Goal: Communication & Community: Answer question/provide support

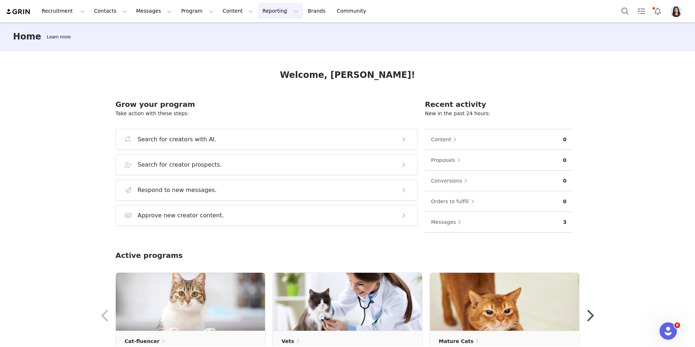
click at [259, 16] on button "Reporting Reporting" at bounding box center [280, 11] width 45 height 16
click at [259, 27] on link "Dashboard" at bounding box center [263, 30] width 46 height 11
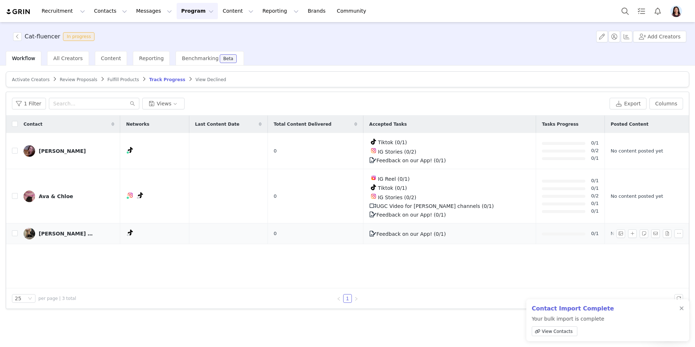
click at [75, 234] on div "[PERSON_NAME] & [PERSON_NAME]" at bounding box center [66, 234] width 54 height 6
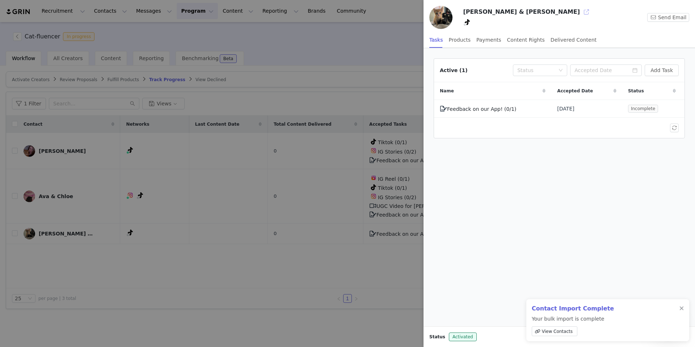
click at [580, 13] on button "button" at bounding box center [586, 12] width 12 height 12
click at [223, 184] on div at bounding box center [347, 173] width 695 height 347
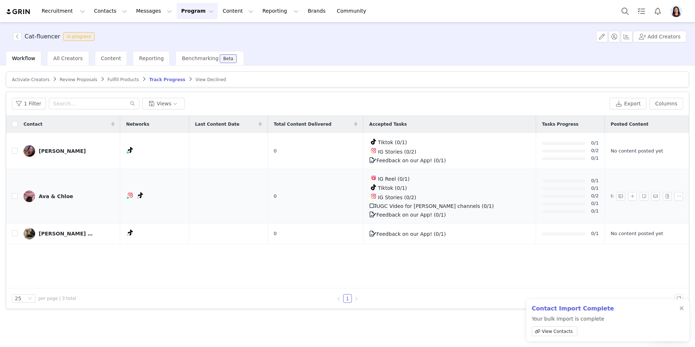
click at [60, 196] on div "Ava & Chloe" at bounding box center [56, 196] width 34 height 6
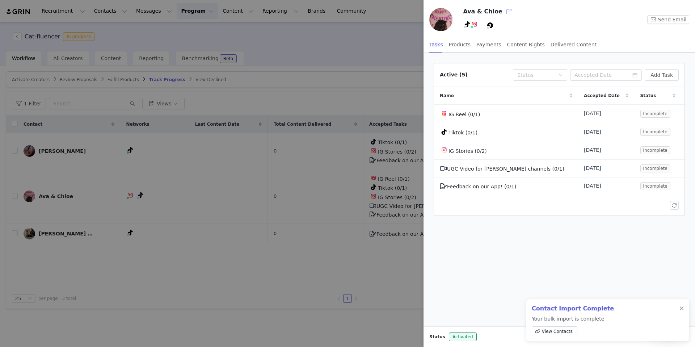
click at [506, 12] on button "button" at bounding box center [509, 12] width 12 height 12
click at [192, 133] on div at bounding box center [347, 173] width 695 height 347
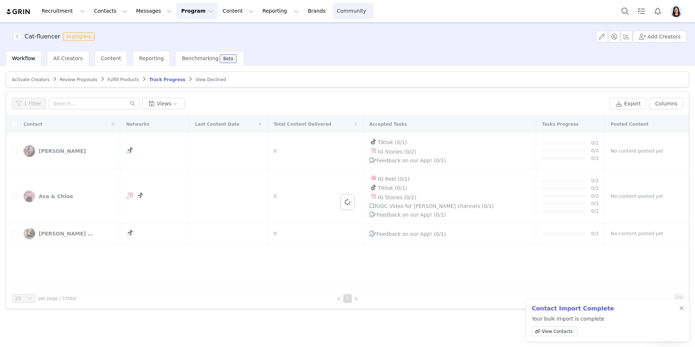
click at [65, 150] on div "[PERSON_NAME]" at bounding box center [62, 151] width 47 height 6
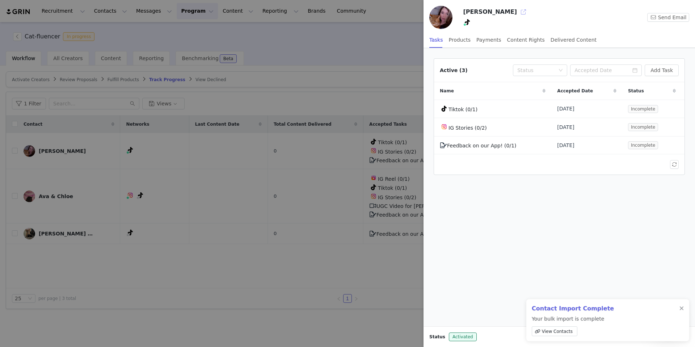
click at [517, 12] on button "button" at bounding box center [523, 12] width 12 height 12
click at [367, 143] on div at bounding box center [347, 173] width 695 height 347
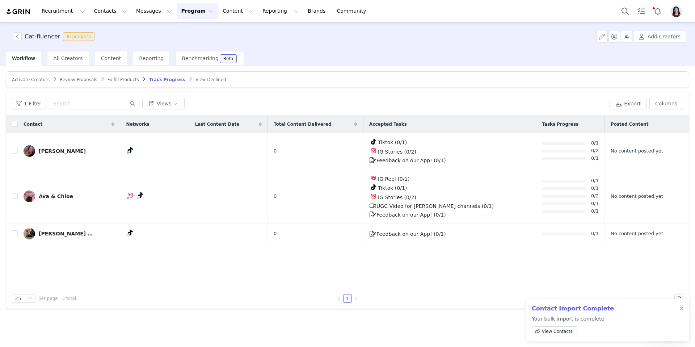
click at [32, 83] on article "Activate Creators Review Proposals Fulfill Products Track Progress View Declined" at bounding box center [347, 79] width 683 height 16
click at [32, 80] on span "Activate Creators" at bounding box center [31, 79] width 38 height 5
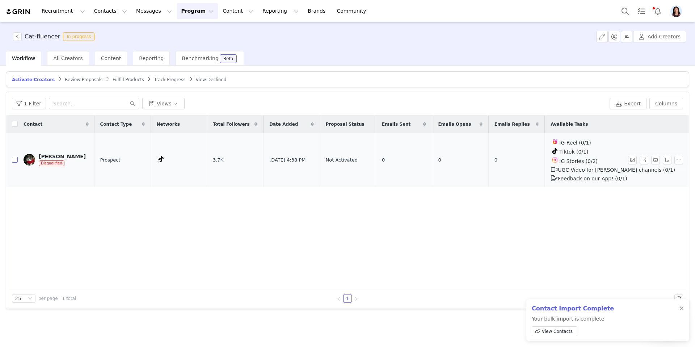
click at [17, 161] on input "checkbox" at bounding box center [15, 160] width 6 height 6
checkbox input "true"
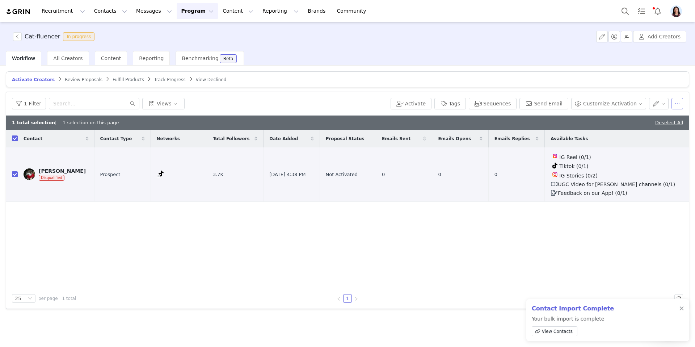
click at [673, 104] on button "button" at bounding box center [677, 104] width 12 height 12
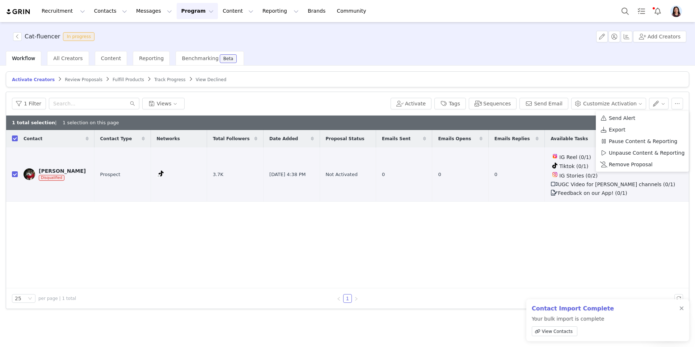
click at [376, 75] on article "Activate Creators Review Proposals Fulfill Products Track Progress View Declined" at bounding box center [347, 79] width 683 height 16
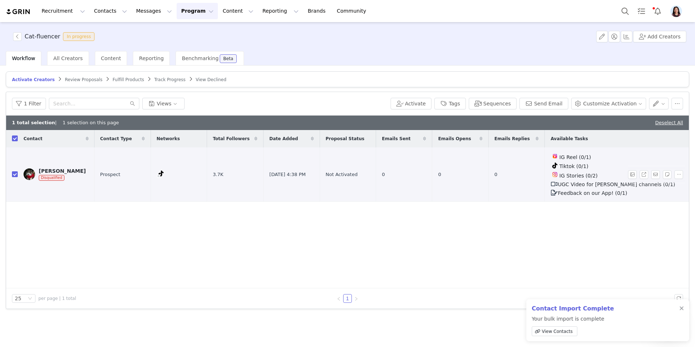
click at [14, 175] on input "checkbox" at bounding box center [15, 174] width 6 height 6
checkbox input "false"
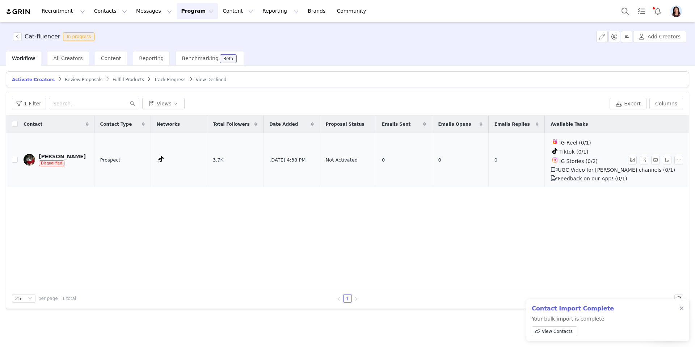
click at [27, 164] on img at bounding box center [30, 160] width 12 height 12
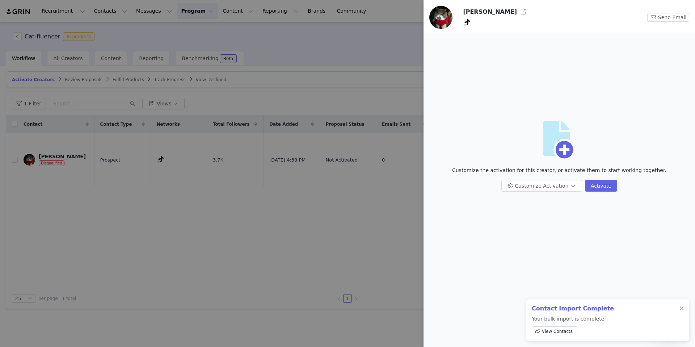
click at [517, 14] on button "button" at bounding box center [523, 12] width 12 height 12
click at [258, 93] on div at bounding box center [347, 173] width 695 height 347
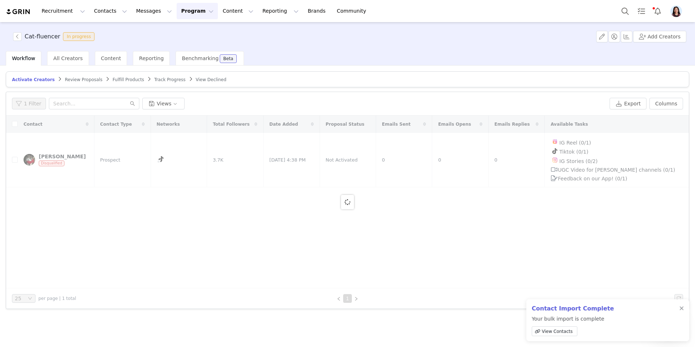
click at [174, 78] on span "Track Progress" at bounding box center [169, 79] width 31 height 5
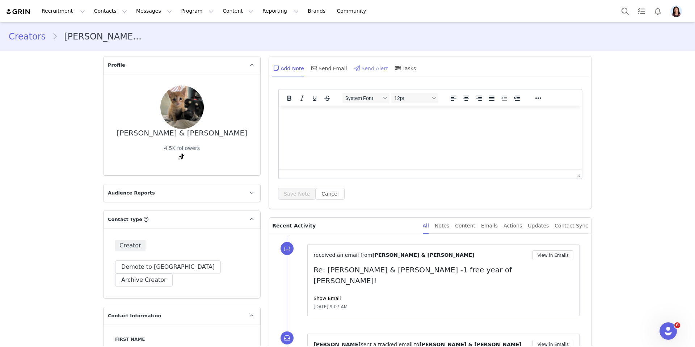
scroll to position [126, 0]
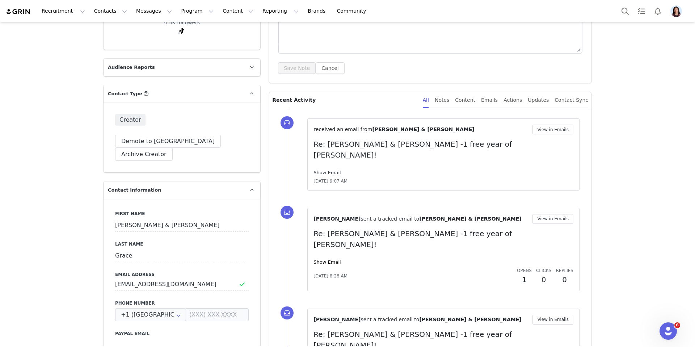
click at [323, 170] on link "Show Email" at bounding box center [326, 172] width 27 height 5
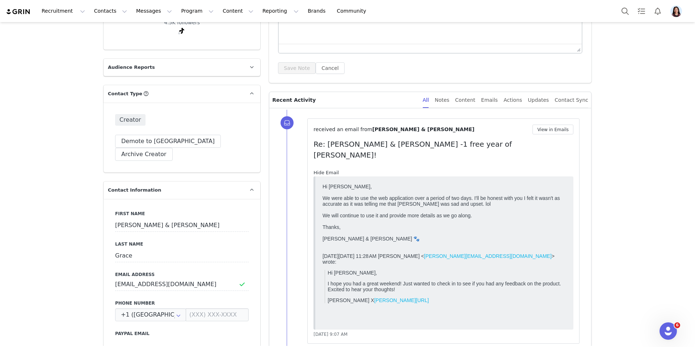
scroll to position [0, 0]
click at [560, 134] on button "View in Emails" at bounding box center [552, 129] width 41 height 10
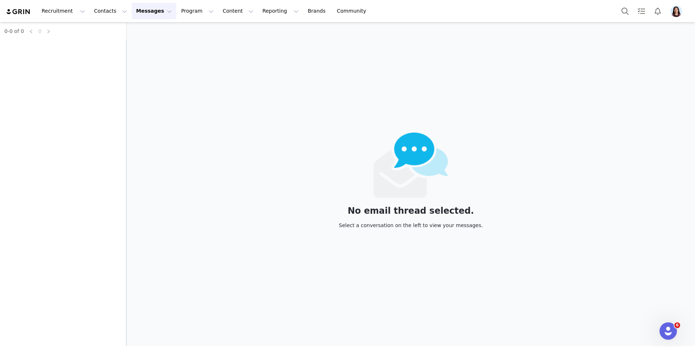
click at [560, 131] on div "No email thread selected. Select a conversation on the left to view your messag…" at bounding box center [411, 184] width 568 height 324
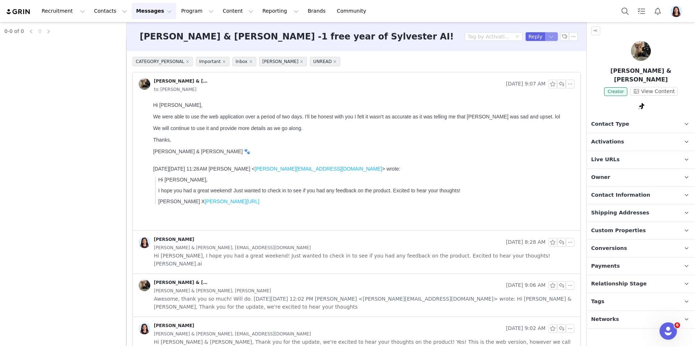
click at [551, 33] on button "button" at bounding box center [551, 36] width 13 height 9
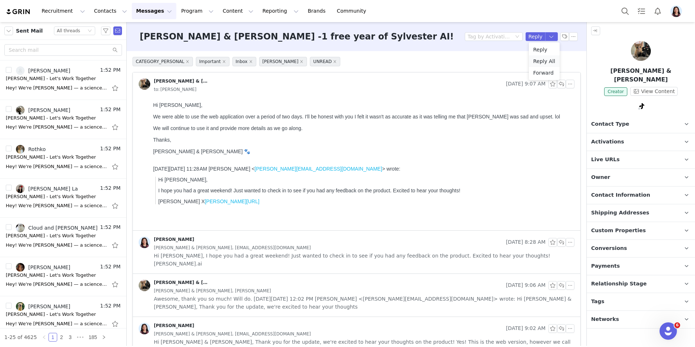
click at [540, 62] on li "Reply All" at bounding box center [544, 61] width 31 height 12
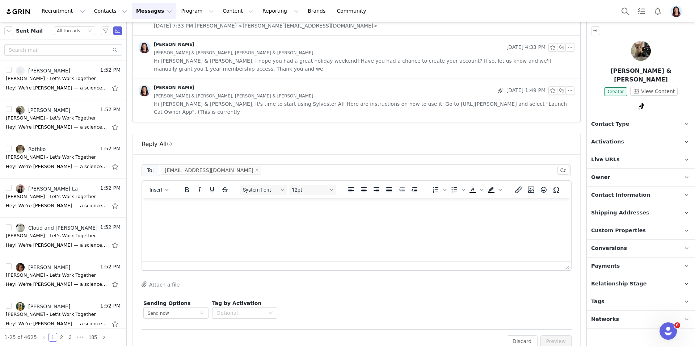
click at [329, 217] on html at bounding box center [356, 208] width 428 height 20
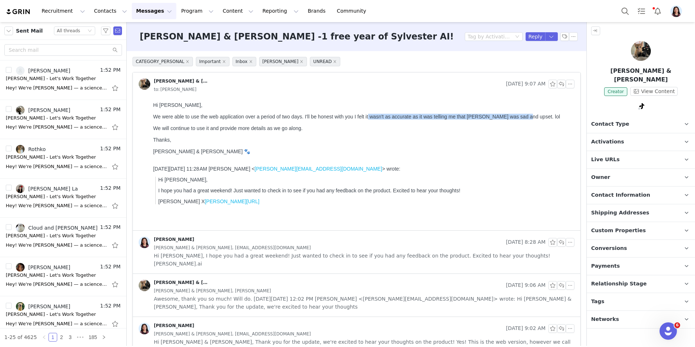
drag, startPoint x: 371, startPoint y: 118, endPoint x: 529, endPoint y: 119, distance: 158.1
click at [529, 119] on div "We were able to use the web application over a period of two days. I'll be hone…" at bounding box center [362, 117] width 418 height 6
copy div "wasn't as accurate as it was telling me that Tangy was sad and upset"
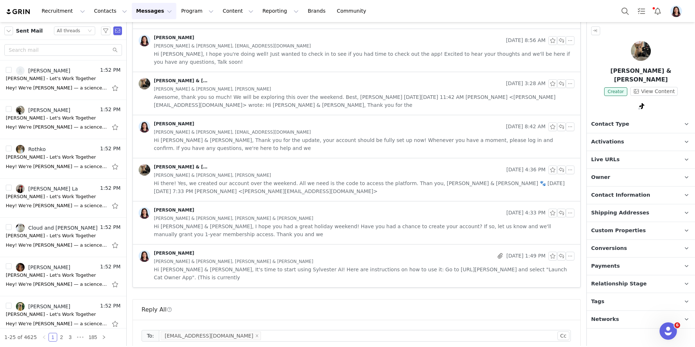
scroll to position [539, 0]
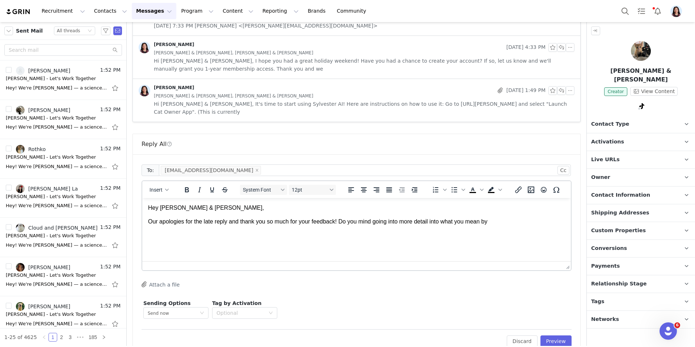
click at [503, 217] on p "Our apologies for the late reply and thank you so much for your feedback! Do yo…" at bounding box center [356, 221] width 417 height 8
click at [498, 221] on p "Our apologies for the late reply and thank you so much for your feedback! Do yo…" at bounding box center [356, 221] width 417 height 8
click at [498, 221] on p "Our apologies for the late reply and thank you so much for your feedback! Do yo…" at bounding box center [356, 225] width 417 height 16
click at [499, 221] on p "Our apologies for the late reply and thank you so much for your feedback! Do yo…" at bounding box center [356, 225] width 417 height 16
click at [359, 229] on p "Our apologies for the late reply and thank you so much for your feedback! Do yo…" at bounding box center [356, 225] width 417 height 16
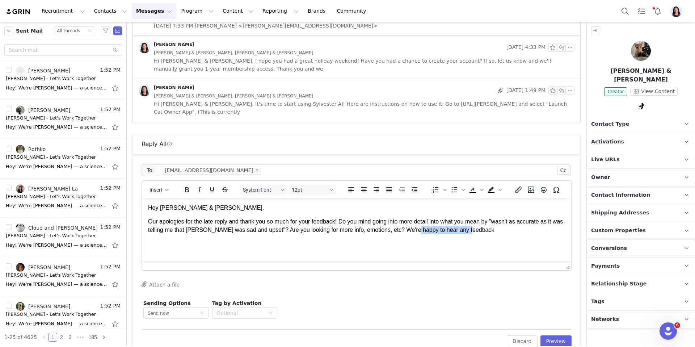
drag, startPoint x: 427, startPoint y: 230, endPoint x: 526, endPoint y: 230, distance: 99.2
click at [526, 230] on p "Our apologies for the late reply and thank you so much for your feedback! Do yo…" at bounding box center [356, 225] width 417 height 16
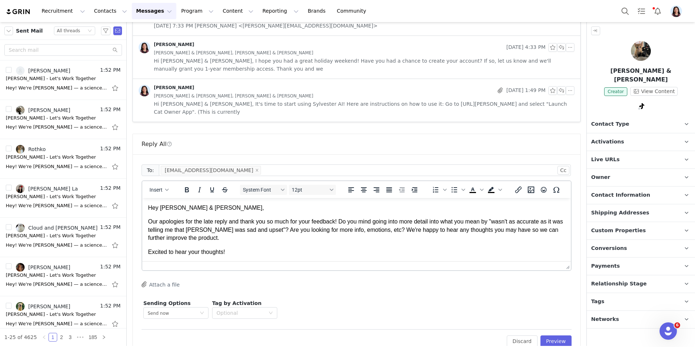
scroll to position [9, 0]
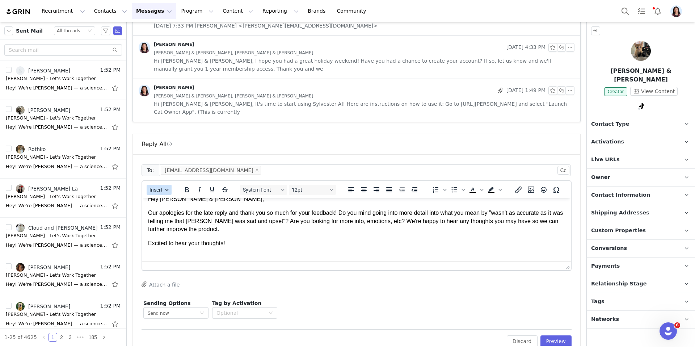
click at [164, 185] on button "Insert" at bounding box center [159, 190] width 25 height 10
click at [178, 236] on body "Hey Mel & Penny, Our apologies for the late reply and thank you so much for you…" at bounding box center [356, 228] width 417 height 66
click at [183, 255] on p "Rich Text Area. Press ALT-0 for help." at bounding box center [356, 257] width 417 height 8
click at [163, 185] on button "Insert" at bounding box center [159, 190] width 25 height 10
click at [163, 209] on div "Insert Signature" at bounding box center [185, 209] width 65 height 9
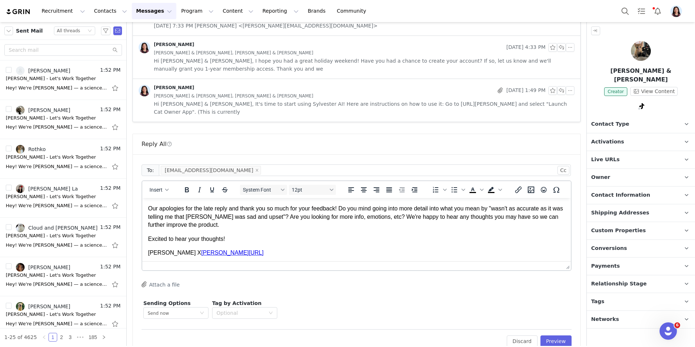
scroll to position [14, 0]
click at [559, 335] on button "Preview" at bounding box center [555, 341] width 31 height 12
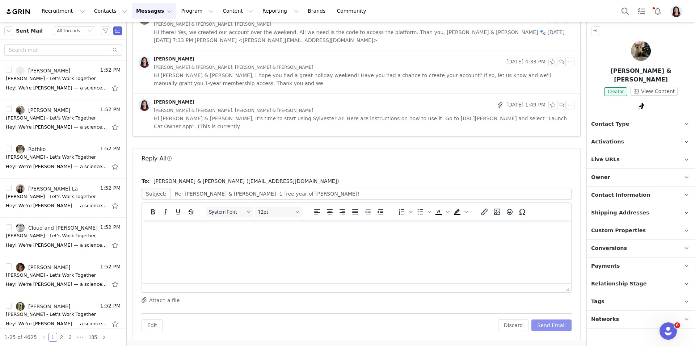
click at [558, 324] on button "Send Email" at bounding box center [551, 325] width 40 height 12
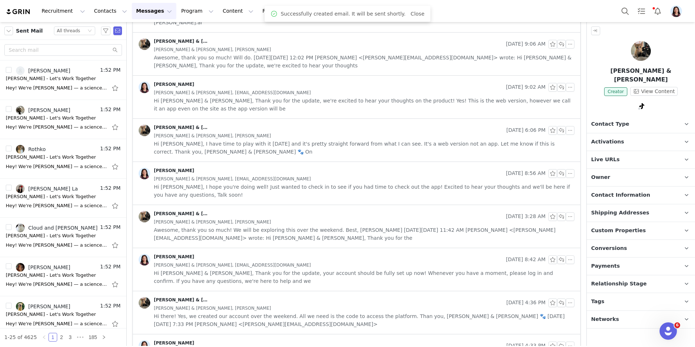
scroll to position [0, 0]
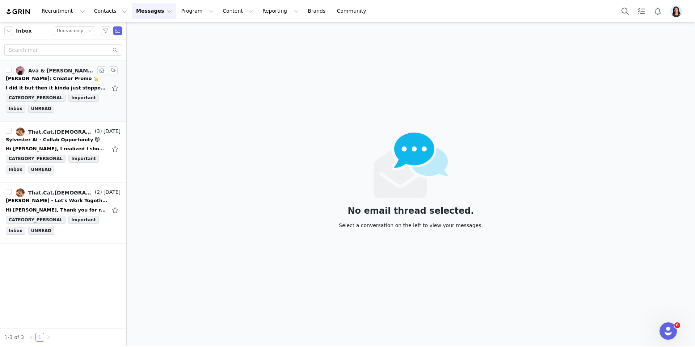
click at [75, 85] on div "I did it but then it kinda just stopped working. I filled it all out but never …" at bounding box center [56, 87] width 101 height 7
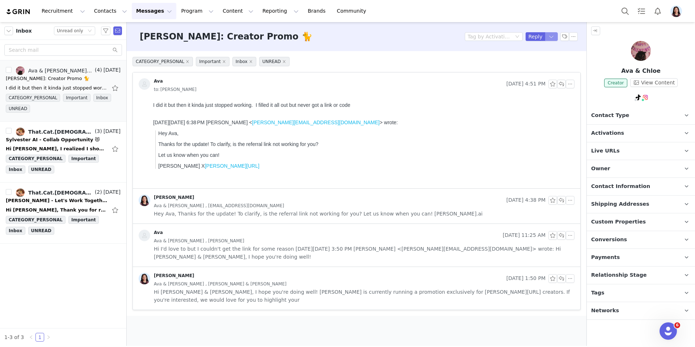
click at [551, 35] on button "button" at bounding box center [551, 36] width 13 height 9
click at [546, 58] on li "Reply All" at bounding box center [544, 61] width 31 height 12
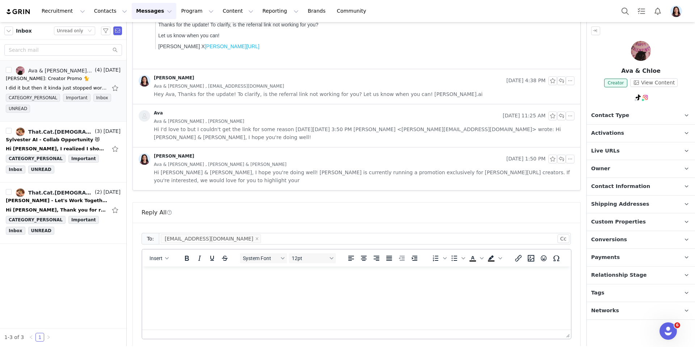
scroll to position [196, 0]
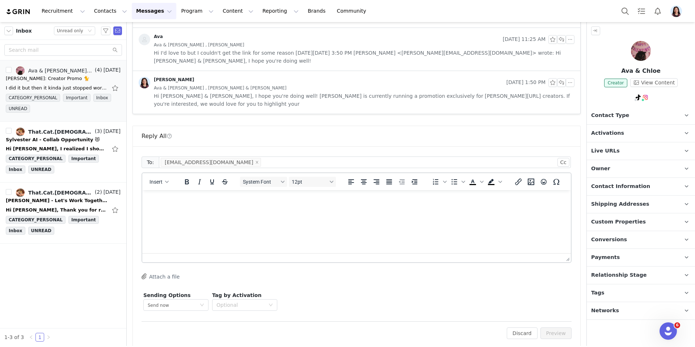
click at [334, 199] on p "Rich Text Area. Press ALT-0 for help." at bounding box center [356, 200] width 417 height 8
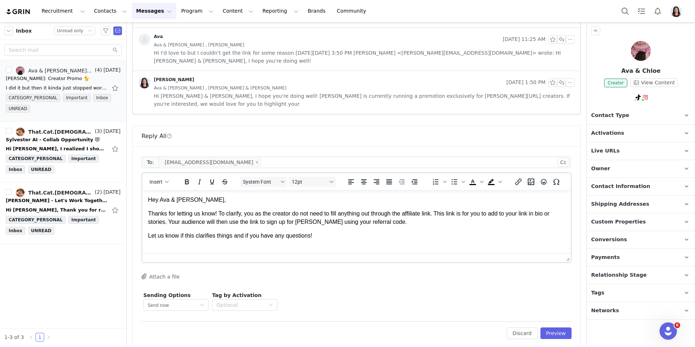
scroll to position [1, 0]
click at [160, 179] on span "Insert" at bounding box center [155, 182] width 13 height 6
click at [178, 210] on div "Insert Signature" at bounding box center [185, 209] width 65 height 9
click at [341, 210] on p "Thanks for letting us know! To clarify, you as the creator do not need to fill …" at bounding box center [356, 217] width 417 height 16
click at [565, 329] on button "Preview" at bounding box center [555, 333] width 31 height 12
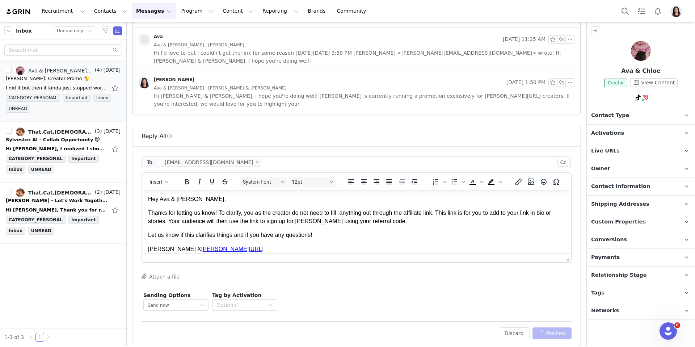
click at [565, 328] on button "Preview" at bounding box center [551, 333] width 39 height 12
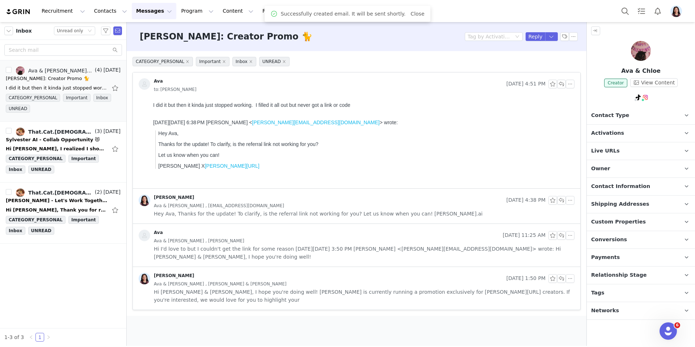
scroll to position [0, 0]
click at [48, 146] on div "Hi Randi, I realized I should clarify something from my earlier message, I actu…" at bounding box center [56, 148] width 101 height 7
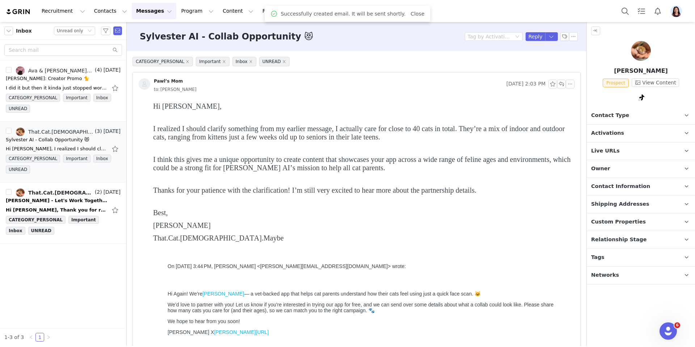
scroll to position [106, 0]
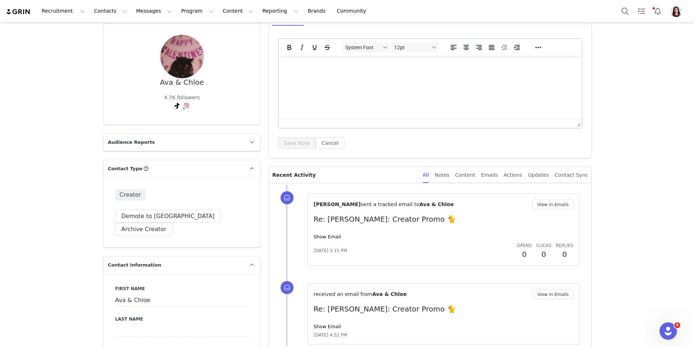
scroll to position [71, 0]
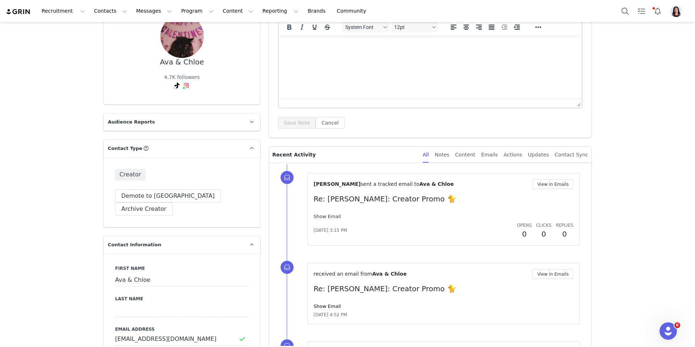
click at [327, 215] on link "Show Email" at bounding box center [326, 216] width 27 height 5
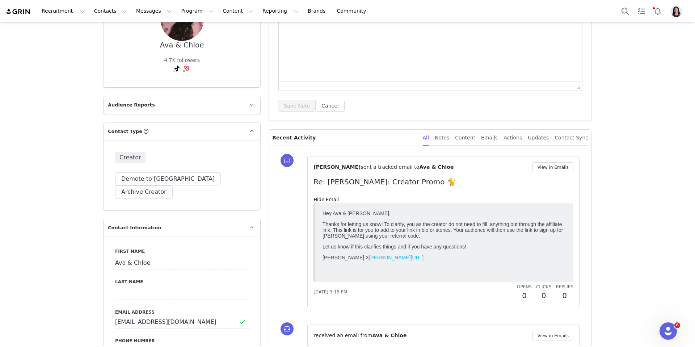
scroll to position [0, 0]
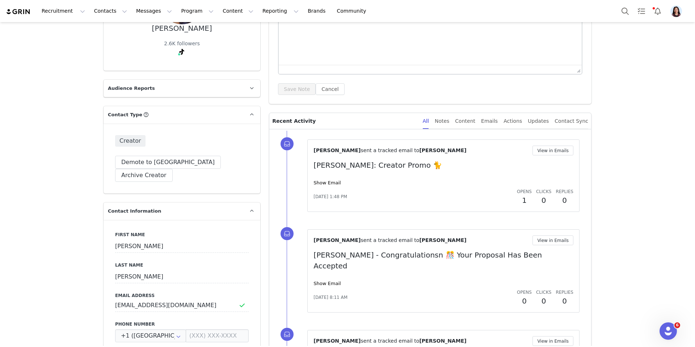
scroll to position [121, 0]
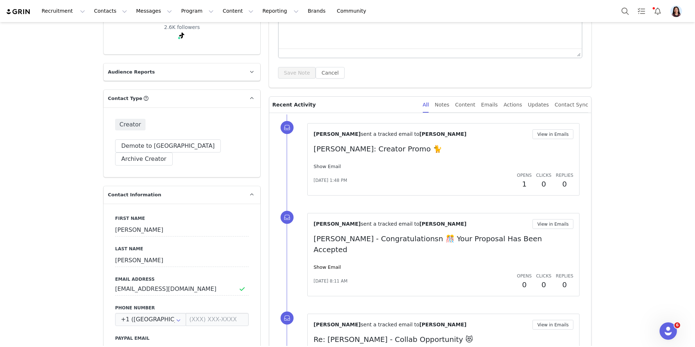
click at [320, 165] on link "Show Email" at bounding box center [326, 166] width 27 height 5
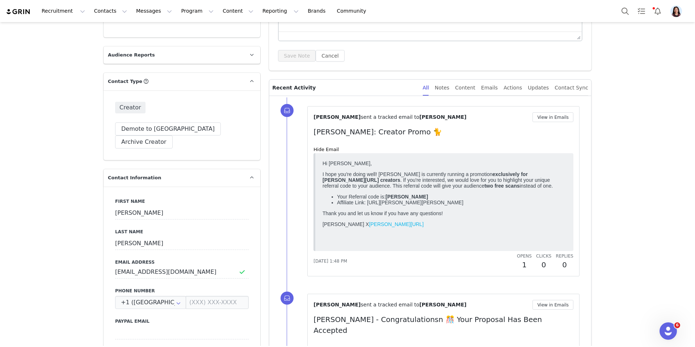
scroll to position [284, 0]
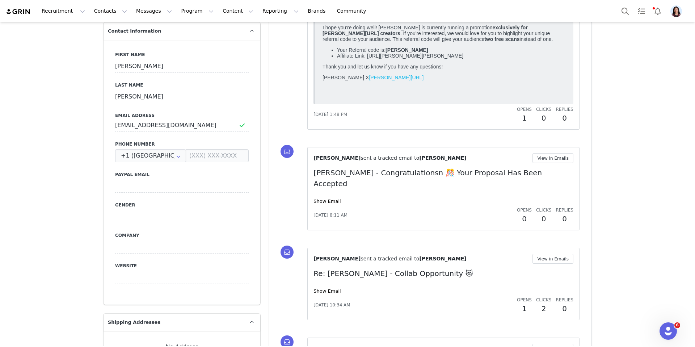
click at [325, 198] on div "Show Email" at bounding box center [443, 201] width 260 height 7
click at [325, 198] on link "Show Email" at bounding box center [326, 200] width 27 height 5
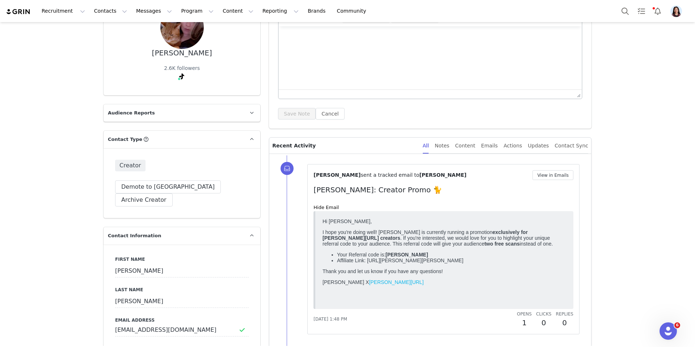
scroll to position [0, 0]
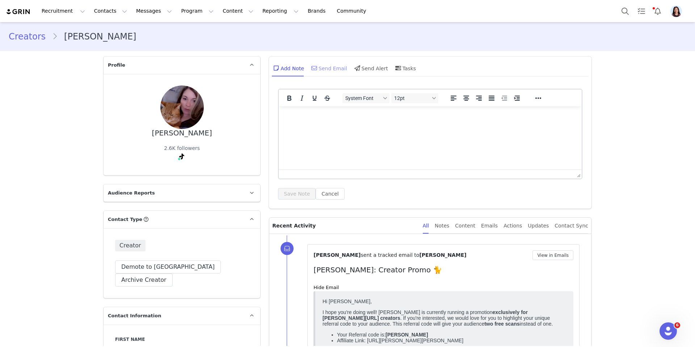
click at [330, 73] on div "Send Email" at bounding box center [328, 67] width 37 height 17
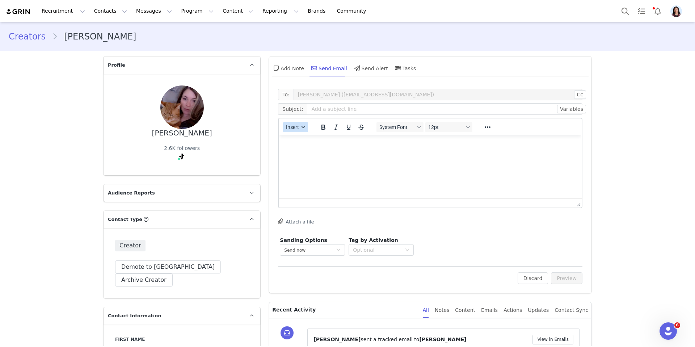
click at [294, 123] on button "Insert" at bounding box center [295, 127] width 25 height 10
click at [294, 138] on div "Insert Template" at bounding box center [321, 139] width 65 height 9
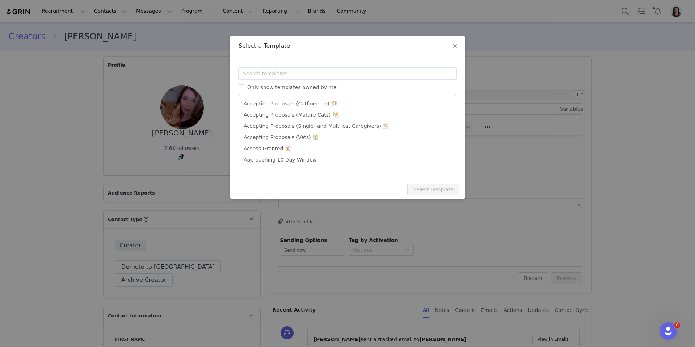
click at [308, 75] on input "text" at bounding box center [347, 74] width 218 height 12
click at [456, 42] on span "Close" at bounding box center [455, 46] width 20 height 20
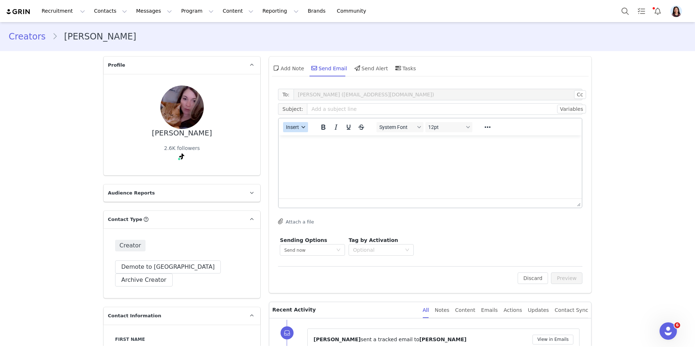
click at [299, 129] on span "Insert" at bounding box center [292, 127] width 13 height 6
click at [299, 144] on div "Insert Template" at bounding box center [321, 140] width 72 height 12
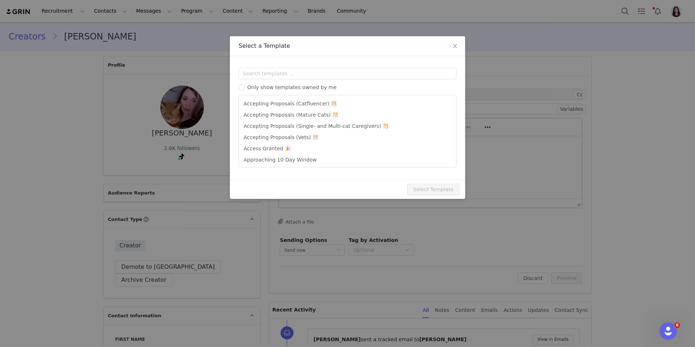
click at [309, 83] on div "Only show templates owned by me Accepting Proposals (Catfluencer) 🎊 Accepting P…" at bounding box center [347, 118] width 218 height 100
click at [309, 74] on input "text" at bounding box center [347, 74] width 218 height 12
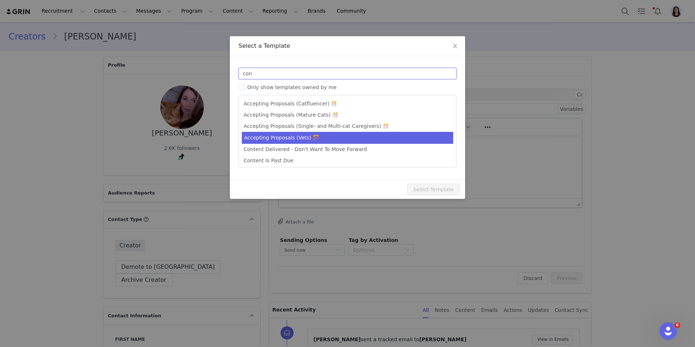
scroll to position [2, 0]
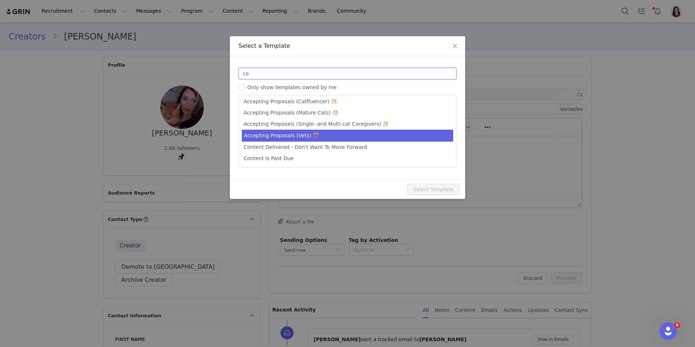
type input "c"
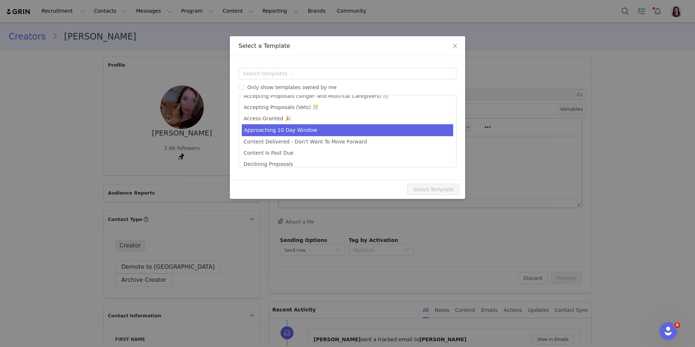
click at [316, 133] on li "Approaching 10 Day Window" at bounding box center [347, 130] width 211 height 12
type input "Sylvester AI - Upcoming Deadline For Posting"
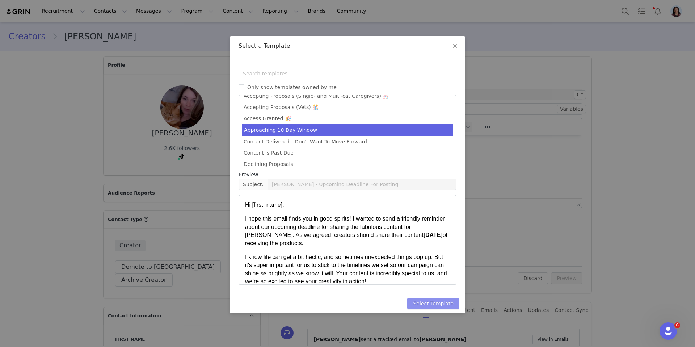
click at [430, 303] on button "Select Template" at bounding box center [433, 303] width 52 height 12
type input "Sylvester AI - Upcoming Deadline For Posting"
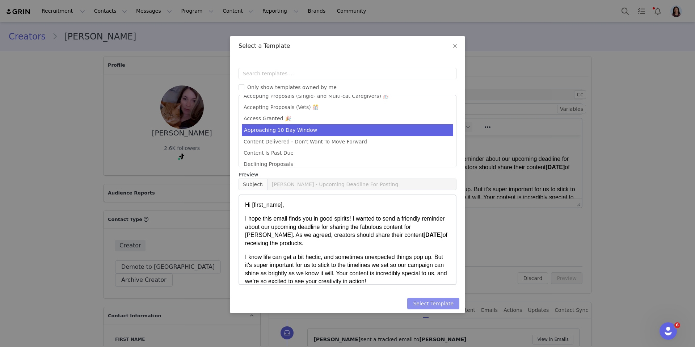
scroll to position [0, 0]
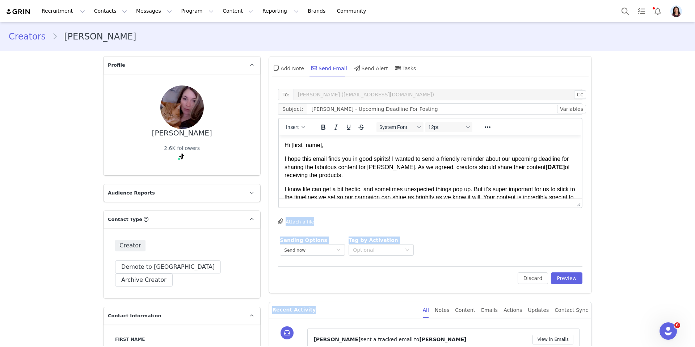
drag, startPoint x: 572, startPoint y: 204, endPoint x: 569, endPoint y: 296, distance: 92.3
click at [566, 232] on div "To: Patty Jacob (psjacob17@gmail.com) Cc Cc: Subject: Sylvester AI - Upcoming D…" at bounding box center [430, 173] width 304 height 169
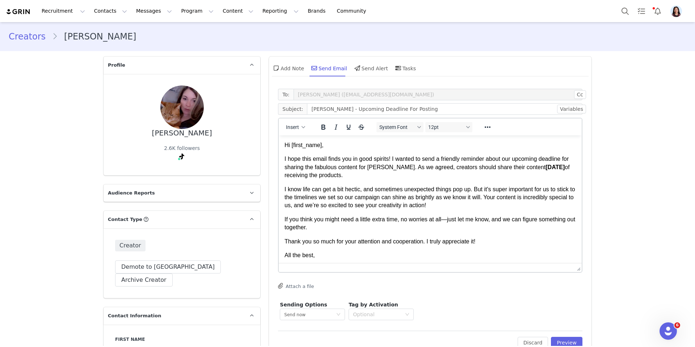
drag, startPoint x: 578, startPoint y: 204, endPoint x: 574, endPoint y: 286, distance: 82.2
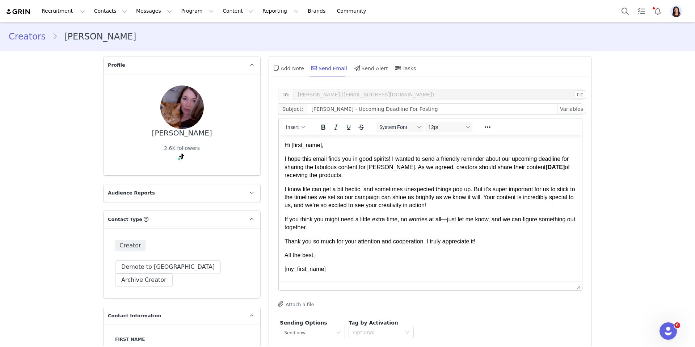
scroll to position [43, 0]
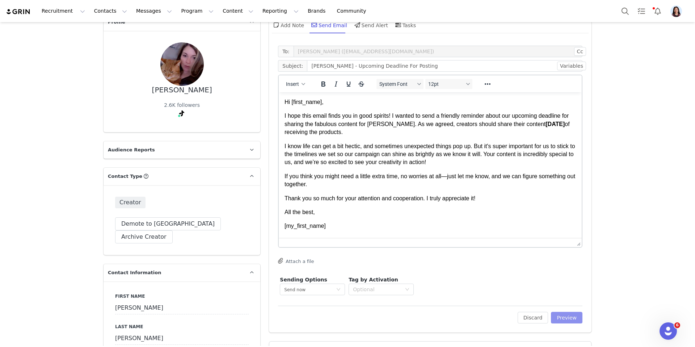
click at [571, 313] on button "Preview" at bounding box center [566, 318] width 31 height 12
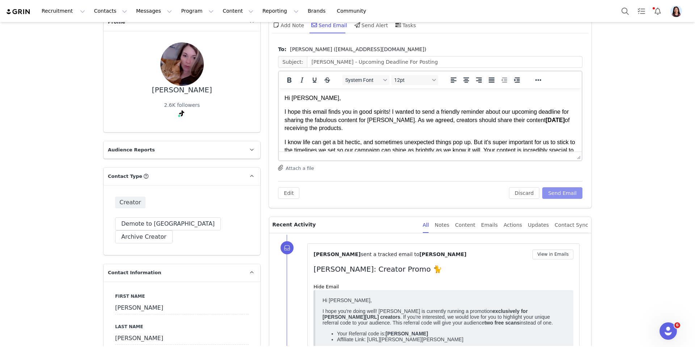
scroll to position [0, 0]
click at [570, 197] on button "Send Email" at bounding box center [562, 193] width 40 height 12
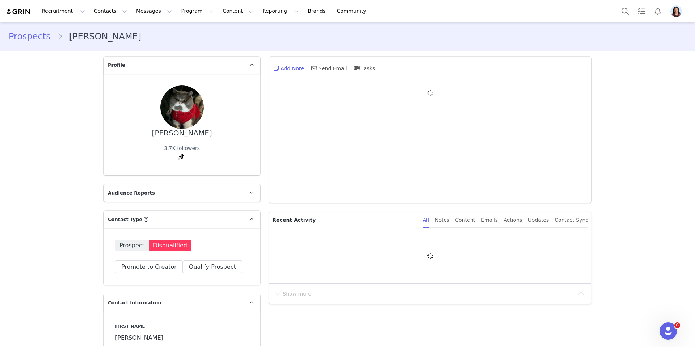
type input "+1 ([GEOGRAPHIC_DATA])"
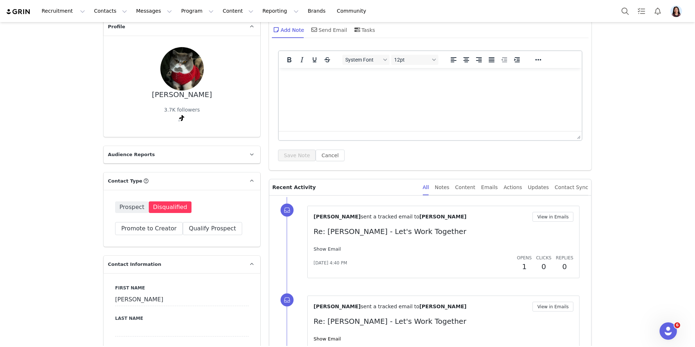
click at [320, 251] on link "Show Email" at bounding box center [326, 248] width 27 height 5
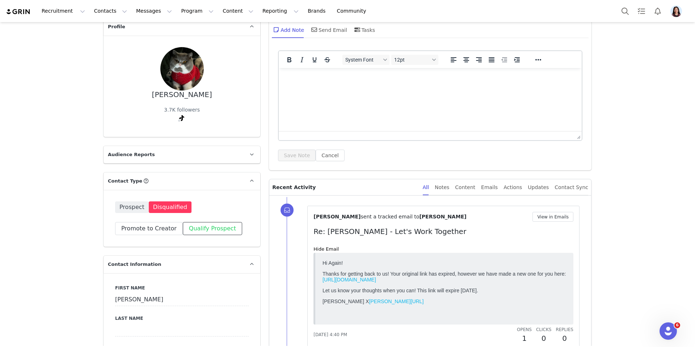
click at [211, 222] on button "Qualify Prospect" at bounding box center [212, 228] width 59 height 13
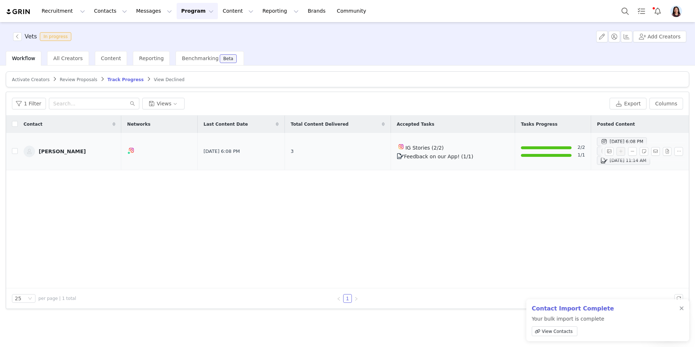
click at [51, 147] on link "[PERSON_NAME]" at bounding box center [70, 151] width 92 height 12
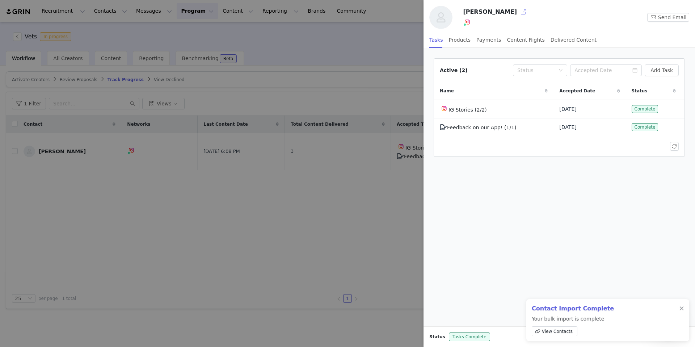
click at [517, 12] on button "button" at bounding box center [523, 12] width 12 height 12
click at [226, 82] on div at bounding box center [347, 173] width 695 height 347
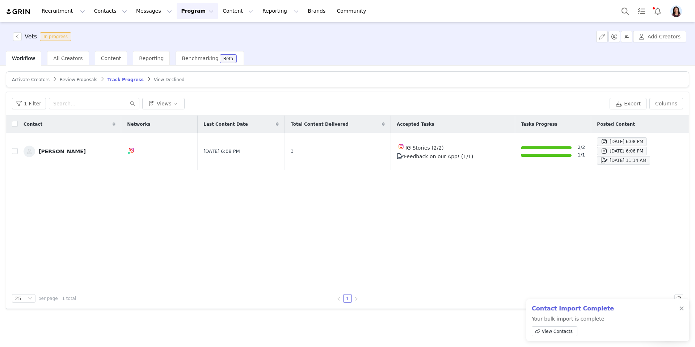
click at [24, 77] on span "Activate Creators" at bounding box center [31, 79] width 38 height 5
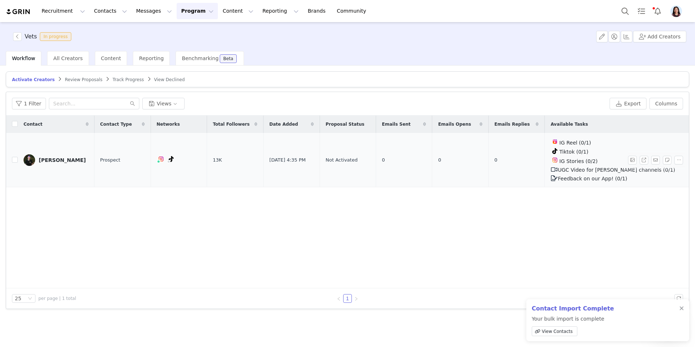
click at [51, 159] on div "[PERSON_NAME]" at bounding box center [62, 160] width 47 height 6
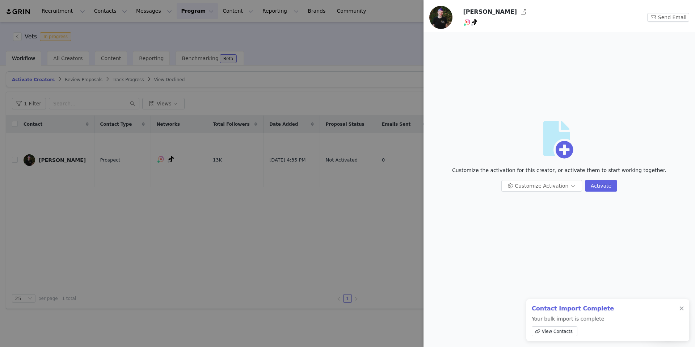
click at [496, 13] on div "[PERSON_NAME]" at bounding box center [542, 12] width 159 height 12
click at [517, 13] on button "button" at bounding box center [523, 12] width 12 height 12
click at [373, 41] on div at bounding box center [347, 173] width 695 height 347
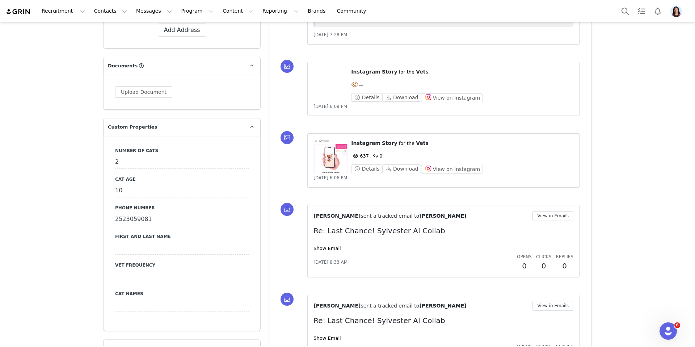
scroll to position [694, 0]
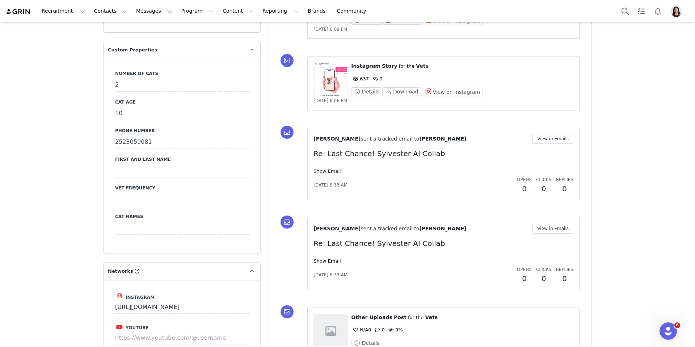
click at [332, 169] on link "Show Email" at bounding box center [326, 170] width 27 height 5
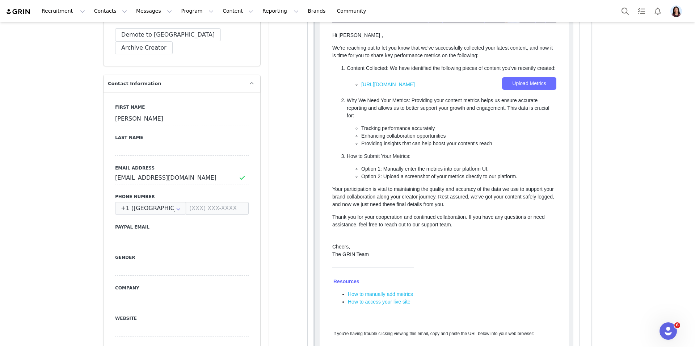
scroll to position [0, 0]
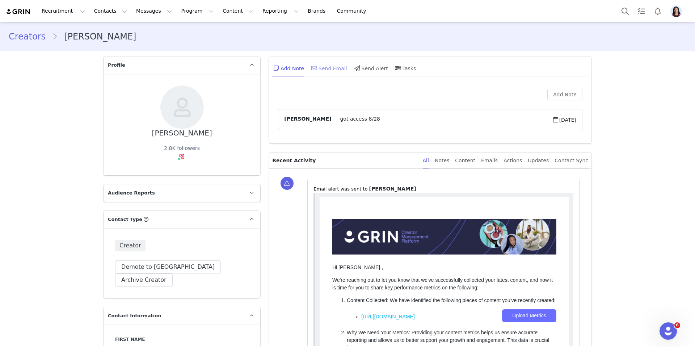
click at [331, 64] on div "Send Email" at bounding box center [328, 67] width 37 height 17
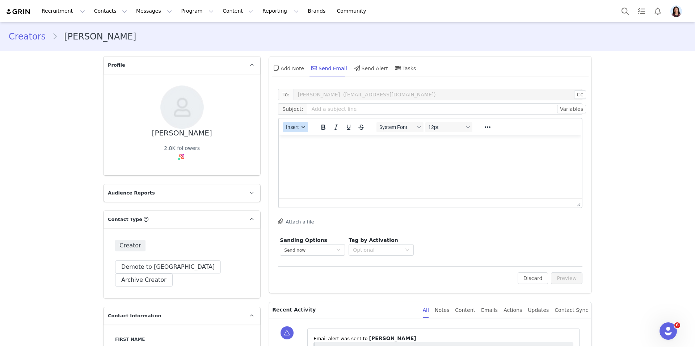
click at [295, 127] on span "Insert" at bounding box center [292, 127] width 13 height 6
click at [295, 135] on div "Insert Template" at bounding box center [321, 139] width 65 height 9
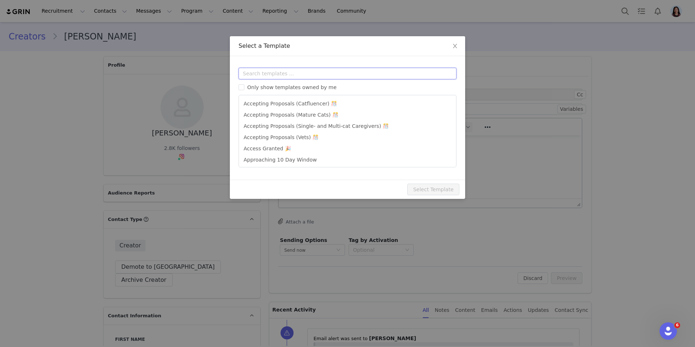
click at [310, 73] on input "text" at bounding box center [347, 74] width 218 height 12
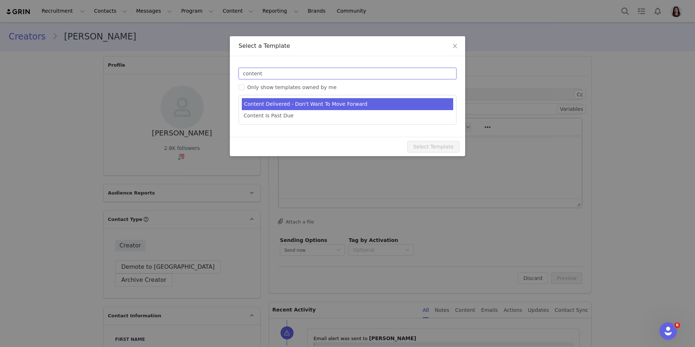
type input "content"
type input "Sylvester AI: Campaign Complete 🎉"
click at [334, 103] on li "Content Delivered - Don't Want To Move Forward" at bounding box center [347, 104] width 211 height 12
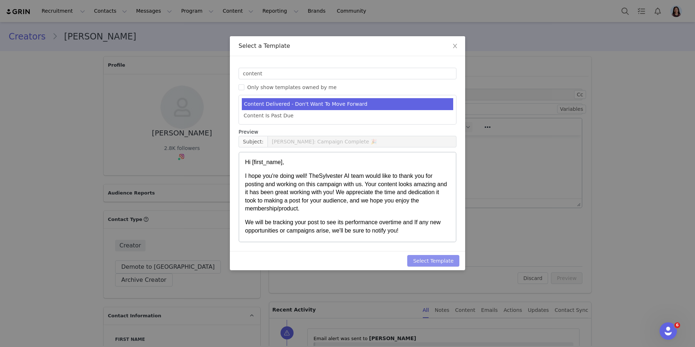
click at [434, 260] on button "Select Template" at bounding box center [433, 261] width 52 height 12
type input "Sylvester AI: Campaign Complete 🎉"
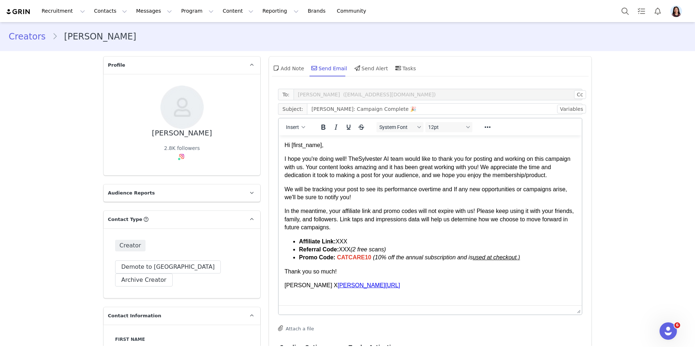
drag, startPoint x: 574, startPoint y: 203, endPoint x: 540, endPoint y: 310, distance: 111.8
click at [309, 244] on strong "Affiliate Link:" at bounding box center [317, 241] width 37 height 6
click at [343, 233] on body "Hi First Name , I hope you're doing well! TheSylvester AI team would like to th…" at bounding box center [429, 215] width 291 height 148
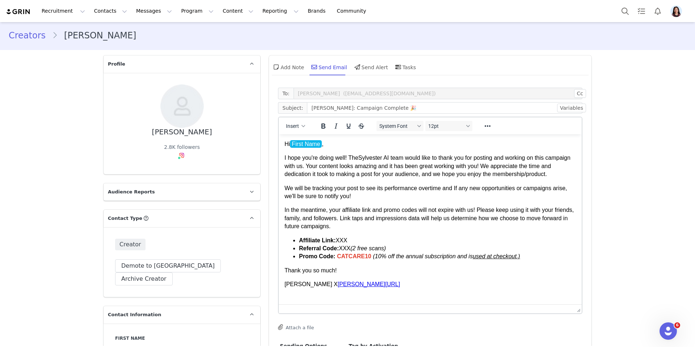
click at [338, 241] on li "Affiliate Link: XXX" at bounding box center [437, 240] width 277 height 8
paste body "Rich Text Area. Press ALT-0 for help."
click at [349, 248] on li "Referral Code: XXX (2 free scans)" at bounding box center [437, 248] width 277 height 8
click at [345, 247] on li "Referral Code: XXX (2 free scans)" at bounding box center [437, 248] width 277 height 8
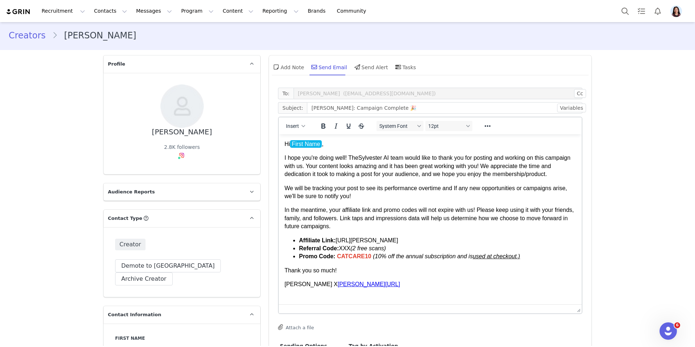
click at [345, 247] on li "Referral Code: XXX (2 free scans)" at bounding box center [437, 248] width 277 height 8
click at [351, 245] on li "Referral Code: SYL-EMTODVM (2 free scans)" at bounding box center [437, 248] width 277 height 8
click at [381, 249] on li "Referral Code: SYL-EMTODVM (2 free scans)" at bounding box center [437, 248] width 277 height 8
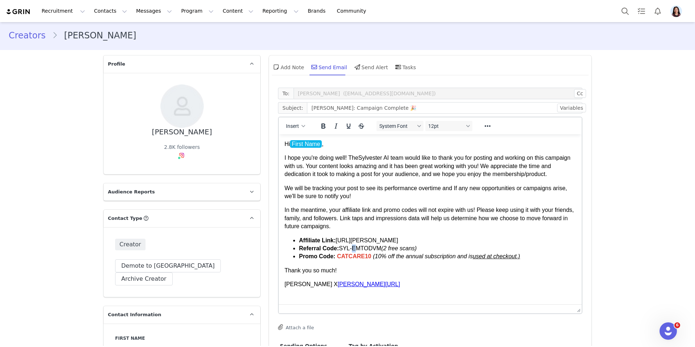
drag, startPoint x: 382, startPoint y: 249, endPoint x: 343, endPoint y: 249, distance: 38.7
click at [343, 249] on li "Referral Code: SYL-EMTODVM (2 free scans)" at bounding box center [437, 248] width 277 height 8
drag, startPoint x: 326, startPoint y: 130, endPoint x: 51, endPoint y: 38, distance: 289.6
click at [326, 130] on icon "Bold" at bounding box center [323, 126] width 9 height 9
click at [337, 216] on p "In the meantime, your affiliate link and promo codes will not expire with us! P…" at bounding box center [429, 218] width 291 height 24
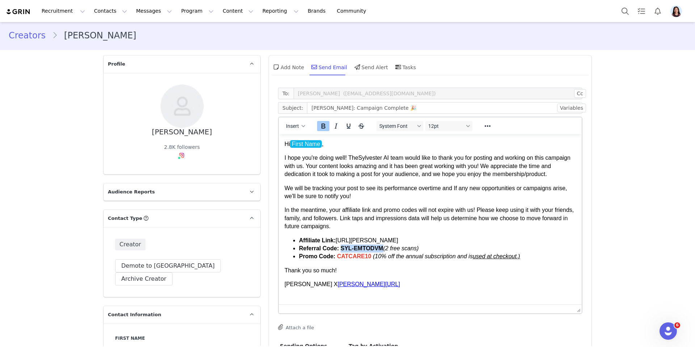
drag, startPoint x: 342, startPoint y: 248, endPoint x: 384, endPoint y: 247, distance: 42.0
click at [383, 247] on strong "SYL-EMTODVM" at bounding box center [362, 248] width 43 height 6
click at [487, 124] on icon "Reveal or hide additional toolbar items" at bounding box center [487, 126] width 9 height 9
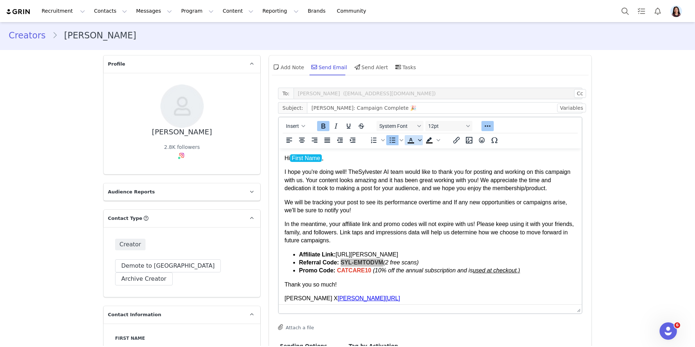
click at [421, 139] on icon "Text color" at bounding box center [420, 140] width 4 height 2
click at [444, 170] on div at bounding box center [443, 172] width 9 height 9
click at [423, 208] on p "We will be tracking your post to see its performance overtime and If any new op…" at bounding box center [429, 206] width 291 height 16
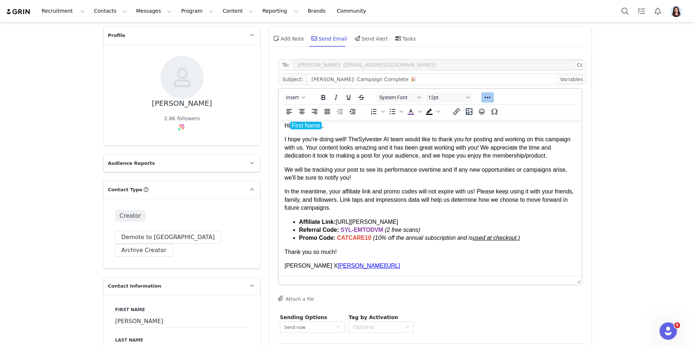
scroll to position [87, 0]
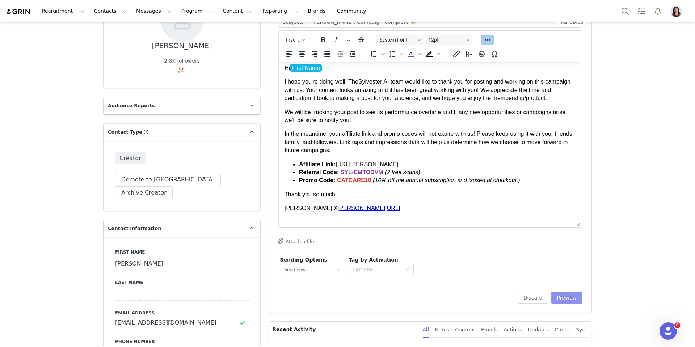
click at [565, 295] on button "Preview" at bounding box center [566, 298] width 31 height 12
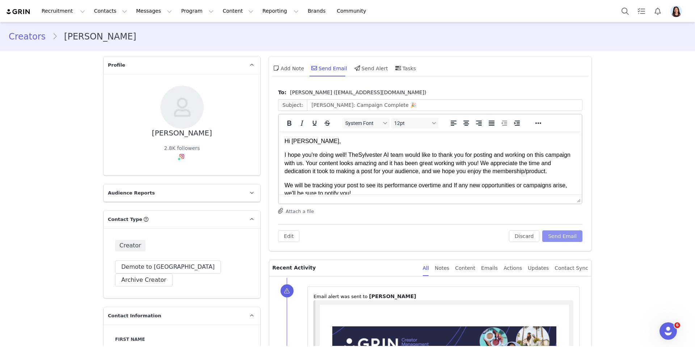
scroll to position [0, 0]
click at [555, 235] on button "Send Email" at bounding box center [562, 236] width 40 height 12
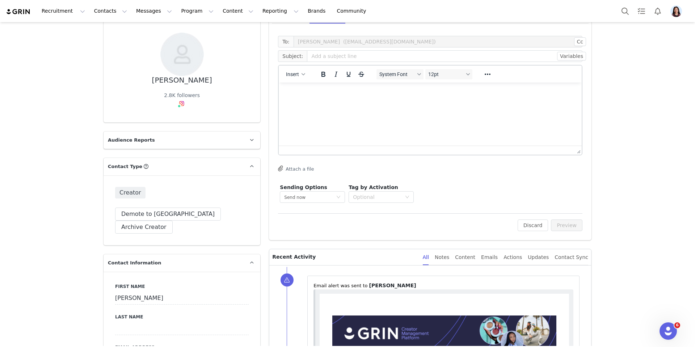
scroll to position [79, 0]
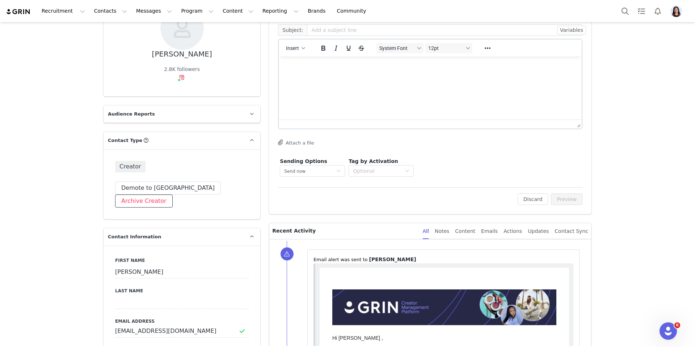
click at [173, 194] on button "Archive Creator" at bounding box center [144, 200] width 58 height 13
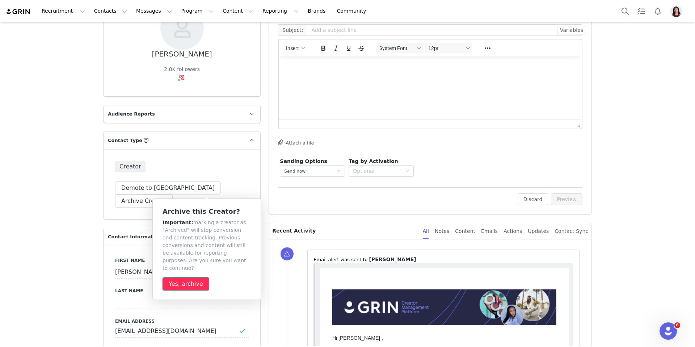
click at [193, 277] on button "Yes, archive" at bounding box center [185, 283] width 47 height 13
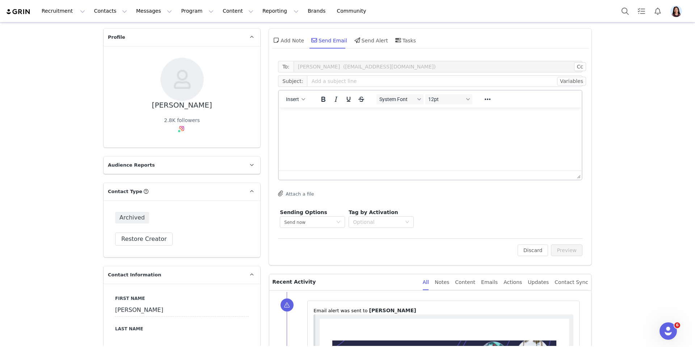
scroll to position [0, 0]
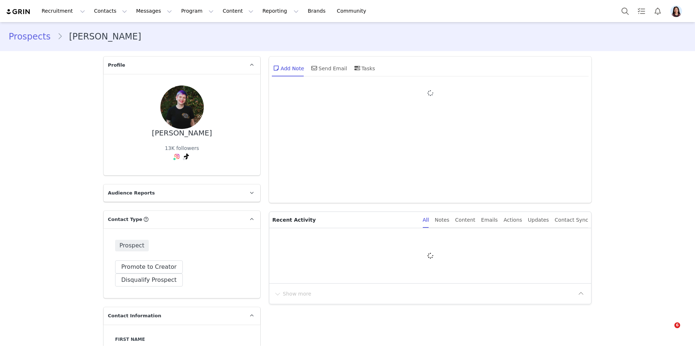
type input "+1 ([GEOGRAPHIC_DATA])"
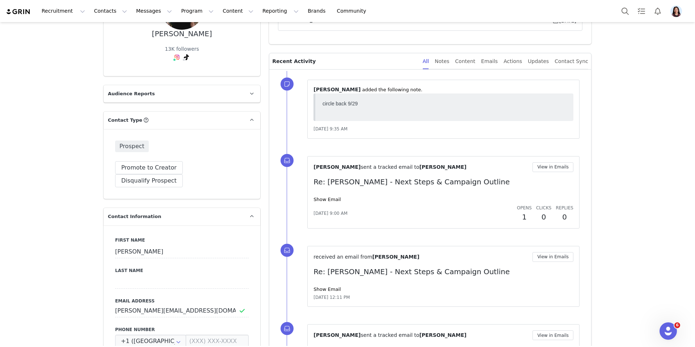
scroll to position [97, 0]
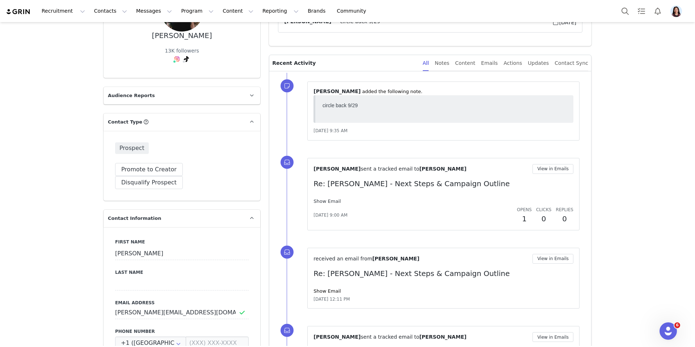
click at [323, 202] on link "Show Email" at bounding box center [326, 200] width 27 height 5
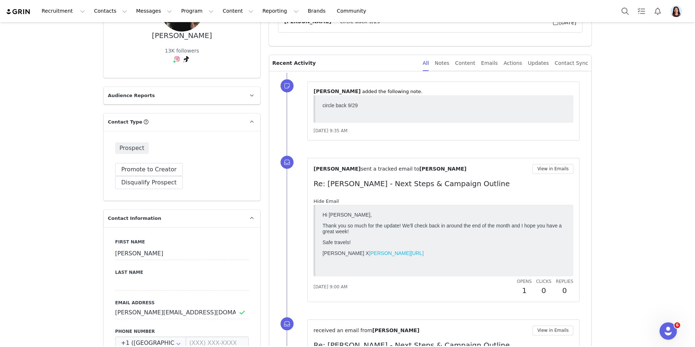
scroll to position [0, 0]
click at [540, 170] on button "View in Emails" at bounding box center [552, 169] width 41 height 10
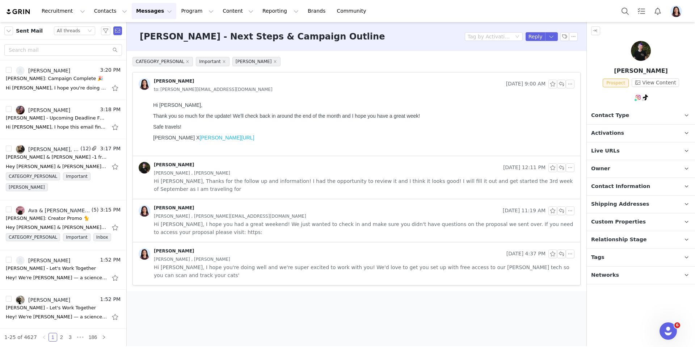
click at [481, 160] on div "Tabitha Sep 8, 2025 12:11 PM Tabitha , Randi Dofat Hi Randi, Thanks for the fol…" at bounding box center [356, 177] width 447 height 43
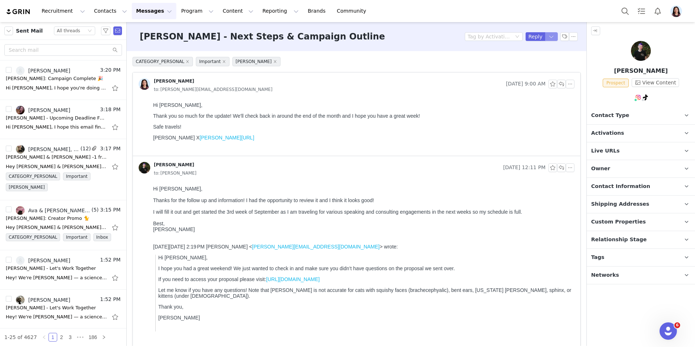
click at [554, 34] on button "button" at bounding box center [551, 36] width 13 height 9
click at [542, 62] on li "Reply All" at bounding box center [544, 61] width 31 height 12
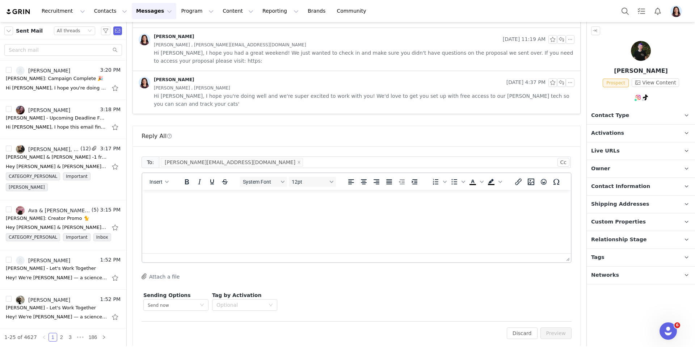
click at [348, 210] on html at bounding box center [356, 200] width 428 height 20
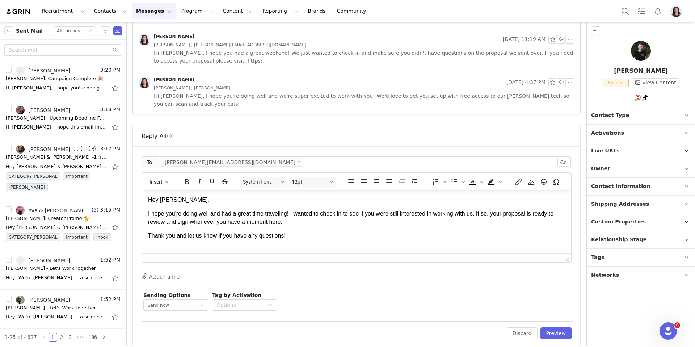
scroll to position [1, 0]
click at [156, 179] on span "Insert" at bounding box center [155, 182] width 13 height 6
drag, startPoint x: 197, startPoint y: 210, endPoint x: 152, endPoint y: 37, distance: 179.1
click at [197, 210] on div "Insert Signature" at bounding box center [185, 209] width 65 height 9
click at [308, 219] on p "I hope you're doing well and had a great time traveling! I wanted to check in t…" at bounding box center [356, 217] width 417 height 16
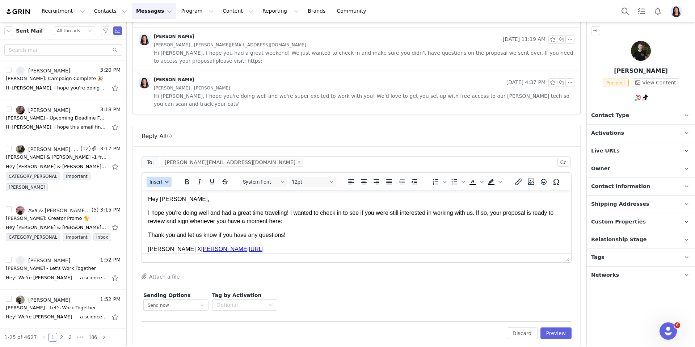
click at [157, 179] on span "Insert" at bounding box center [155, 182] width 13 height 6
click at [165, 197] on div "Insert Variable" at bounding box center [185, 198] width 65 height 9
select select
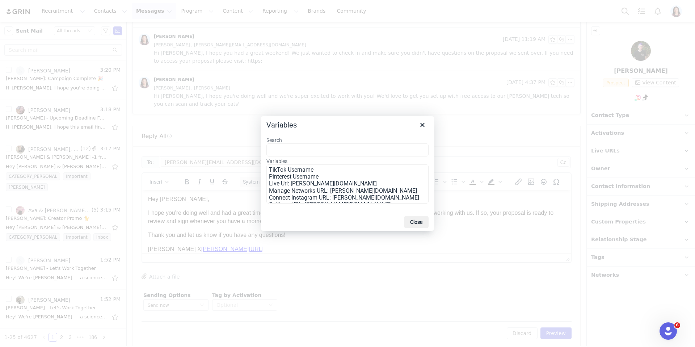
scroll to position [146, 0]
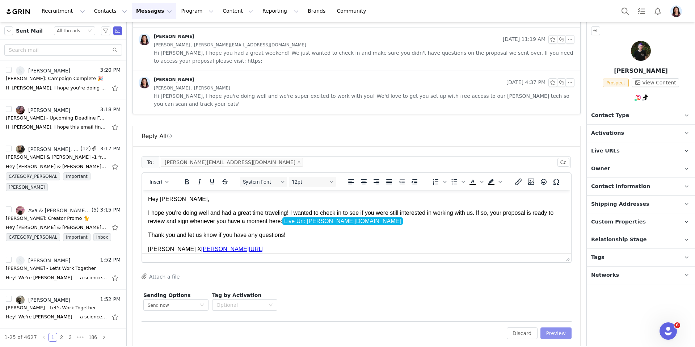
click at [550, 327] on button "Preview" at bounding box center [555, 333] width 31 height 12
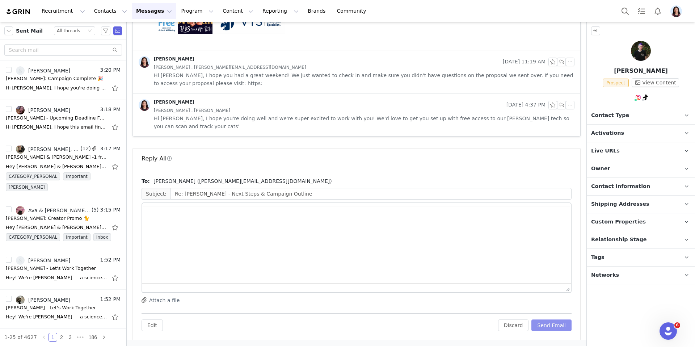
scroll to position [405, 0]
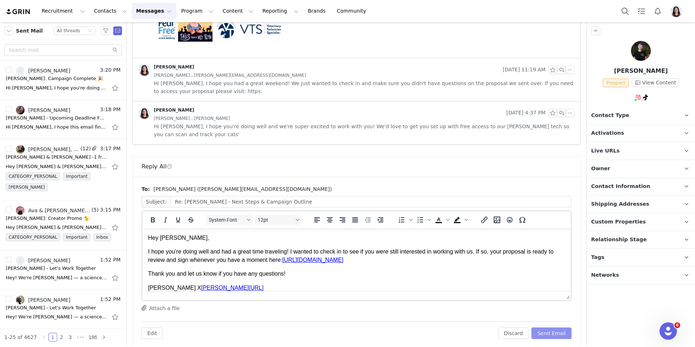
click at [550, 327] on button "Send Email" at bounding box center [551, 333] width 40 height 12
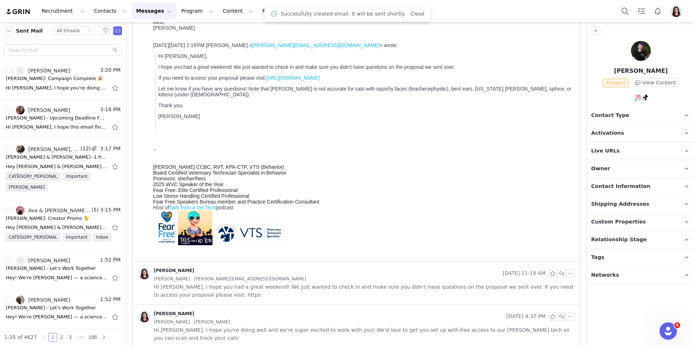
scroll to position [0, 0]
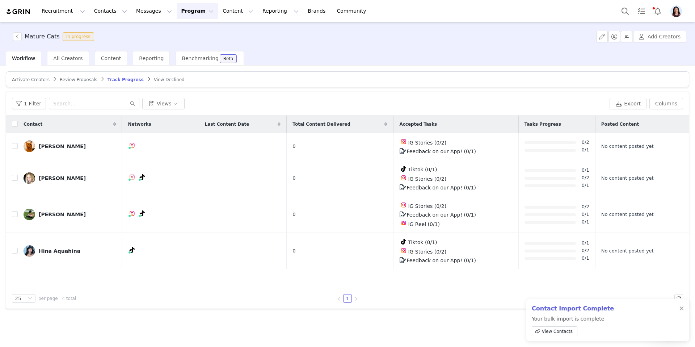
click at [35, 81] on span "Activate Creators" at bounding box center [31, 79] width 38 height 5
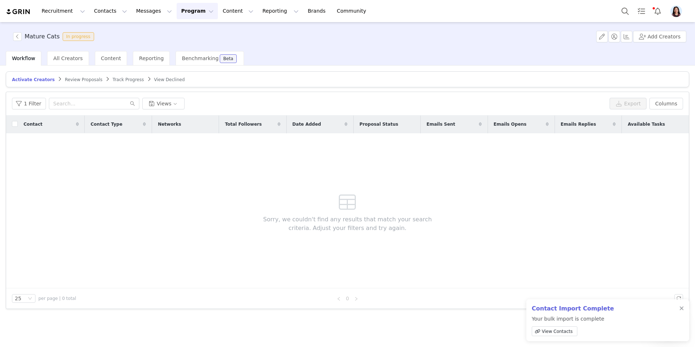
click at [113, 80] on span "Track Progress" at bounding box center [128, 79] width 31 height 5
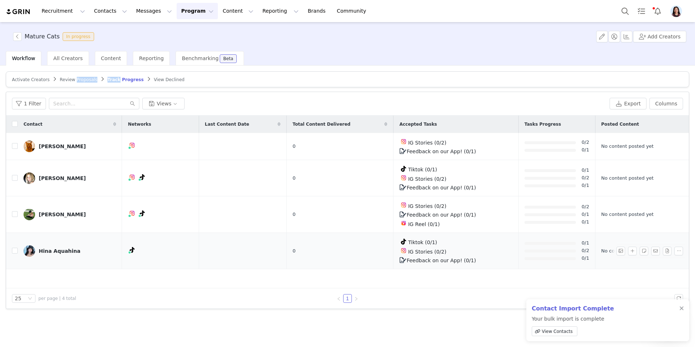
click at [60, 245] on link "Hina Aquahina" at bounding box center [70, 251] width 93 height 12
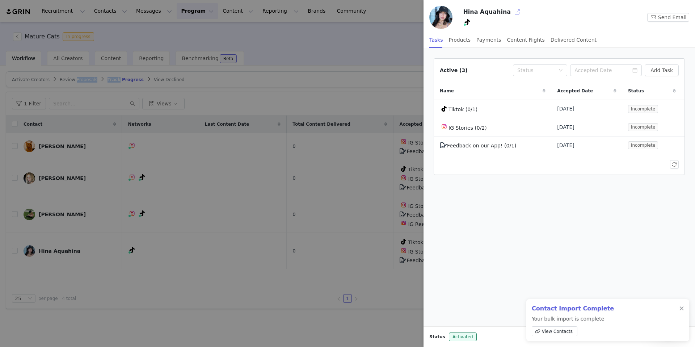
click at [511, 13] on button "button" at bounding box center [517, 12] width 12 height 12
click at [204, 203] on div at bounding box center [347, 173] width 695 height 347
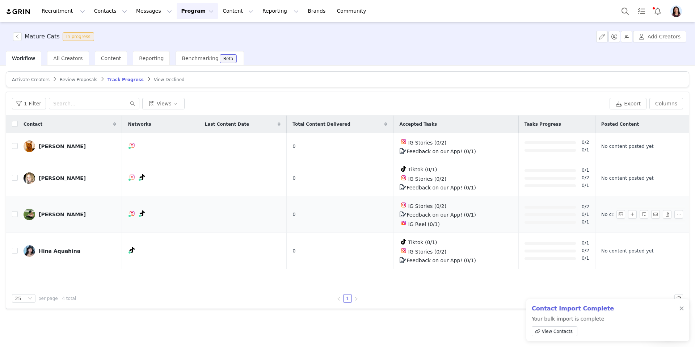
click at [59, 212] on div "Lex Hoesing" at bounding box center [62, 214] width 47 height 6
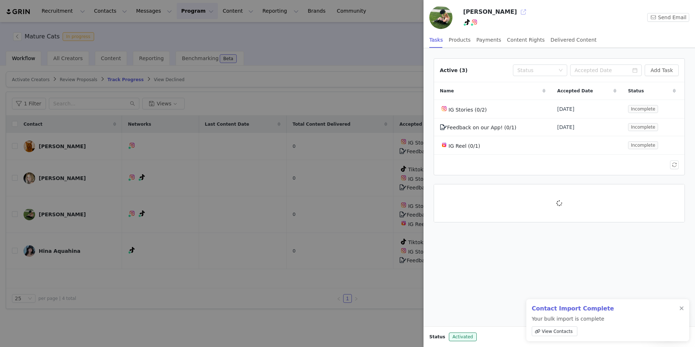
click at [517, 9] on button "button" at bounding box center [523, 12] width 12 height 12
click at [169, 194] on div at bounding box center [347, 173] width 695 height 347
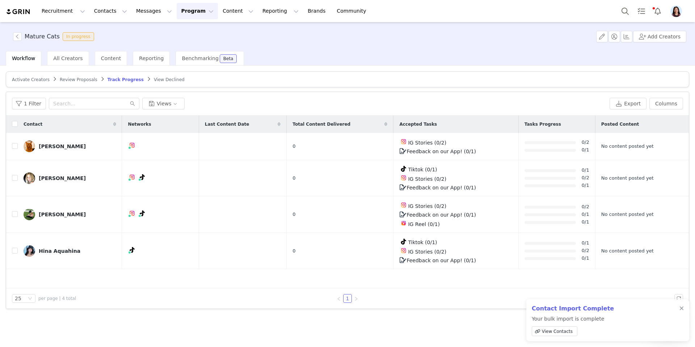
click at [62, 179] on div "Lauren Thomas" at bounding box center [62, 178] width 47 height 6
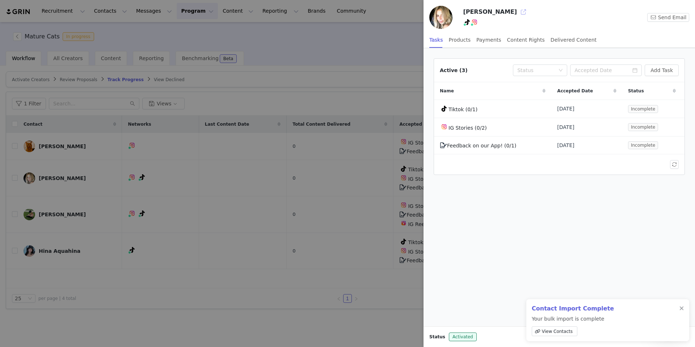
click at [517, 14] on button "button" at bounding box center [523, 12] width 12 height 12
click at [234, 151] on div at bounding box center [347, 173] width 695 height 347
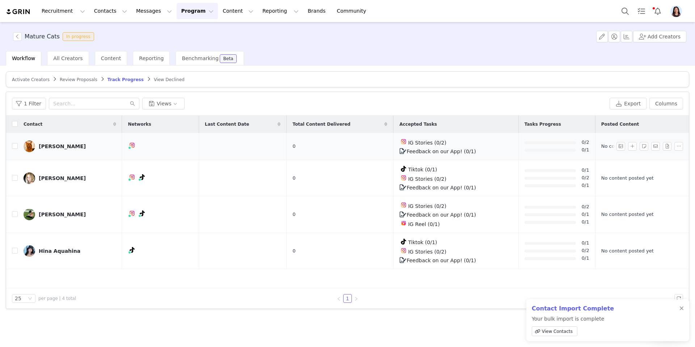
click at [59, 146] on div "Paul Banks" at bounding box center [62, 146] width 47 height 6
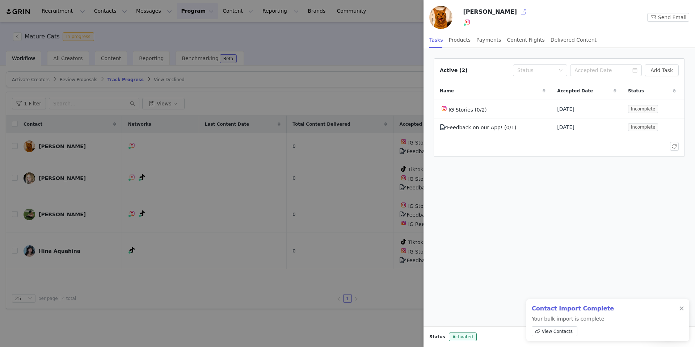
click at [517, 8] on button "button" at bounding box center [523, 12] width 12 height 12
click at [680, 309] on div at bounding box center [681, 308] width 4 height 6
click at [353, 197] on div at bounding box center [347, 173] width 695 height 347
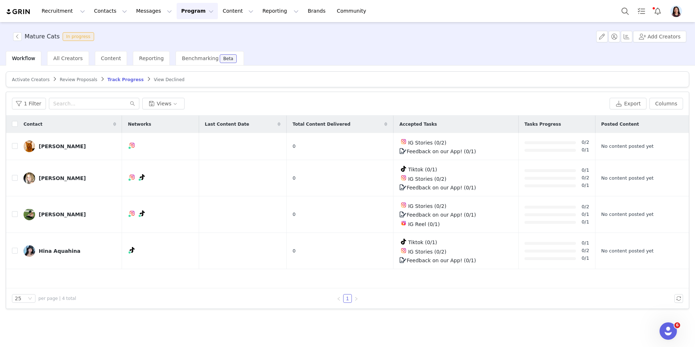
click at [34, 80] on span "Activate Creators" at bounding box center [31, 79] width 38 height 5
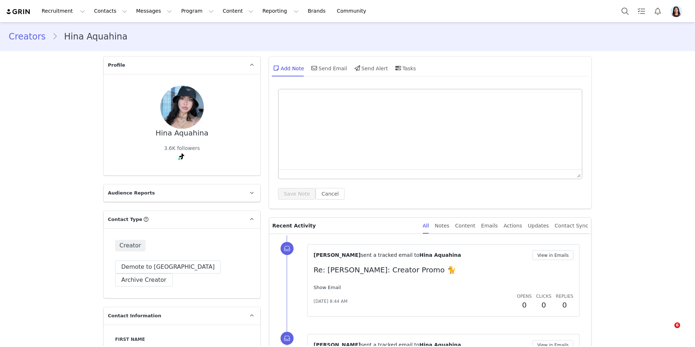
click at [324, 284] on link "Show Email" at bounding box center [326, 286] width 27 height 5
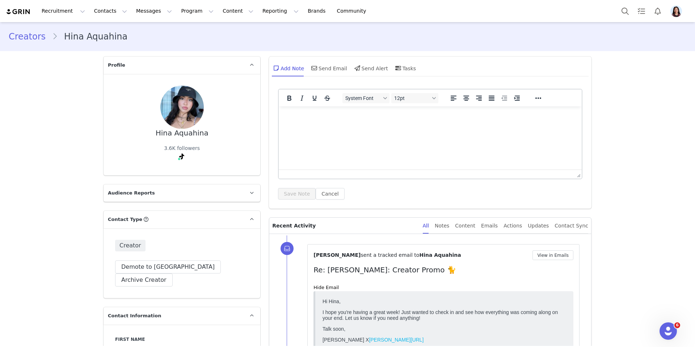
click at [326, 74] on div "Send Email" at bounding box center [328, 67] width 37 height 17
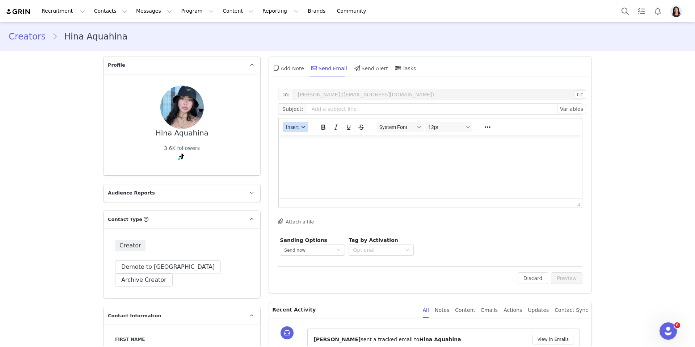
click at [296, 128] on span "Insert" at bounding box center [292, 127] width 13 height 6
click at [296, 138] on div "Insert Template" at bounding box center [321, 139] width 65 height 9
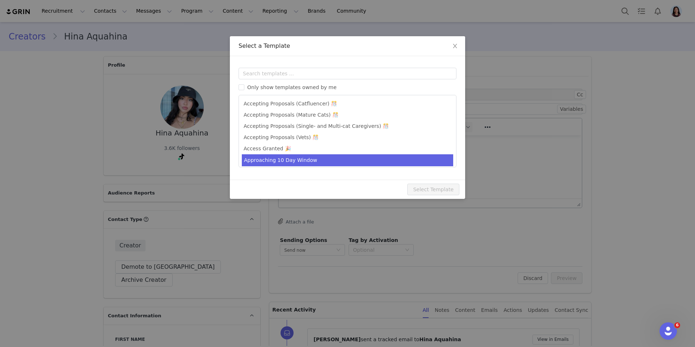
click at [293, 158] on li "Approaching 10 Day Window" at bounding box center [347, 160] width 211 height 12
type input "[PERSON_NAME] - Upcoming Deadline For Posting"
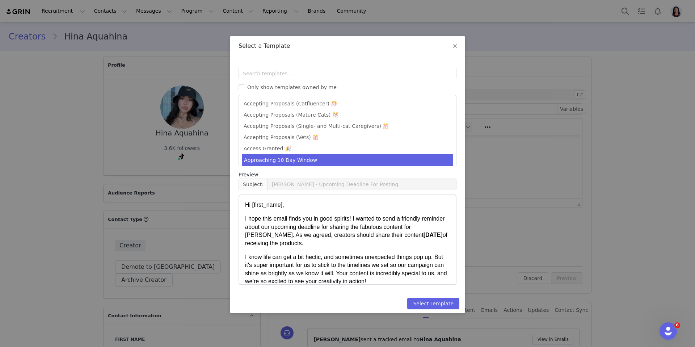
click at [450, 292] on div "Templates Only show templates owned by me Accepting Proposals (Catfluencer) 🎊 A…" at bounding box center [347, 174] width 235 height 237
click at [449, 298] on button "Select Template" at bounding box center [433, 303] width 52 height 12
type input "[PERSON_NAME] - Upcoming Deadline For Posting"
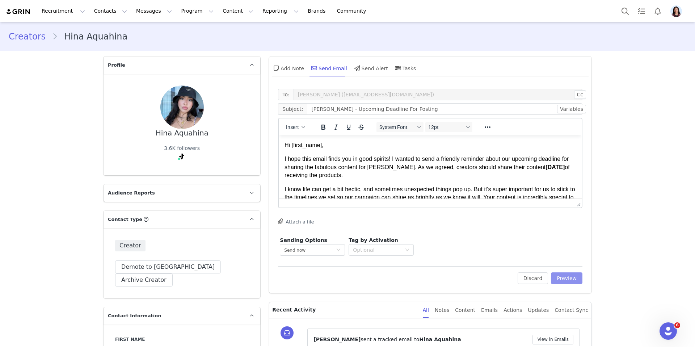
click at [557, 283] on button "Preview" at bounding box center [566, 278] width 31 height 12
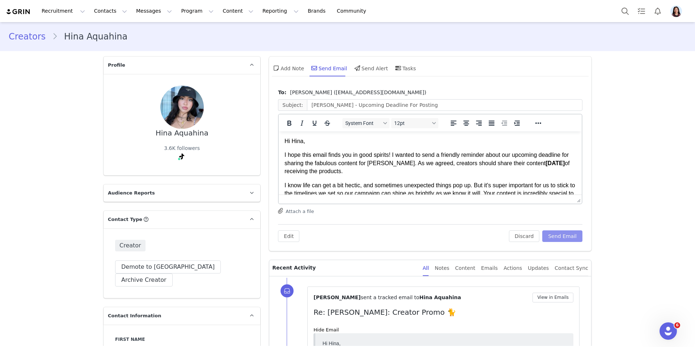
click at [562, 237] on button "Send Email" at bounding box center [562, 236] width 40 height 12
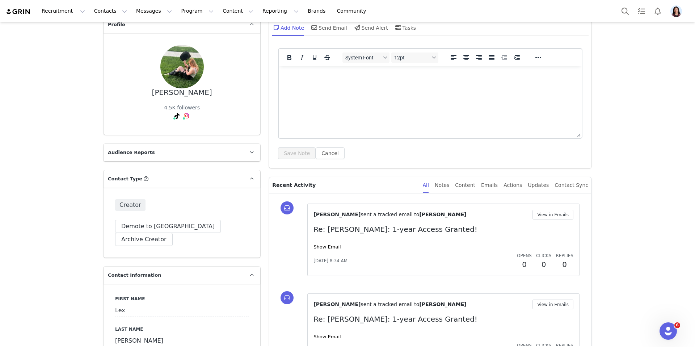
scroll to position [72, 0]
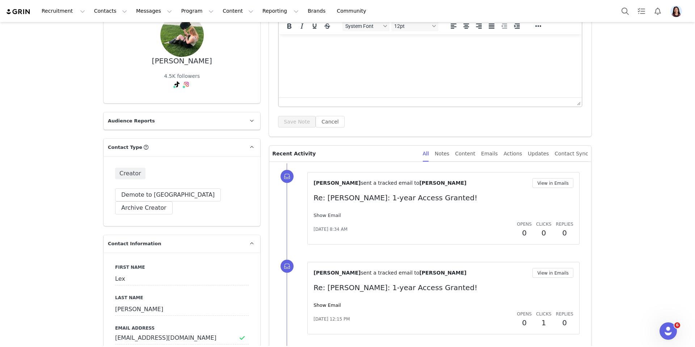
click at [325, 215] on link "Show Email" at bounding box center [326, 214] width 27 height 5
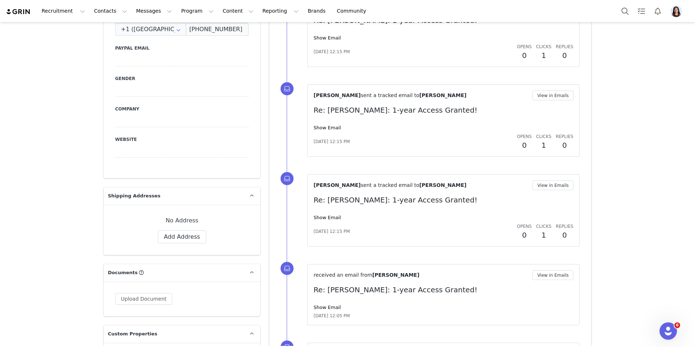
scroll to position [446, 0]
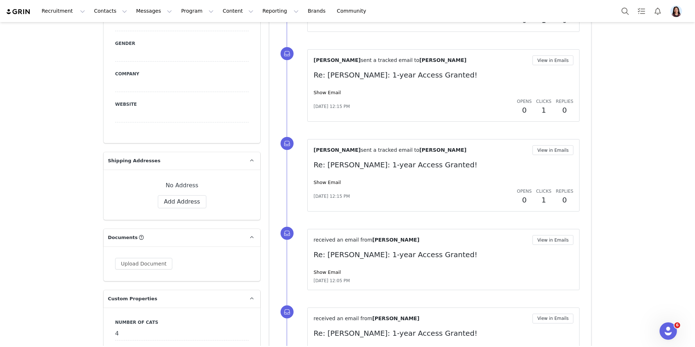
click at [325, 185] on div "Show Email" at bounding box center [443, 182] width 260 height 7
click at [325, 182] on link "Show Email" at bounding box center [326, 181] width 27 height 5
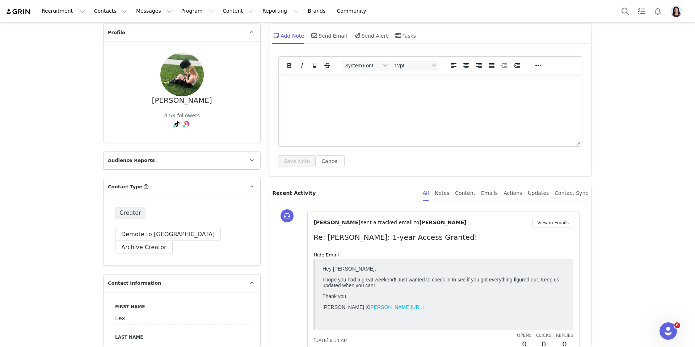
scroll to position [0, 0]
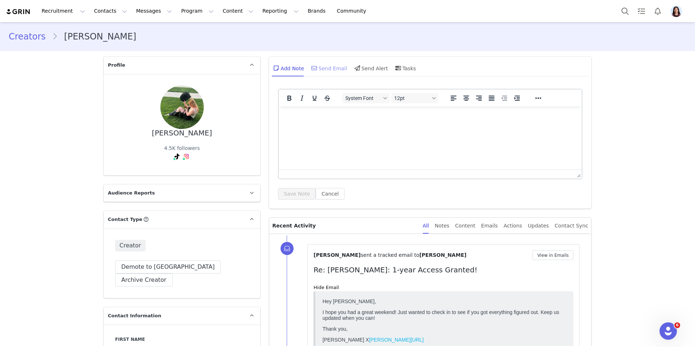
click at [334, 59] on div "Send Email" at bounding box center [328, 67] width 37 height 17
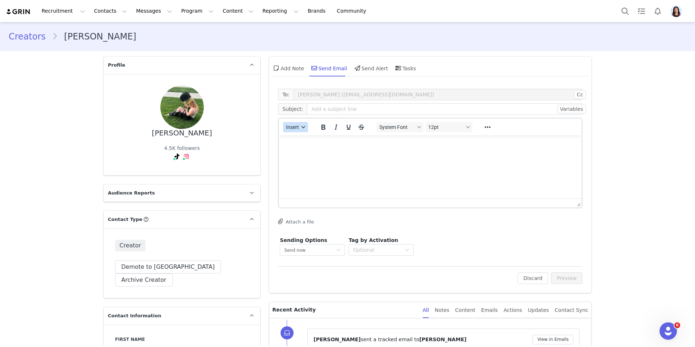
click at [299, 123] on button "Insert" at bounding box center [295, 127] width 25 height 10
click at [299, 137] on div "Insert Template" at bounding box center [321, 139] width 65 height 9
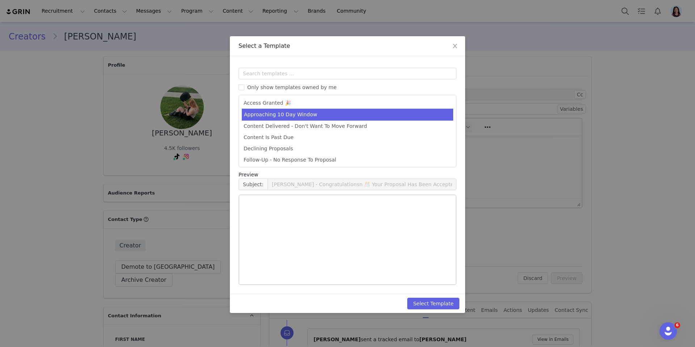
click at [316, 113] on li "Approaching 10 Day Window" at bounding box center [347, 115] width 211 height 12
type input "[PERSON_NAME] - Upcoming Deadline For Posting"
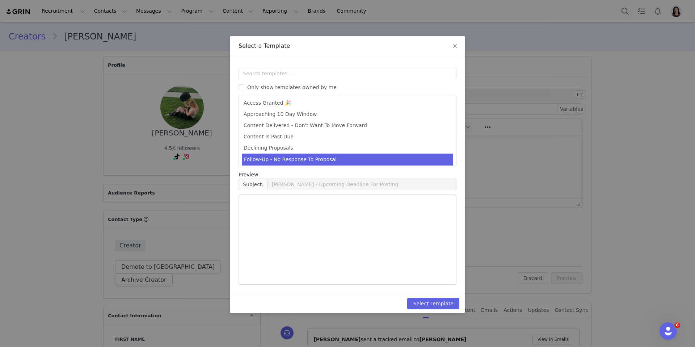
scroll to position [46, 0]
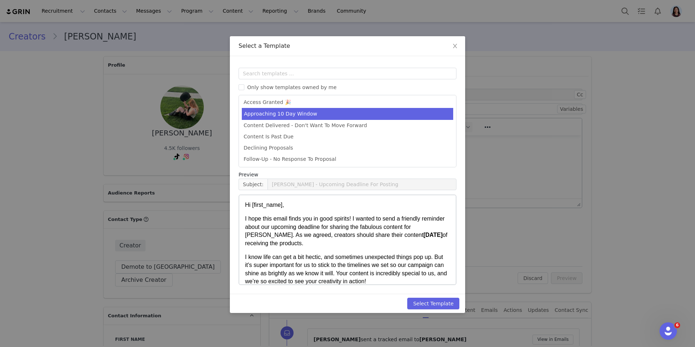
click at [444, 311] on div "Select Template" at bounding box center [347, 302] width 235 height 19
click at [444, 308] on button "Select Template" at bounding box center [433, 303] width 52 height 12
type input "[PERSON_NAME] - Upcoming Deadline For Posting"
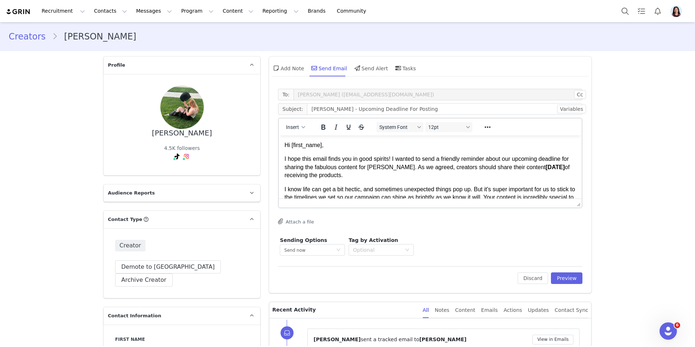
scroll to position [0, 0]
click at [566, 282] on button "Preview" at bounding box center [566, 278] width 31 height 12
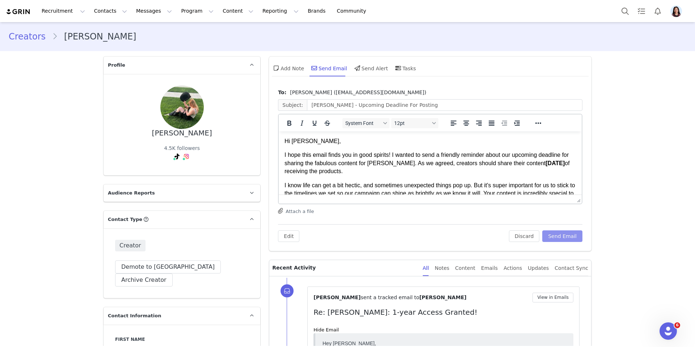
click at [565, 238] on button "Send Email" at bounding box center [562, 236] width 40 height 12
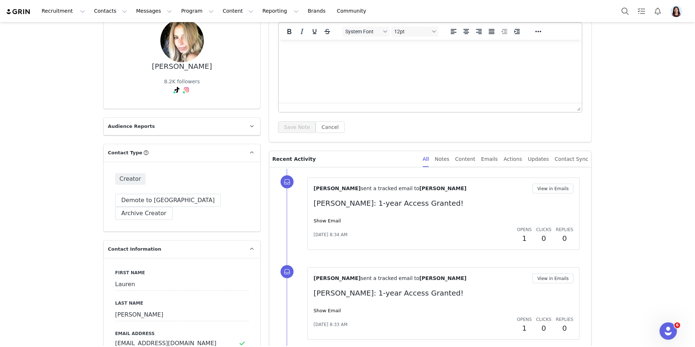
scroll to position [156, 0]
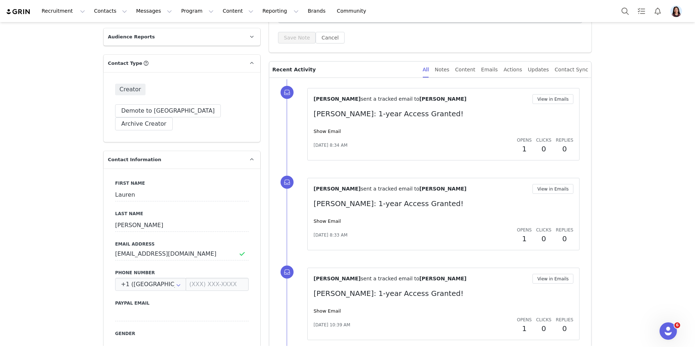
click at [328, 127] on div "Randi Dofat sent a tracked email to Lauren Thomas View in Emails Sylvester AI: …" at bounding box center [443, 124] width 260 height 60
click at [328, 130] on link "Show Email" at bounding box center [326, 130] width 27 height 5
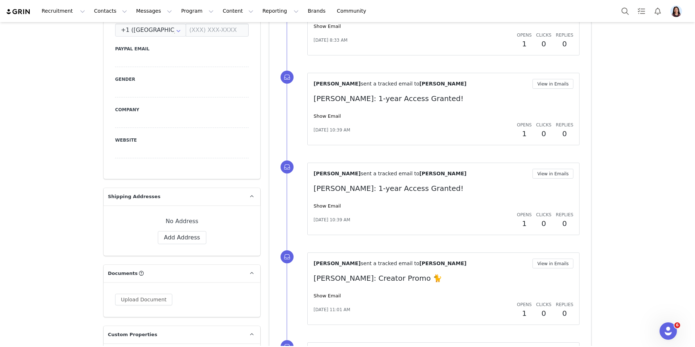
scroll to position [486, 0]
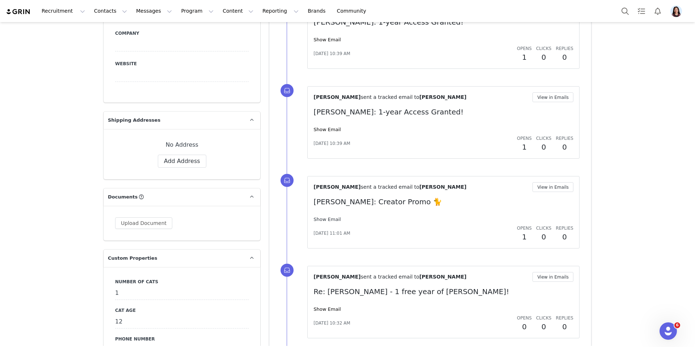
click at [330, 216] on link "Show Email" at bounding box center [326, 218] width 27 height 5
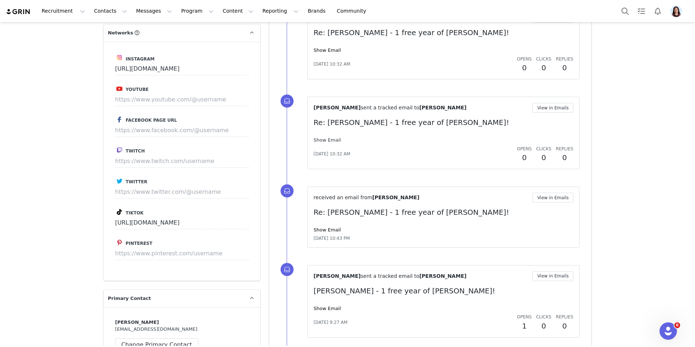
scroll to position [1075, 0]
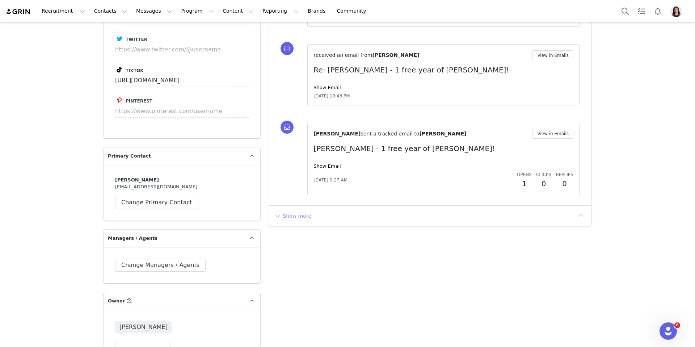
click at [308, 211] on button "Show more" at bounding box center [293, 216] width 38 height 12
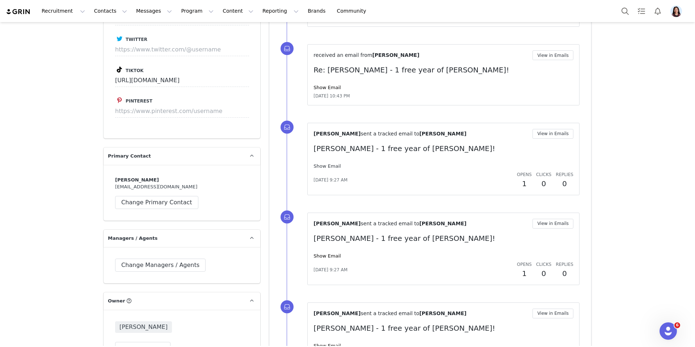
click at [326, 166] on link "Show Email" at bounding box center [326, 165] width 27 height 5
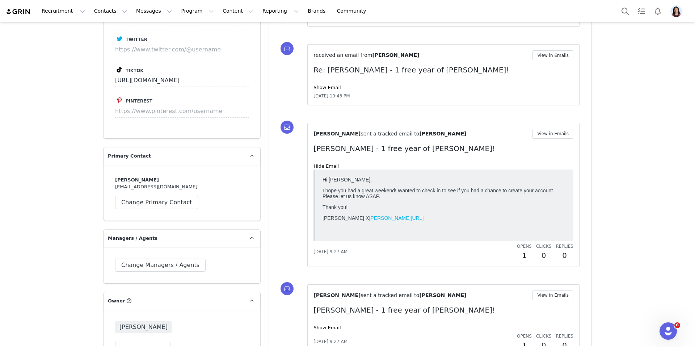
scroll to position [1411, 0]
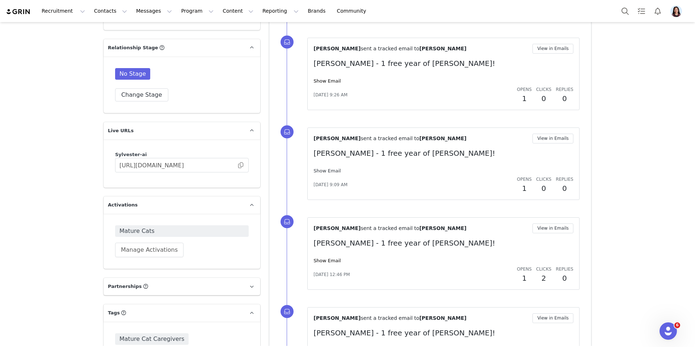
click at [323, 171] on link "Show Email" at bounding box center [326, 170] width 27 height 5
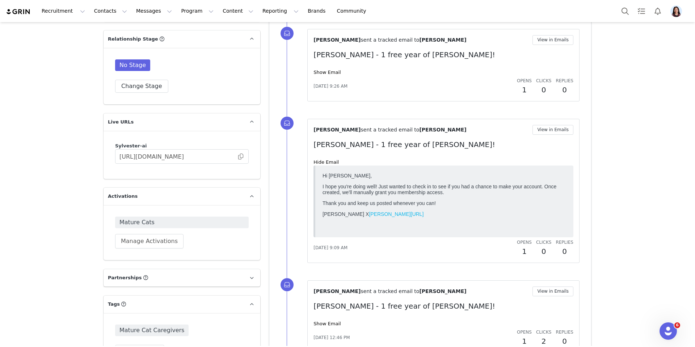
scroll to position [1510, 0]
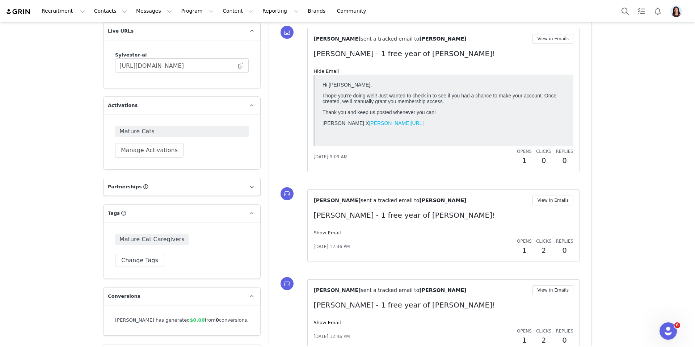
click at [326, 234] on link "Show Email" at bounding box center [326, 232] width 27 height 5
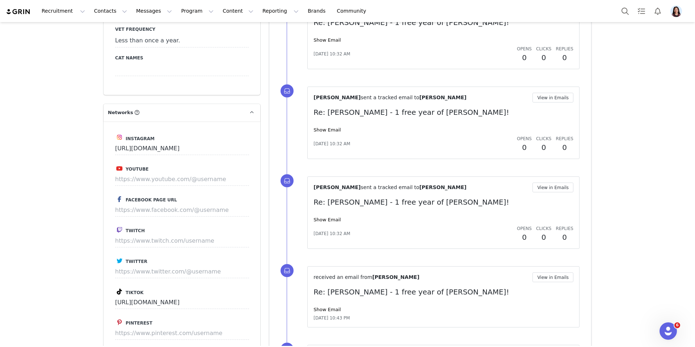
scroll to position [828, 0]
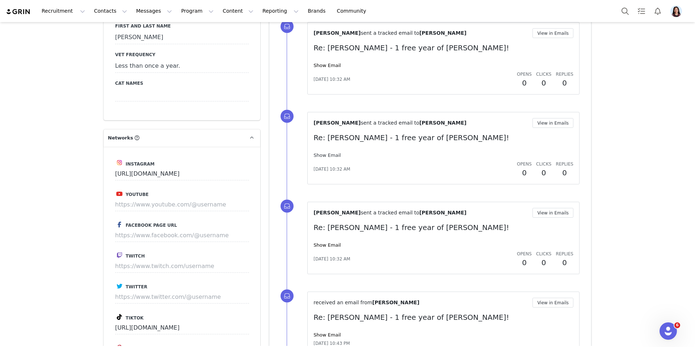
click at [329, 156] on link "Show Email" at bounding box center [326, 154] width 27 height 5
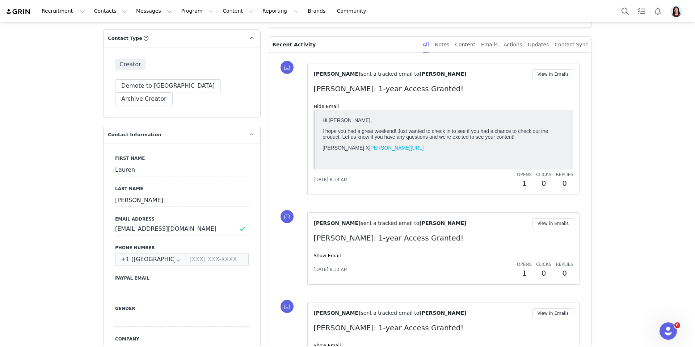
scroll to position [0, 0]
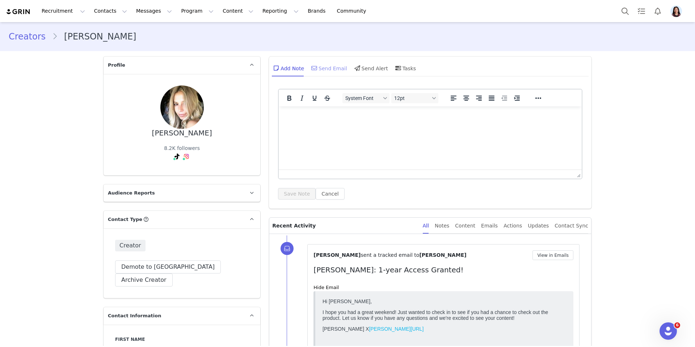
click at [312, 62] on div "Send Email" at bounding box center [328, 67] width 37 height 17
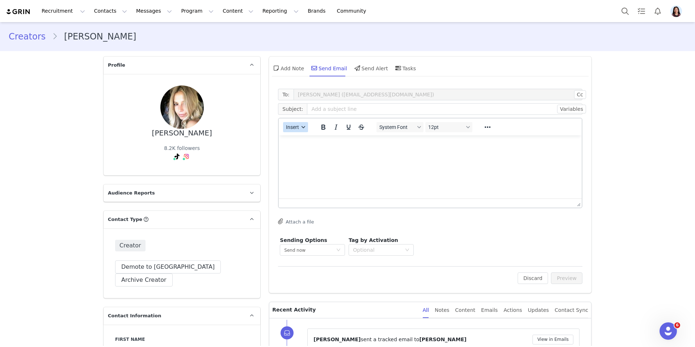
click at [290, 127] on span "Insert" at bounding box center [292, 127] width 13 height 6
click at [290, 135] on div "Insert Template" at bounding box center [321, 139] width 65 height 9
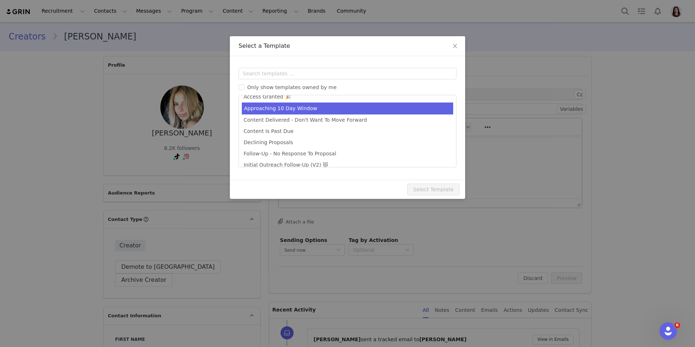
click at [311, 110] on li "Approaching 10 Day Window" at bounding box center [347, 108] width 211 height 12
type input "Sylvester AI - Upcoming Deadline For Posting"
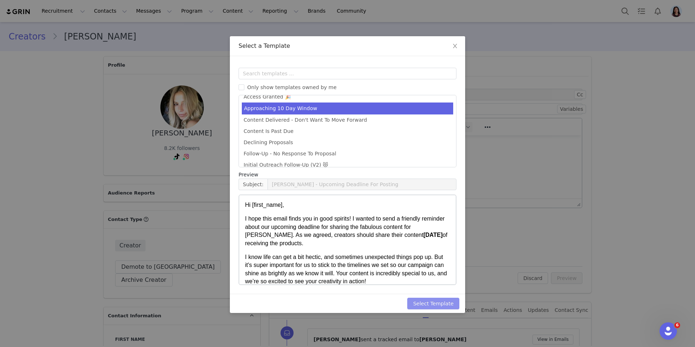
click at [432, 308] on button "Select Template" at bounding box center [433, 303] width 52 height 12
type input "Sylvester AI - Upcoming Deadline For Posting"
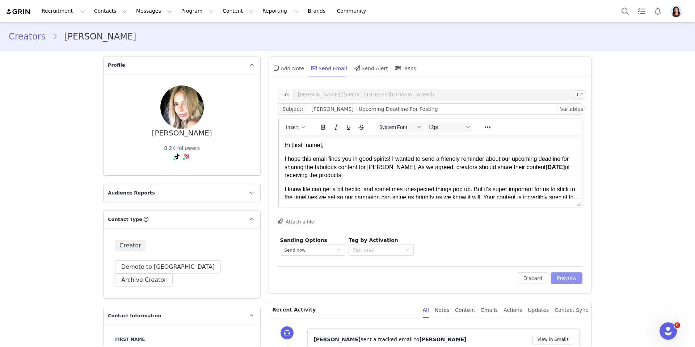
click at [564, 282] on button "Preview" at bounding box center [566, 278] width 31 height 12
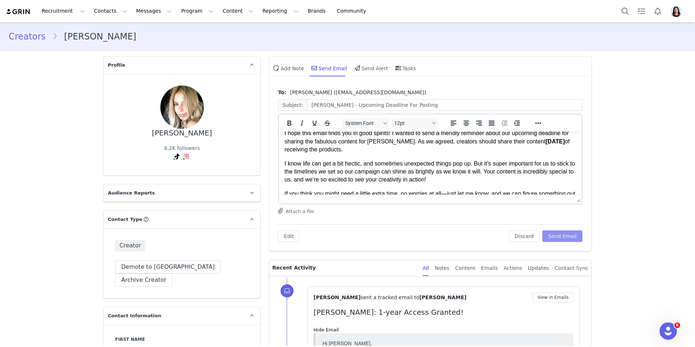
scroll to position [46, 0]
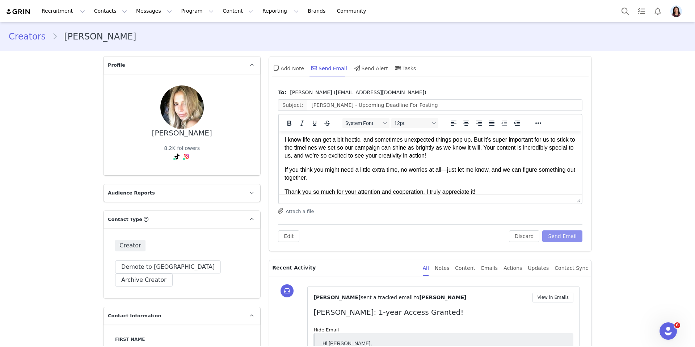
click at [560, 233] on button "Send Email" at bounding box center [562, 236] width 40 height 12
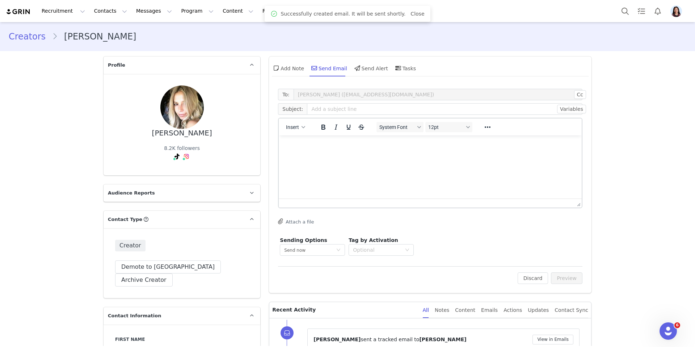
scroll to position [0, 0]
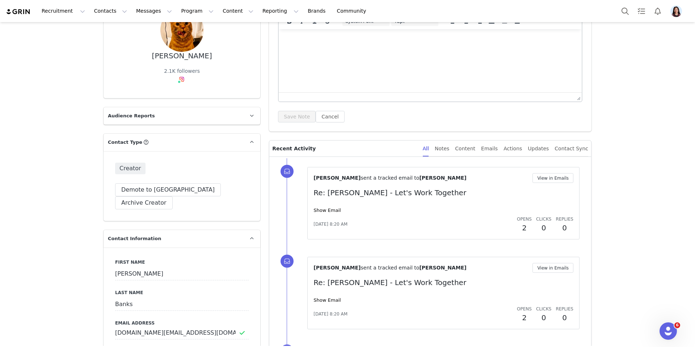
scroll to position [107, 0]
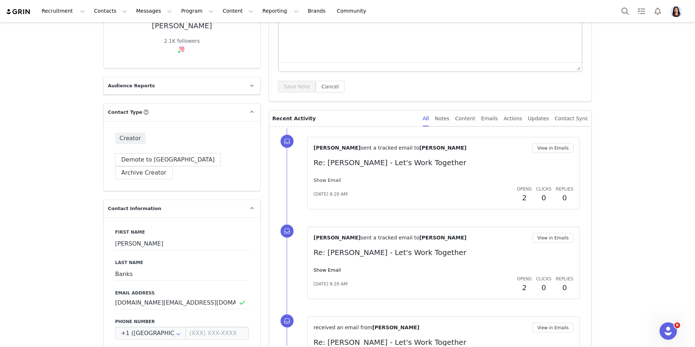
click at [331, 180] on link "Show Email" at bounding box center [326, 179] width 27 height 5
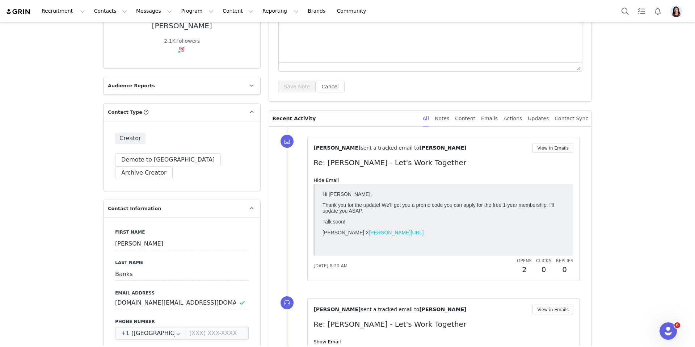
scroll to position [115, 0]
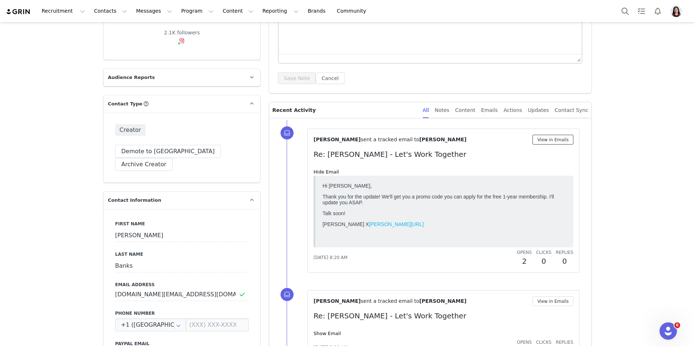
click at [551, 143] on button "View in Emails" at bounding box center [552, 140] width 41 height 10
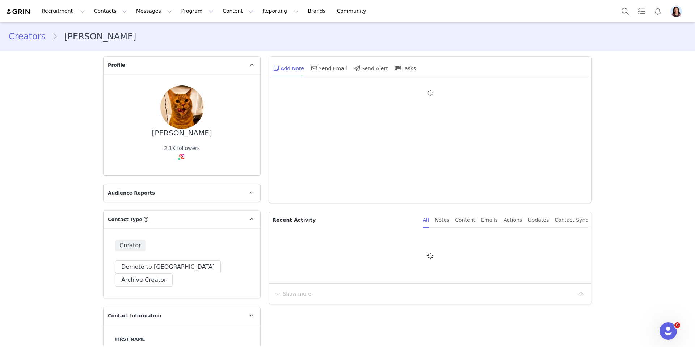
type input "+1 (United States)"
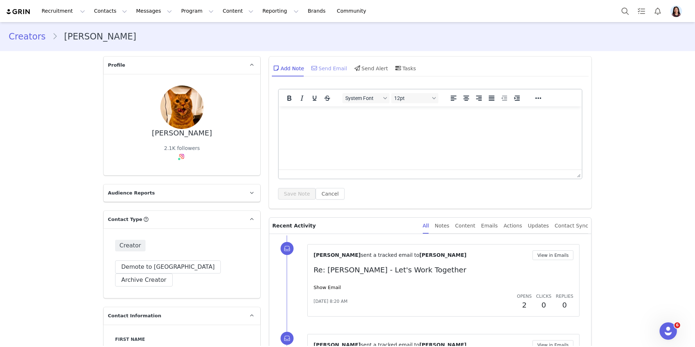
click at [310, 63] on div "Send Email" at bounding box center [328, 67] width 37 height 17
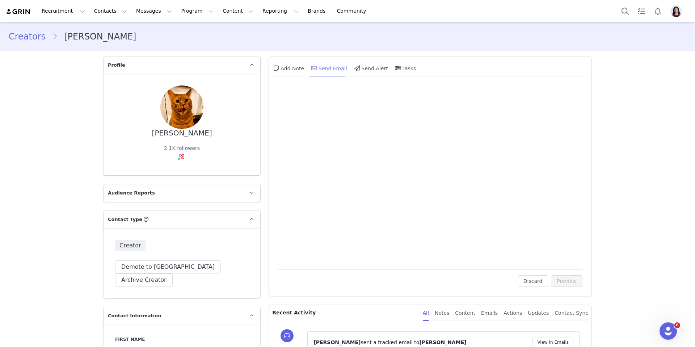
click at [314, 69] on icon at bounding box center [314, 68] width 6 height 6
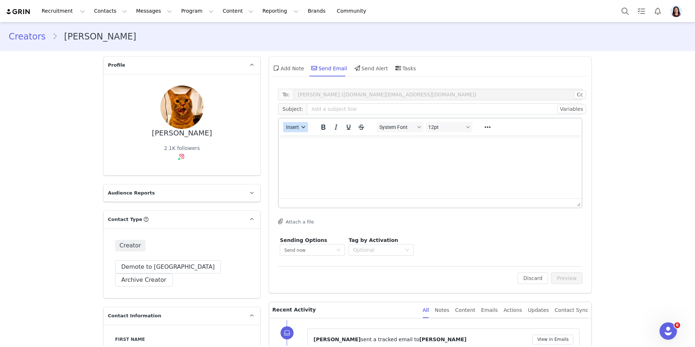
click at [292, 122] on button "Insert" at bounding box center [295, 127] width 25 height 10
click at [292, 136] on div "Insert Template" at bounding box center [321, 139] width 65 height 9
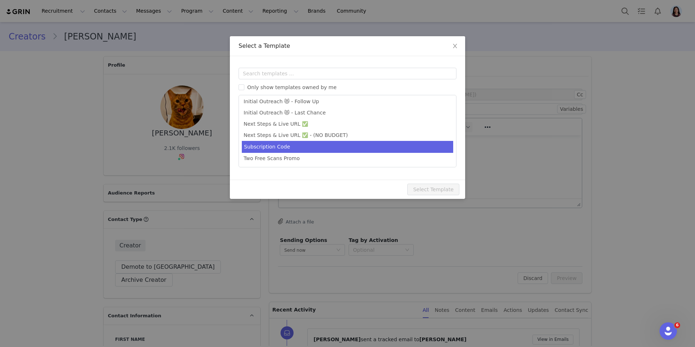
click at [305, 146] on li "Subscription Code" at bounding box center [347, 147] width 211 height 12
type input "[first_name] - 1 free year of Sylvester AI!"
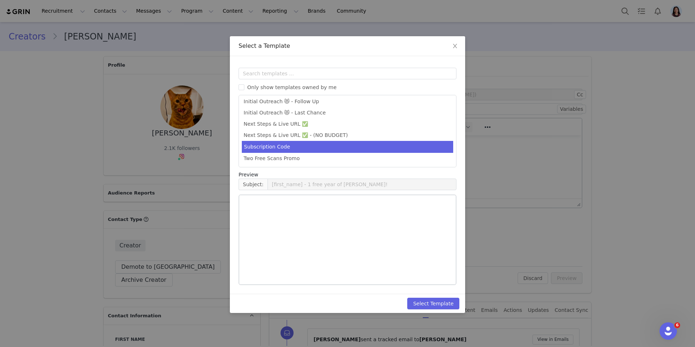
scroll to position [137, 0]
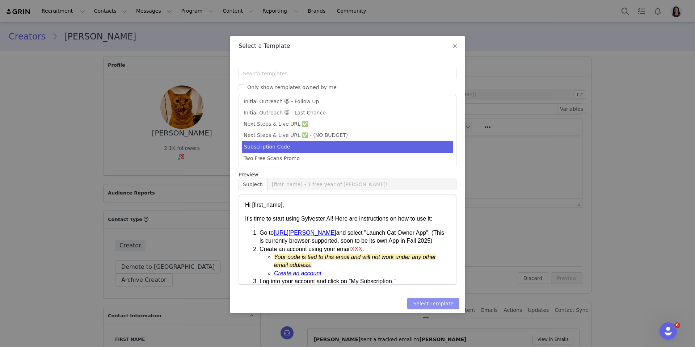
click at [439, 300] on button "Select Template" at bounding box center [433, 303] width 52 height 12
type input "[first_name] - 1 free year of Sylvester AI!"
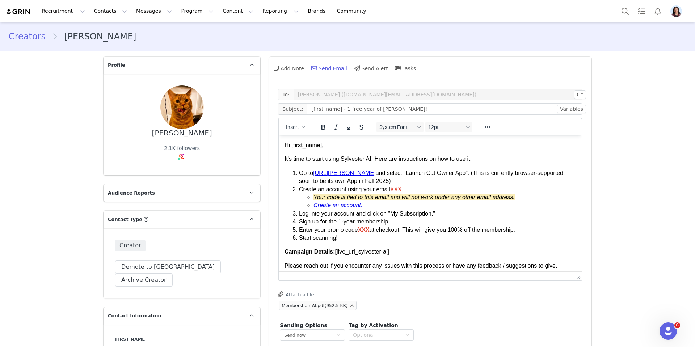
drag, startPoint x: 576, startPoint y: 204, endPoint x: 551, endPoint y: 296, distance: 94.9
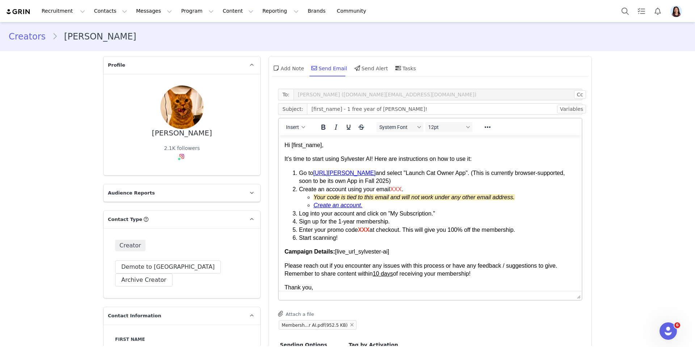
scroll to position [207, 0]
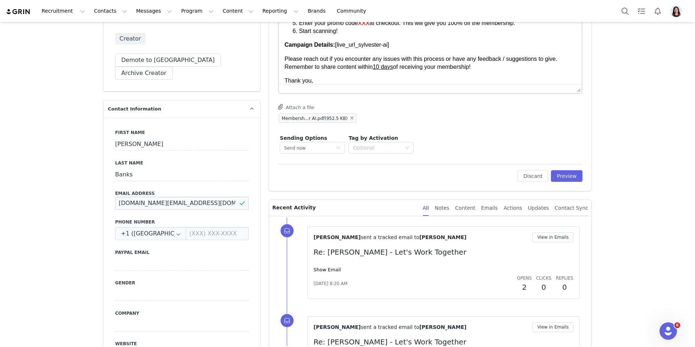
click at [173, 196] on input "thesportsbank.net@gmail.com" at bounding box center [182, 202] width 134 height 13
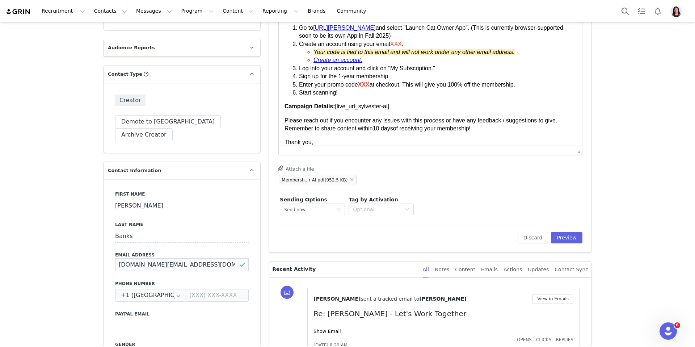
scroll to position [271, 0]
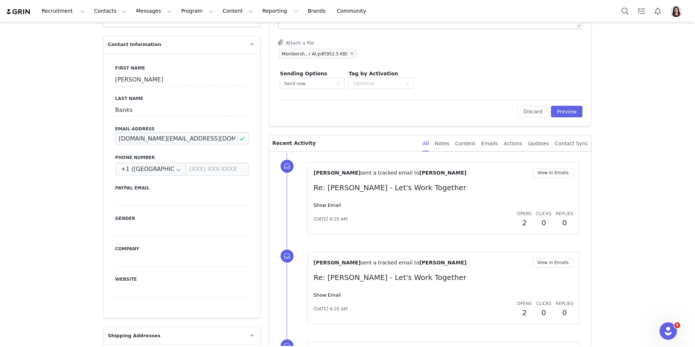
click at [166, 132] on input "thesportsbank.net@gmail.com" at bounding box center [182, 138] width 134 height 13
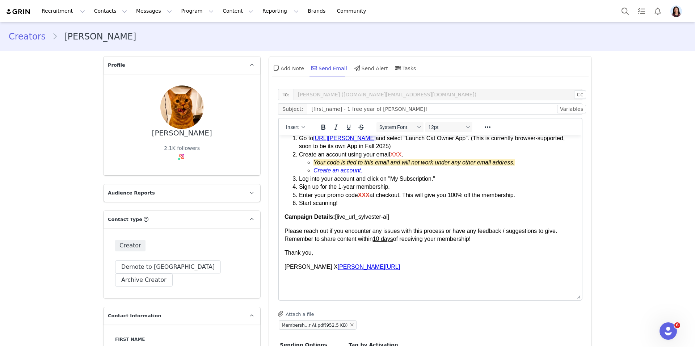
scroll to position [93, 0]
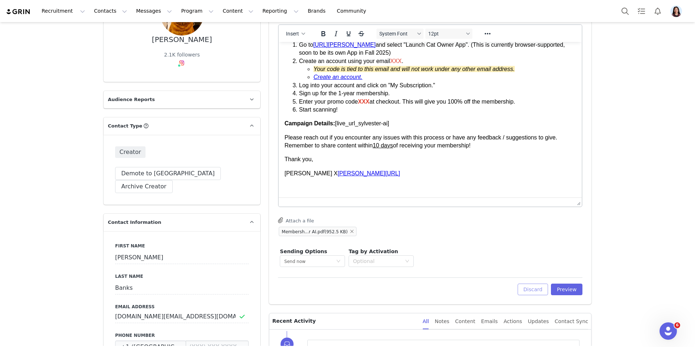
click at [542, 292] on button "Discard" at bounding box center [532, 289] width 31 height 12
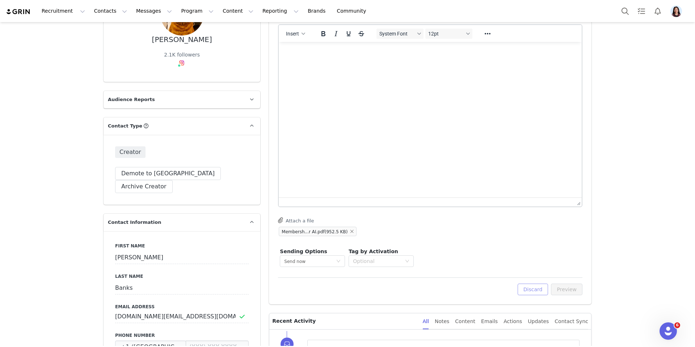
scroll to position [0, 0]
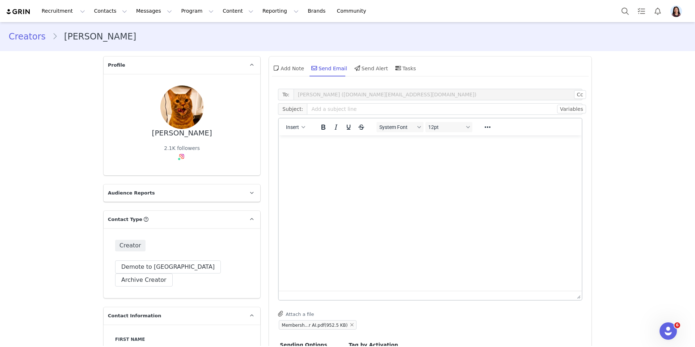
click at [409, 155] on html at bounding box center [430, 145] width 303 height 20
click at [282, 60] on div "Add Note" at bounding box center [288, 67] width 32 height 17
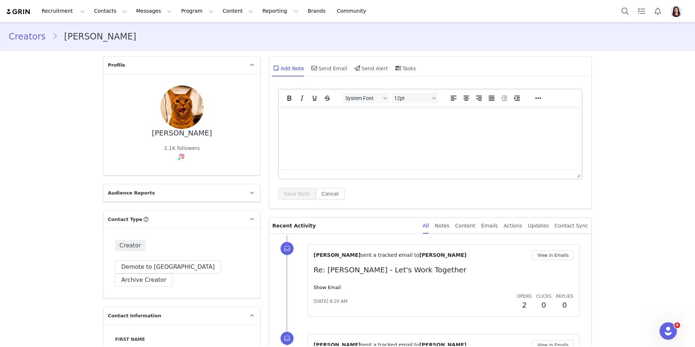
click at [333, 126] on html at bounding box center [430, 116] width 303 height 20
click at [298, 192] on button "Save Note" at bounding box center [297, 194] width 38 height 12
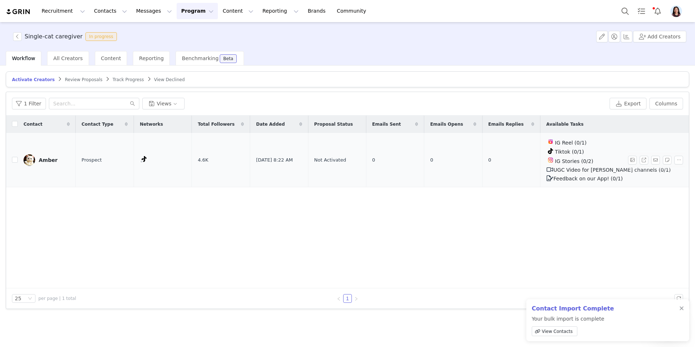
click at [30, 152] on td "Amber" at bounding box center [47, 160] width 58 height 54
click at [31, 161] on img at bounding box center [30, 160] width 12 height 12
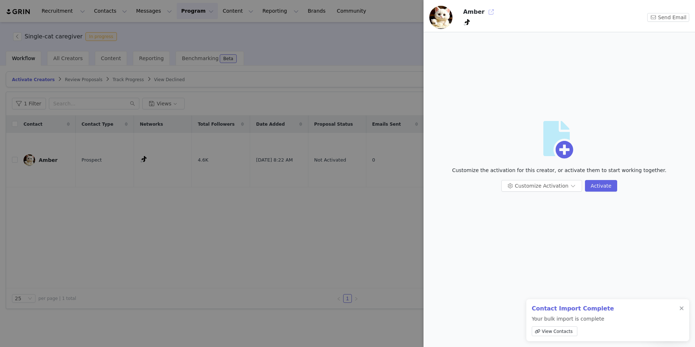
click at [486, 13] on button "button" at bounding box center [491, 12] width 12 height 12
click at [681, 308] on div at bounding box center [681, 308] width 4 height 6
click at [330, 289] on div at bounding box center [347, 173] width 695 height 347
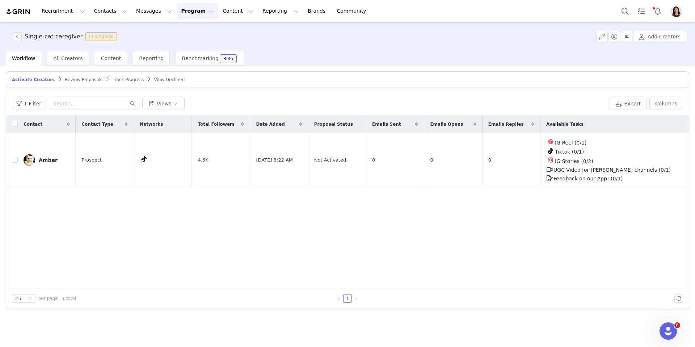
click at [114, 80] on span "Track Progress" at bounding box center [128, 79] width 31 height 5
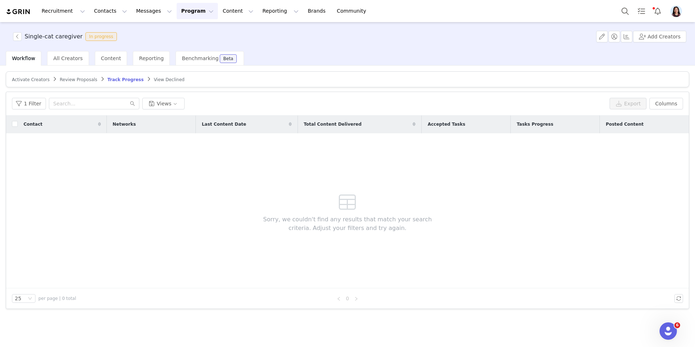
click at [40, 78] on span "Activate Creators" at bounding box center [31, 79] width 38 height 5
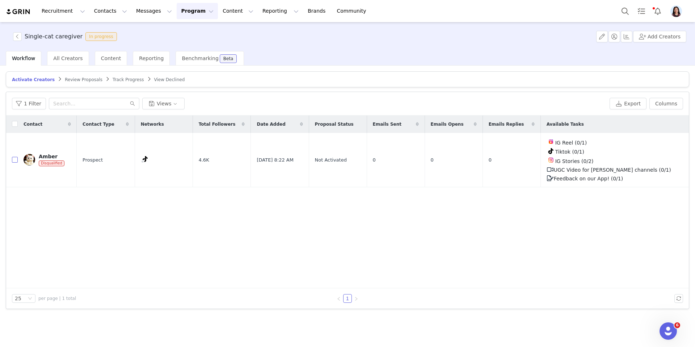
drag, startPoint x: 16, startPoint y: 161, endPoint x: 151, endPoint y: 146, distance: 135.8
click at [16, 161] on input "checkbox" at bounding box center [15, 160] width 6 height 6
checkbox input "true"
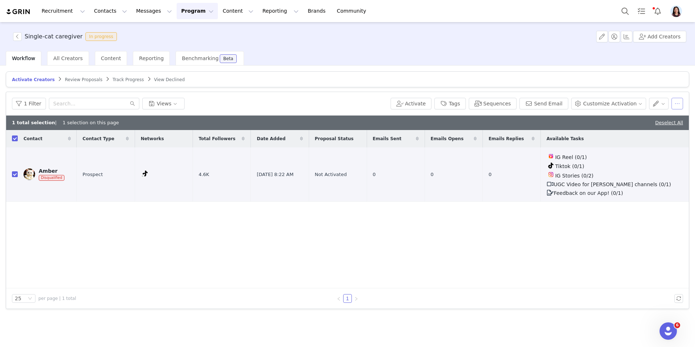
click at [677, 103] on button "button" at bounding box center [677, 104] width 12 height 12
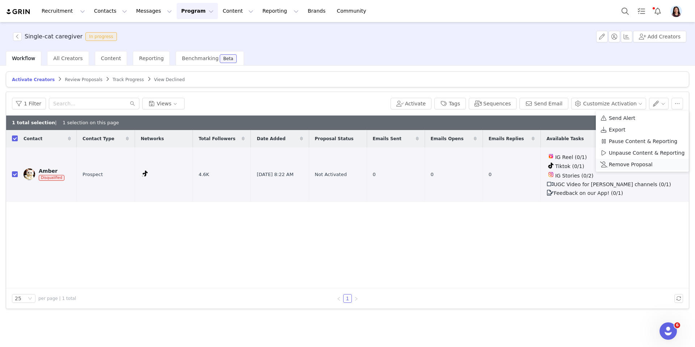
click at [617, 168] on span "Remove Proposal" at bounding box center [631, 164] width 44 height 8
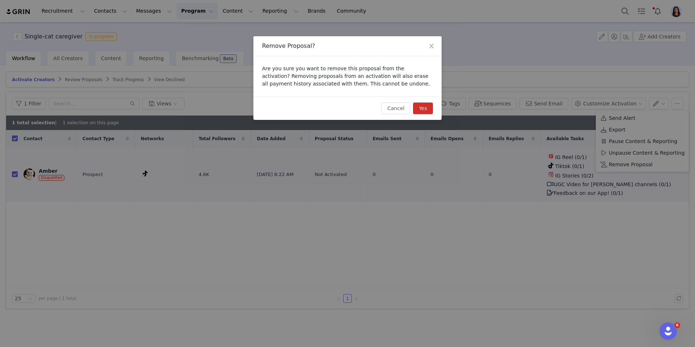
click at [427, 107] on button "Yes" at bounding box center [423, 108] width 20 height 12
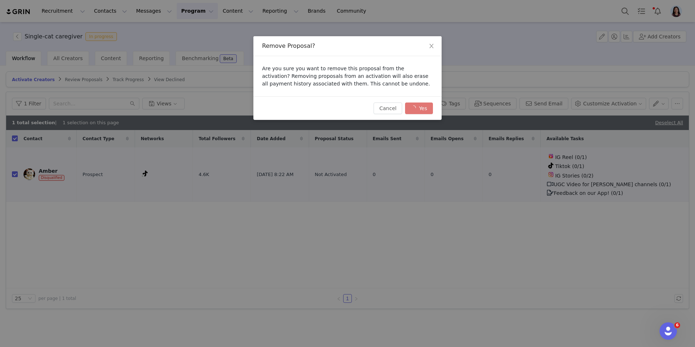
checkbox input "false"
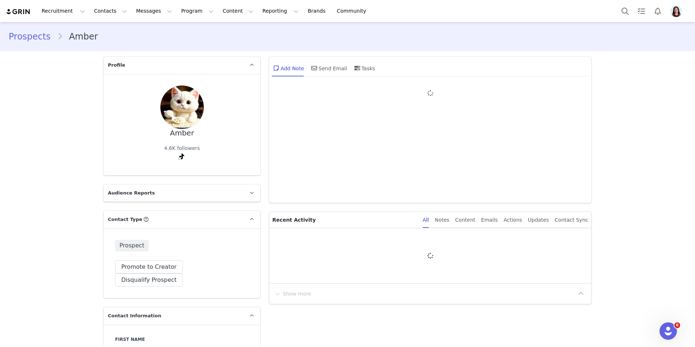
type input "+1 ([GEOGRAPHIC_DATA])"
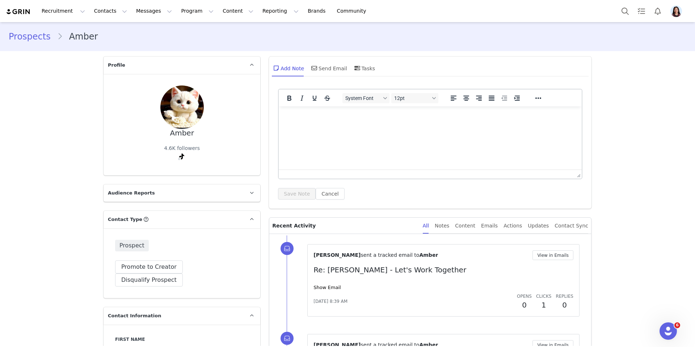
scroll to position [82, 0]
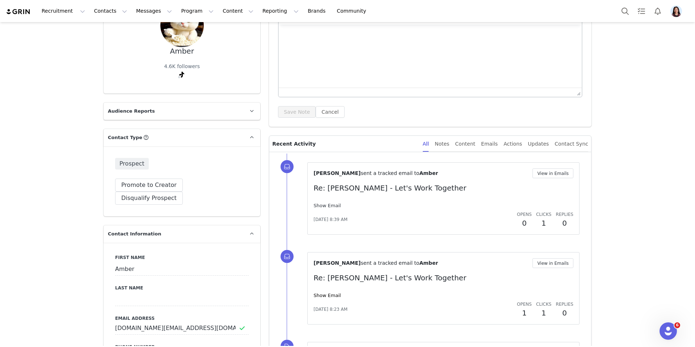
click at [335, 207] on link "Show Email" at bounding box center [326, 205] width 27 height 5
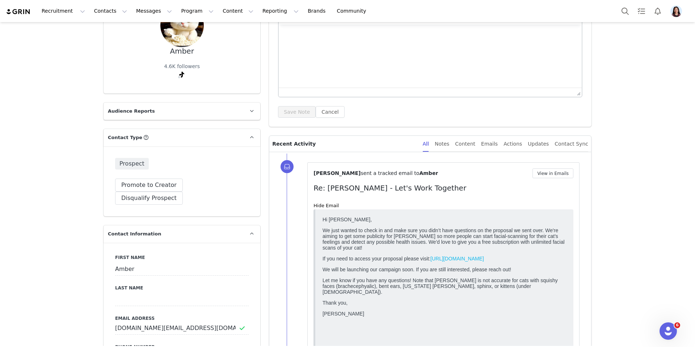
scroll to position [148, 0]
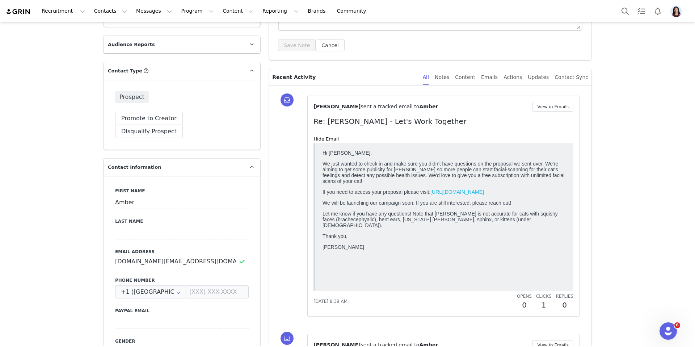
click at [211, 110] on div "Prospect Promote to Creator Disqualify this Prospect? Yes, disqualify Disqualif…" at bounding box center [181, 115] width 157 height 70
click at [183, 125] on button "Disqualify Prospect" at bounding box center [149, 131] width 68 height 13
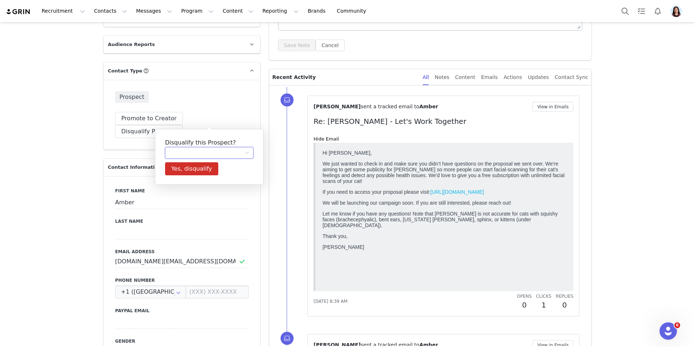
click at [195, 151] on div at bounding box center [206, 152] width 75 height 11
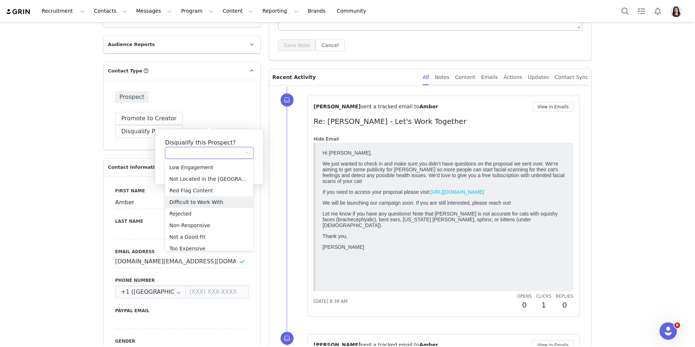
scroll to position [17, 0]
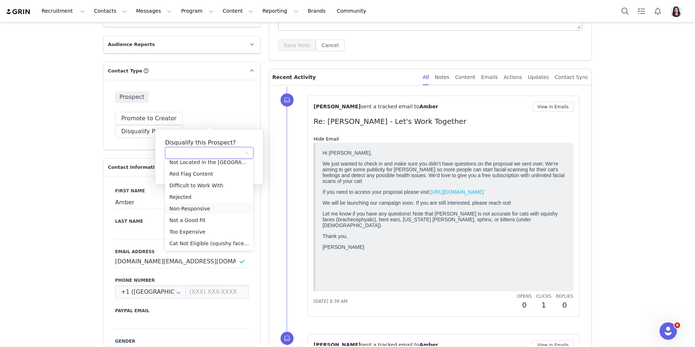
click at [195, 209] on li "Non-Responsive" at bounding box center [209, 209] width 88 height 12
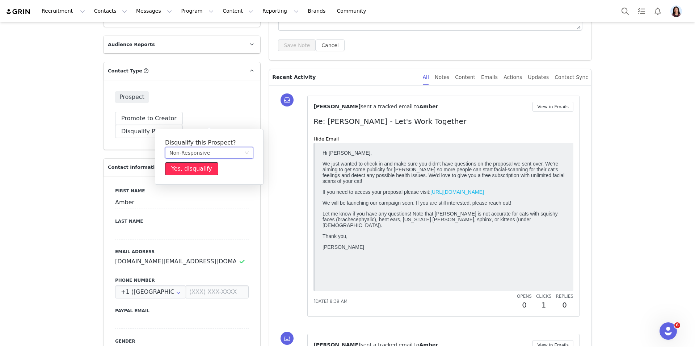
click at [206, 174] on button "Yes, disqualify" at bounding box center [191, 168] width 53 height 13
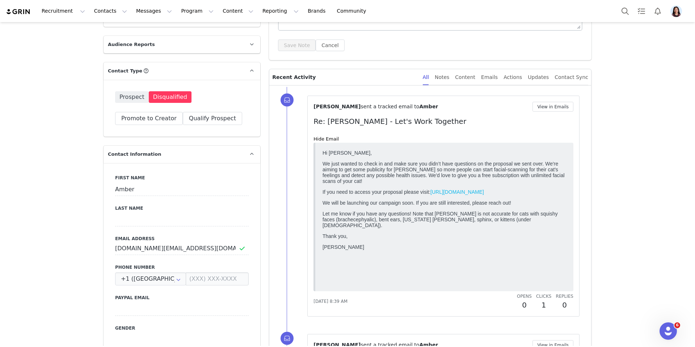
scroll to position [0, 0]
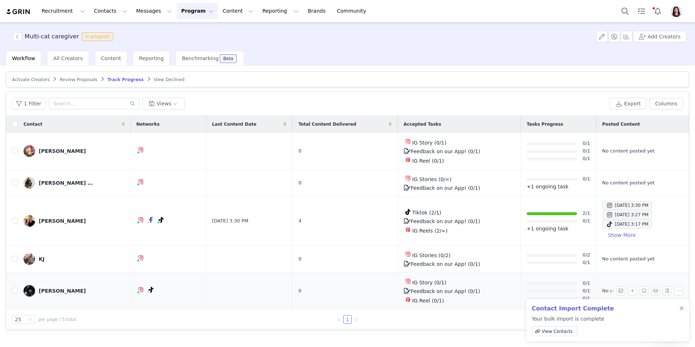
click at [54, 291] on div "[PERSON_NAME]" at bounding box center [62, 291] width 47 height 6
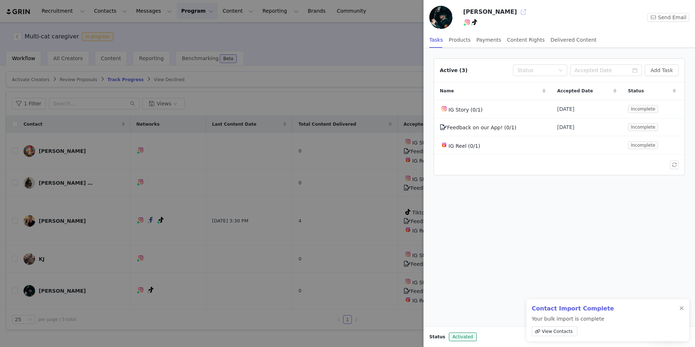
click at [517, 12] on button "button" at bounding box center [523, 12] width 12 height 12
click at [681, 308] on div at bounding box center [681, 308] width 4 height 6
click at [332, 290] on div at bounding box center [347, 173] width 695 height 347
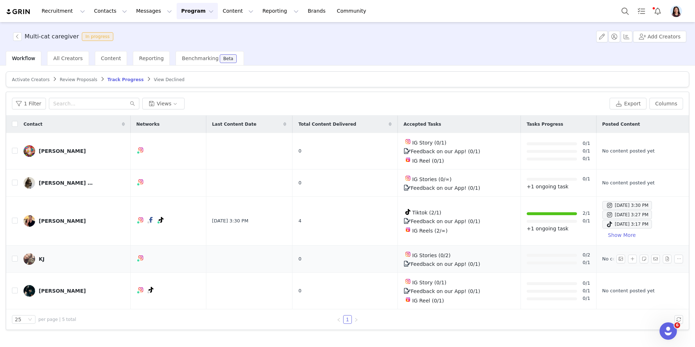
click at [56, 257] on link "KJ" at bounding box center [74, 259] width 101 height 12
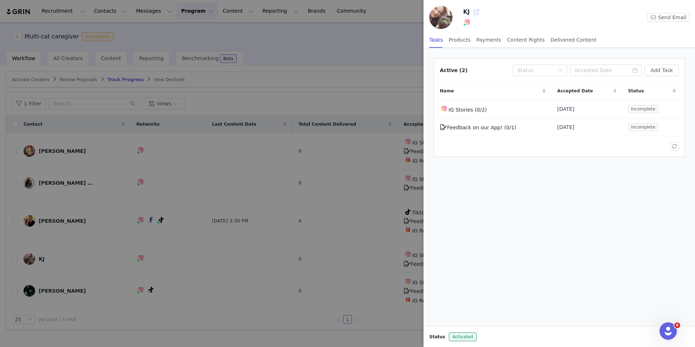
click at [477, 13] on button "button" at bounding box center [476, 12] width 12 height 12
click at [95, 246] on div at bounding box center [347, 173] width 695 height 347
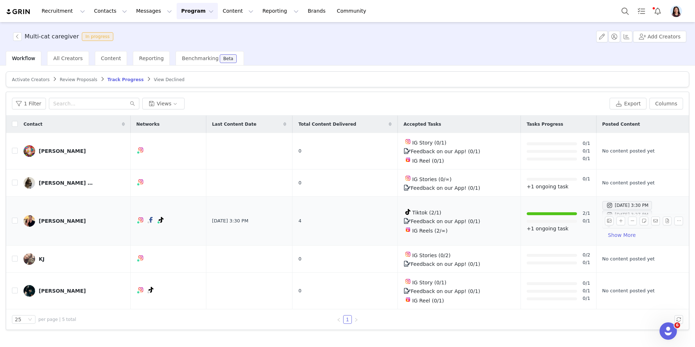
click at [69, 218] on div "Jordan Grady" at bounding box center [62, 221] width 47 height 6
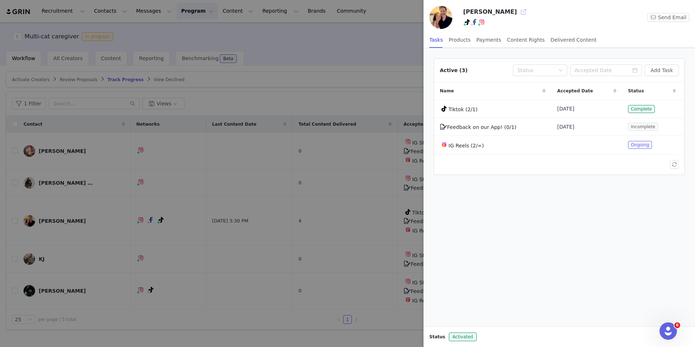
click at [517, 9] on button "button" at bounding box center [523, 12] width 12 height 12
click at [123, 168] on div at bounding box center [347, 173] width 695 height 347
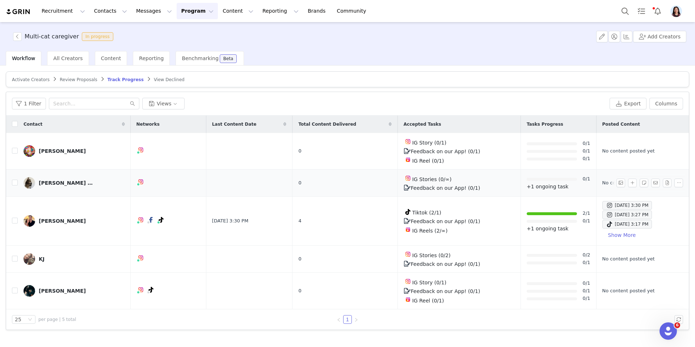
click at [68, 180] on div "Staci & Rocket" at bounding box center [66, 183] width 54 height 6
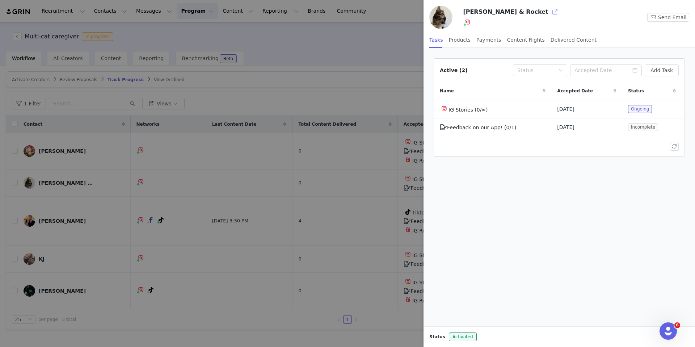
click at [549, 8] on button "button" at bounding box center [555, 12] width 12 height 12
click at [125, 250] on div at bounding box center [347, 173] width 695 height 347
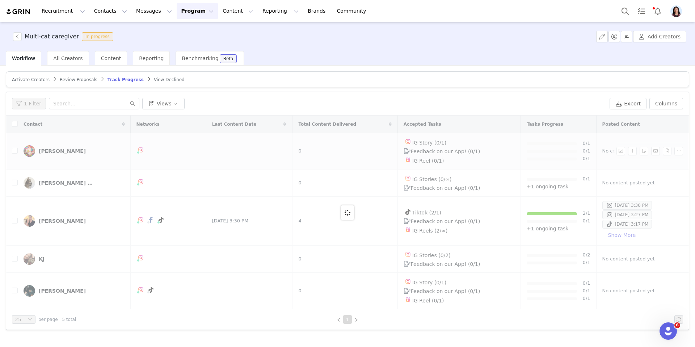
click at [60, 150] on div "Carina Andersen" at bounding box center [62, 151] width 47 height 6
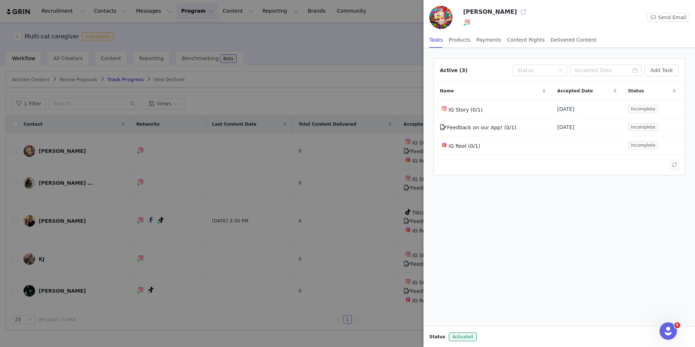
click at [517, 9] on button "button" at bounding box center [523, 12] width 12 height 12
click at [111, 123] on div at bounding box center [347, 173] width 695 height 347
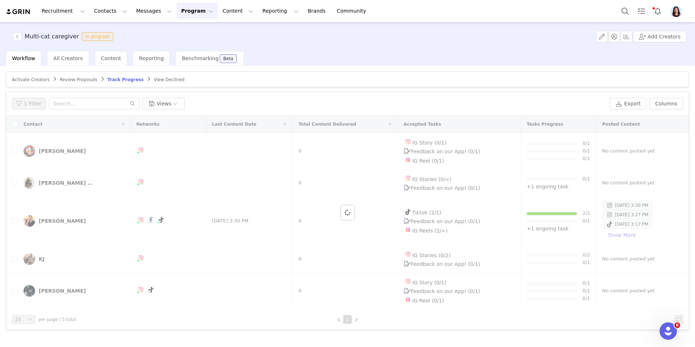
click at [35, 79] on span "Activate Creators" at bounding box center [31, 79] width 38 height 5
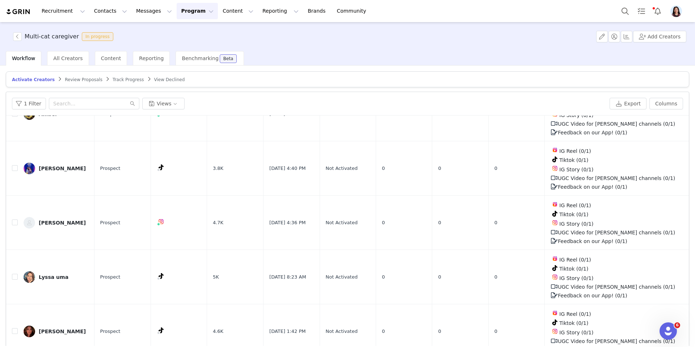
scroll to position [34, 0]
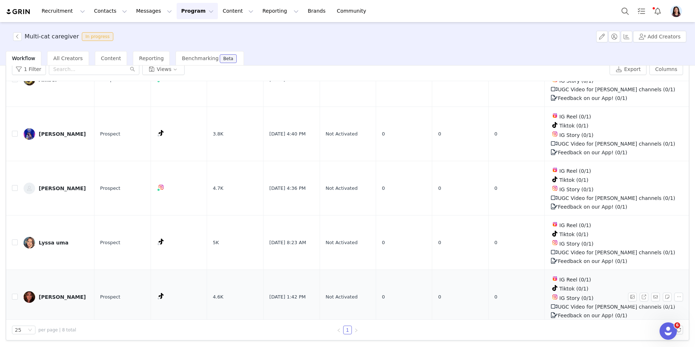
click at [48, 294] on div "Jessenia" at bounding box center [62, 297] width 47 height 6
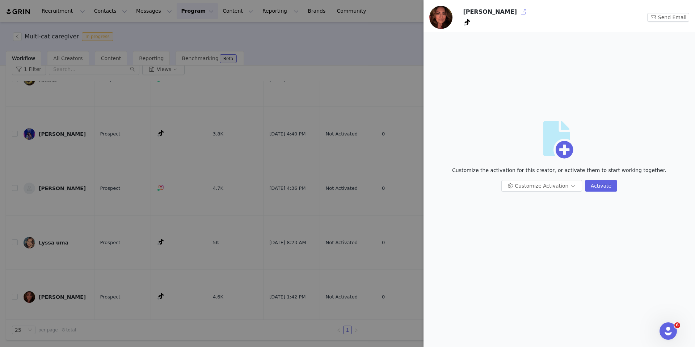
click at [517, 11] on button "button" at bounding box center [523, 12] width 12 height 12
click at [158, 140] on div at bounding box center [347, 173] width 695 height 347
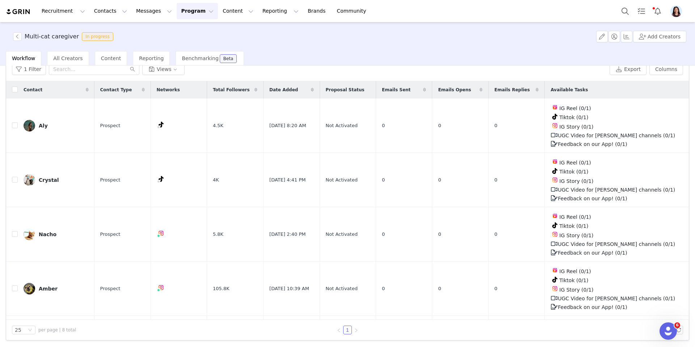
scroll to position [209, 0]
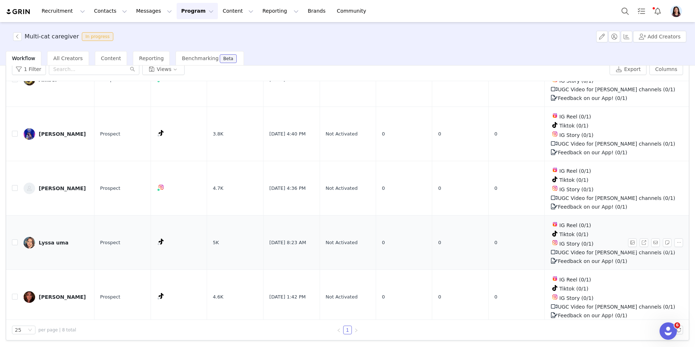
click at [63, 241] on link "Lyssa uma" at bounding box center [56, 243] width 65 height 12
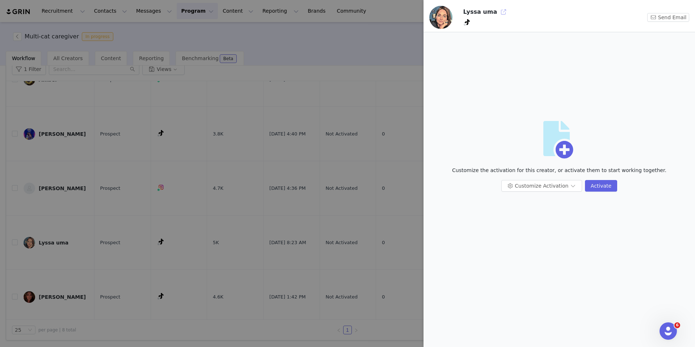
click at [499, 10] on button "button" at bounding box center [504, 12] width 12 height 12
click at [125, 191] on div at bounding box center [347, 173] width 695 height 347
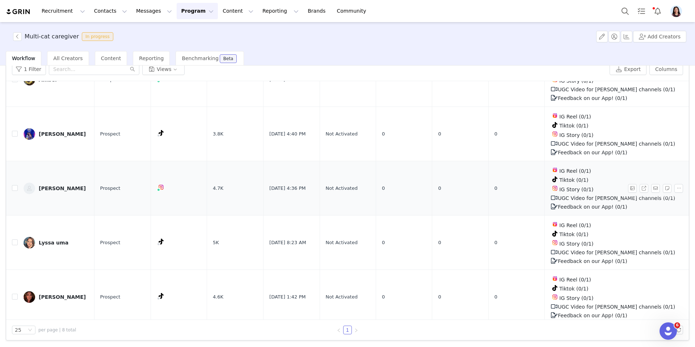
click at [54, 185] on div "Thania" at bounding box center [62, 188] width 47 height 6
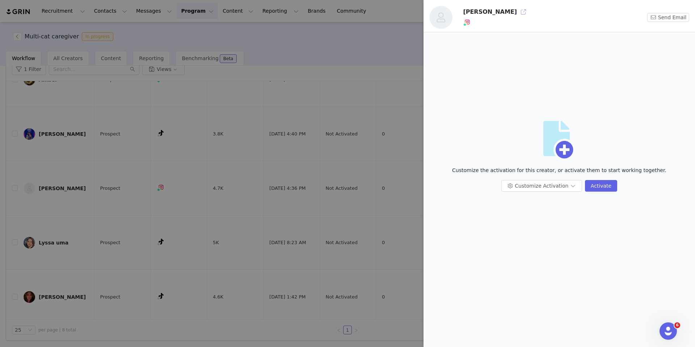
click at [517, 9] on button "button" at bounding box center [523, 12] width 12 height 12
click at [174, 219] on div at bounding box center [347, 173] width 695 height 347
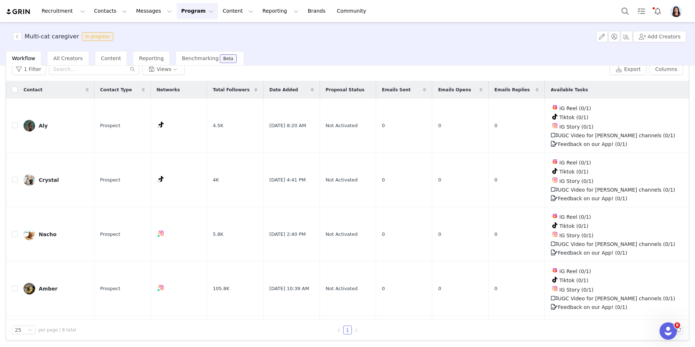
scroll to position [107, 0]
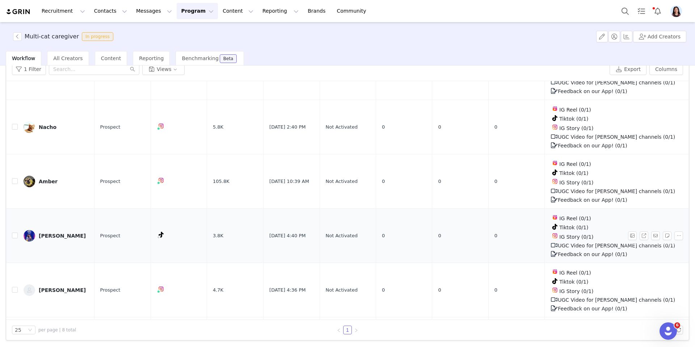
click at [42, 230] on link "Anna" at bounding box center [56, 236] width 65 height 12
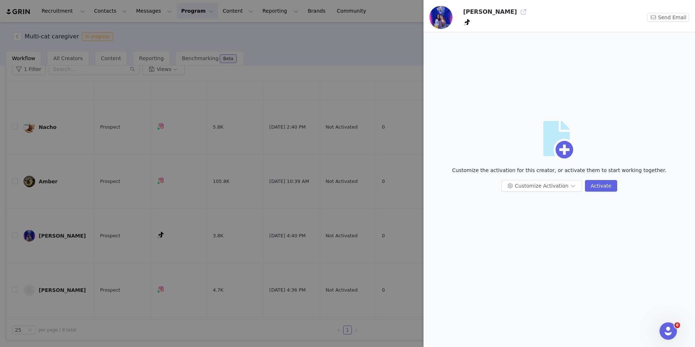
click at [517, 11] on button "button" at bounding box center [523, 12] width 12 height 12
click at [138, 139] on div at bounding box center [347, 173] width 695 height 347
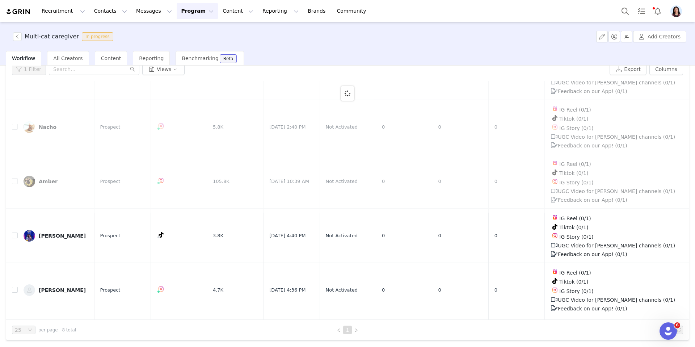
scroll to position [0, 0]
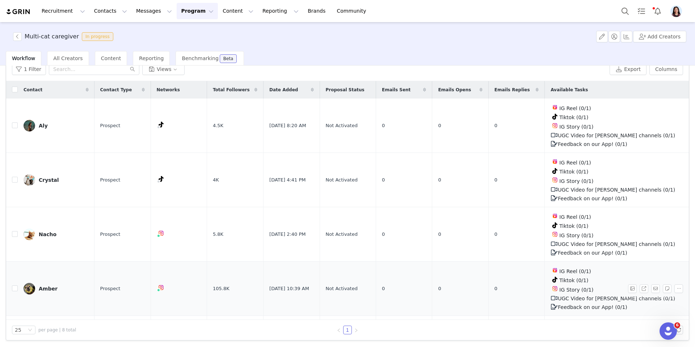
click at [45, 286] on div "Amber" at bounding box center [48, 289] width 19 height 6
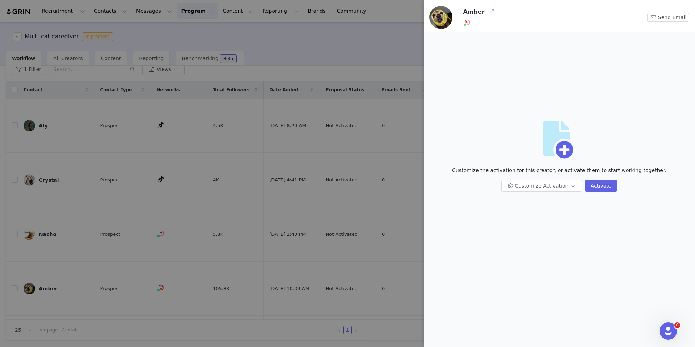
click at [486, 9] on button "button" at bounding box center [491, 12] width 12 height 12
click at [330, 165] on div at bounding box center [347, 173] width 695 height 347
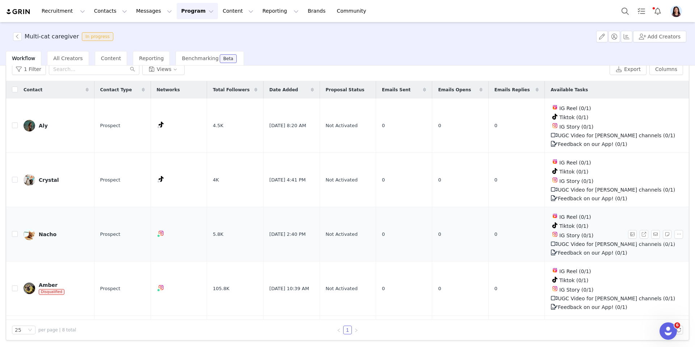
click at [40, 235] on div "Nacho" at bounding box center [48, 234] width 18 height 6
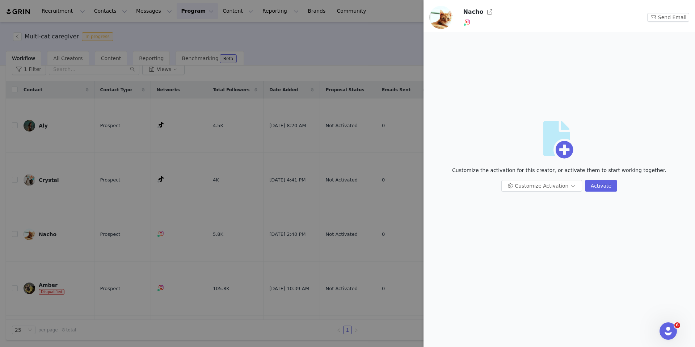
click at [493, 13] on div "Nacho" at bounding box center [542, 12] width 159 height 12
click at [484, 10] on button "button" at bounding box center [490, 12] width 12 height 12
click at [156, 245] on div at bounding box center [347, 173] width 695 height 347
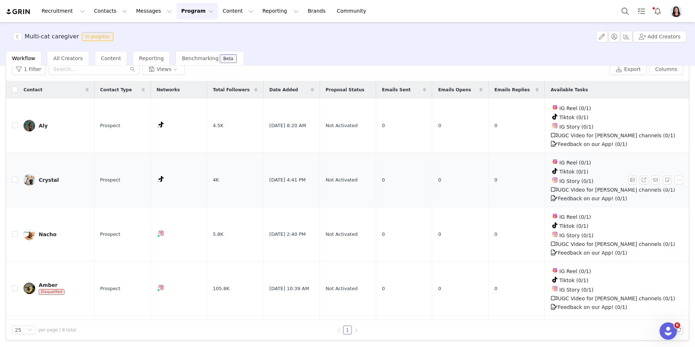
click at [52, 177] on div "Crystal" at bounding box center [49, 180] width 20 height 6
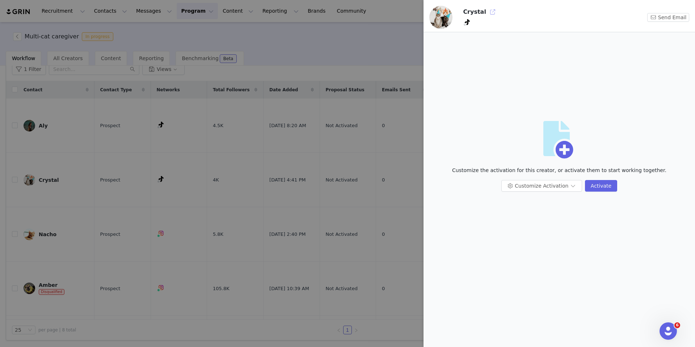
click at [487, 14] on button "button" at bounding box center [493, 12] width 12 height 12
click at [111, 211] on div at bounding box center [347, 173] width 695 height 347
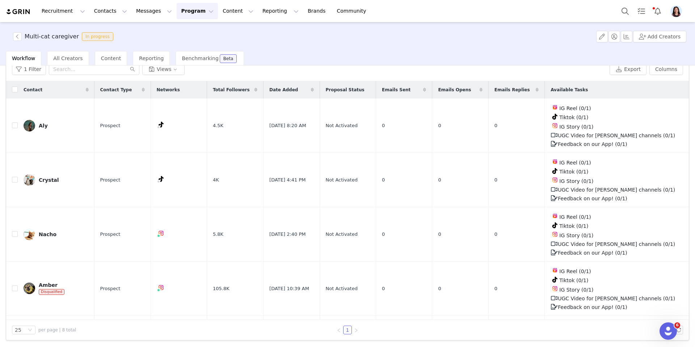
click at [41, 124] on div "Aly" at bounding box center [43, 126] width 9 height 6
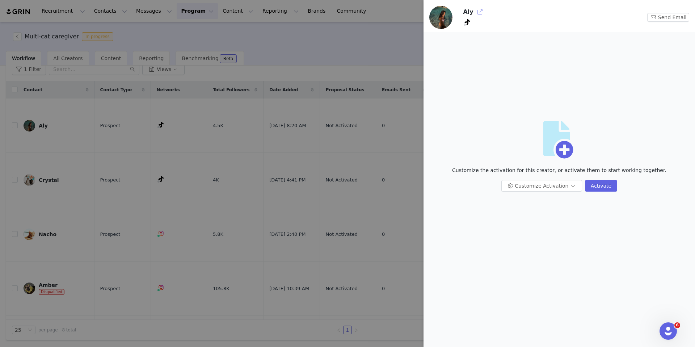
click at [478, 8] on button "button" at bounding box center [480, 12] width 12 height 12
click at [148, 259] on div at bounding box center [347, 173] width 695 height 347
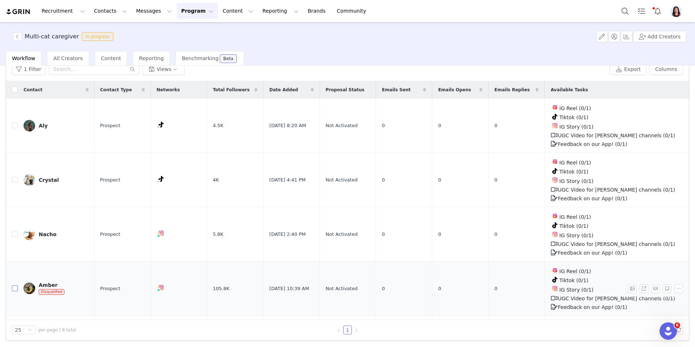
click at [16, 287] on input "checkbox" at bounding box center [15, 288] width 6 height 6
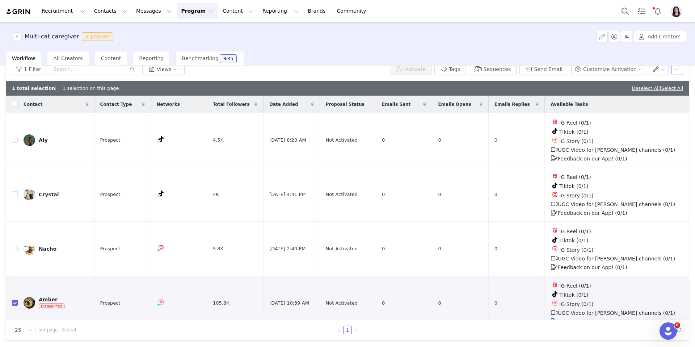
click at [678, 71] on button "button" at bounding box center [677, 69] width 12 height 12
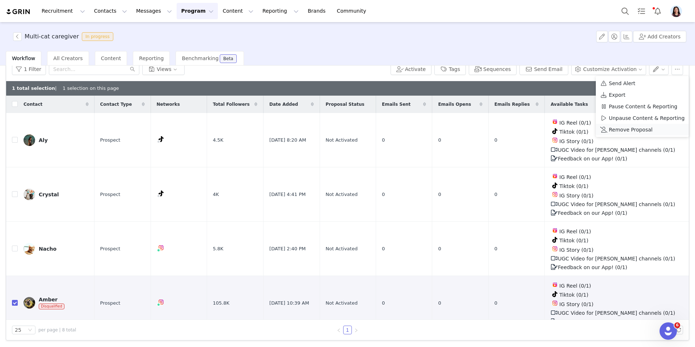
click at [627, 128] on span "Remove Proposal" at bounding box center [631, 130] width 44 height 8
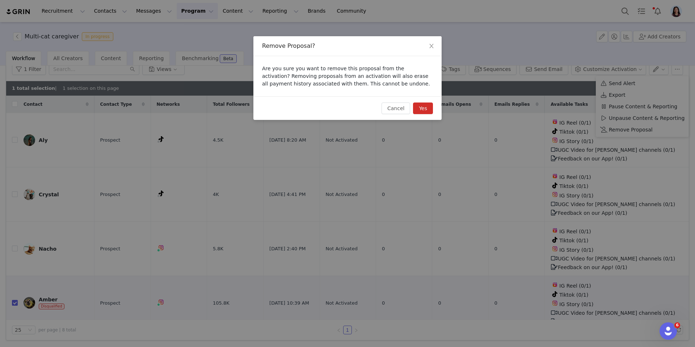
click at [423, 109] on button "Yes" at bounding box center [423, 108] width 20 height 12
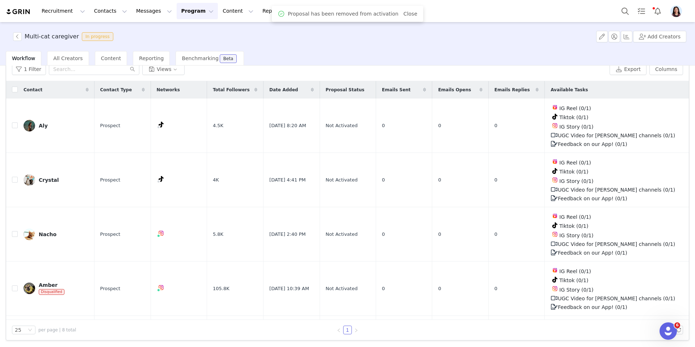
checkbox input "false"
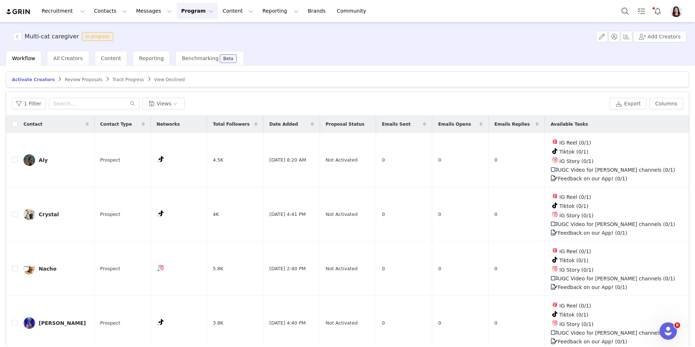
click at [116, 87] on div "Activate Creators Review Proposals Track Progress View Declined Filters Filter …" at bounding box center [347, 222] width 683 height 303
click at [116, 83] on article "Activate Creators Review Proposals Track Progress View Declined" at bounding box center [347, 79] width 683 height 16
click at [116, 78] on span "Track Progress" at bounding box center [128, 79] width 31 height 5
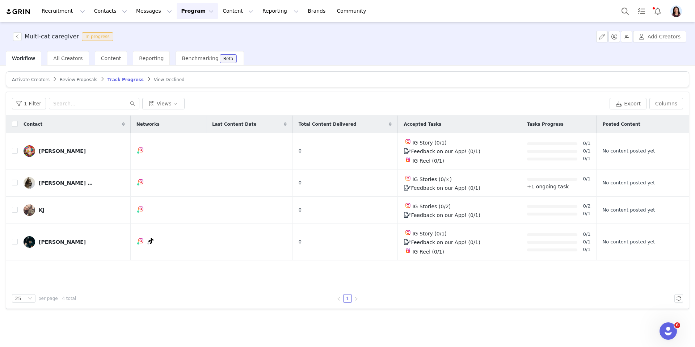
click at [38, 80] on span "Activate Creators" at bounding box center [31, 79] width 38 height 5
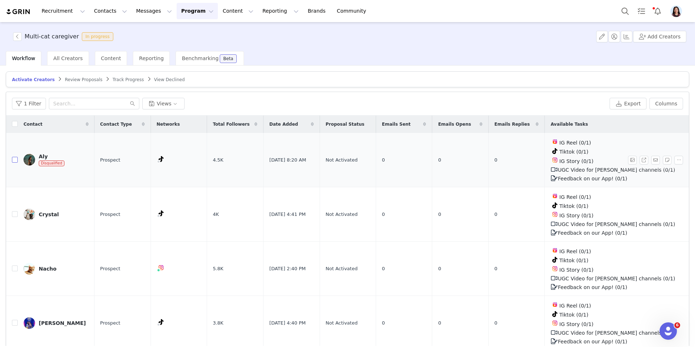
click at [12, 159] on input "checkbox" at bounding box center [15, 160] width 6 height 6
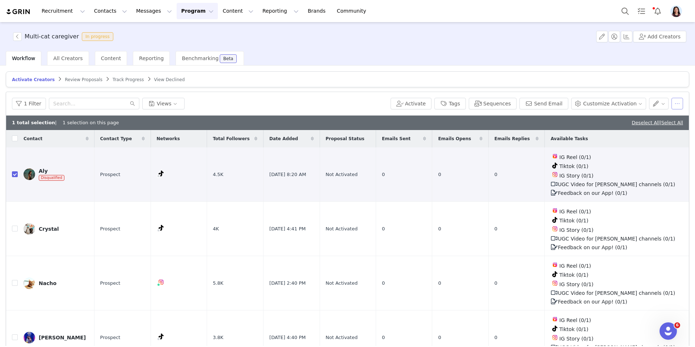
click at [679, 103] on button "button" at bounding box center [677, 104] width 12 height 12
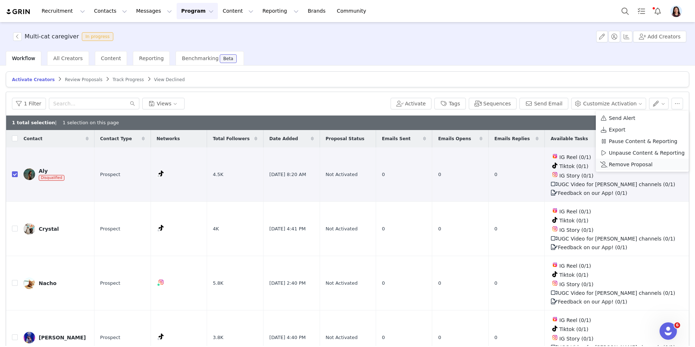
click at [635, 162] on span "Remove Proposal" at bounding box center [631, 164] width 44 height 8
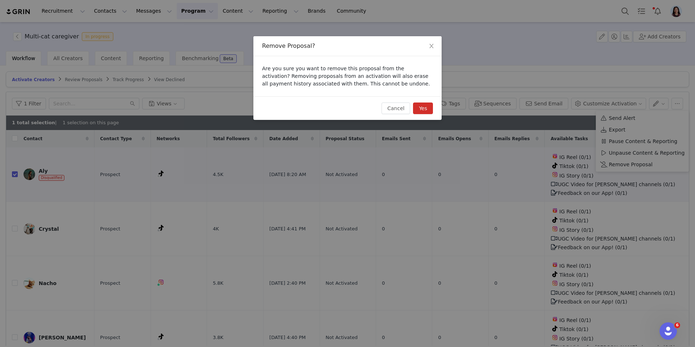
click at [428, 110] on button "Yes" at bounding box center [423, 108] width 20 height 12
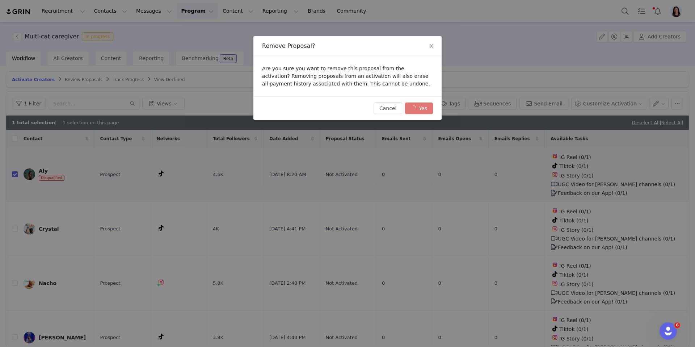
checkbox input "false"
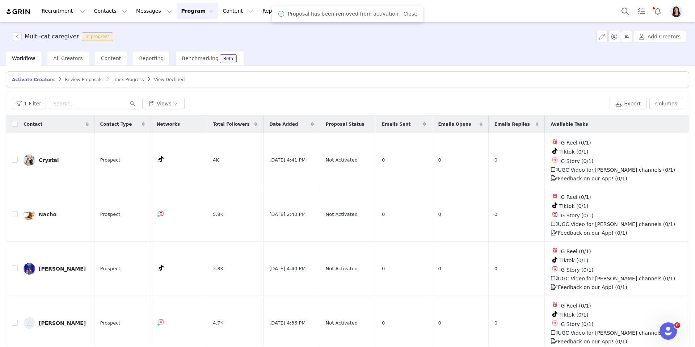
click at [113, 80] on span "Track Progress" at bounding box center [128, 79] width 31 height 5
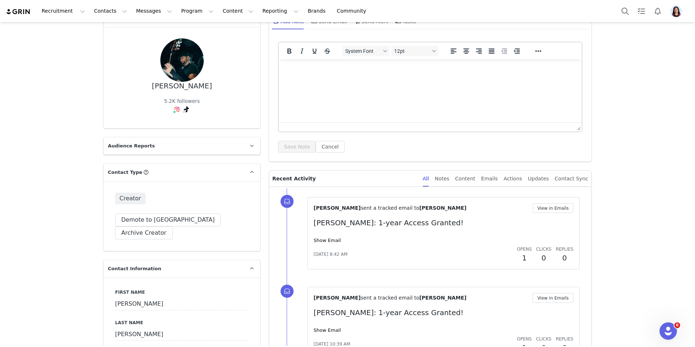
scroll to position [84, 0]
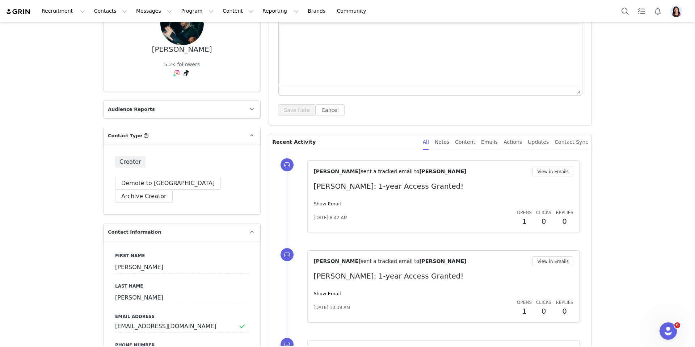
click at [325, 201] on link "Show Email" at bounding box center [326, 203] width 27 height 5
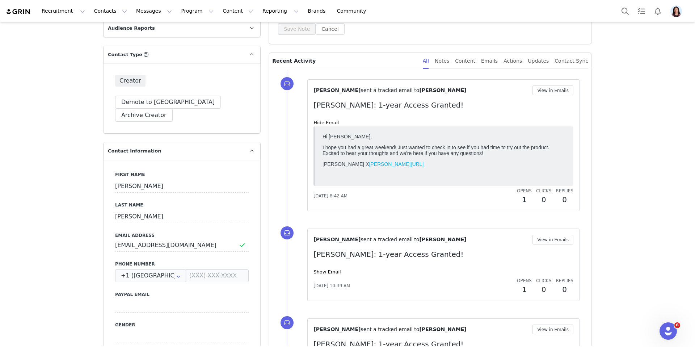
scroll to position [371, 0]
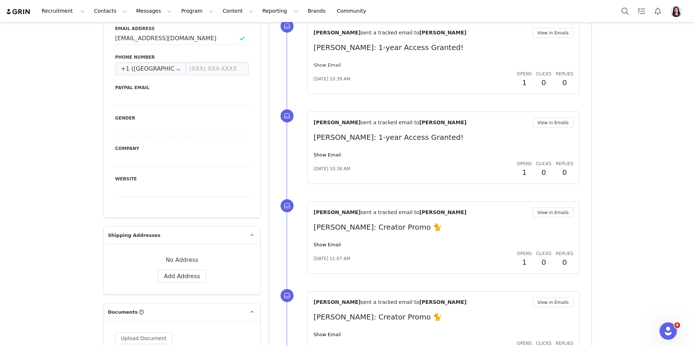
click at [332, 65] on link "Show Email" at bounding box center [326, 64] width 27 height 5
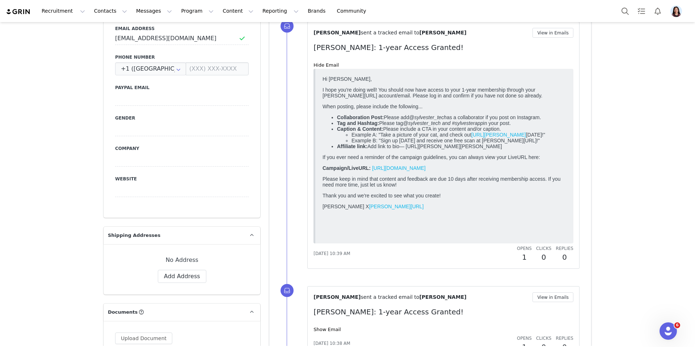
scroll to position [451, 0]
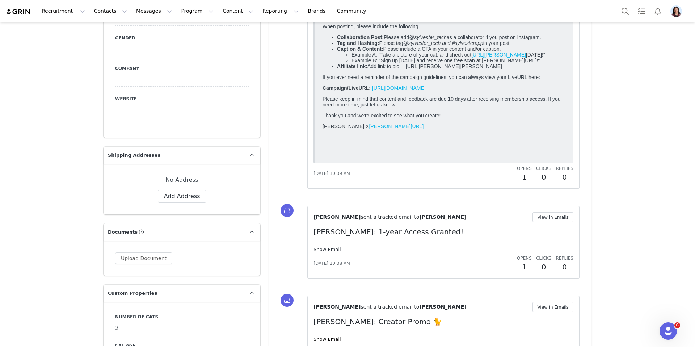
click at [329, 247] on link "Show Email" at bounding box center [326, 248] width 27 height 5
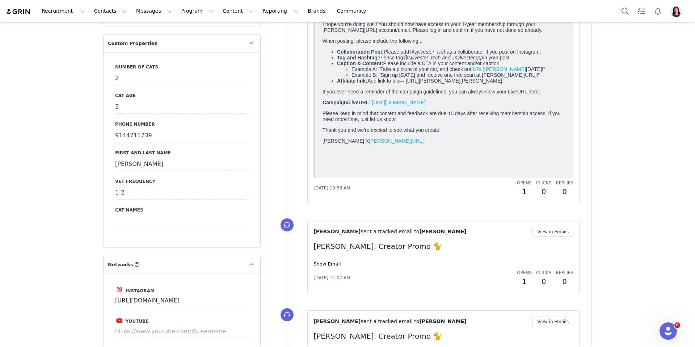
scroll to position [736, 0]
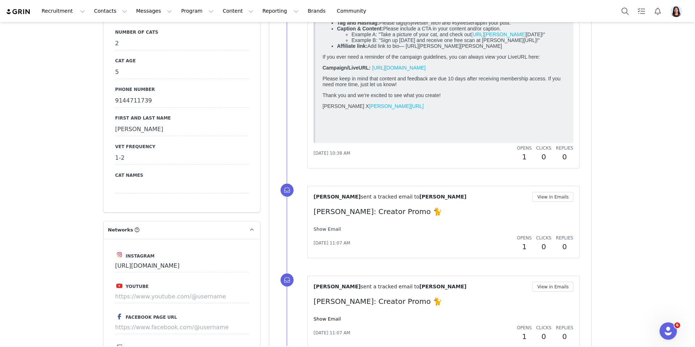
click at [330, 228] on link "Show Email" at bounding box center [326, 228] width 27 height 5
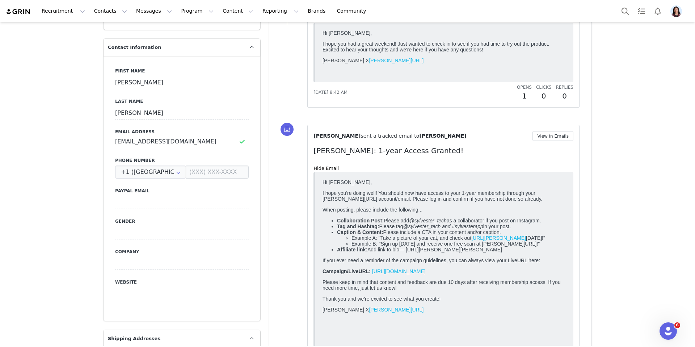
scroll to position [0, 0]
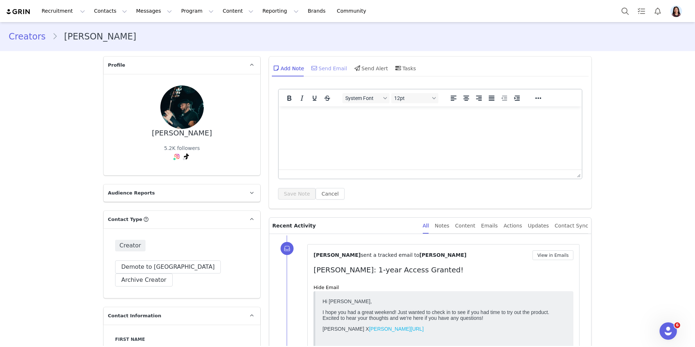
click at [327, 69] on div "Send Email" at bounding box center [328, 67] width 37 height 17
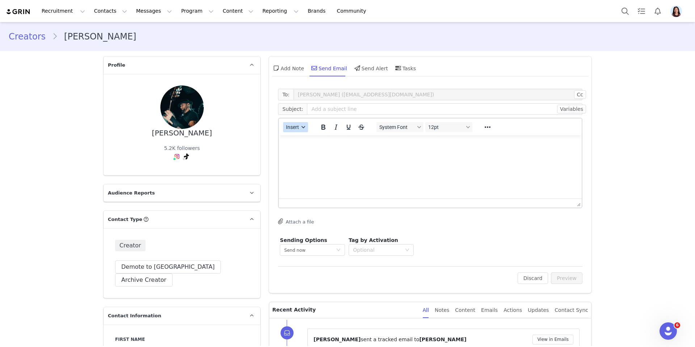
click at [295, 123] on button "Insert" at bounding box center [295, 127] width 25 height 10
click at [295, 136] on div "Insert Template" at bounding box center [321, 139] width 65 height 9
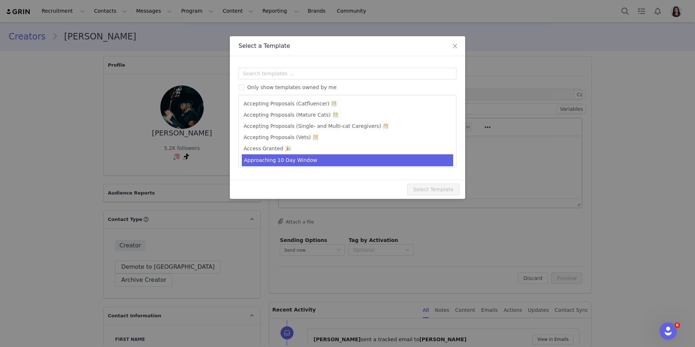
click at [288, 158] on li "Approaching 10 Day Window" at bounding box center [347, 160] width 211 height 12
type input "[PERSON_NAME] - Upcoming Deadline For Posting"
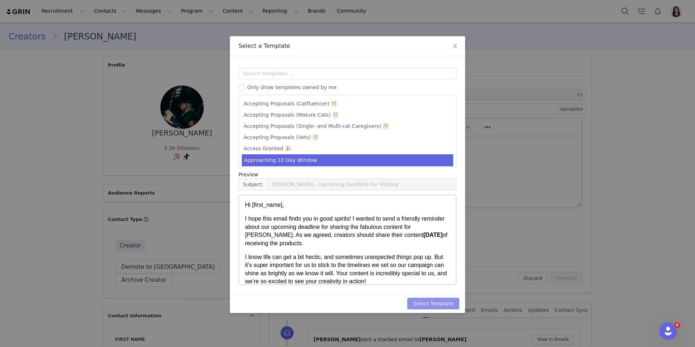
click at [438, 297] on button "Select Template" at bounding box center [433, 303] width 52 height 12
type input "[PERSON_NAME] - Upcoming Deadline For Posting"
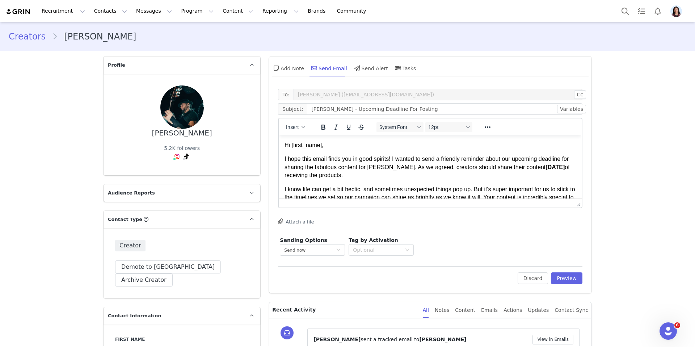
click at [584, 283] on div "To: [PERSON_NAME] ([EMAIL_ADDRESS][DOMAIN_NAME]) Cc Cc: Subject: Sylvester AI -…" at bounding box center [430, 189] width 322 height 208
click at [579, 283] on button "Preview" at bounding box center [566, 278] width 31 height 12
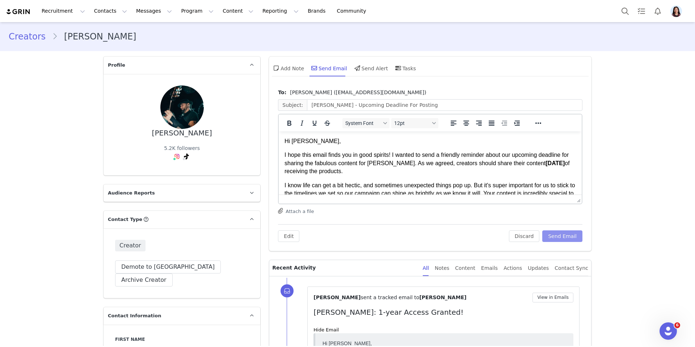
click at [569, 236] on button "Send Email" at bounding box center [562, 236] width 40 height 12
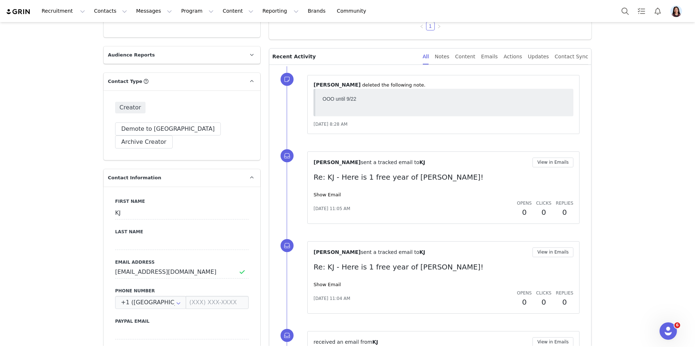
scroll to position [176, 0]
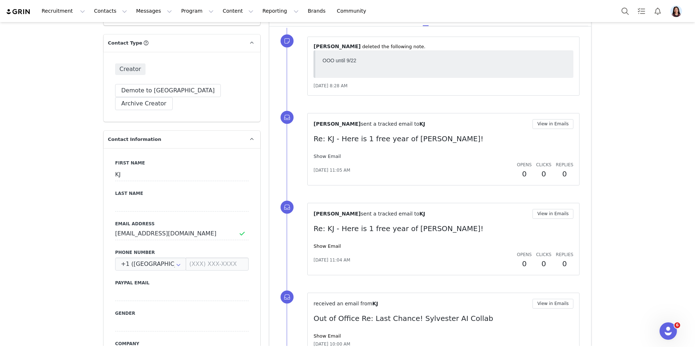
click at [329, 153] on link "Show Email" at bounding box center [326, 155] width 27 height 5
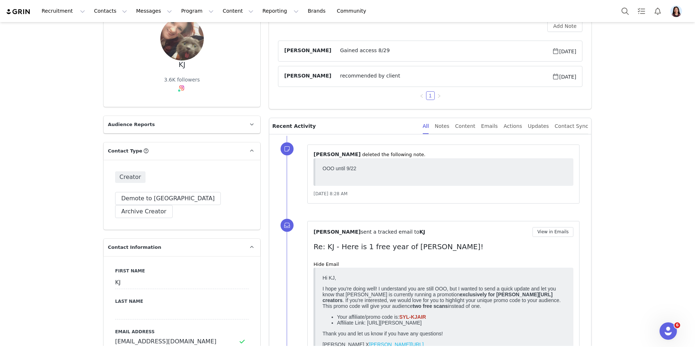
scroll to position [0, 0]
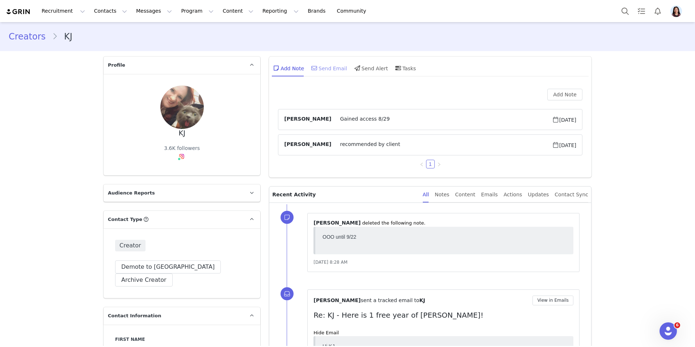
click at [322, 72] on div "Send Email" at bounding box center [328, 67] width 37 height 17
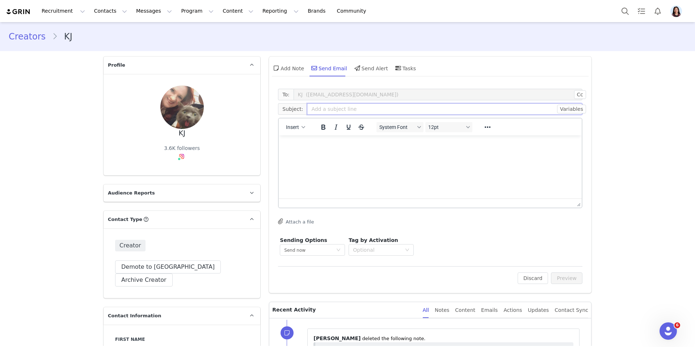
click at [330, 112] on input "text" at bounding box center [444, 109] width 275 height 12
type input "[PERSON_NAME]: Check In"
click at [323, 155] on html at bounding box center [430, 145] width 303 height 20
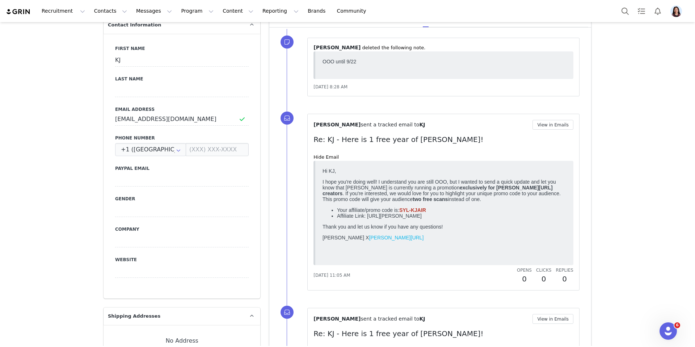
scroll to position [650, 0]
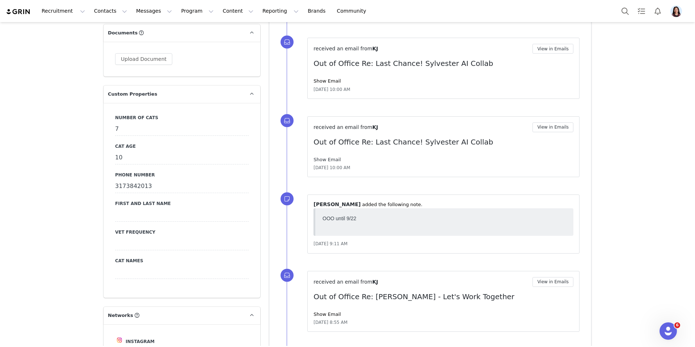
click at [325, 160] on link "Show Email" at bounding box center [326, 159] width 27 height 5
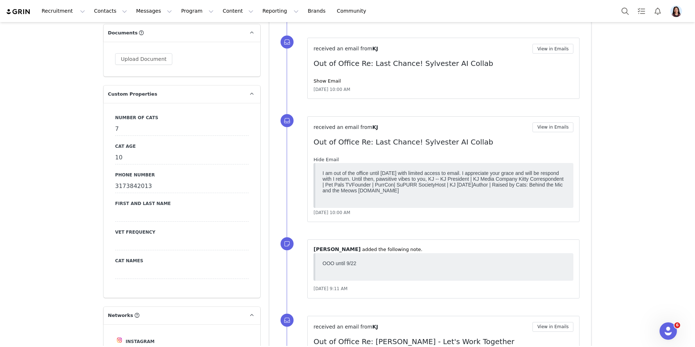
scroll to position [0, 0]
click at [335, 83] on link "Show Email" at bounding box center [326, 80] width 27 height 5
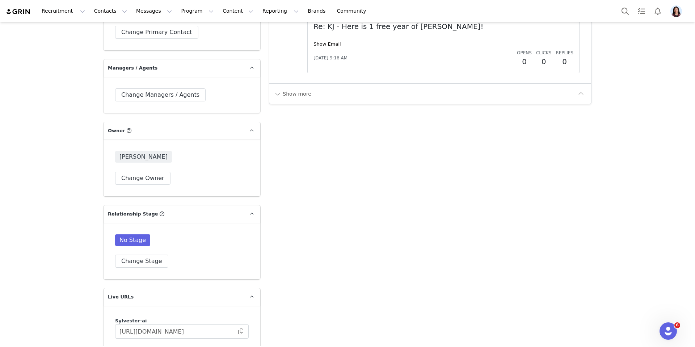
scroll to position [1133, 0]
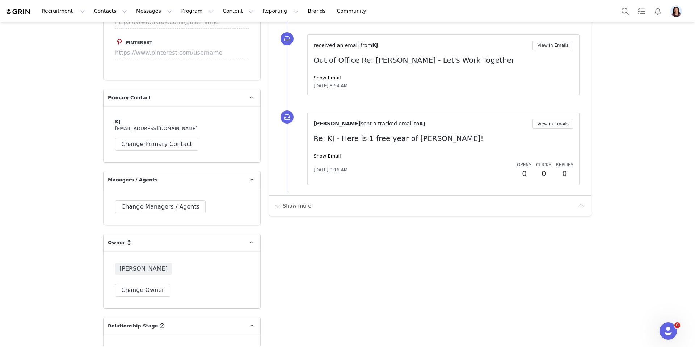
click at [323, 148] on div "[PERSON_NAME] sent a tracked email to KJ View in Emails Re: KJ - Here is 1 free…" at bounding box center [443, 149] width 260 height 60
click at [323, 153] on link "Show Email" at bounding box center [326, 155] width 27 height 5
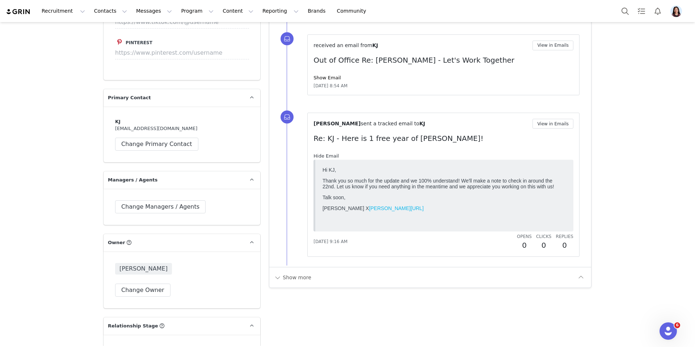
scroll to position [0, 0]
click at [325, 76] on link "Show Email" at bounding box center [326, 77] width 27 height 5
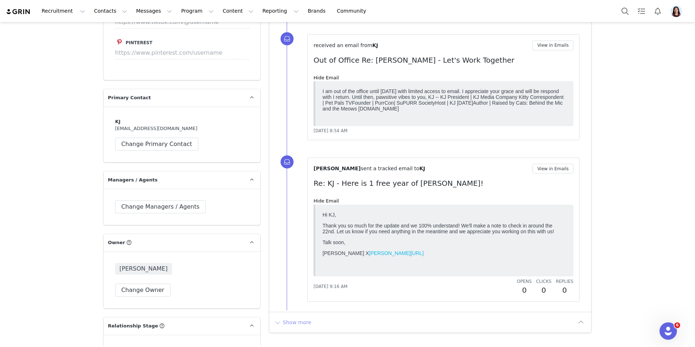
click at [296, 317] on button "Show more" at bounding box center [293, 322] width 38 height 12
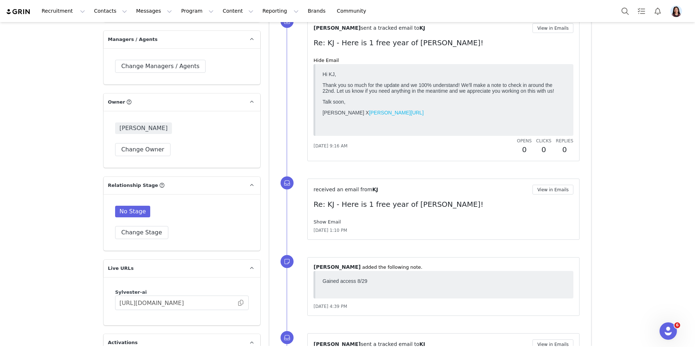
click at [324, 220] on link "Show Email" at bounding box center [326, 221] width 27 height 5
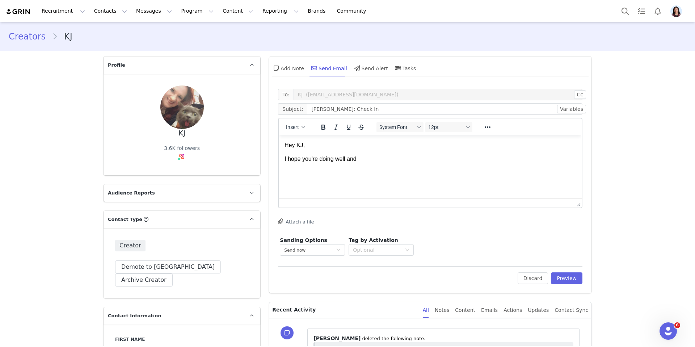
click at [346, 154] on body "Hey KJ, I hope you're doing well and" at bounding box center [429, 152] width 291 height 22
click at [354, 159] on p "I hope you're doing well and" at bounding box center [429, 159] width 291 height 8
drag, startPoint x: 351, startPoint y: 159, endPoint x: 384, endPoint y: 159, distance: 32.6
click at [384, 159] on p "I hope you're doing well and" at bounding box center [429, 159] width 291 height 8
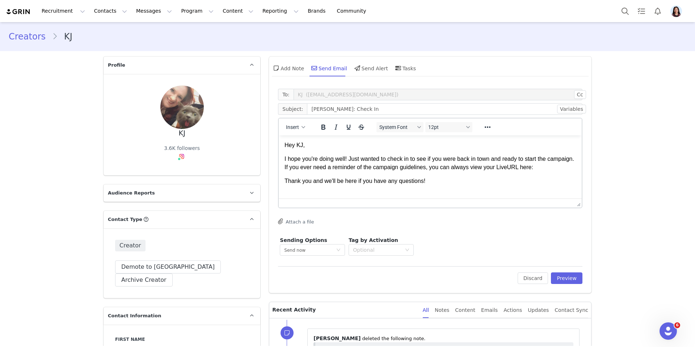
scroll to position [1, 0]
click at [297, 124] on span "Insert" at bounding box center [292, 127] width 13 height 6
click at [313, 157] on div "Insert Signature" at bounding box center [321, 163] width 72 height 12
click at [569, 169] on p "I hope you're doing well! Just wanted to check in to see if you were back in to…" at bounding box center [429, 162] width 291 height 16
click at [294, 129] on span "Insert" at bounding box center [292, 127] width 13 height 6
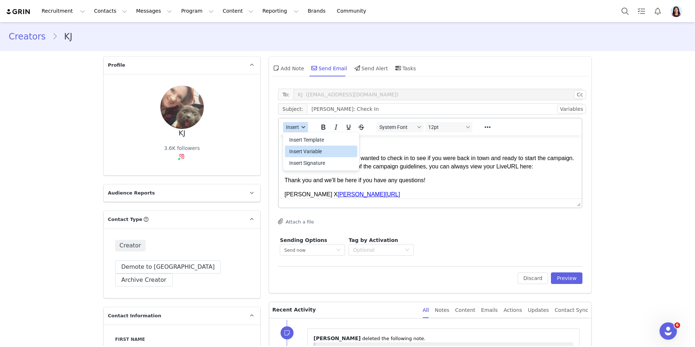
click at [297, 156] on div "Insert Variable" at bounding box center [321, 151] width 72 height 12
select select
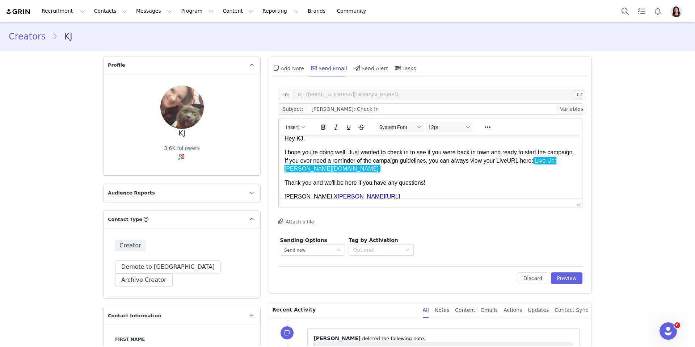
scroll to position [14, 0]
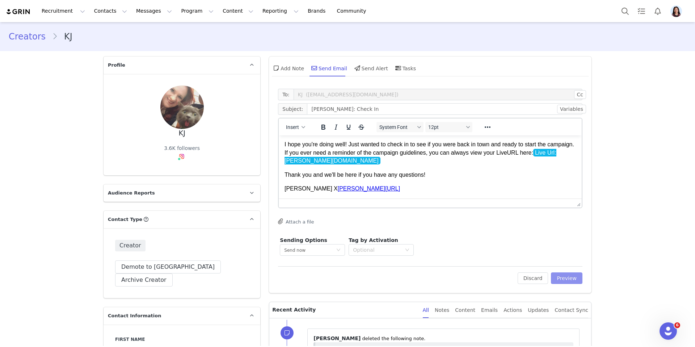
click at [574, 276] on button "Preview" at bounding box center [566, 278] width 31 height 12
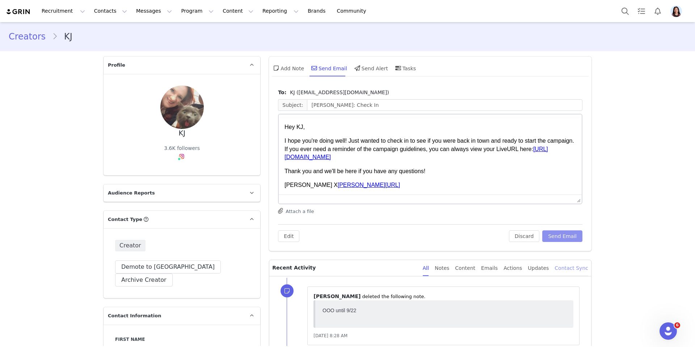
scroll to position [0, 0]
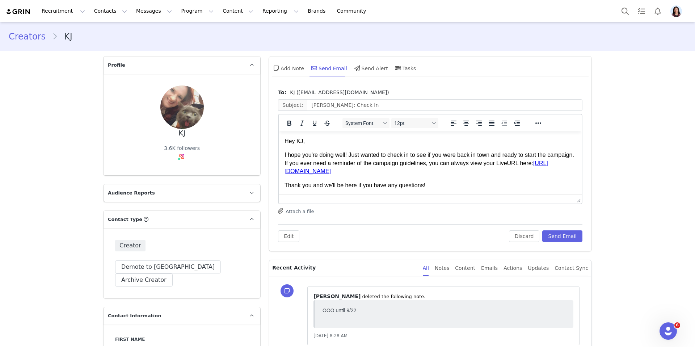
click at [560, 229] on div "Edit Discard Send Email" at bounding box center [430, 233] width 304 height 18
click at [559, 237] on button "Send Email" at bounding box center [562, 236] width 40 height 12
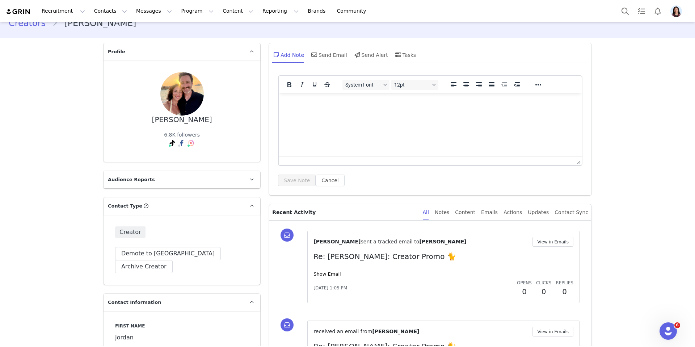
scroll to position [131, 0]
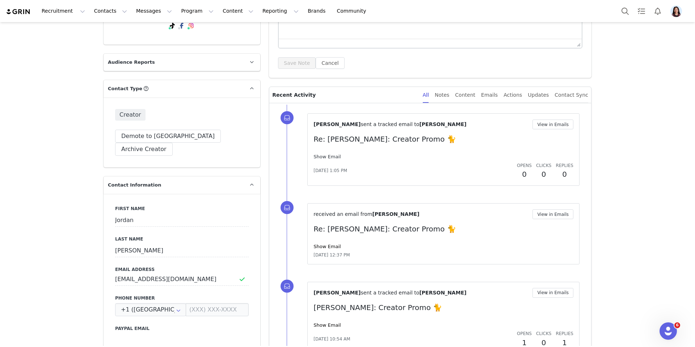
click at [330, 154] on link "Show Email" at bounding box center [326, 156] width 27 height 5
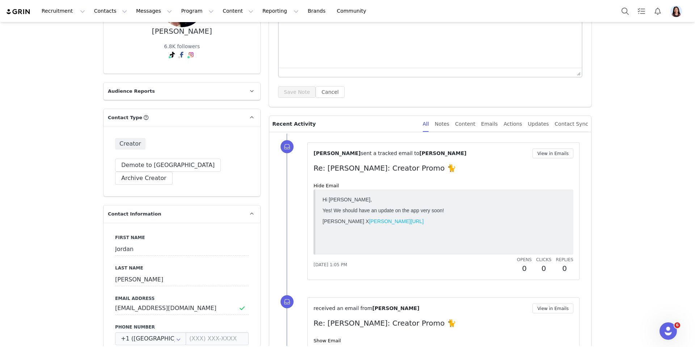
scroll to position [69, 0]
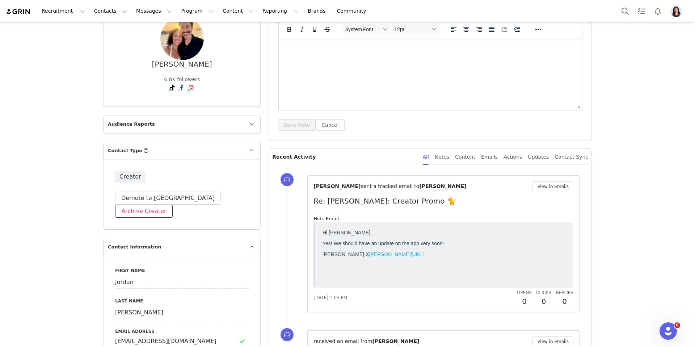
click at [173, 204] on button "Archive Creator" at bounding box center [144, 210] width 58 height 13
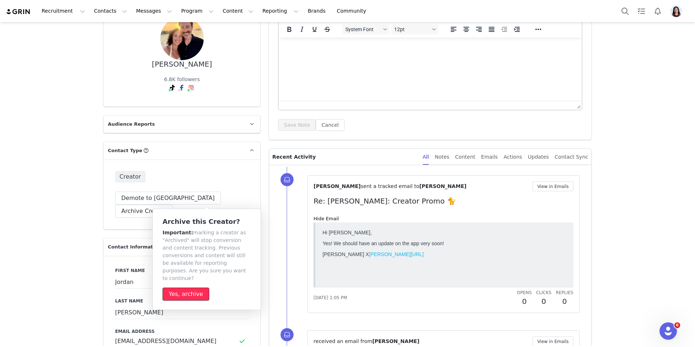
click at [187, 287] on button "Yes, archive" at bounding box center [185, 293] width 47 height 13
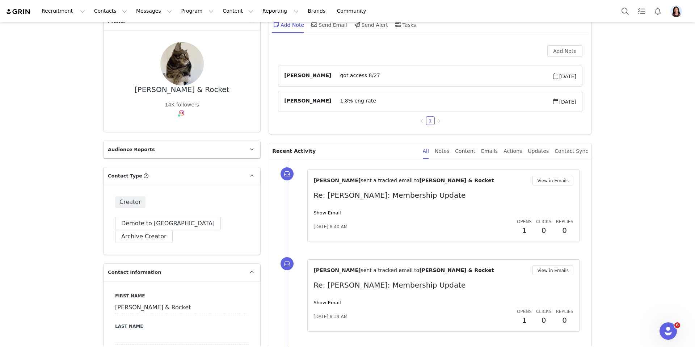
scroll to position [81, 0]
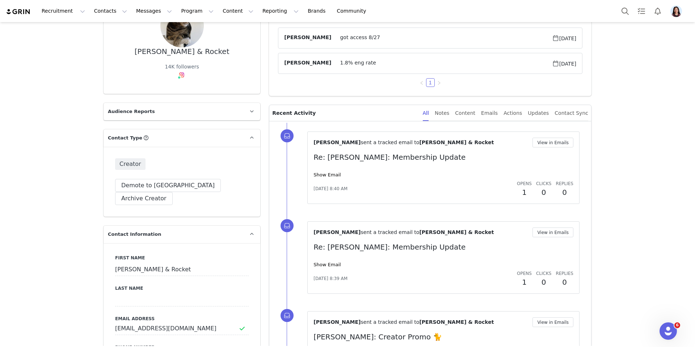
click at [325, 168] on div "[PERSON_NAME] sent a tracked email to [PERSON_NAME] & Rocket View in Emails Re:…" at bounding box center [443, 168] width 260 height 60
click at [325, 172] on link "Show Email" at bounding box center [326, 174] width 27 height 5
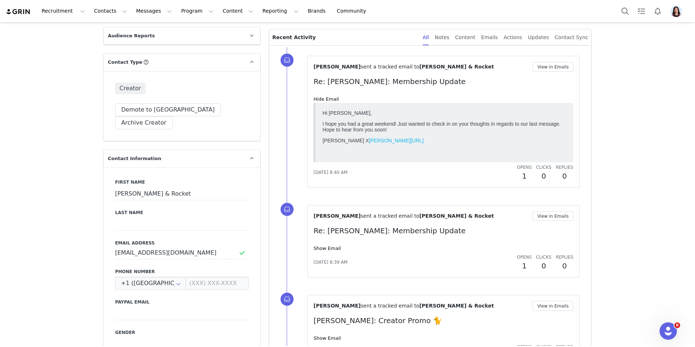
scroll to position [215, 0]
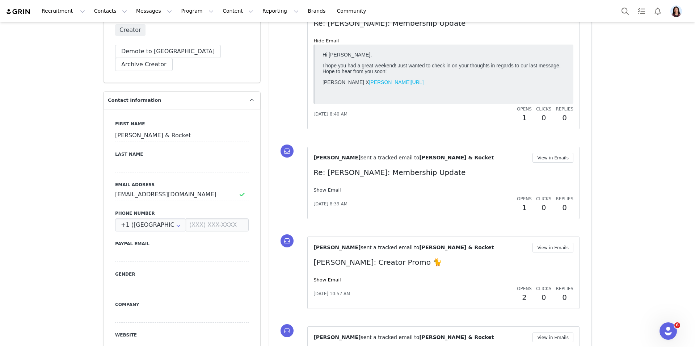
click at [331, 188] on link "Show Email" at bounding box center [326, 189] width 27 height 5
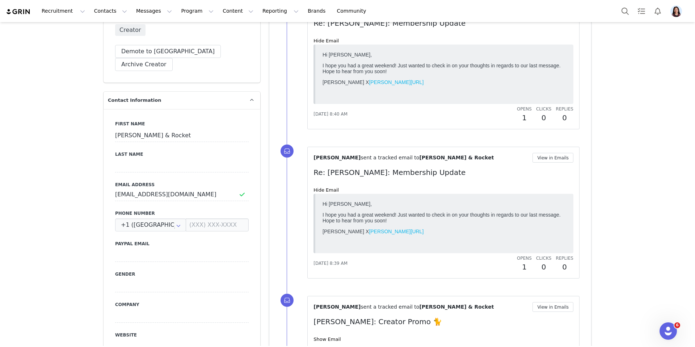
scroll to position [337, 0]
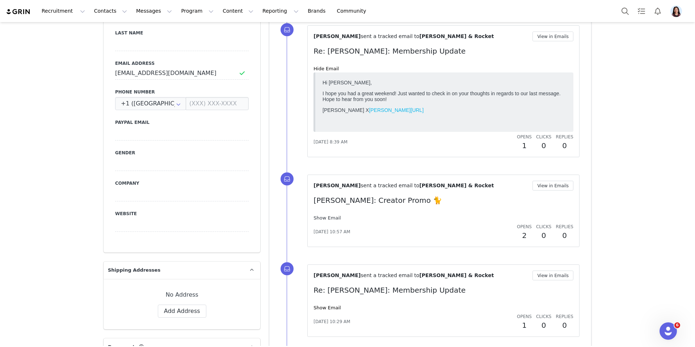
click at [335, 216] on link "Show Email" at bounding box center [326, 217] width 27 height 5
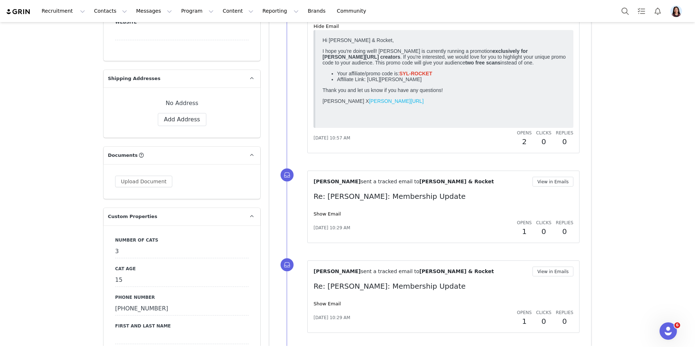
scroll to position [574, 0]
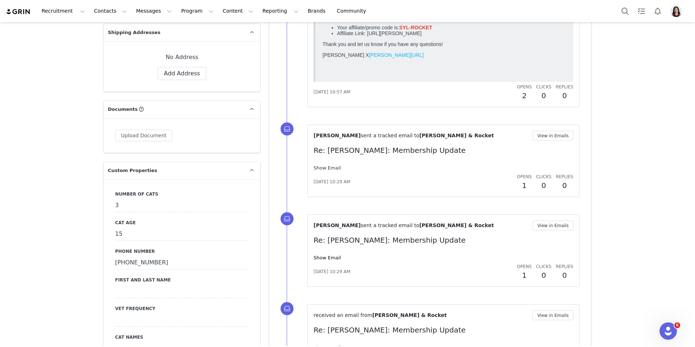
click at [335, 167] on link "Show Email" at bounding box center [326, 167] width 27 height 5
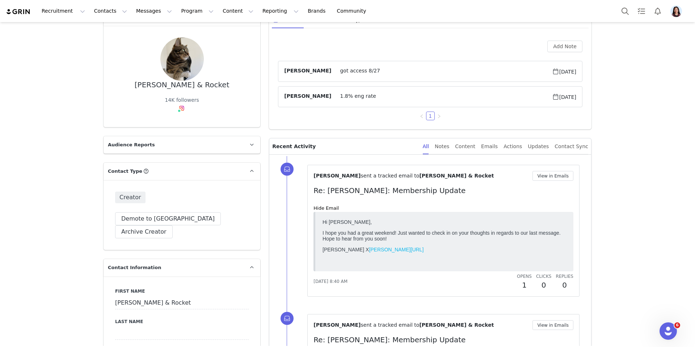
scroll to position [0, 0]
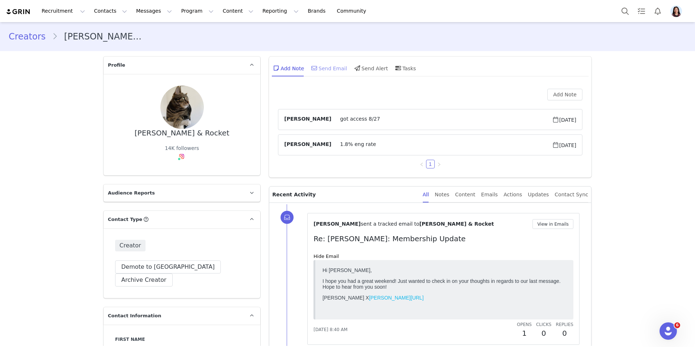
click at [320, 75] on div "Send Email" at bounding box center [328, 67] width 37 height 17
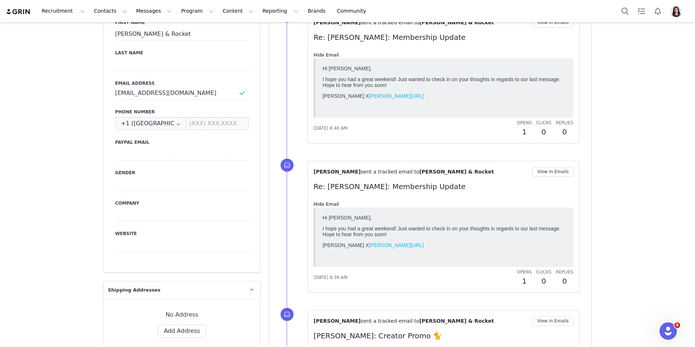
scroll to position [217, 0]
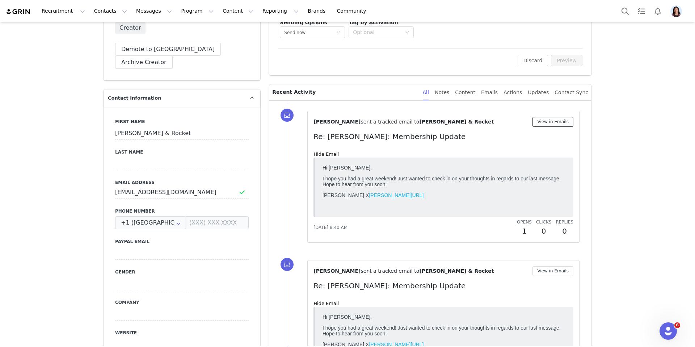
click at [541, 123] on button "View in Emails" at bounding box center [552, 122] width 41 height 10
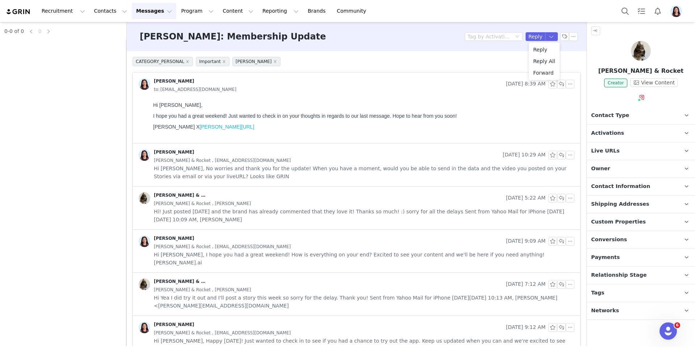
click at [404, 165] on span "Hi Staci, No worries and thank you for the update! When you have a moment, woul…" at bounding box center [364, 172] width 420 height 16
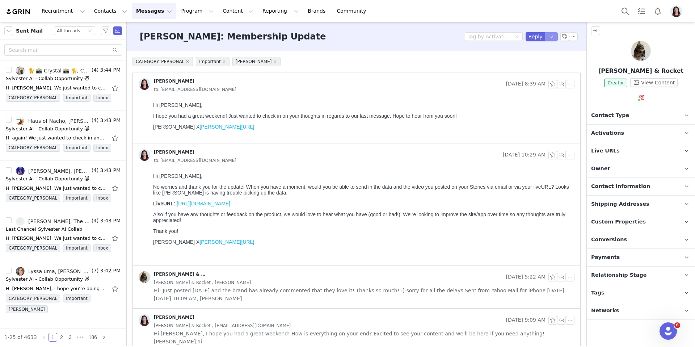
click at [552, 38] on button "button" at bounding box center [551, 36] width 13 height 9
click at [542, 65] on li "Reply All" at bounding box center [544, 61] width 31 height 12
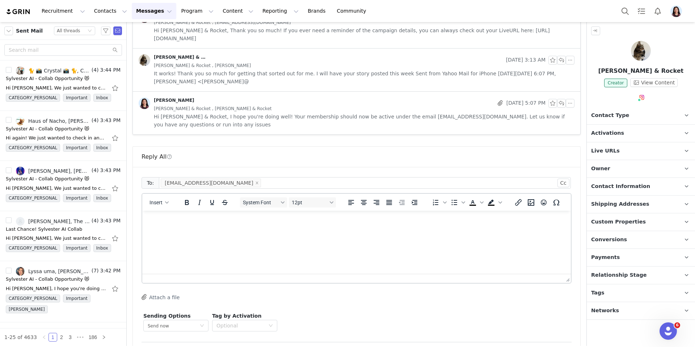
scroll to position [496, 0]
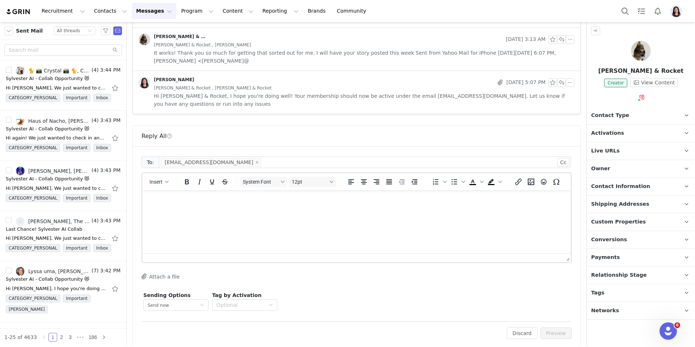
click at [388, 210] on html at bounding box center [356, 200] width 428 height 20
click at [163, 177] on button "Insert" at bounding box center [159, 182] width 25 height 10
click at [164, 212] on div "Insert Signature" at bounding box center [185, 209] width 65 height 9
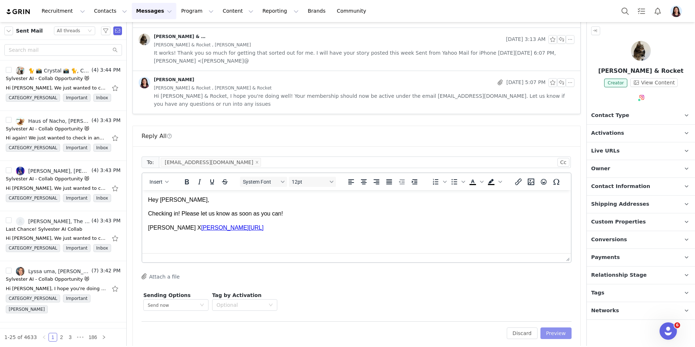
click at [563, 328] on button "Preview" at bounding box center [555, 333] width 31 height 12
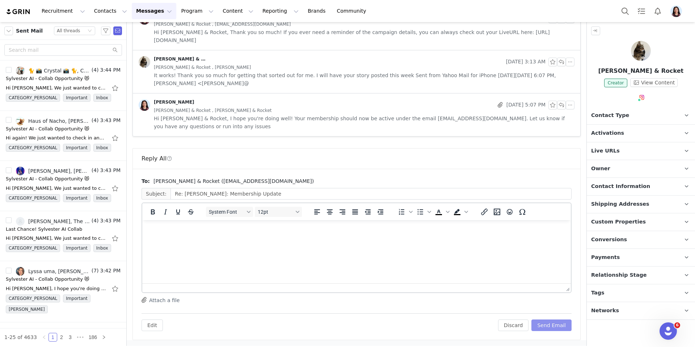
scroll to position [465, 0]
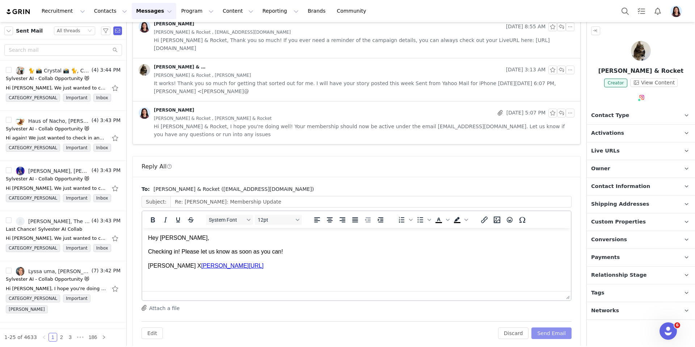
click at [559, 327] on button "Send Email" at bounding box center [551, 333] width 40 height 12
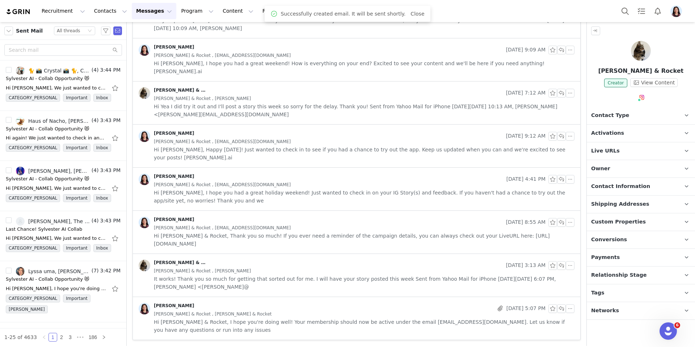
scroll to position [46, 0]
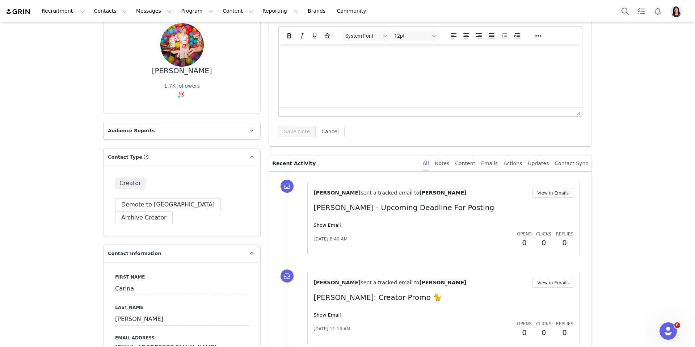
scroll to position [88, 0]
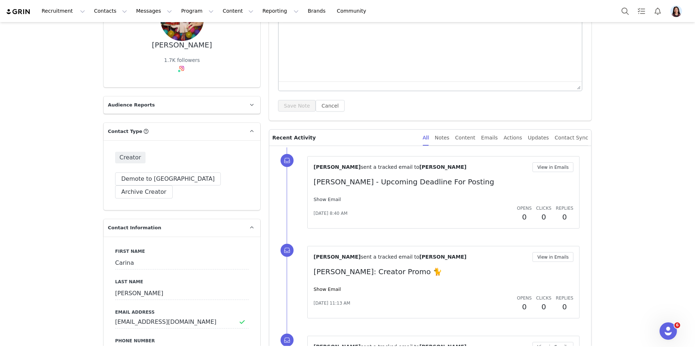
click at [316, 202] on link "Show Email" at bounding box center [326, 198] width 27 height 5
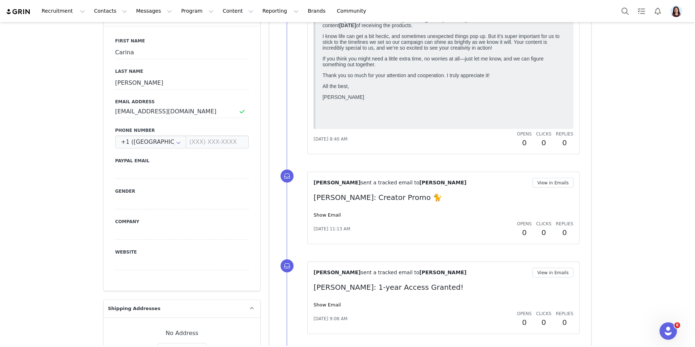
scroll to position [18, 0]
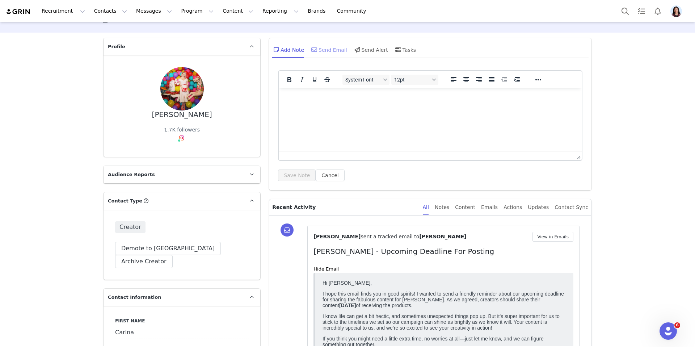
drag, startPoint x: 330, startPoint y: 54, endPoint x: 327, endPoint y: 57, distance: 4.4
click at [330, 54] on div "Send Email" at bounding box center [328, 49] width 37 height 17
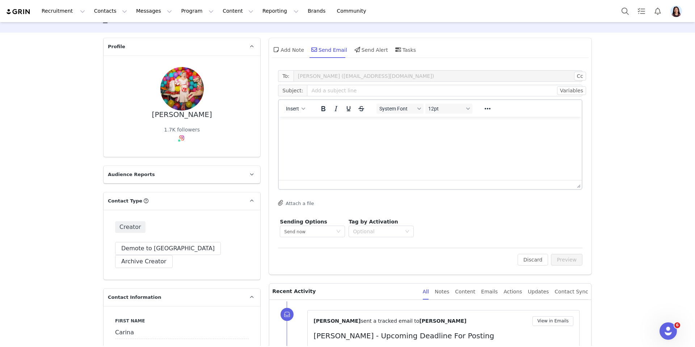
scroll to position [0, 0]
click at [297, 113] on button "Insert" at bounding box center [295, 108] width 25 height 10
click at [297, 122] on div "Insert Template" at bounding box center [321, 121] width 65 height 9
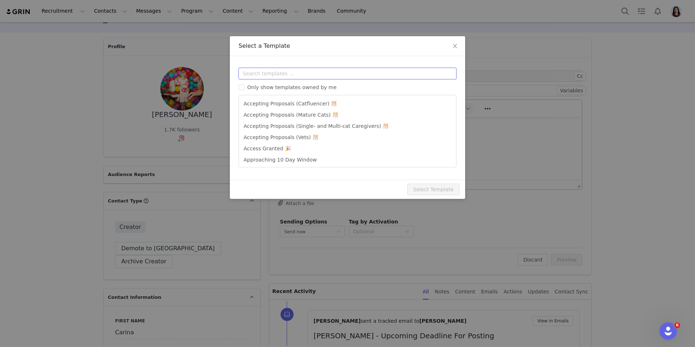
click at [299, 76] on input "text" at bounding box center [347, 74] width 218 height 12
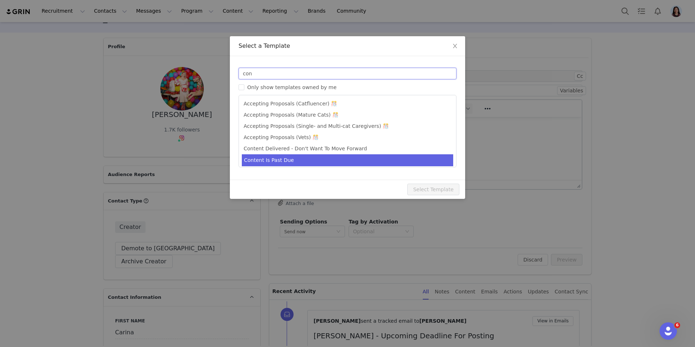
type input "con"
click at [299, 160] on li "Content Is Past Due" at bounding box center [347, 160] width 211 height 12
type input "[PERSON_NAME]: Content Is Past Due"
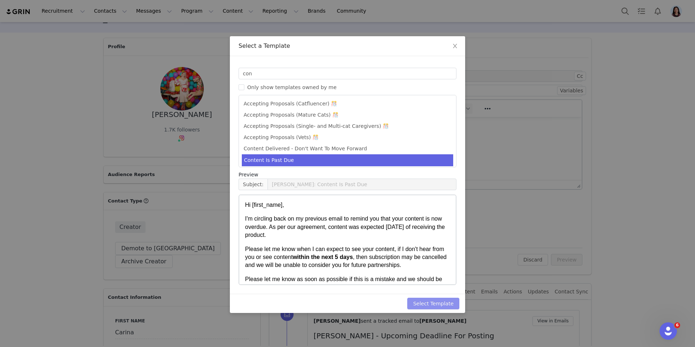
click at [427, 305] on button "Select Template" at bounding box center [433, 303] width 52 height 12
type input "[PERSON_NAME]: Content Is Past Due"
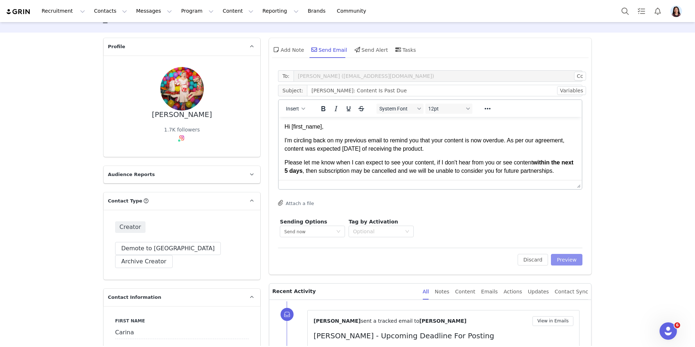
click at [574, 262] on button "Preview" at bounding box center [566, 260] width 31 height 12
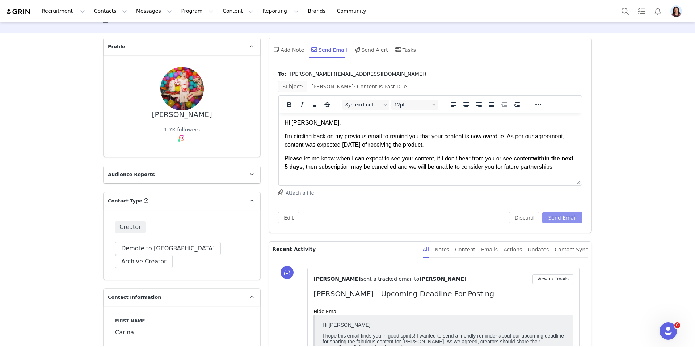
click at [566, 220] on button "Send Email" at bounding box center [562, 218] width 40 height 12
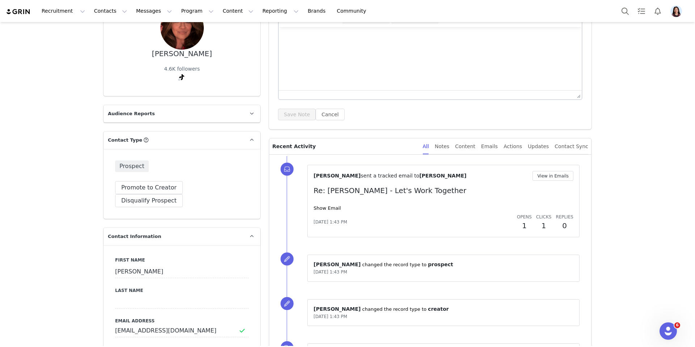
scroll to position [131, 0]
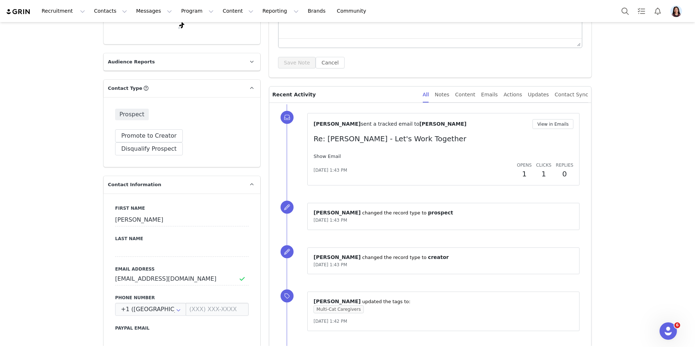
click at [325, 156] on link "Show Email" at bounding box center [326, 155] width 27 height 5
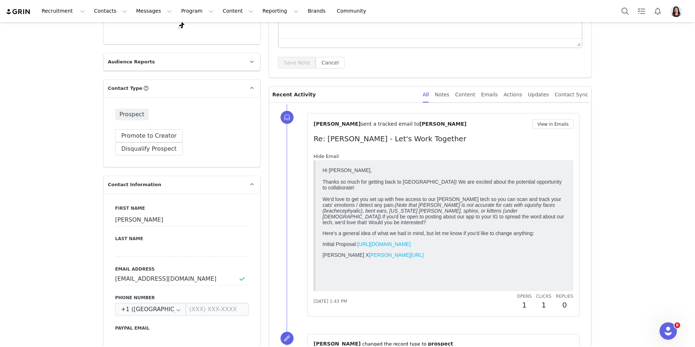
scroll to position [0, 0]
click at [551, 125] on button "View in Emails" at bounding box center [552, 124] width 41 height 10
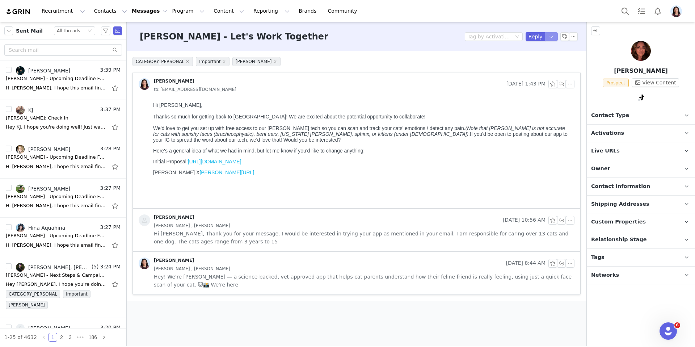
click at [557, 37] on button "button" at bounding box center [551, 36] width 13 height 9
click at [533, 65] on li "Reply All" at bounding box center [544, 61] width 31 height 12
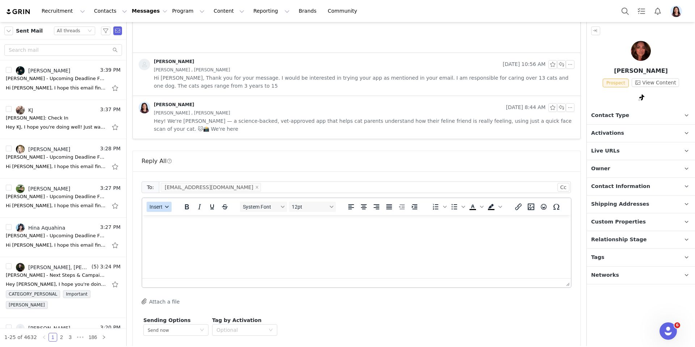
click at [157, 209] on span "Insert" at bounding box center [155, 207] width 13 height 6
click at [157, 219] on div "Insert Template" at bounding box center [185, 219] width 65 height 9
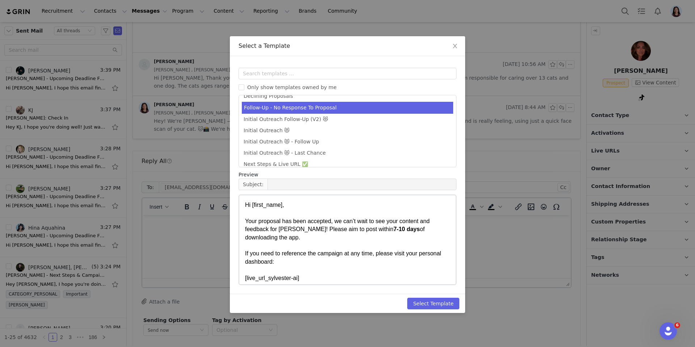
click at [293, 111] on li "Follow-Up - No Response To Proposal" at bounding box center [347, 108] width 211 height 12
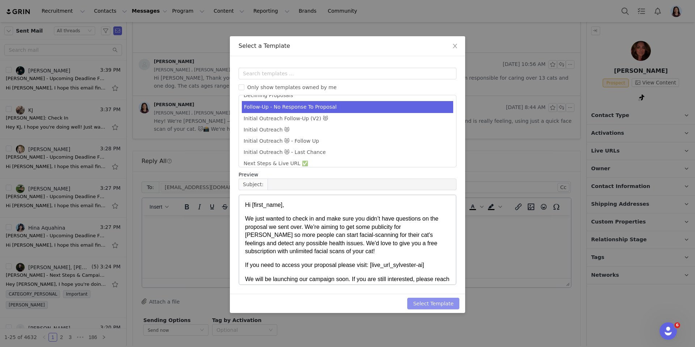
click at [419, 300] on button "Select Template" at bounding box center [433, 303] width 52 height 12
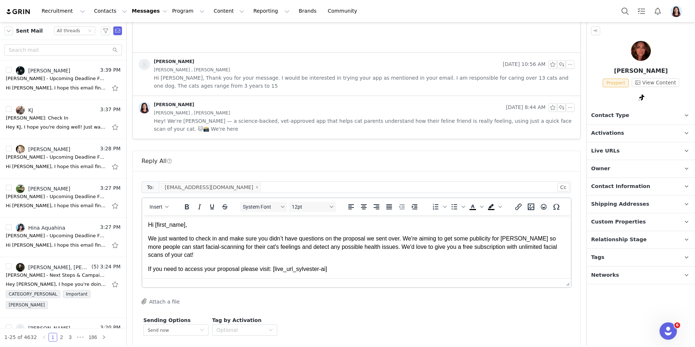
scroll to position [189, 0]
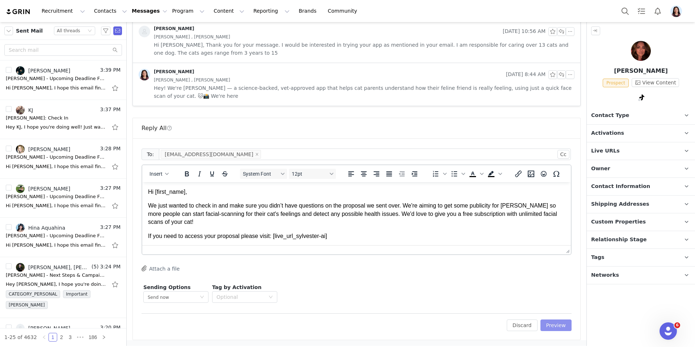
click at [559, 326] on button "Preview" at bounding box center [555, 325] width 31 height 12
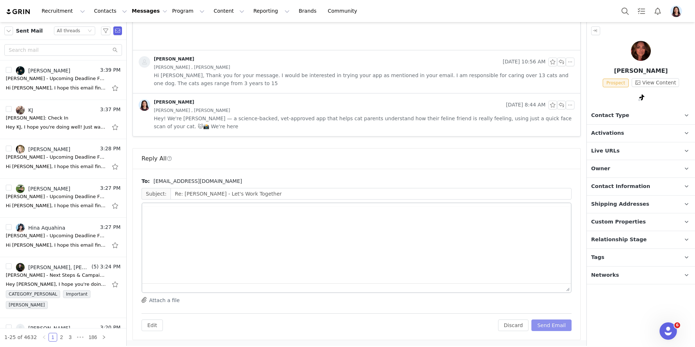
click at [555, 323] on button "Send Email" at bounding box center [551, 325] width 40 height 12
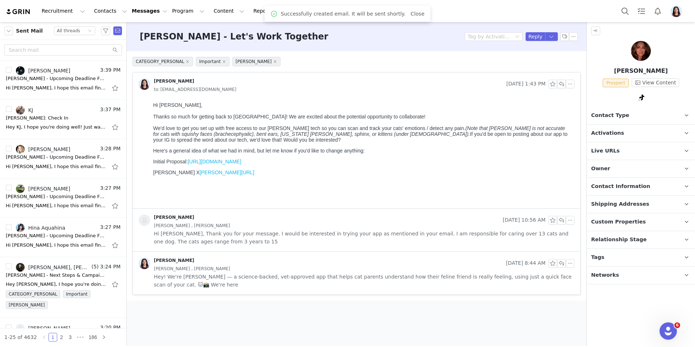
scroll to position [0, 0]
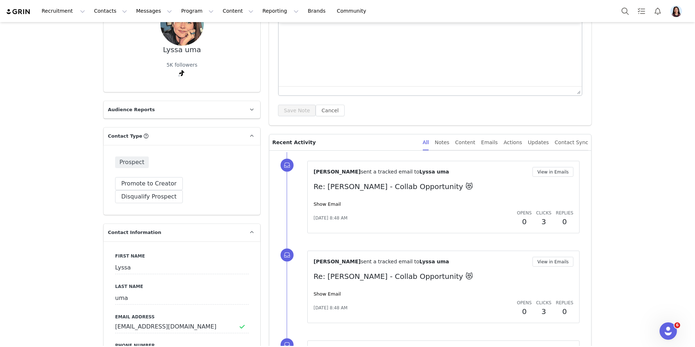
scroll to position [96, 0]
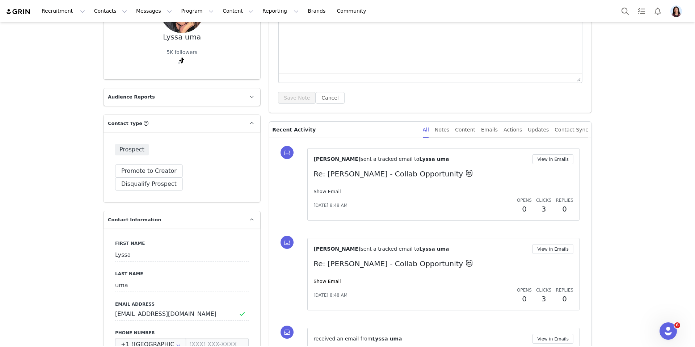
click at [331, 193] on link "Show Email" at bounding box center [326, 191] width 27 height 5
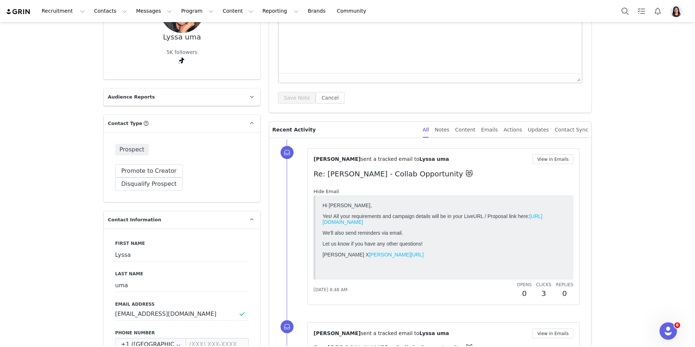
scroll to position [156, 0]
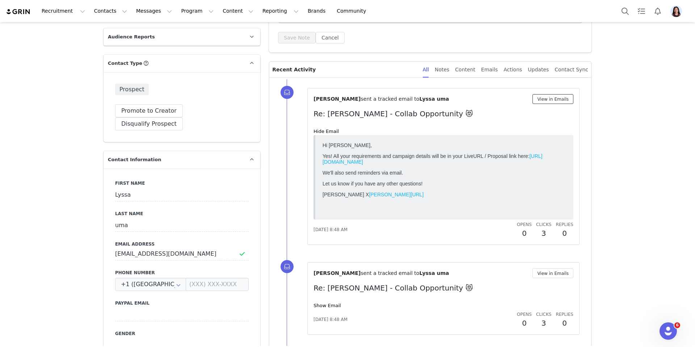
click at [558, 97] on button "View in Emails" at bounding box center [552, 99] width 41 height 10
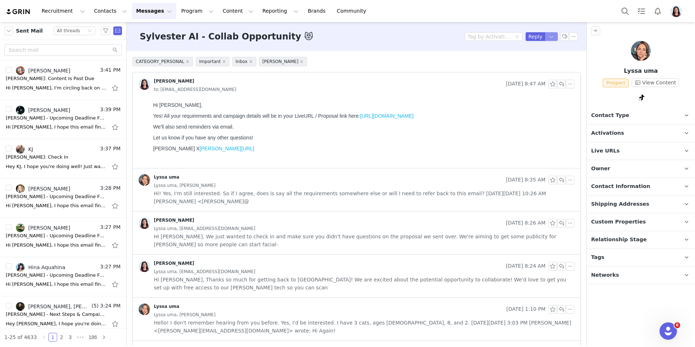
click at [548, 36] on button "button" at bounding box center [551, 36] width 13 height 9
click at [541, 67] on li "Forward" at bounding box center [544, 73] width 31 height 12
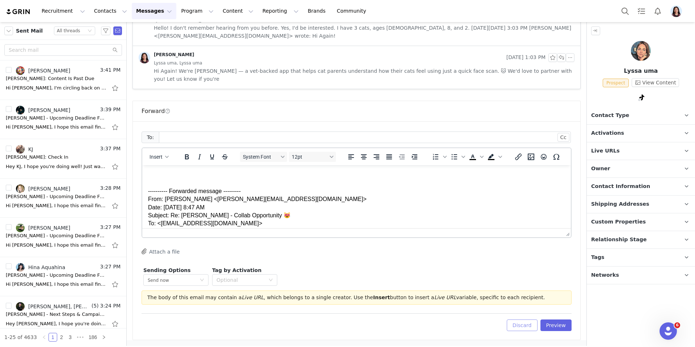
click at [520, 324] on button "Discard" at bounding box center [522, 325] width 31 height 12
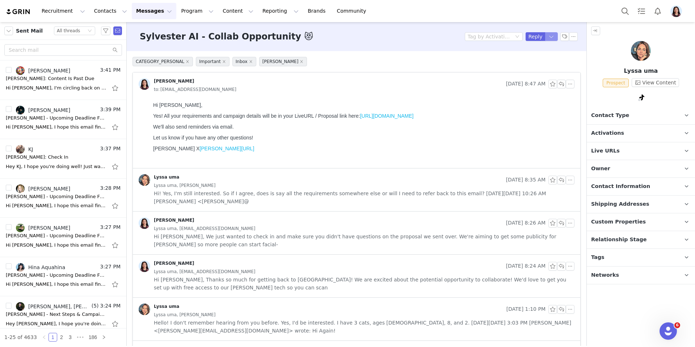
drag, startPoint x: 551, startPoint y: 38, endPoint x: 546, endPoint y: 50, distance: 13.0
click at [551, 38] on button "button" at bounding box center [551, 36] width 13 height 9
click at [539, 60] on li "Reply All" at bounding box center [544, 61] width 31 height 12
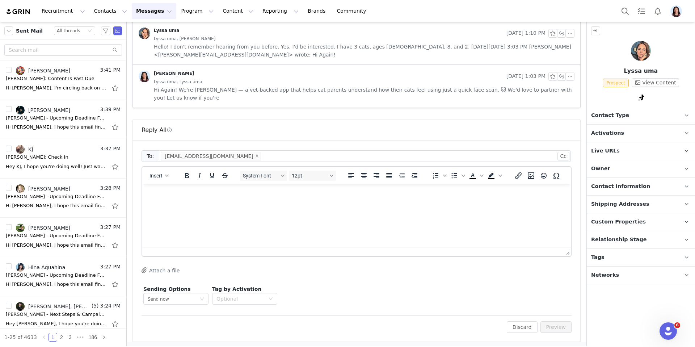
scroll to position [278, 0]
click at [165, 173] on div "button" at bounding box center [167, 174] width 6 height 4
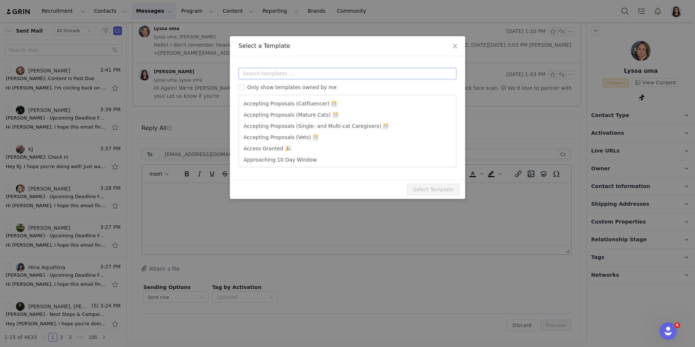
scroll to position [1, 0]
click at [289, 70] on input "text" at bounding box center [347, 74] width 218 height 12
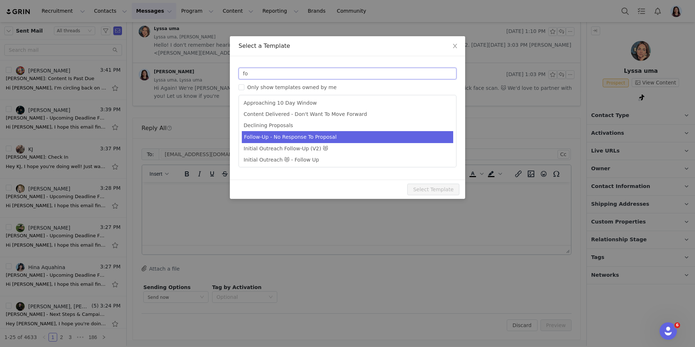
type input "fo"
click at [297, 138] on li "Follow-Up - No Response To Proposal" at bounding box center [347, 137] width 211 height 12
type input "[PERSON_NAME] - Campaign Follow Up"
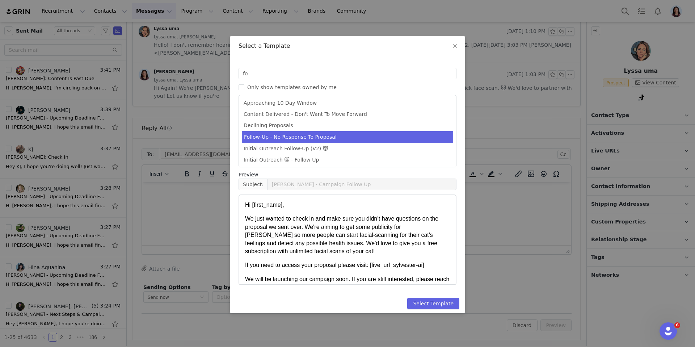
click at [432, 309] on div "Select Template" at bounding box center [347, 302] width 235 height 19
click at [444, 303] on button "Select Template" at bounding box center [433, 303] width 52 height 12
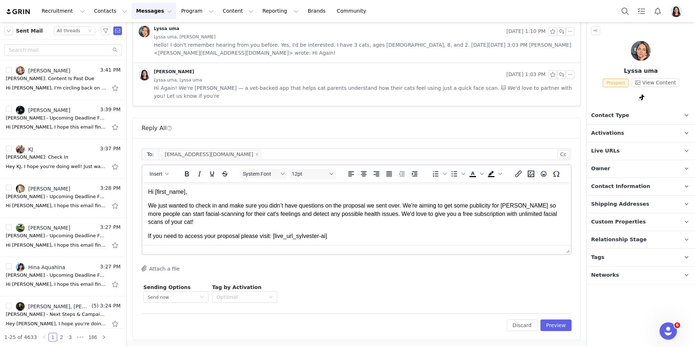
scroll to position [0, 0]
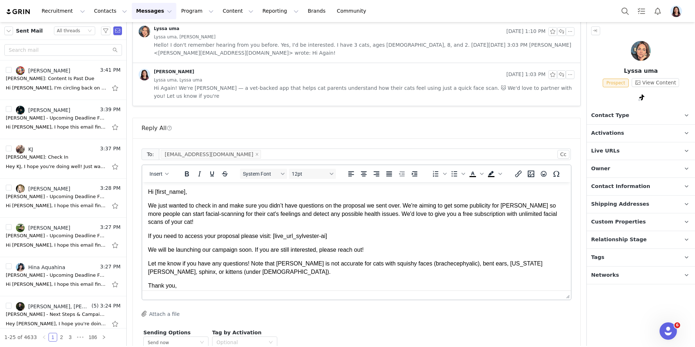
drag, startPoint x: 567, startPoint y: 250, endPoint x: 558, endPoint y: 295, distance: 46.6
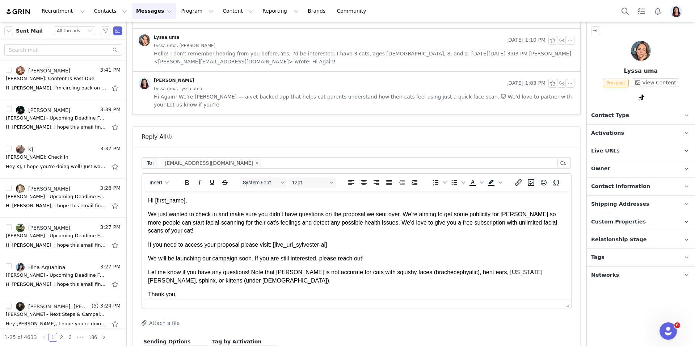
click at [404, 210] on p "We just wanted to check in and make sure you didn’t have questions on the propo…" at bounding box center [356, 222] width 417 height 24
click at [149, 214] on p "We just wanted to check in and make sure you didn’t have questions on the propo…" at bounding box center [356, 222] width 417 height 24
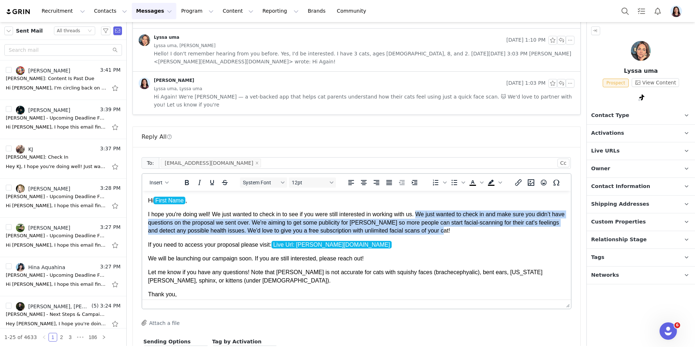
drag, startPoint x: 473, startPoint y: 233, endPoint x: 422, endPoint y: 214, distance: 55.2
click at [422, 214] on p "I hope you're doing well! We just wanted to check in to see if you were still i…" at bounding box center [356, 222] width 417 height 24
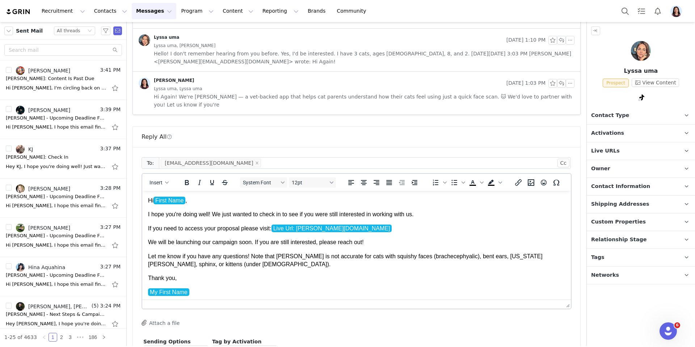
click at [309, 260] on p "Let me know if you have any questions! Note that [PERSON_NAME] is not accurate …" at bounding box center [356, 260] width 417 height 16
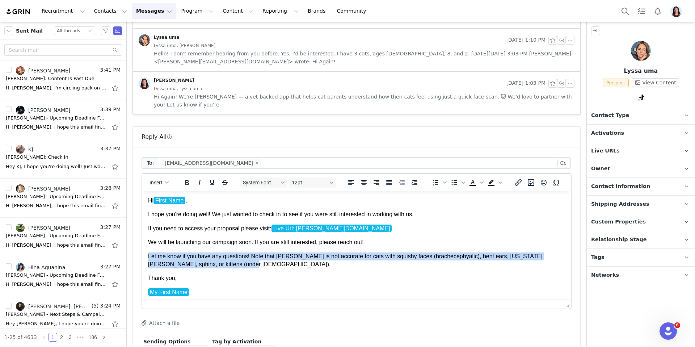
click at [309, 260] on p "Let me know if you have any questions! Note that [PERSON_NAME] is not accurate …" at bounding box center [356, 260] width 417 height 16
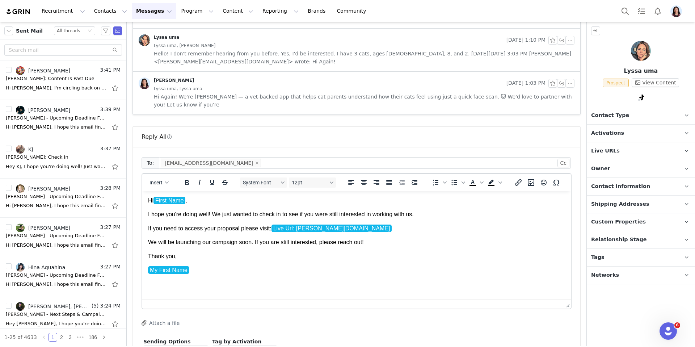
click at [235, 269] on p "My First Name" at bounding box center [356, 270] width 417 height 8
click at [168, 185] on button "Insert" at bounding box center [159, 182] width 25 height 10
click at [171, 227] on p "If you need to access your proposal please visit: Live Url: sylvester-ai.grin.l…" at bounding box center [356, 228] width 417 height 8
click at [172, 262] on body "Hi First Name , I hope you're doing well! We just wanted to check in to see if …" at bounding box center [356, 242] width 417 height 92
click at [156, 181] on span "Insert" at bounding box center [155, 182] width 13 height 6
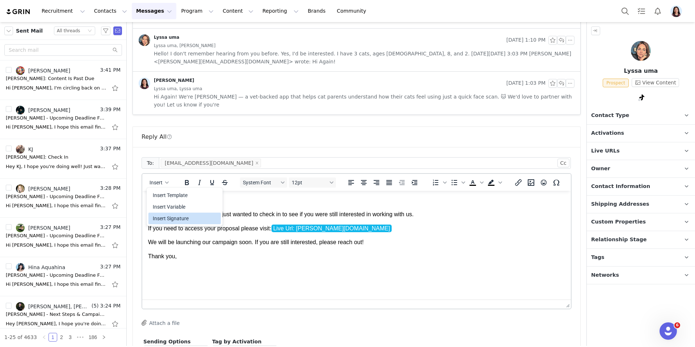
click at [166, 216] on div "Insert Signature" at bounding box center [185, 218] width 65 height 9
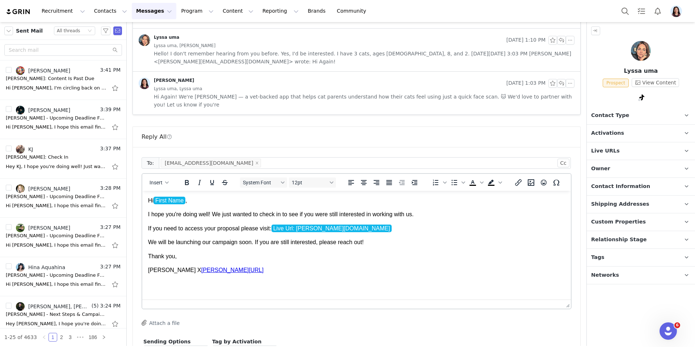
scroll to position [323, 0]
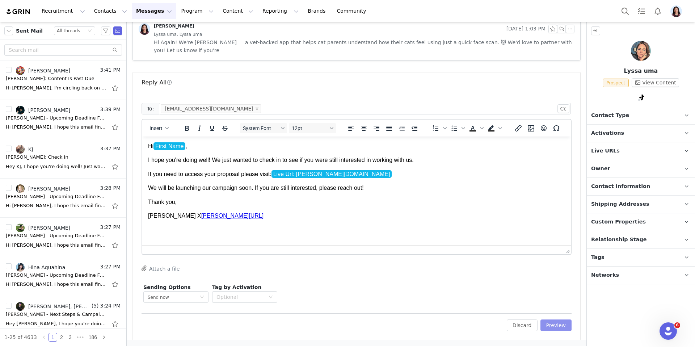
click at [561, 327] on button "Preview" at bounding box center [555, 325] width 31 height 12
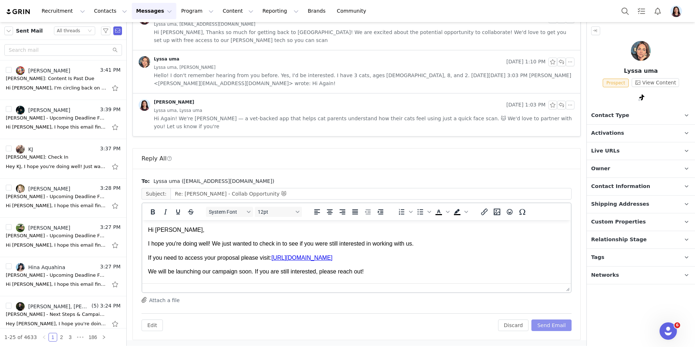
scroll to position [0, 0]
click at [556, 328] on button "Send Email" at bounding box center [551, 325] width 40 height 12
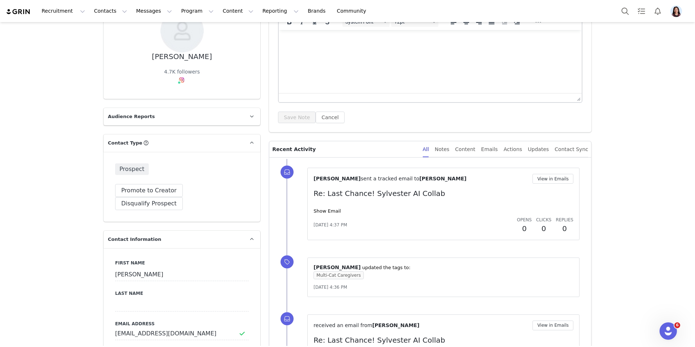
scroll to position [89, 0]
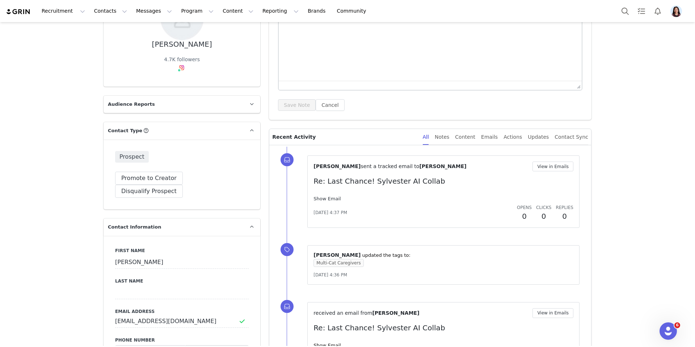
click at [326, 199] on link "Show Email" at bounding box center [326, 198] width 27 height 5
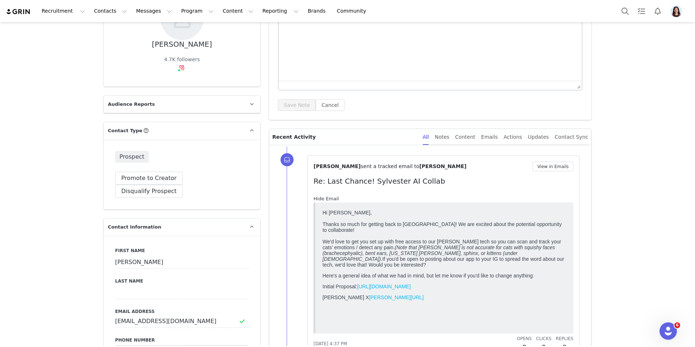
scroll to position [0, 0]
click at [542, 168] on button "View in Emails" at bounding box center [552, 166] width 41 height 10
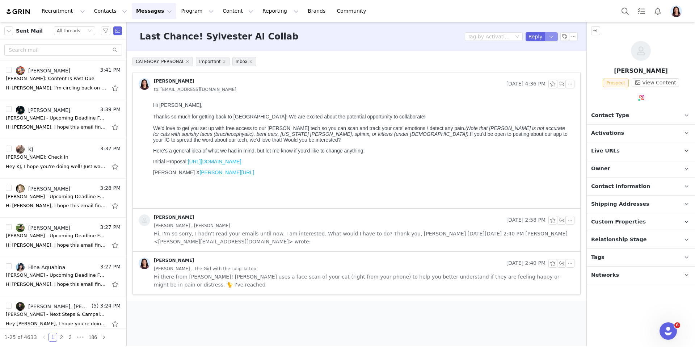
click at [548, 35] on button "button" at bounding box center [551, 36] width 13 height 9
click at [545, 59] on li "Reply All" at bounding box center [544, 61] width 31 height 12
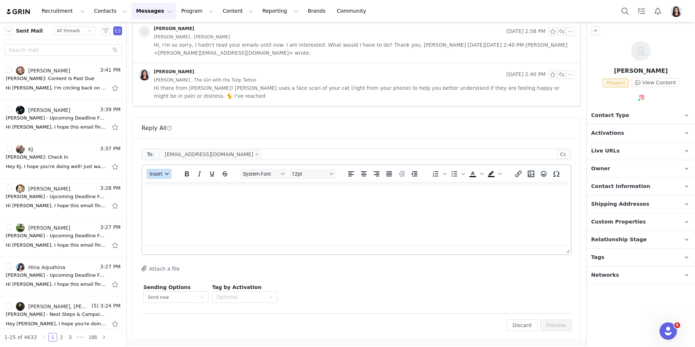
click at [164, 176] on button "Insert" at bounding box center [159, 174] width 25 height 10
click at [164, 186] on div "Insert Template" at bounding box center [185, 186] width 65 height 9
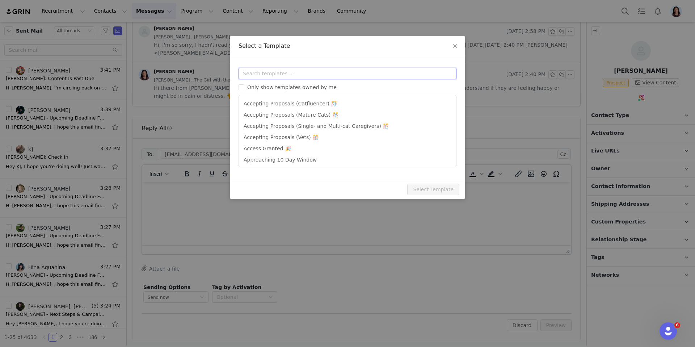
click at [310, 76] on input "text" at bounding box center [347, 74] width 218 height 12
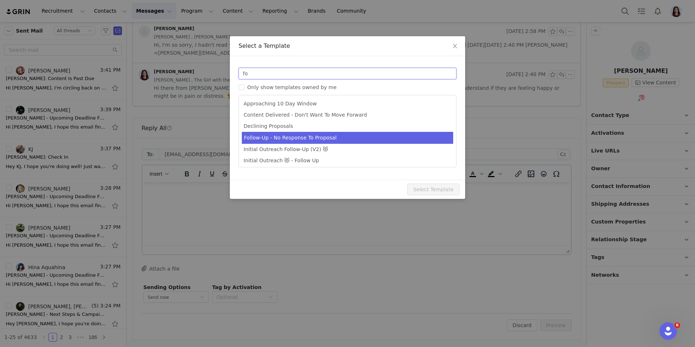
type input "fo"
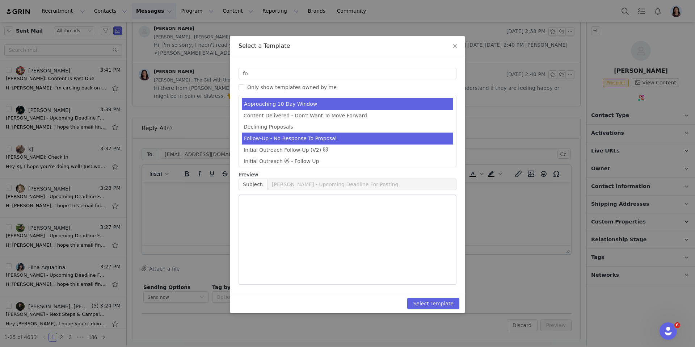
click at [289, 135] on li "Follow-Up - No Response To Proposal" at bounding box center [347, 138] width 211 height 12
type input "[PERSON_NAME] - Campaign Follow Up"
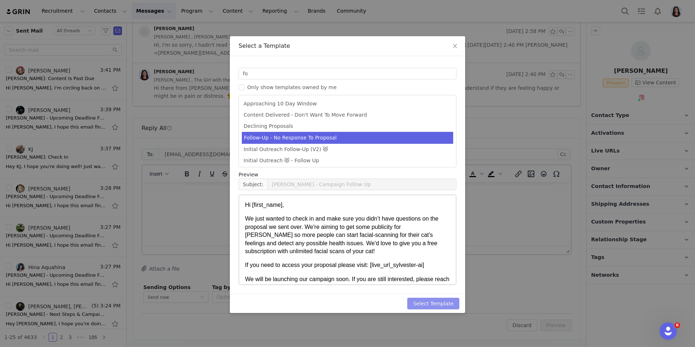
click at [446, 303] on button "Select Template" at bounding box center [433, 303] width 52 height 12
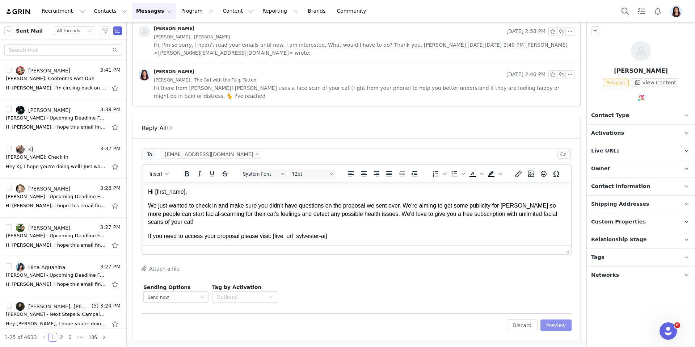
click at [555, 320] on button "Preview" at bounding box center [555, 325] width 31 height 12
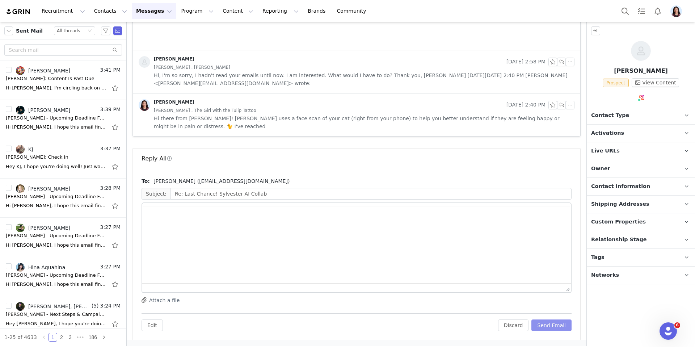
scroll to position [158, 0]
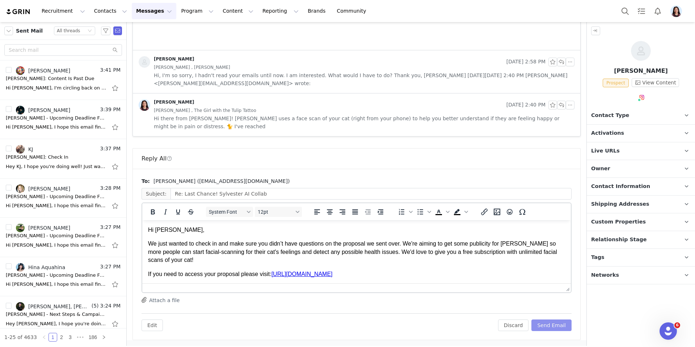
click at [554, 326] on button "Send Email" at bounding box center [551, 325] width 40 height 12
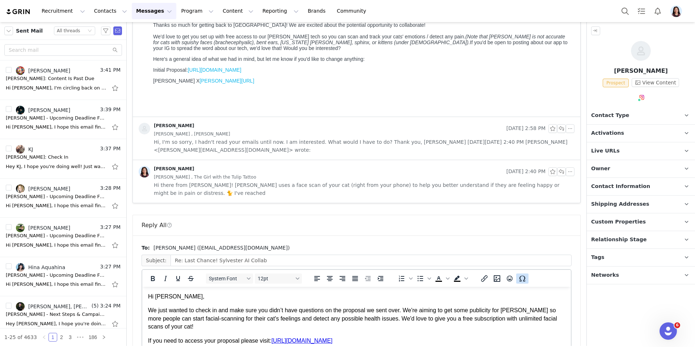
scroll to position [0, 0]
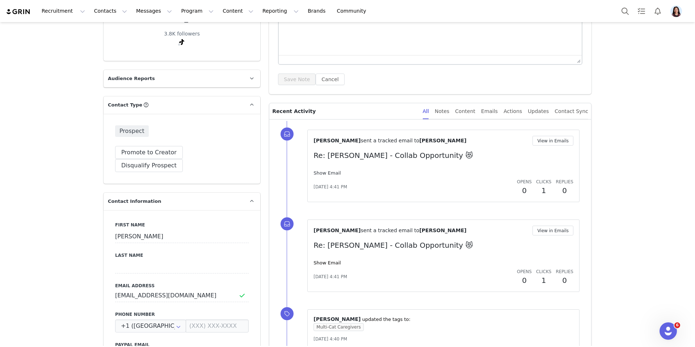
click at [329, 173] on link "Show Email" at bounding box center [326, 172] width 27 height 5
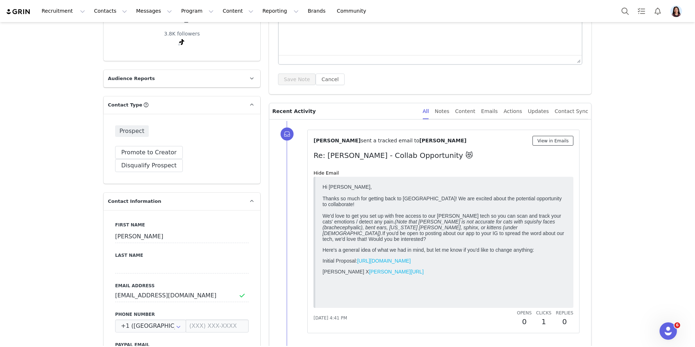
click at [540, 139] on button "View in Emails" at bounding box center [552, 141] width 41 height 10
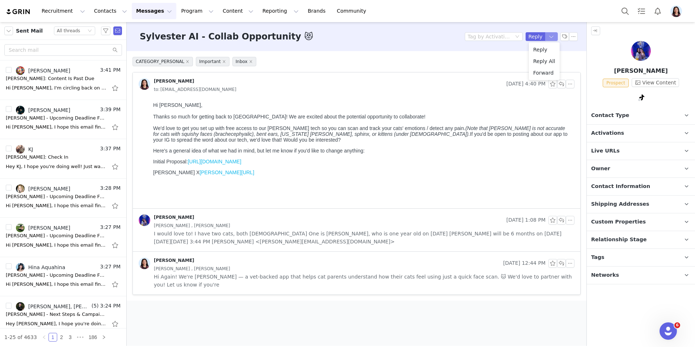
click at [551, 35] on button "button" at bounding box center [551, 36] width 13 height 9
click at [546, 56] on li "Reply All" at bounding box center [544, 61] width 31 height 12
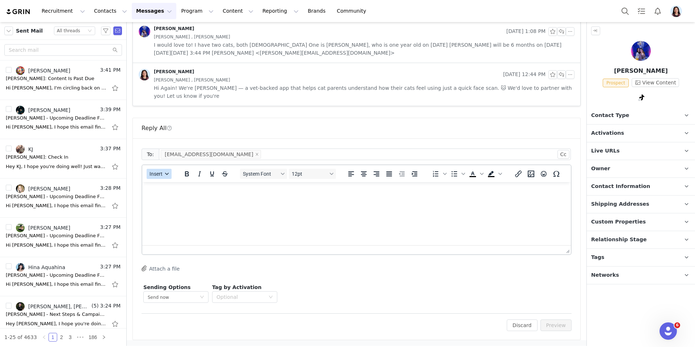
click at [166, 171] on button "Insert" at bounding box center [159, 174] width 25 height 10
click at [166, 181] on div "Insert Template" at bounding box center [184, 187] width 72 height 12
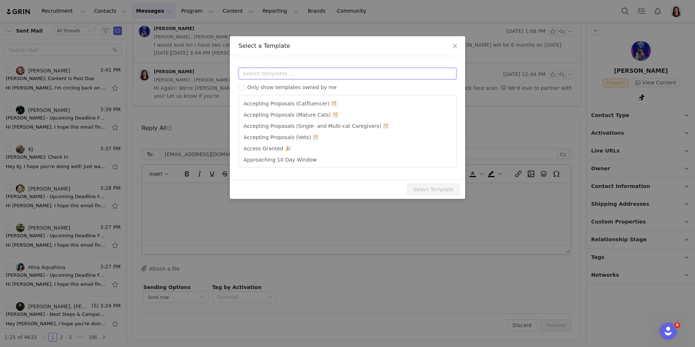
click at [271, 71] on input "text" at bounding box center [347, 74] width 218 height 12
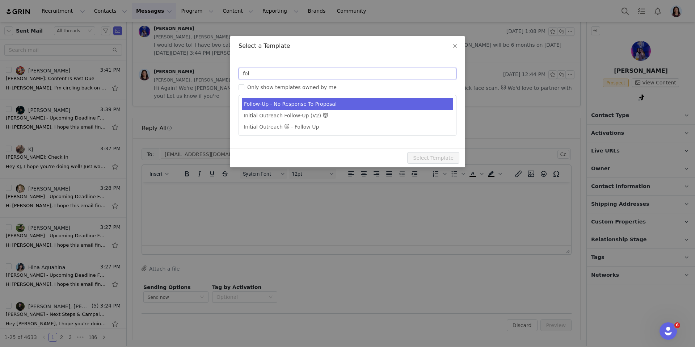
type input "fol"
type input "Sylvester AI - Campaign Follow Up"
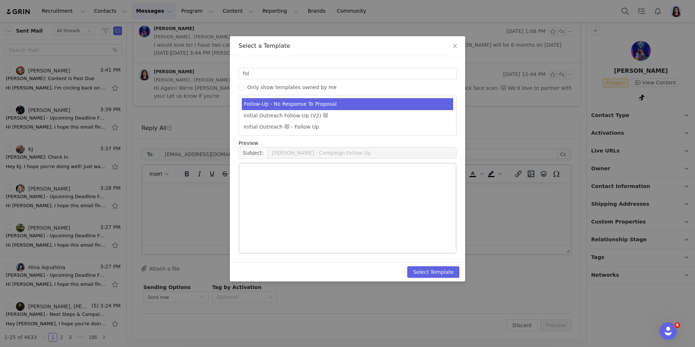
click at [272, 103] on li "Follow-Up - No Response To Proposal" at bounding box center [347, 104] width 211 height 12
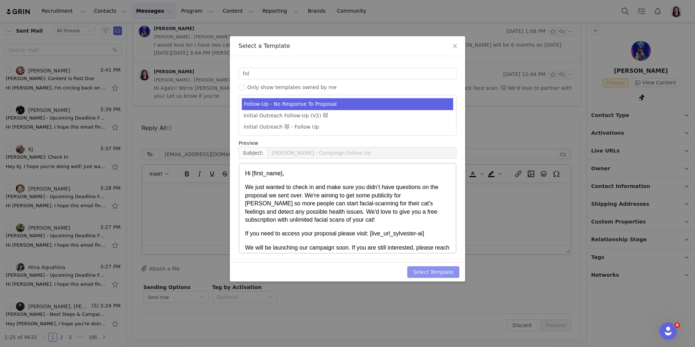
click at [428, 268] on button "Select Template" at bounding box center [433, 272] width 52 height 12
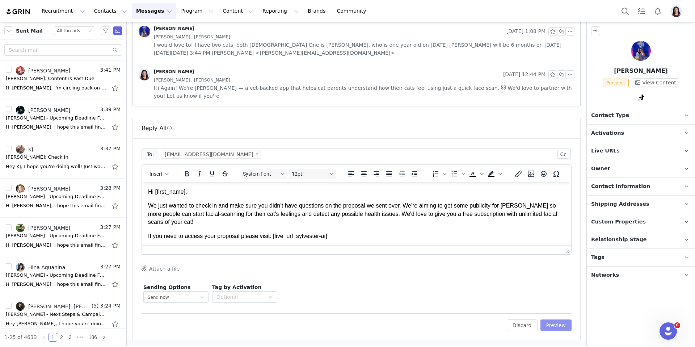
click at [550, 323] on button "Preview" at bounding box center [555, 325] width 31 height 12
click at [550, 324] on div "Discard Preview" at bounding box center [535, 325] width 73 height 12
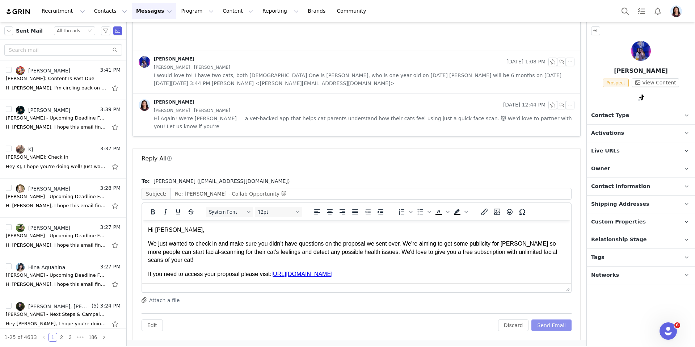
click at [550, 324] on button "Send Email" at bounding box center [551, 325] width 40 height 12
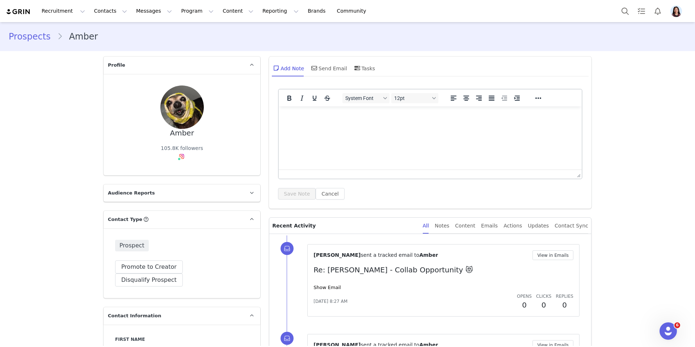
scroll to position [105, 0]
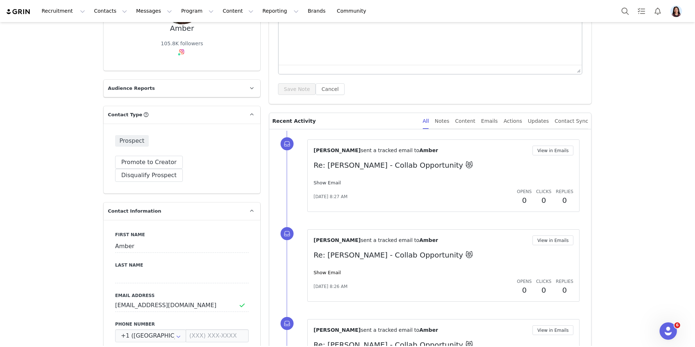
click at [330, 182] on link "Show Email" at bounding box center [326, 182] width 27 height 5
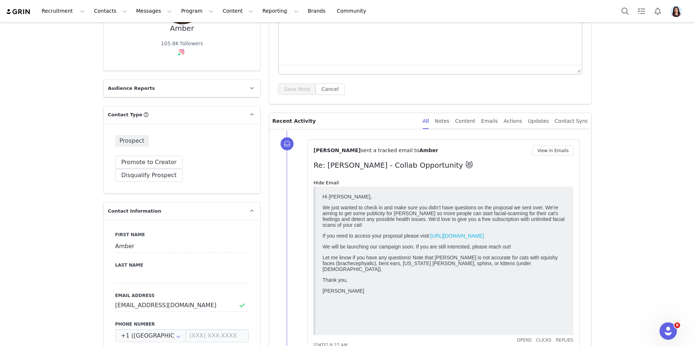
scroll to position [0, 0]
click at [183, 169] on button "Disqualify Prospect" at bounding box center [149, 175] width 68 height 13
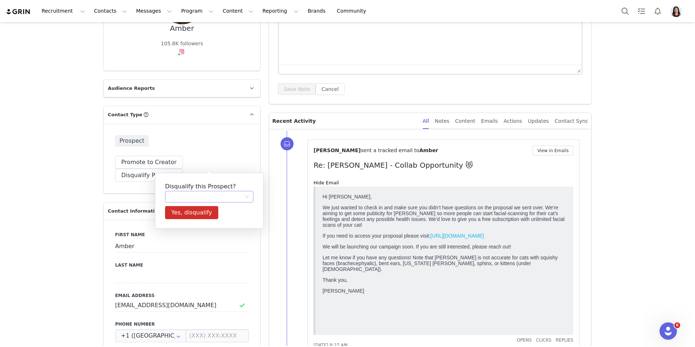
click at [211, 197] on div at bounding box center [206, 196] width 75 height 11
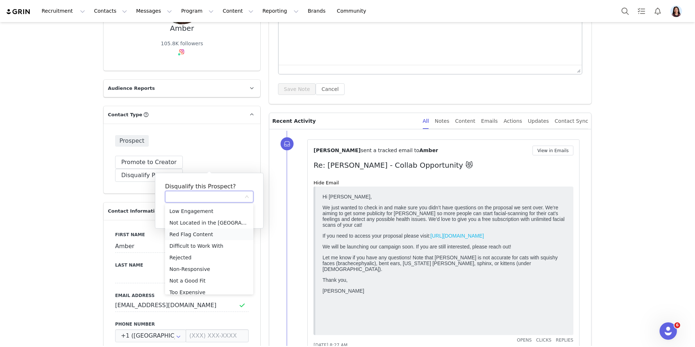
scroll to position [17, 0]
click at [199, 253] on li "Non-Responsive" at bounding box center [209, 252] width 88 height 12
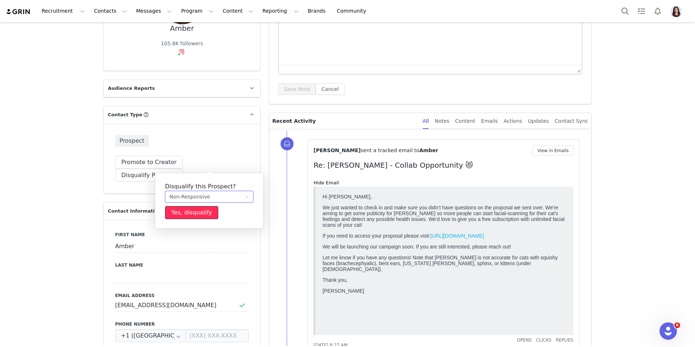
click at [199, 209] on button "Yes, disqualify" at bounding box center [191, 212] width 53 height 13
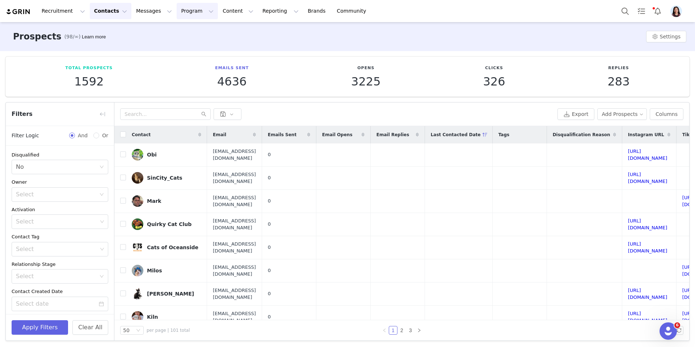
scroll to position [855, 0]
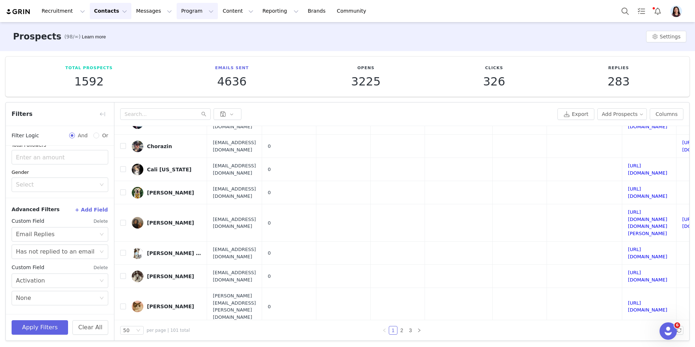
drag, startPoint x: 174, startPoint y: 14, endPoint x: 153, endPoint y: 63, distance: 53.5
click at [177, 14] on button "Program Program" at bounding box center [197, 11] width 41 height 16
click at [151, 14] on button "Messages Messages" at bounding box center [154, 11] width 45 height 16
click at [147, 57] on p "Templates" at bounding box center [143, 59] width 26 height 8
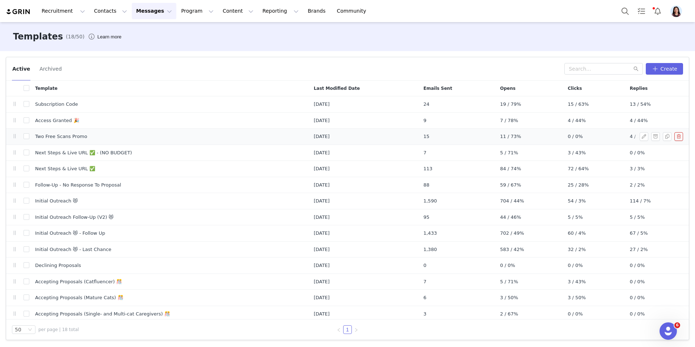
scroll to position [67, 0]
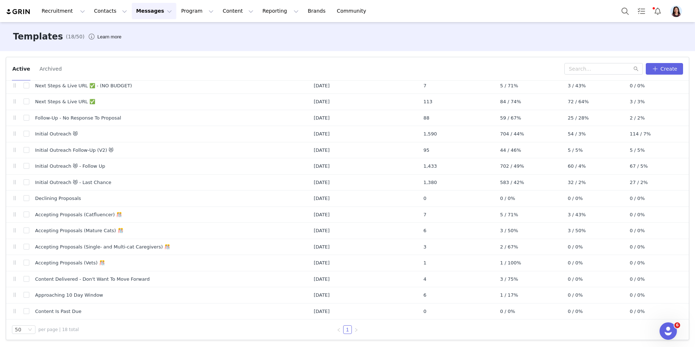
click at [641, 314] on button "button" at bounding box center [643, 311] width 9 height 9
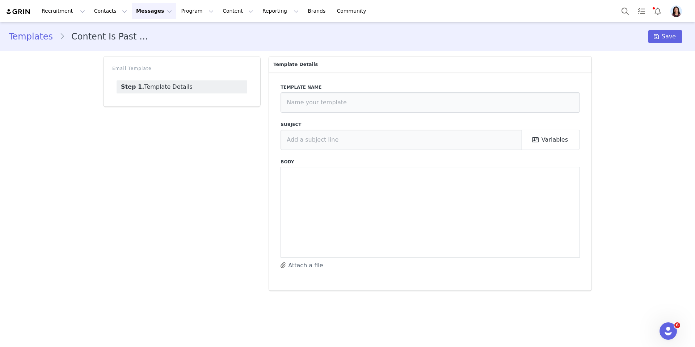
type input "Content Is Past Due"
type input "Sylvester AI- Content Is Past Due"
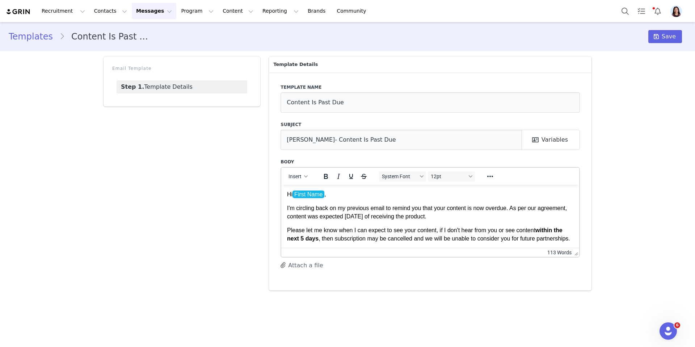
drag, startPoint x: 570, startPoint y: 249, endPoint x: 570, endPoint y: 346, distance: 97.3
click at [570, 346] on div "Recruitment Recruitment Creator Search Curated Lists Landing Pages Web Extensio…" at bounding box center [347, 173] width 695 height 347
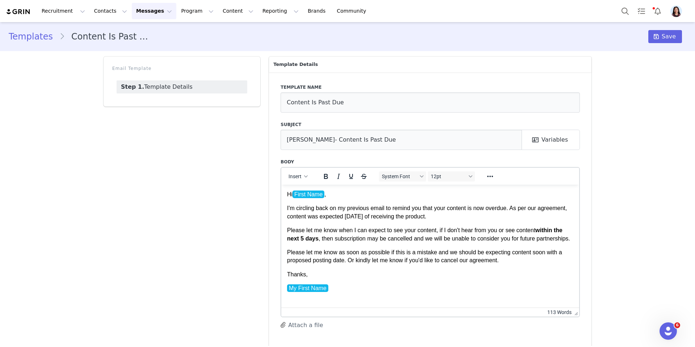
drag, startPoint x: 576, startPoint y: 253, endPoint x: 576, endPoint y: 313, distance: 59.7
click at [331, 292] on p "My First Name ﻿" at bounding box center [430, 288] width 286 height 8
click at [302, 175] on button "Insert" at bounding box center [298, 176] width 25 height 10
click at [304, 210] on div "Insert Signature" at bounding box center [324, 212] width 65 height 9
click at [658, 38] on icon at bounding box center [656, 37] width 5 height 6
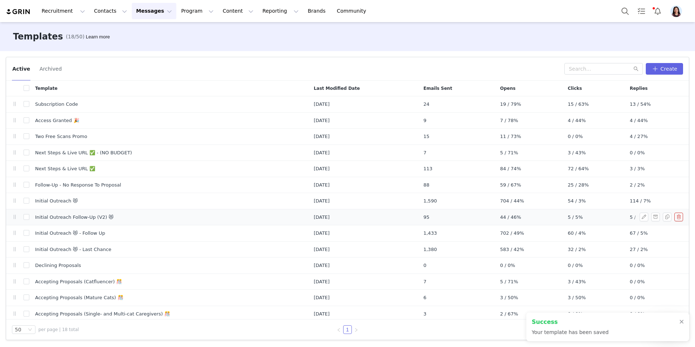
scroll to position [67, 0]
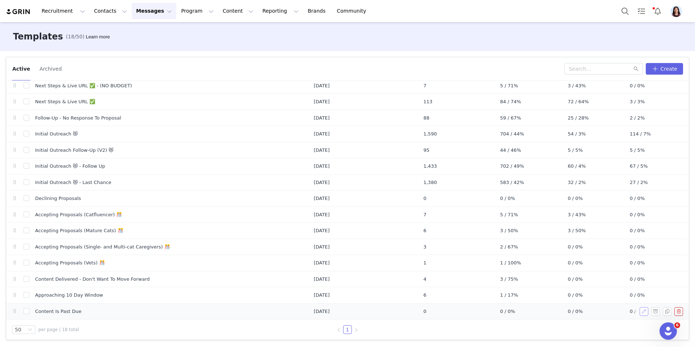
click at [643, 310] on button "button" at bounding box center [643, 311] width 9 height 9
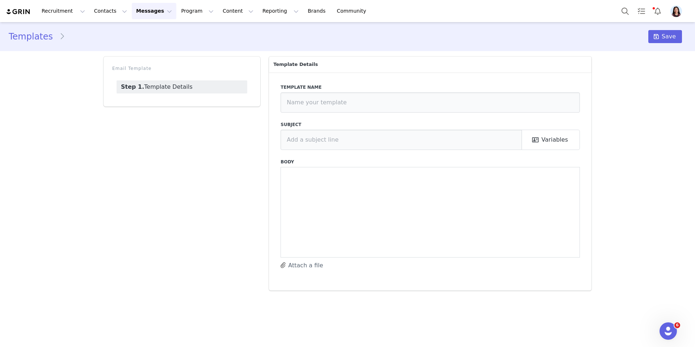
type input "Content Is Past Due"
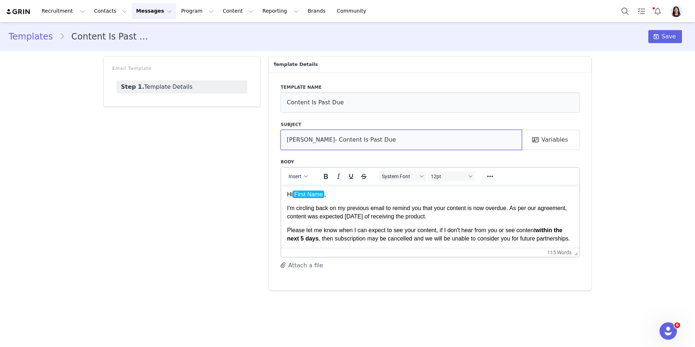
click at [323, 141] on input "Sylvester AI- Content Is Past Due" at bounding box center [400, 140] width 241 height 20
type input "[PERSON_NAME]: Content Is Past Due"
click at [663, 38] on span "Save" at bounding box center [669, 36] width 14 height 9
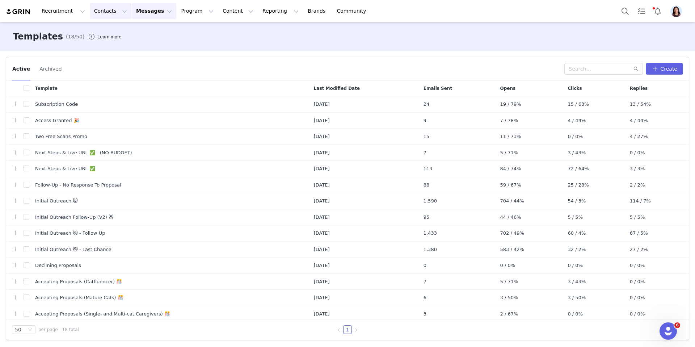
drag, startPoint x: 109, startPoint y: 12, endPoint x: 109, endPoint y: 27, distance: 15.6
click at [109, 12] on button "Contacts Contacts" at bounding box center [111, 11] width 42 height 16
click at [107, 29] on p "Creators" at bounding box center [97, 30] width 17 height 6
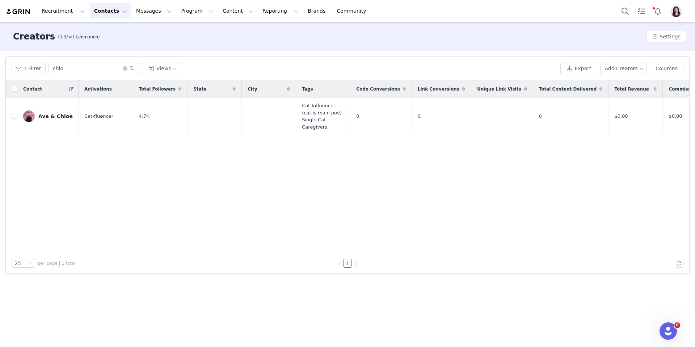
click at [100, 75] on div "1 Filter chlo Views Export Add Creators Columns" at bounding box center [347, 69] width 683 height 24
click at [97, 69] on input "chlo" at bounding box center [93, 69] width 90 height 12
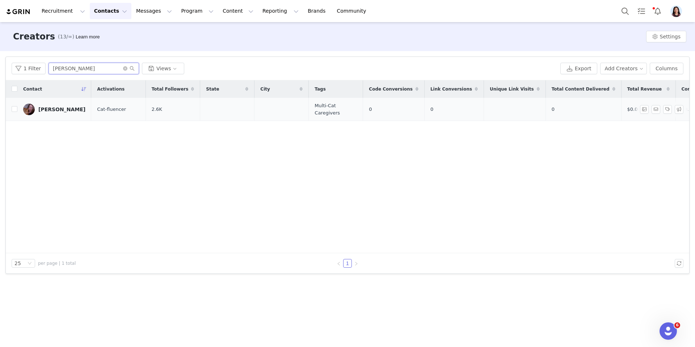
type input "patty"
click at [41, 110] on div "[PERSON_NAME]" at bounding box center [61, 109] width 47 height 6
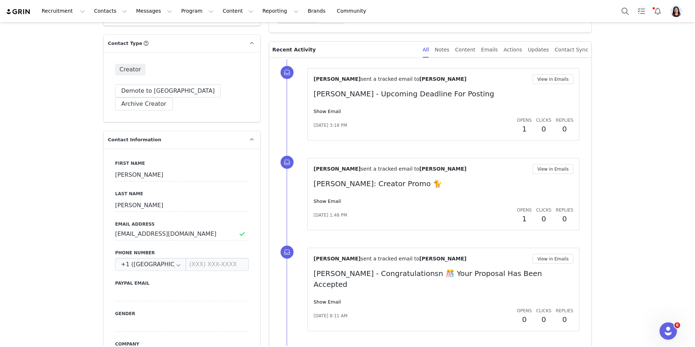
scroll to position [231, 0]
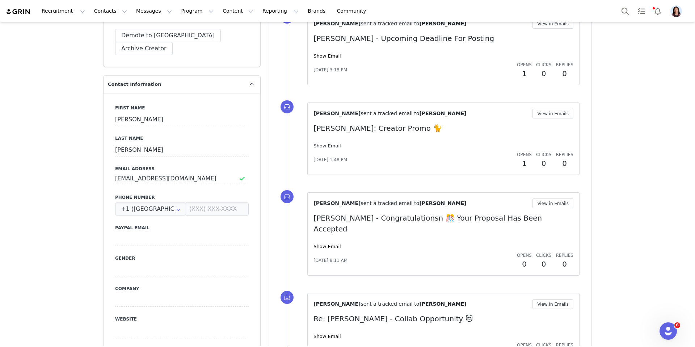
click at [330, 146] on link "Show Email" at bounding box center [326, 145] width 27 height 5
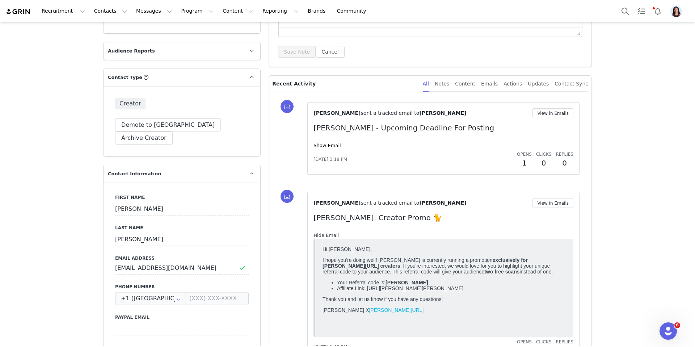
scroll to position [0, 0]
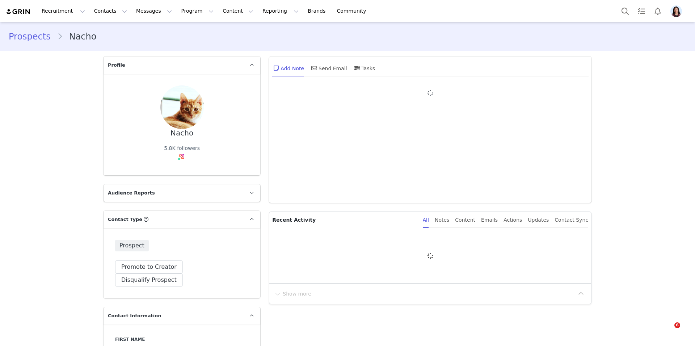
type input "+1 ([GEOGRAPHIC_DATA])"
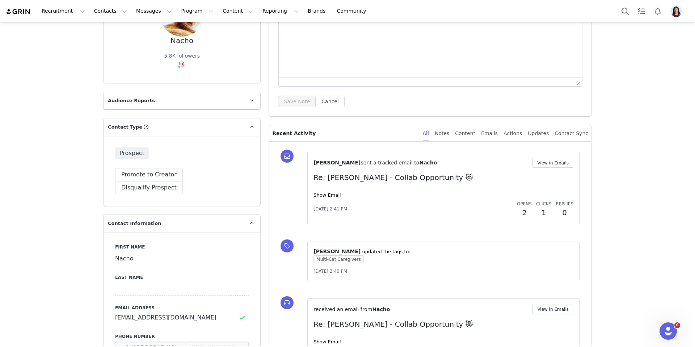
scroll to position [176, 0]
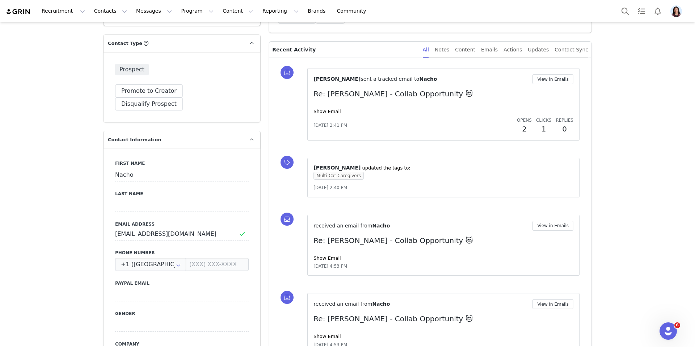
click at [330, 108] on div "Show Email" at bounding box center [443, 111] width 260 height 7
click at [330, 110] on link "Show Email" at bounding box center [326, 111] width 27 height 5
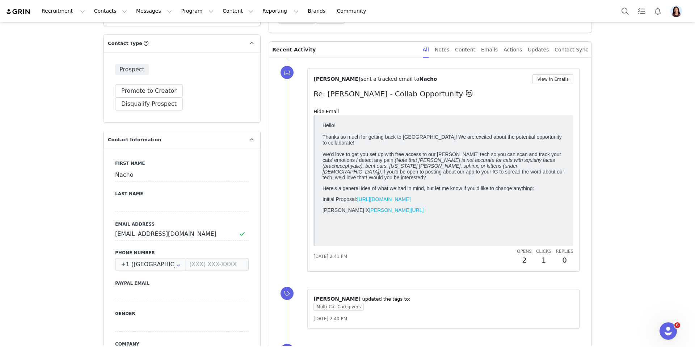
scroll to position [0, 0]
click at [561, 82] on button "View in Emails" at bounding box center [552, 79] width 41 height 10
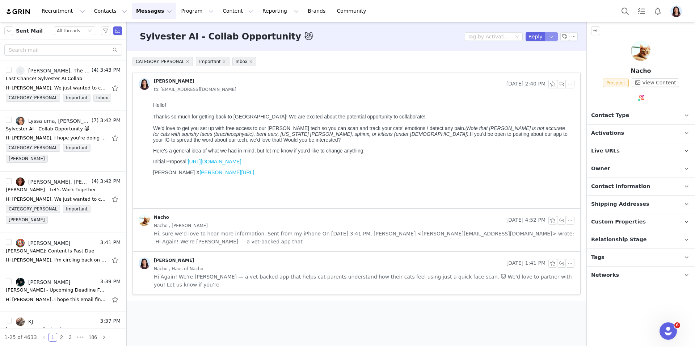
click at [553, 36] on button "button" at bounding box center [551, 36] width 13 height 9
click at [548, 58] on li "Reply All" at bounding box center [544, 61] width 31 height 12
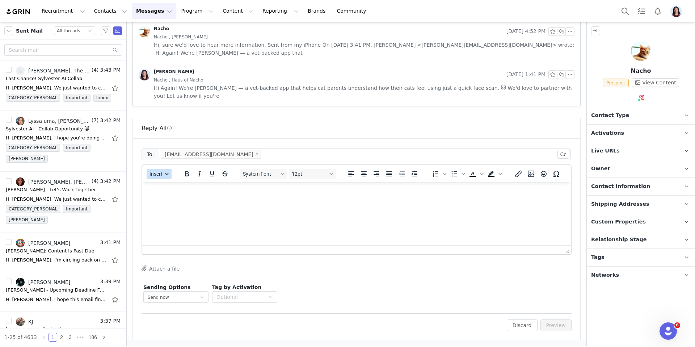
click at [170, 171] on button "Insert" at bounding box center [159, 174] width 25 height 10
click at [170, 182] on div "Insert Template" at bounding box center [185, 186] width 65 height 9
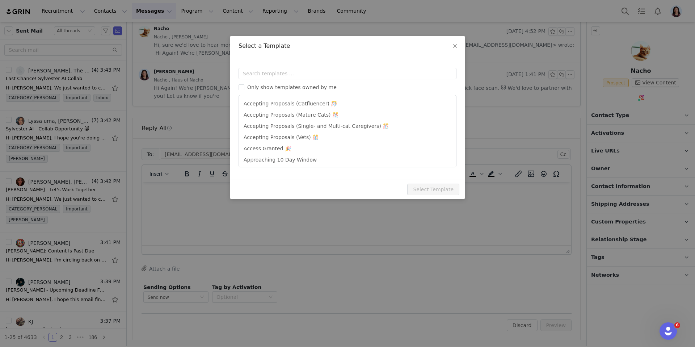
click at [291, 66] on div "Templates Only show templates owned by me Accepting Proposals (Catfluencer) 🎊 A…" at bounding box center [347, 117] width 235 height 123
click at [289, 75] on input "text" at bounding box center [347, 74] width 218 height 12
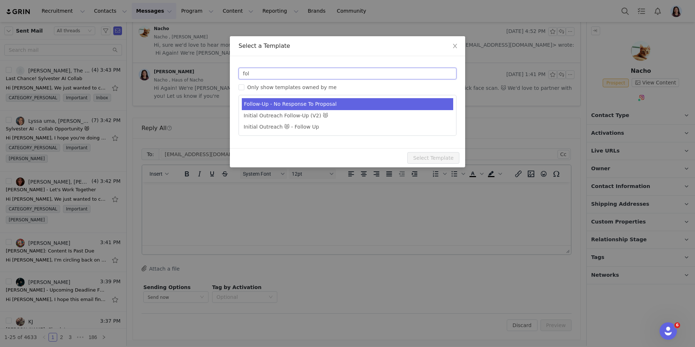
type input "fol"
type input "[PERSON_NAME] - Campaign Follow Up"
click at [304, 100] on li "Follow-Up - No Response To Proposal" at bounding box center [347, 104] width 211 height 12
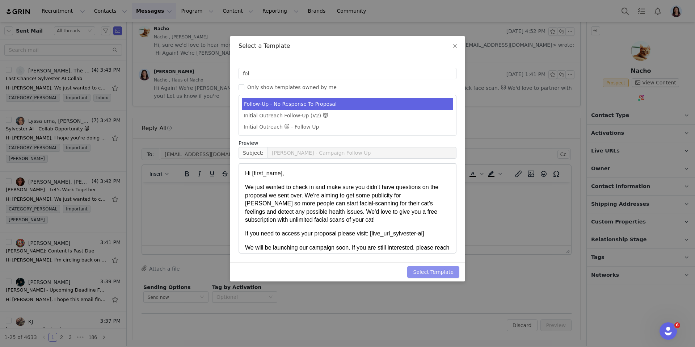
click at [442, 270] on button "Select Template" at bounding box center [433, 272] width 52 height 12
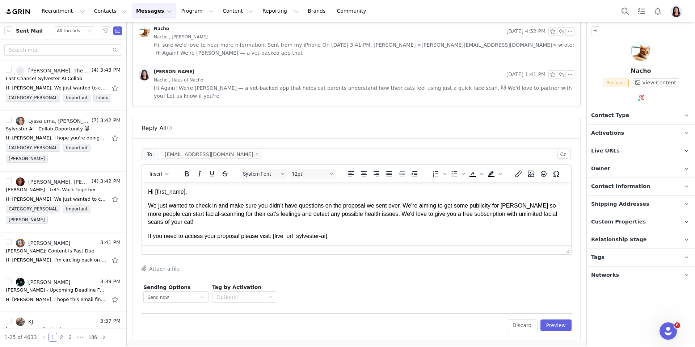
drag, startPoint x: 563, startPoint y: 249, endPoint x: 563, endPoint y: 273, distance: 23.9
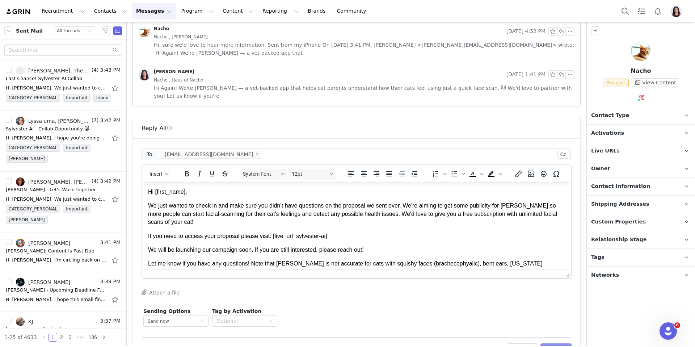
click at [556, 343] on button "Preview" at bounding box center [555, 349] width 31 height 12
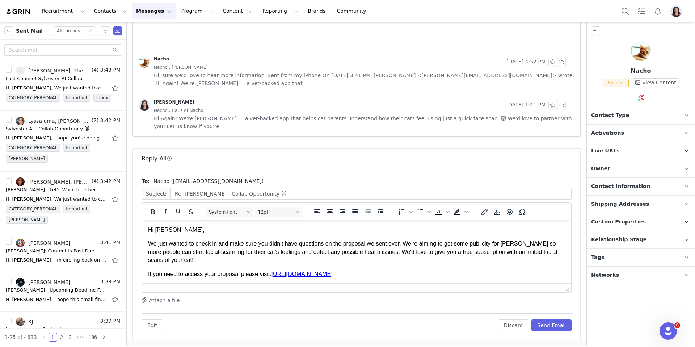
click at [160, 229] on p "Hi Nacho," at bounding box center [356, 230] width 417 height 8
click at [164, 234] on p "Hi," at bounding box center [356, 230] width 417 height 8
click at [561, 317] on div "Edit Discard Send Email" at bounding box center [356, 322] width 430 height 18
click at [561, 322] on button "Send Email" at bounding box center [551, 325] width 40 height 12
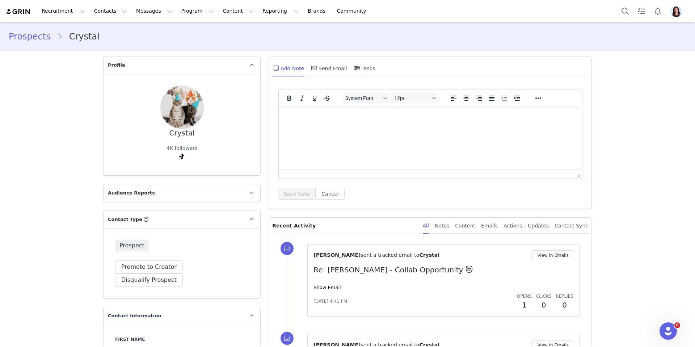
scroll to position [62, 0]
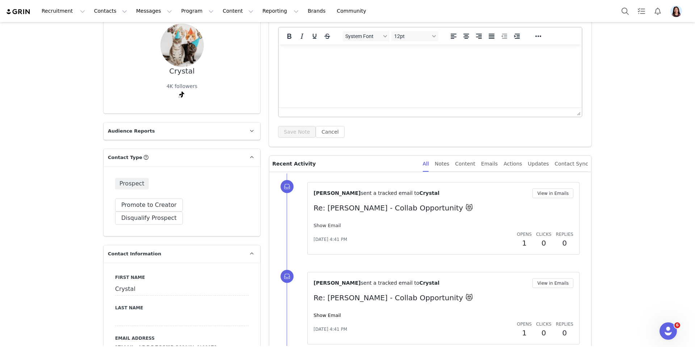
click at [330, 225] on link "Show Email" at bounding box center [326, 225] width 27 height 5
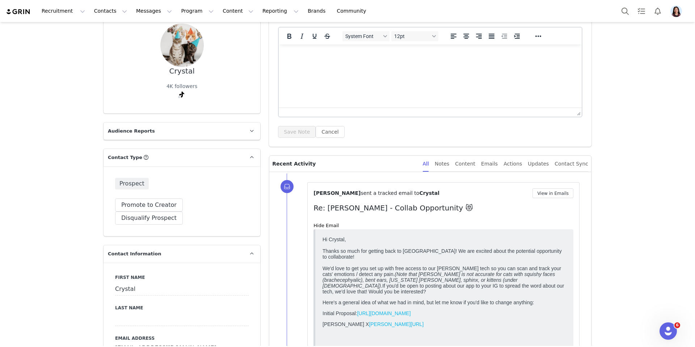
scroll to position [171, 0]
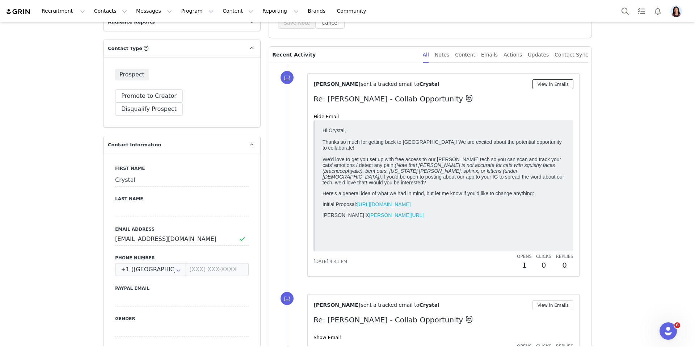
click at [563, 84] on button "View in Emails" at bounding box center [552, 84] width 41 height 10
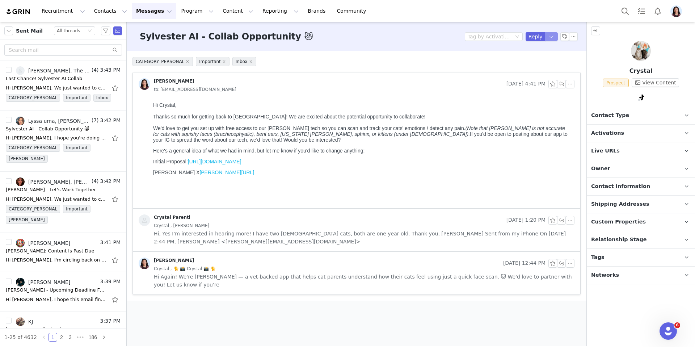
click at [556, 35] on button "button" at bounding box center [551, 36] width 13 height 9
drag, startPoint x: 544, startPoint y: 61, endPoint x: 521, endPoint y: 75, distance: 26.4
click at [544, 61] on li "Reply All" at bounding box center [544, 61] width 31 height 12
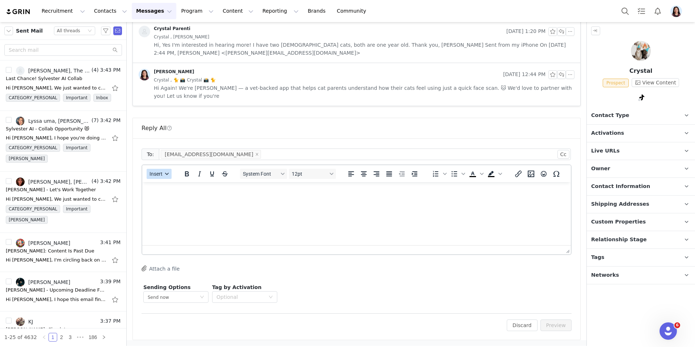
click at [159, 174] on span "Insert" at bounding box center [155, 174] width 13 height 6
click at [159, 182] on div "Insert Template" at bounding box center [185, 186] width 65 height 9
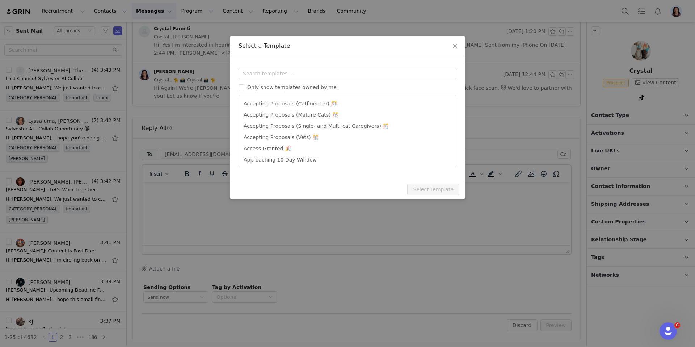
click at [261, 79] on div "Only show templates owned by me Accepting Proposals (Catfluencer) 🎊 Accepting P…" at bounding box center [347, 118] width 218 height 100
click at [262, 77] on input "text" at bounding box center [347, 74] width 218 height 12
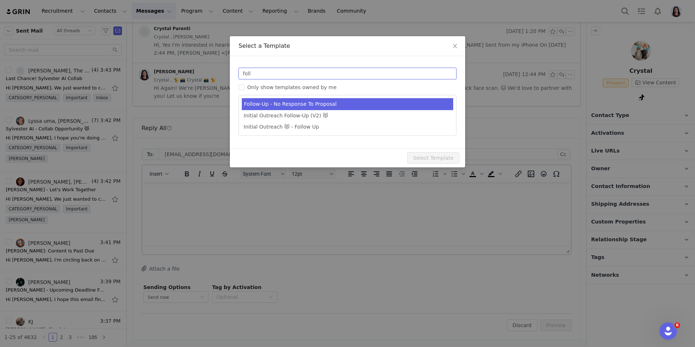
type input "foll"
type input "[PERSON_NAME] - Campaign Follow Up"
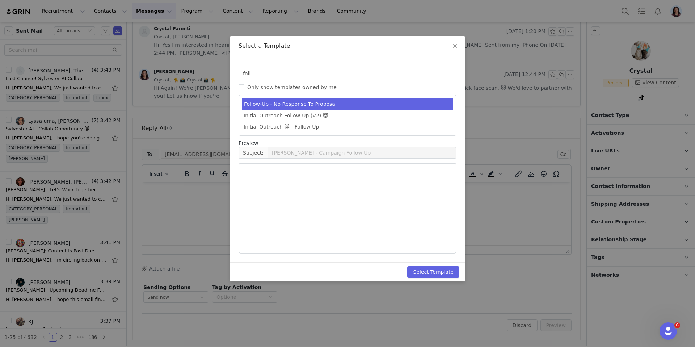
click at [279, 104] on li "Follow-Up - No Response To Proposal" at bounding box center [347, 104] width 211 height 12
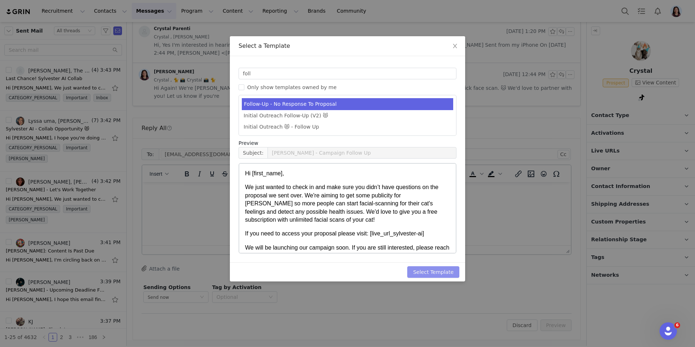
click at [438, 272] on button "Select Template" at bounding box center [433, 272] width 52 height 12
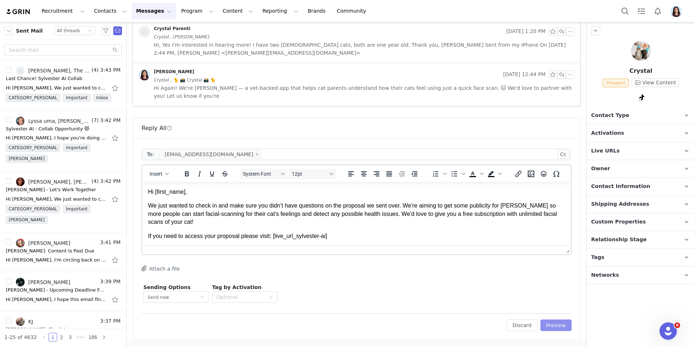
click at [554, 329] on button "Preview" at bounding box center [555, 325] width 31 height 12
click at [553, 327] on div "Discard Preview" at bounding box center [535, 325] width 73 height 12
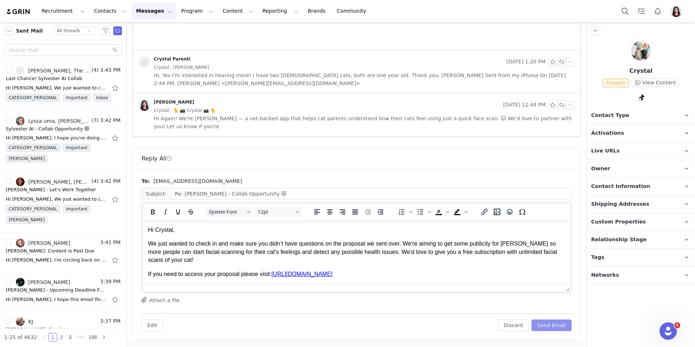
click at [552, 326] on button "Send Email" at bounding box center [551, 325] width 40 height 12
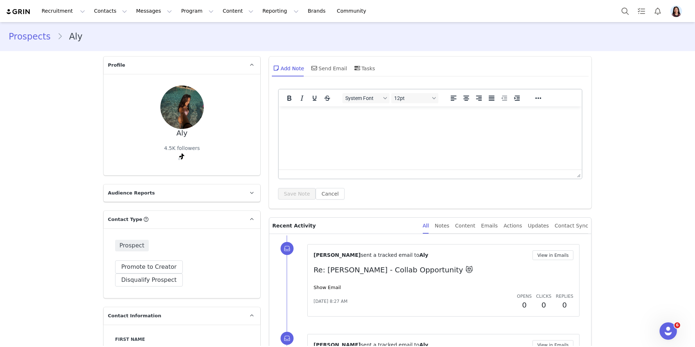
scroll to position [152, 0]
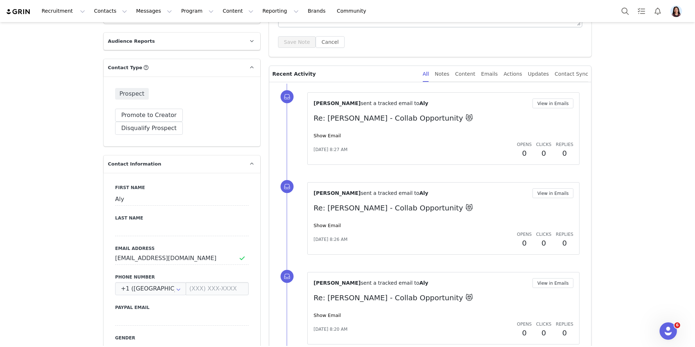
click at [315, 138] on div "Show Email" at bounding box center [443, 135] width 260 height 7
click at [317, 136] on link "Show Email" at bounding box center [326, 135] width 27 height 5
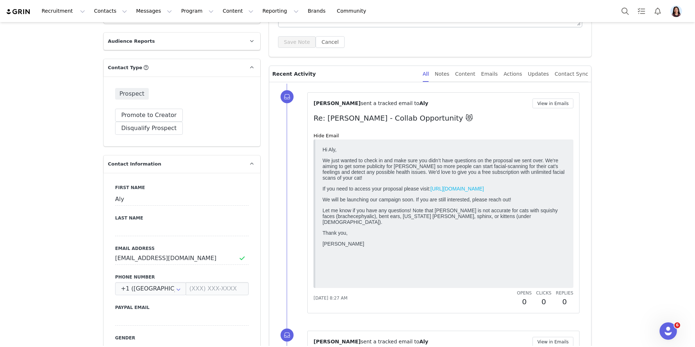
scroll to position [0, 0]
click at [183, 122] on button "Disqualify Prospect" at bounding box center [149, 128] width 68 height 13
click at [206, 146] on div at bounding box center [206, 149] width 75 height 11
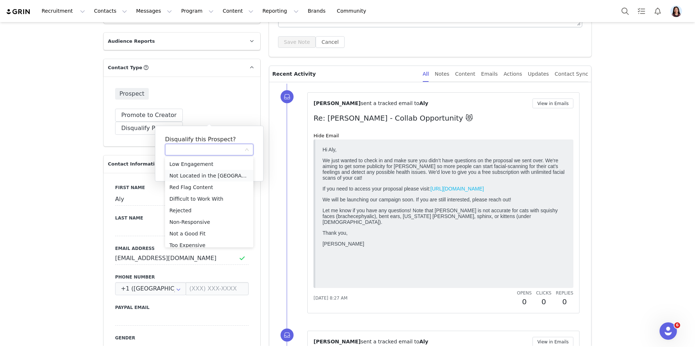
scroll to position [17, 0]
click at [191, 206] on li "Non-Responsive" at bounding box center [209, 205] width 88 height 12
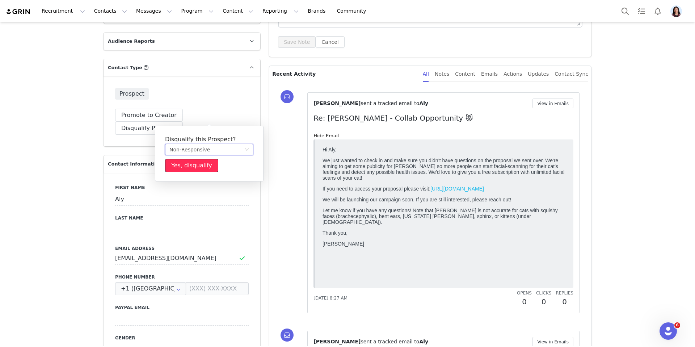
click at [193, 164] on button "Yes, disqualify" at bounding box center [191, 165] width 53 height 13
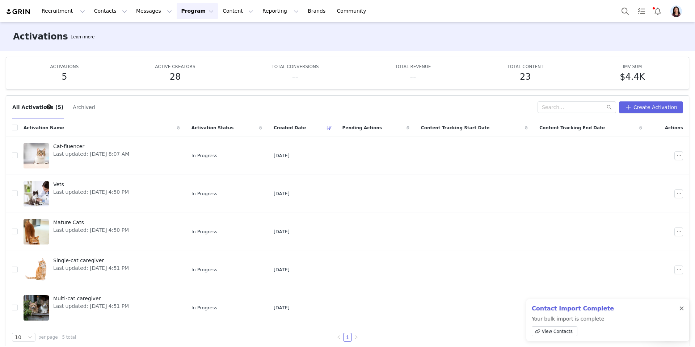
click at [682, 309] on div at bounding box center [681, 308] width 4 height 6
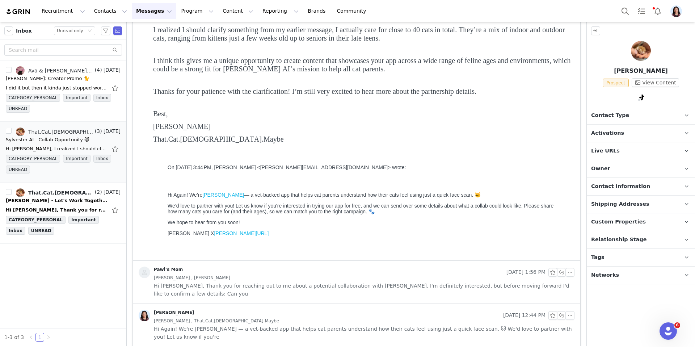
scroll to position [106, 0]
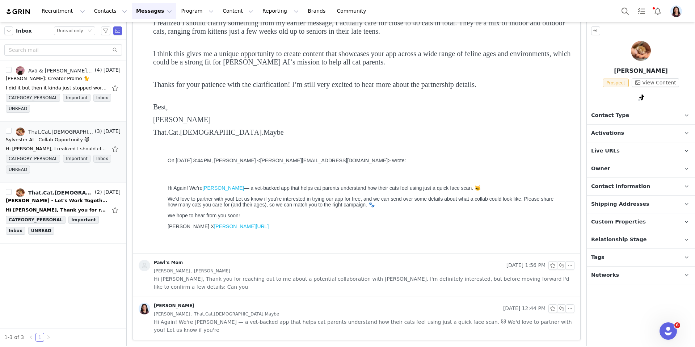
click at [367, 278] on span "Hi [PERSON_NAME], Thank you for reaching out to me about a potential collaborat…" at bounding box center [364, 283] width 420 height 16
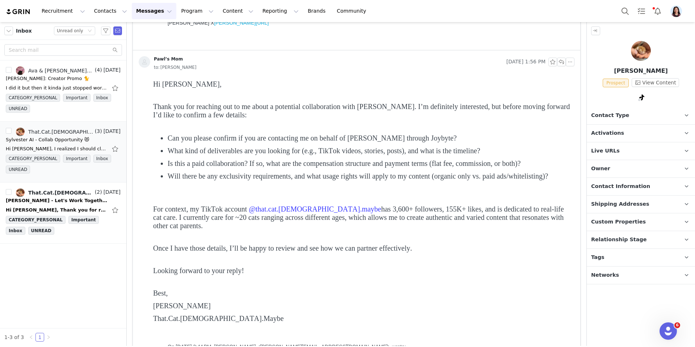
scroll to position [335, 0]
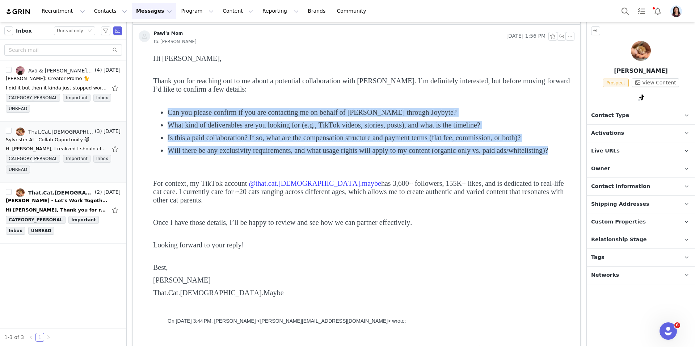
drag, startPoint x: 550, startPoint y: 154, endPoint x: 155, endPoint y: 105, distance: 398.5
click at [155, 105] on div "Hi [PERSON_NAME], Thank you for reaching out to me about a potential collaborat…" at bounding box center [362, 180] width 418 height 253
copy ul "Can you please confirm if you are contacting me on behalf of [PERSON_NAME] thro…"
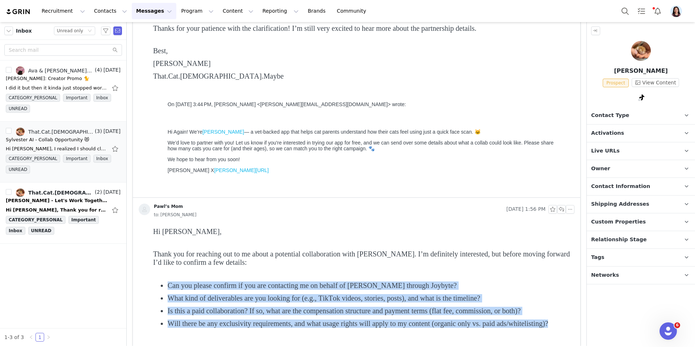
scroll to position [0, 0]
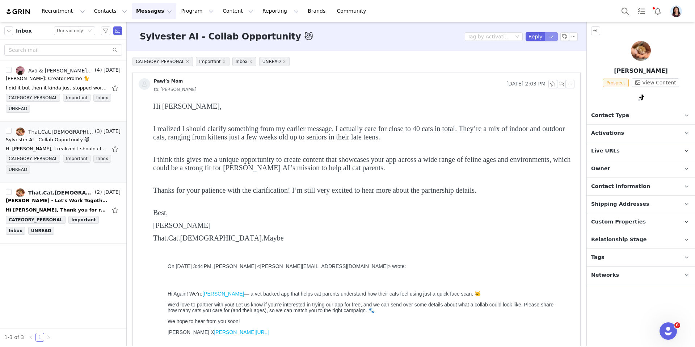
click at [551, 35] on button "button" at bounding box center [551, 36] width 13 height 9
click at [541, 63] on li "Reply All" at bounding box center [544, 61] width 31 height 12
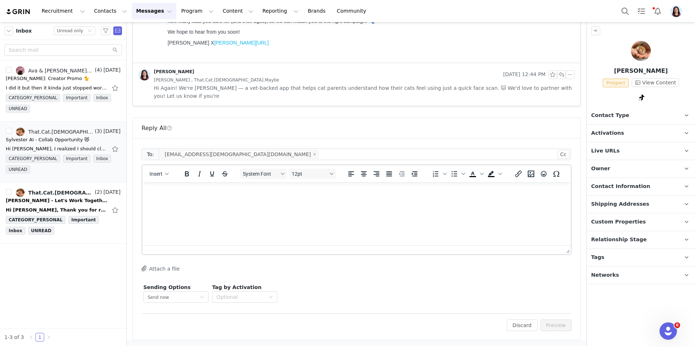
click at [386, 195] on p "Rich Text Area. Press ALT-0 for help." at bounding box center [356, 192] width 417 height 8
click at [437, 94] on span "Hi Again! We're [PERSON_NAME] — a vet-backed app that helps cat parents underst…" at bounding box center [364, 92] width 420 height 16
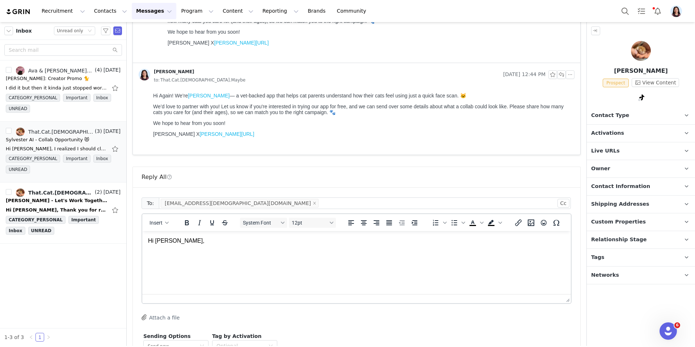
scroll to position [727, 0]
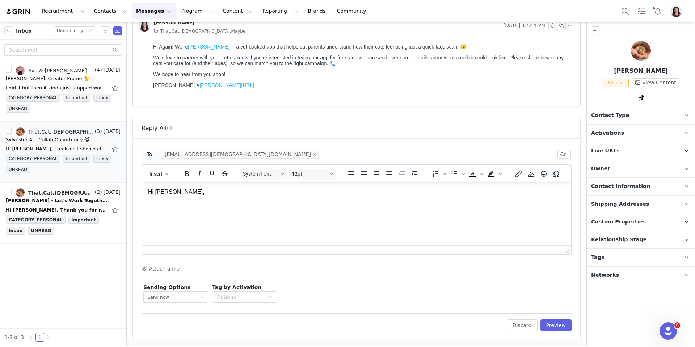
click at [521, 331] on div "To: [EMAIL_ADDRESS][DEMOGRAPHIC_DATA][DOMAIN_NAME] Cc Cc: Insert System Font 12…" at bounding box center [356, 238] width 447 height 201
click at [527, 324] on button "Discard" at bounding box center [522, 325] width 31 height 12
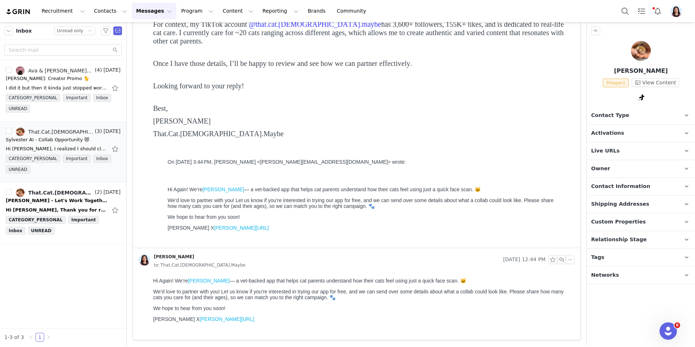
scroll to position [494, 0]
click at [616, 254] on p "Tags Keep track of your contacts by assigning them tags. You can then filter yo…" at bounding box center [632, 257] width 91 height 17
click at [613, 289] on button "Change Tags" at bounding box center [616, 290] width 49 height 13
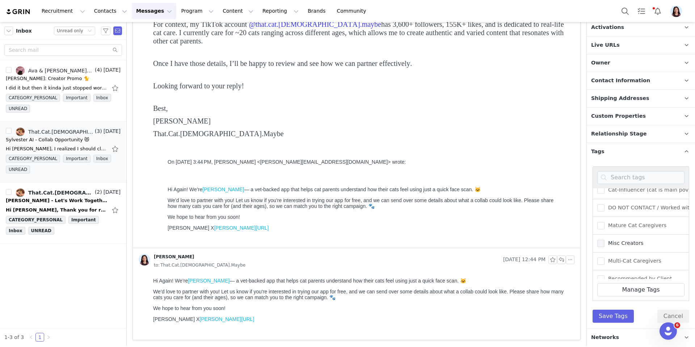
scroll to position [25, 0]
click at [621, 261] on span "Multi-Cat Caregivers" at bounding box center [632, 260] width 57 height 7
click at [604, 257] on input "Multi-Cat Caregivers" at bounding box center [604, 257] width 0 height 0
click at [612, 315] on button "Save Tags" at bounding box center [612, 315] width 41 height 13
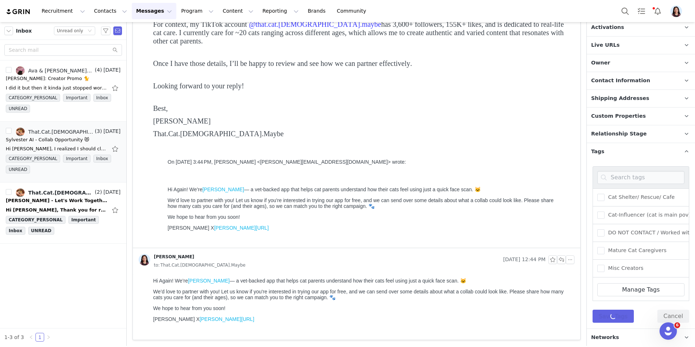
scroll to position [0, 0]
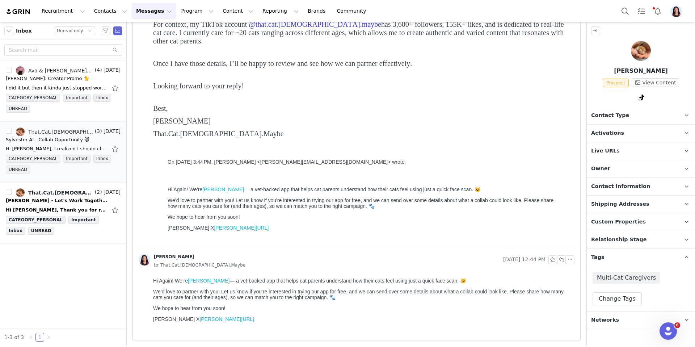
click at [620, 134] on p "Activations" at bounding box center [632, 132] width 91 height 17
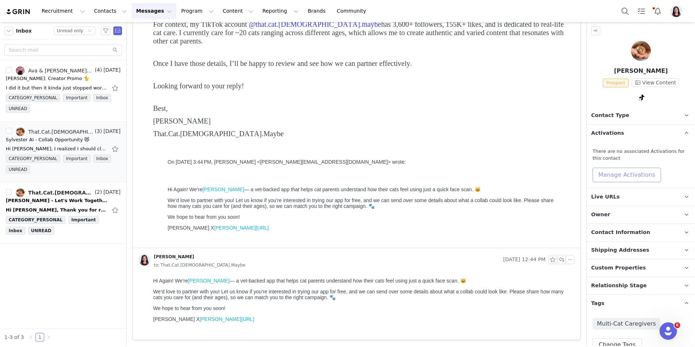
click at [620, 175] on button "Manage Activations" at bounding box center [626, 175] width 68 height 14
click at [613, 194] on div "Activations Manage Select Activation" at bounding box center [610, 197] width 90 height 22
click at [611, 200] on div "Select Activation" at bounding box center [593, 202] width 43 height 11
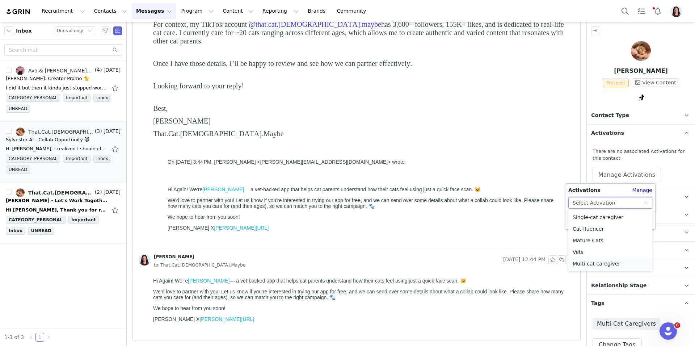
click at [593, 262] on li "Multi-cat caregiver" at bounding box center [610, 264] width 84 height 12
click at [583, 220] on button "Apply" at bounding box center [581, 221] width 26 height 12
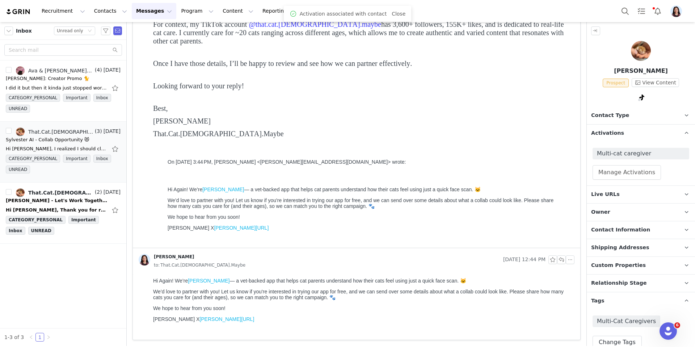
click at [646, 89] on div "Prospect View Content" at bounding box center [641, 84] width 108 height 12
click at [637, 109] on div "TikTok ( @that.adult.maybe ) — Personal/Creator Not Found — No Content or Insig…" at bounding box center [640, 134] width 107 height 62
click at [636, 115] on link "@that.adult.maybe" at bounding box center [637, 113] width 49 height 6
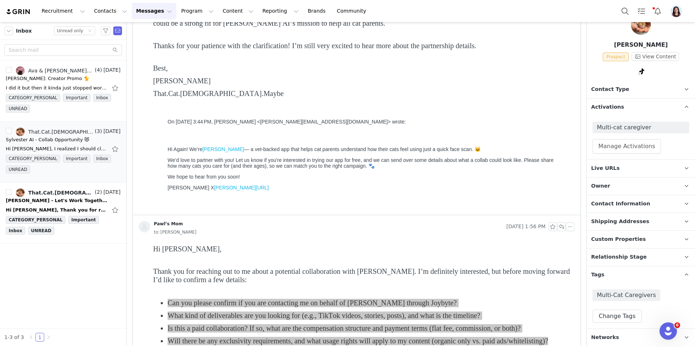
scroll to position [5, 0]
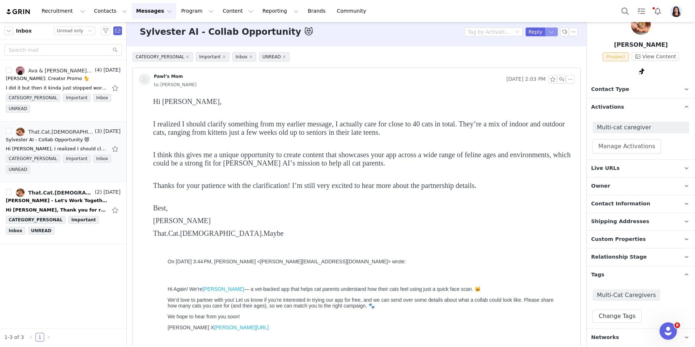
click at [548, 35] on button "button" at bounding box center [551, 32] width 13 height 9
click at [537, 56] on li "Reply All" at bounding box center [544, 57] width 31 height 12
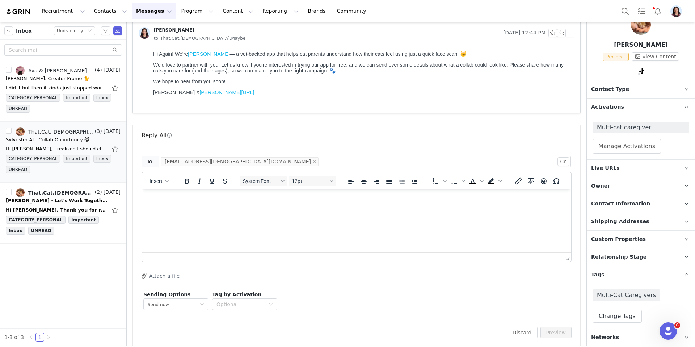
scroll to position [727, 0]
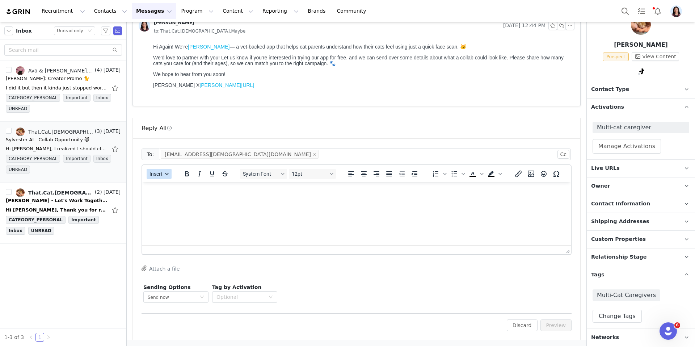
click at [161, 172] on span "Insert" at bounding box center [155, 174] width 13 height 6
click at [161, 187] on div "Insert Template" at bounding box center [185, 186] width 65 height 9
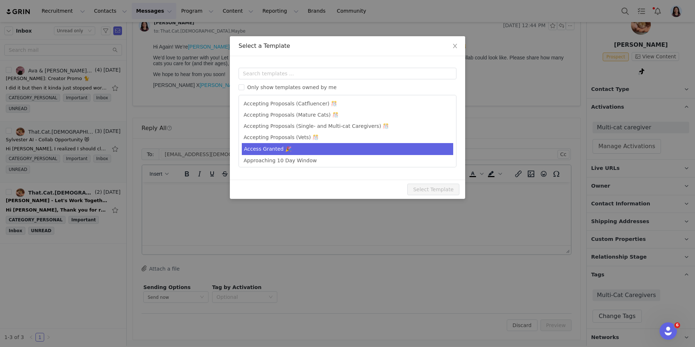
scroll to position [0, 0]
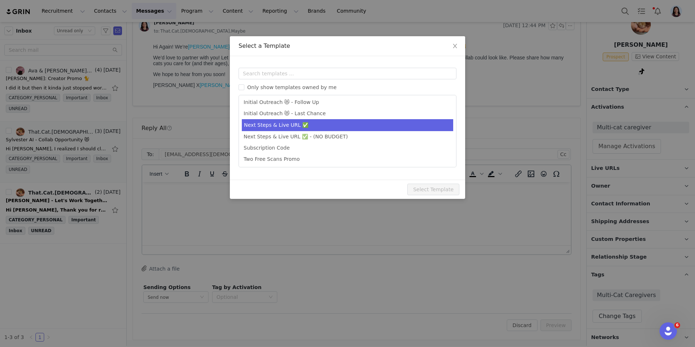
click at [275, 128] on li "Next Steps & Live URL ✅" at bounding box center [347, 125] width 211 height 12
type input "[PERSON_NAME] - Next Steps & Campaign Outline"
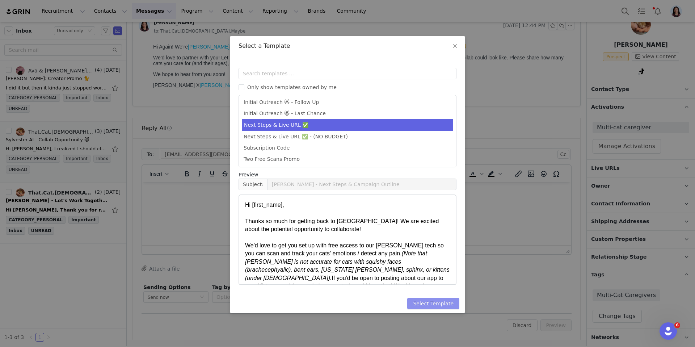
click at [438, 303] on button "Select Template" at bounding box center [433, 303] width 52 height 12
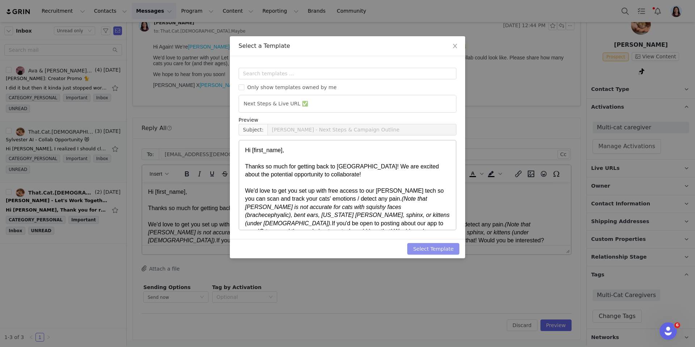
scroll to position [0, 0]
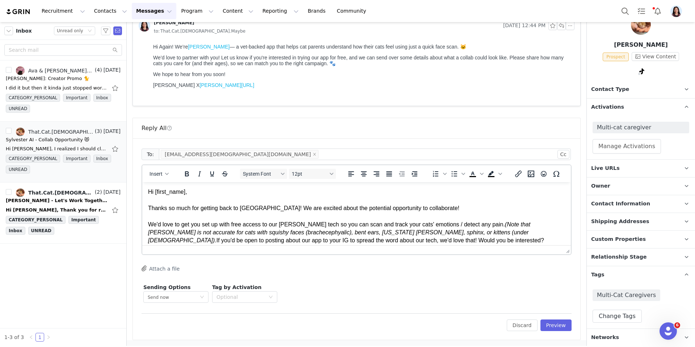
drag, startPoint x: 565, startPoint y: 250, endPoint x: 519, endPoint y: 346, distance: 106.5
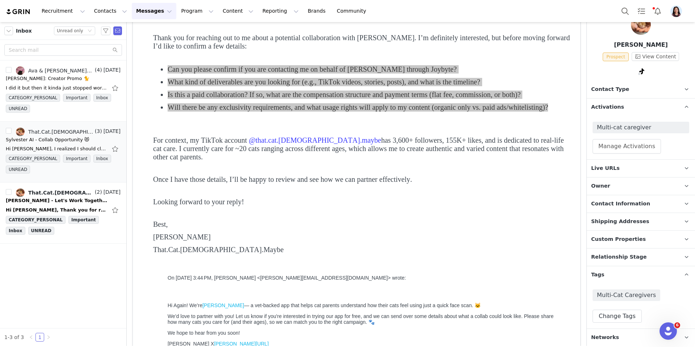
scroll to position [823, 0]
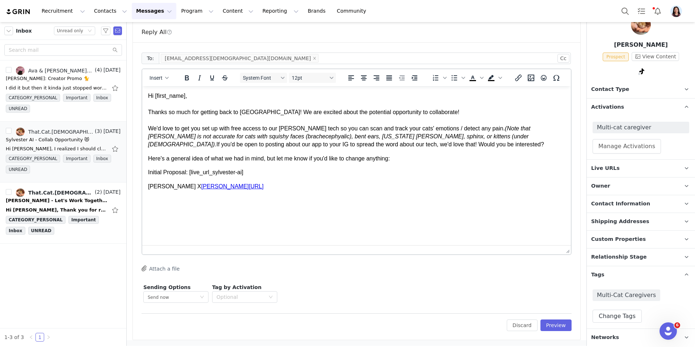
click at [420, 149] on body "Hi [first_name], Thanks so much for getting back to [GEOGRAPHIC_DATA]! We are e…" at bounding box center [356, 148] width 417 height 112
click at [412, 145] on p "Hi First Name , Thanks so much for getting back to us! We are excited about the…" at bounding box center [356, 120] width 417 height 57
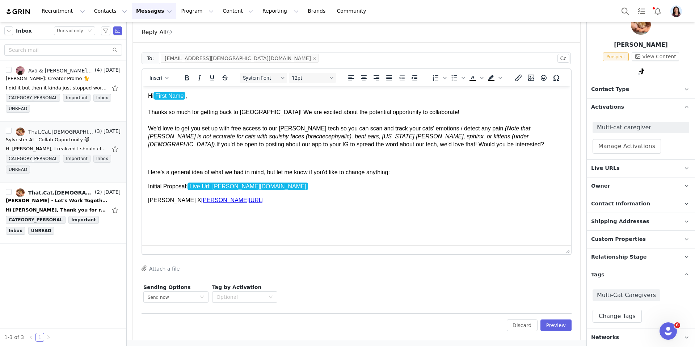
click at [438, 115] on p "Hi First Name , Thanks so much for getting back to us! We are excited about the…" at bounding box center [356, 120] width 417 height 57
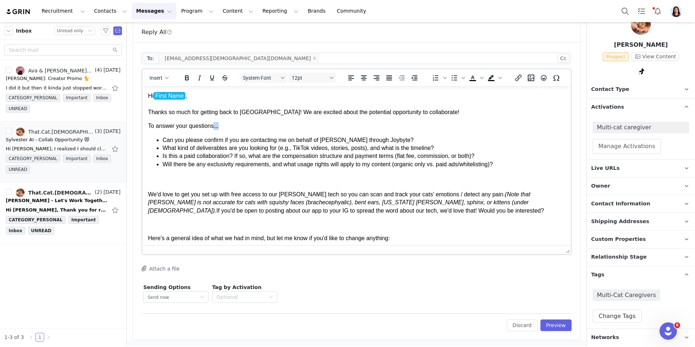
drag, startPoint x: 221, startPoint y: 128, endPoint x: 215, endPoint y: 128, distance: 5.8
click at [215, 128] on p "To answer your questions..." at bounding box center [356, 126] width 417 height 8
click at [147, 124] on html "Hi First Name , Thanks so much for getting back to us! We are excited about the…" at bounding box center [356, 188] width 428 height 204
drag, startPoint x: 181, startPoint y: 125, endPoint x: 176, endPoint y: 125, distance: 5.4
click at [176, 125] on p "Happy to To answer your questions" at bounding box center [356, 126] width 417 height 8
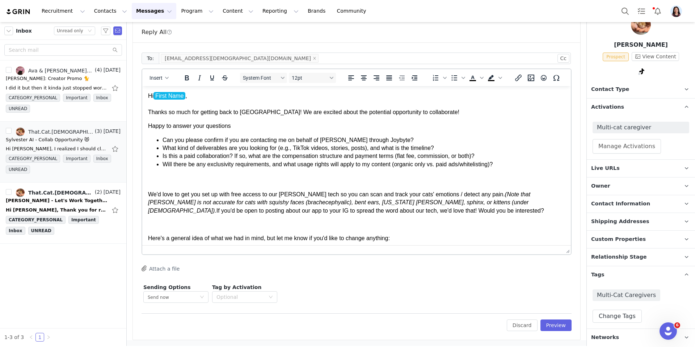
click at [250, 131] on body "Hi First Name , Thanks so much for getting back to us! We are excited about the…" at bounding box center [356, 188] width 417 height 192
click at [238, 127] on p "Happy to answer your questions" at bounding box center [356, 126] width 417 height 8
click at [415, 142] on li "Can you please confirm if you are contacting me on behalf of [PERSON_NAME] thro…" at bounding box center [363, 140] width 402 height 8
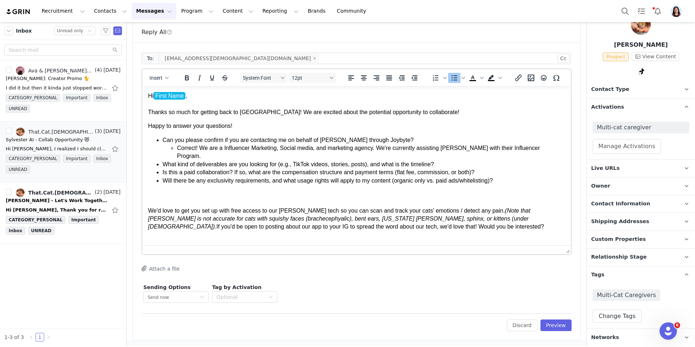
click at [314, 147] on li "Correct! We are a Influencer Marketing, Social media, and marketing agency. We'…" at bounding box center [371, 152] width 388 height 16
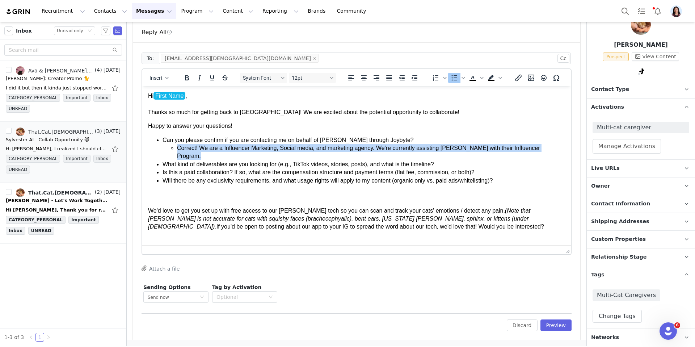
click at [314, 147] on li "Correct! We are a Influencer Marketing, Social media, and marketing agency. We'…" at bounding box center [371, 152] width 388 height 16
click at [199, 76] on icon "Italic" at bounding box center [199, 77] width 3 height 5
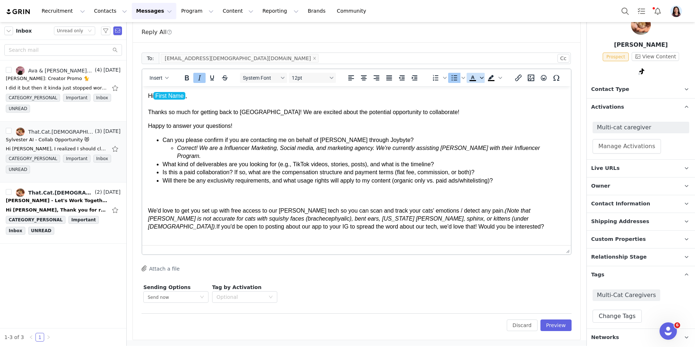
click at [483, 80] on span "Text color" at bounding box center [482, 78] width 6 height 10
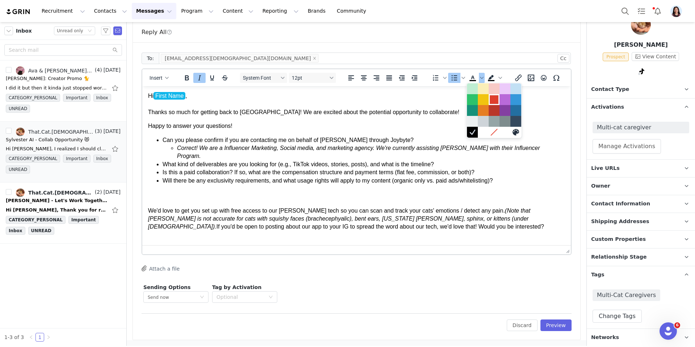
click at [493, 100] on div at bounding box center [494, 99] width 9 height 9
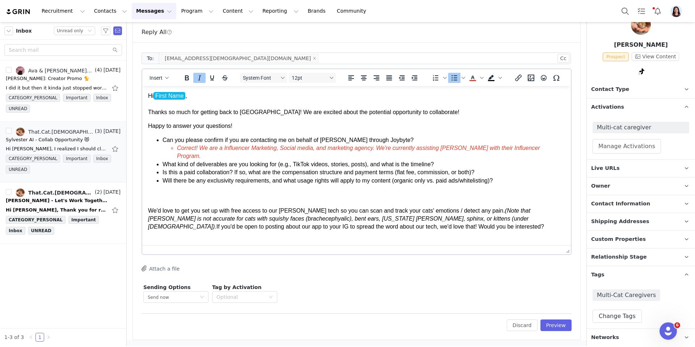
click at [460, 147] on em "Correct! We are a Influencer Marketing, Social media, and marketing agency. We'…" at bounding box center [358, 152] width 363 height 14
click at [222, 149] on em "Correct! We are a Influencer Marketing, Social media, and marketing agency. We'…" at bounding box center [358, 152] width 363 height 14
click at [272, 148] on em "Correct! We are an Influencer Marketing, Social media, and marketing agency. We…" at bounding box center [360, 152] width 366 height 14
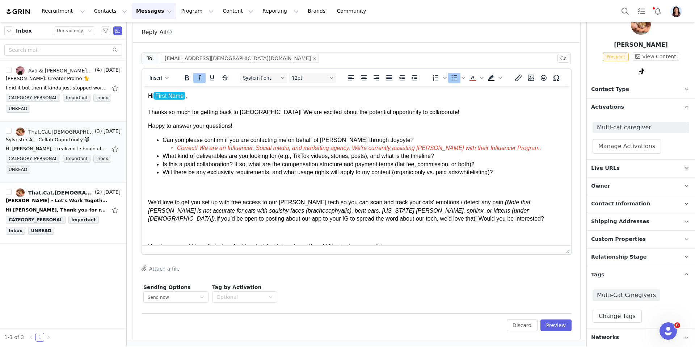
click at [450, 156] on li "What kind of deliverables are you looking for (e.g., TikTok videos, stories, po…" at bounding box center [363, 156] width 402 height 8
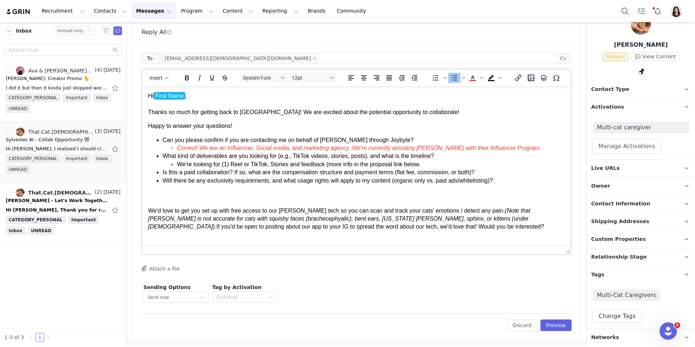
click at [398, 164] on li "We're looking for (1) Reel or TikTok, Stories and feedback (more info in the pr…" at bounding box center [371, 164] width 388 height 8
click at [198, 78] on icon "Italic" at bounding box center [199, 77] width 9 height 9
click at [472, 80] on icon "Text color" at bounding box center [472, 77] width 9 height 9
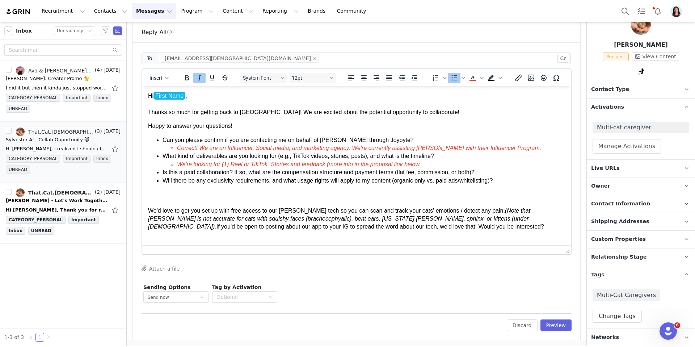
click at [469, 137] on li "Can you please confirm if you are contacting me on behalf of [PERSON_NAME] thro…" at bounding box center [363, 144] width 402 height 16
click at [429, 162] on li "We're looking for (1) Reel or TikTok, Stories and feedback (more info in the pr…" at bounding box center [371, 164] width 388 height 8
click at [505, 172] on li "Is this a paid collaboration? If so, what are the compensation structure and pa…" at bounding box center [363, 172] width 402 height 8
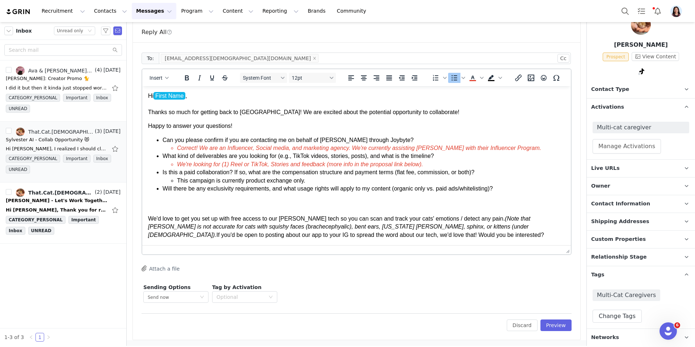
click at [301, 180] on li "This campaign is currently product exchange only." at bounding box center [371, 181] width 388 height 8
click at [472, 80] on icon "Text color" at bounding box center [472, 80] width 7 height 1
drag, startPoint x: 201, startPoint y: 78, endPoint x: 91, endPoint y: 151, distance: 131.9
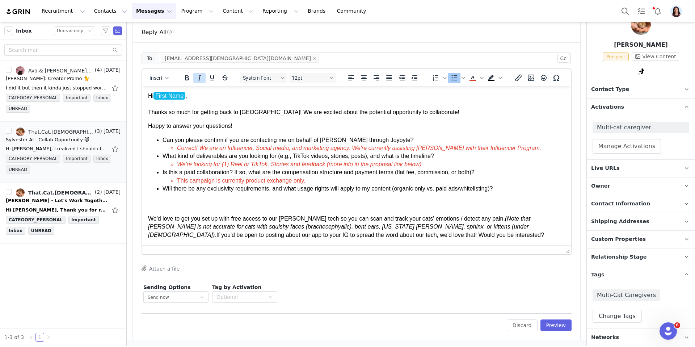
click at [201, 78] on icon "Italic" at bounding box center [199, 77] width 9 height 9
click at [194, 197] on body "Hi First Name , Thanks so much for getting back to us! We are excited about the…" at bounding box center [356, 200] width 417 height 216
click at [453, 76] on icon "Bullet list" at bounding box center [454, 77] width 9 height 9
click at [505, 189] on li "Will there be any exclusivity requirements, and what usage rights will apply to…" at bounding box center [363, 189] width 402 height 8
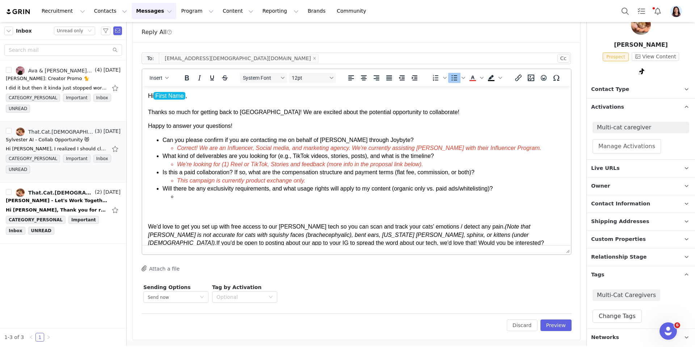
click at [245, 213] on p "We'd love to get you set up with free access to our [PERSON_NAME] tech so you c…" at bounding box center [356, 227] width 417 height 41
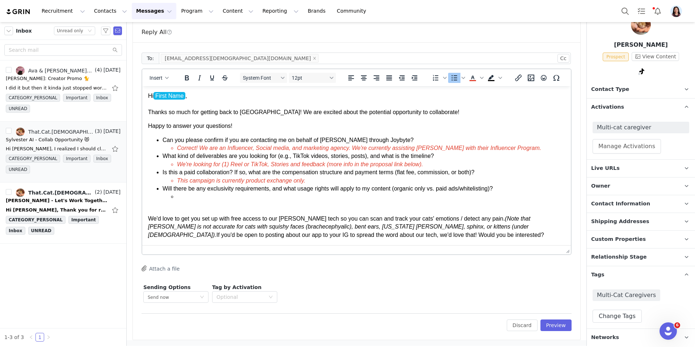
click at [182, 210] on p "We'd love to get you set up with free access to our [PERSON_NAME] tech so you c…" at bounding box center [356, 223] width 417 height 33
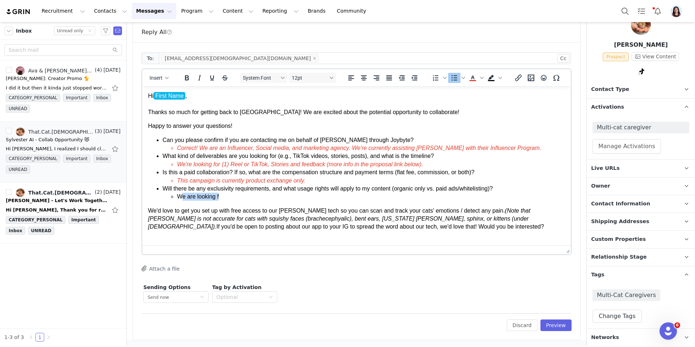
drag, startPoint x: 180, startPoint y: 196, endPoint x: 261, endPoint y: 196, distance: 81.1
click at [261, 196] on li "We are looking f" at bounding box center [371, 197] width 388 height 8
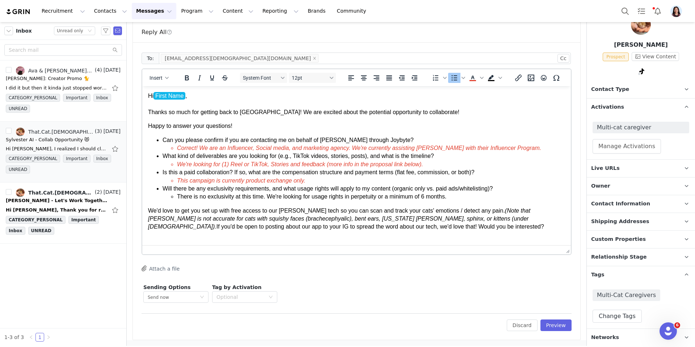
click at [231, 198] on li "There is no exclusivity at this time. We're looking for usage rights in perpetu…" at bounding box center [371, 197] width 388 height 8
click at [474, 77] on icon "Text color" at bounding box center [472, 77] width 9 height 9
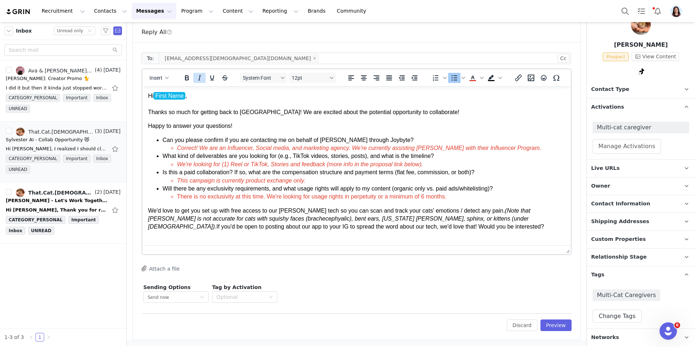
click at [201, 79] on icon "Italic" at bounding box center [199, 77] width 9 height 9
click at [200, 149] on em "Correct! We are an Influencer, Social media, and marketing agency. We're curren…" at bounding box center [359, 148] width 364 height 6
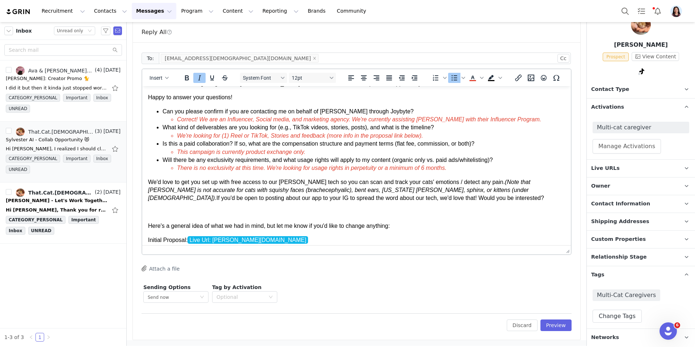
scroll to position [39, 0]
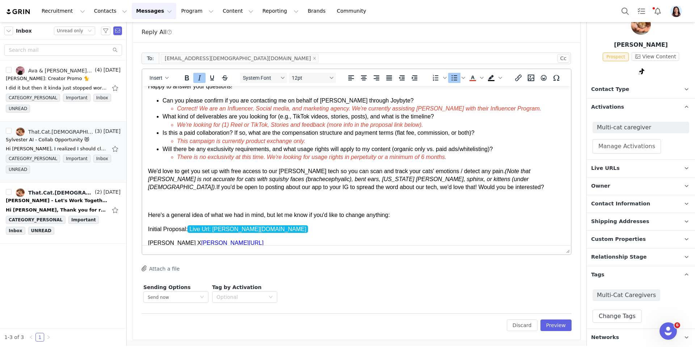
click at [282, 201] on p "Rich Text Area. Press ALT-0 for help." at bounding box center [356, 201] width 417 height 8
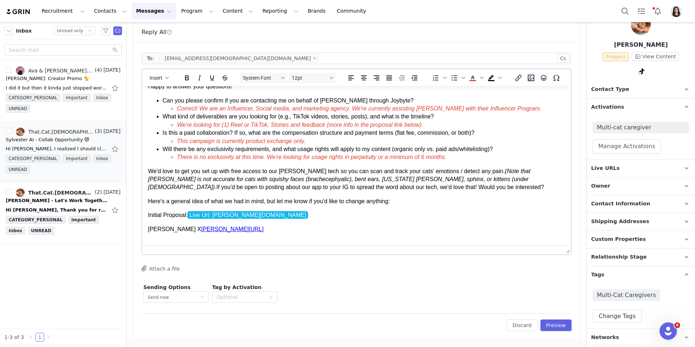
scroll to position [47, 0]
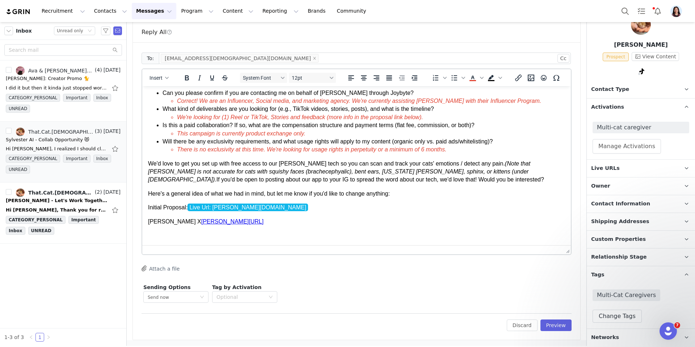
click at [359, 211] on p "Initial Proposal: Live Url: [PERSON_NAME][DOMAIN_NAME]" at bounding box center [356, 207] width 417 height 8
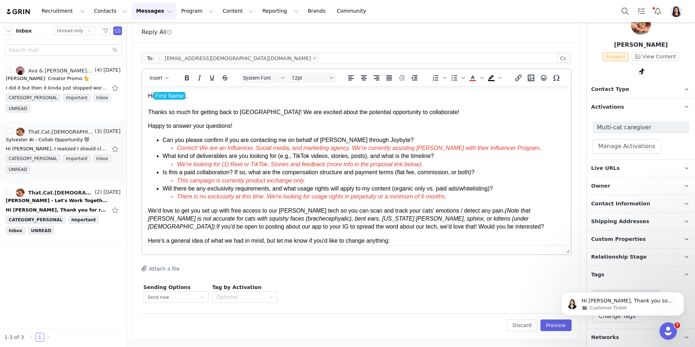
scroll to position [38, 0]
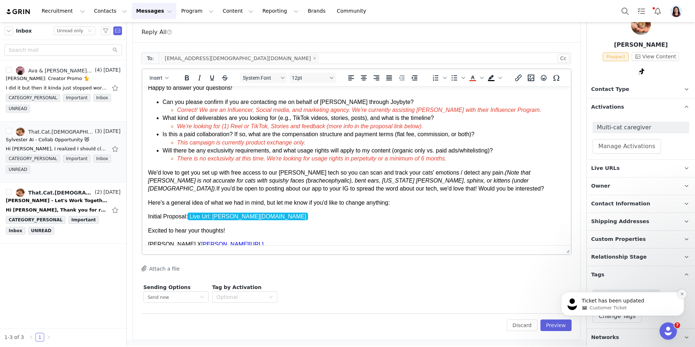
click at [681, 293] on icon "Dismiss notification" at bounding box center [681, 293] width 3 height 3
click at [680, 293] on icon "Dismiss notification" at bounding box center [682, 294] width 4 height 4
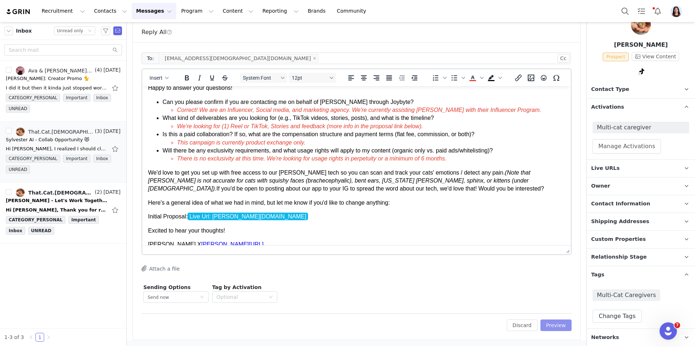
click at [569, 321] on button "Preview" at bounding box center [555, 325] width 31 height 12
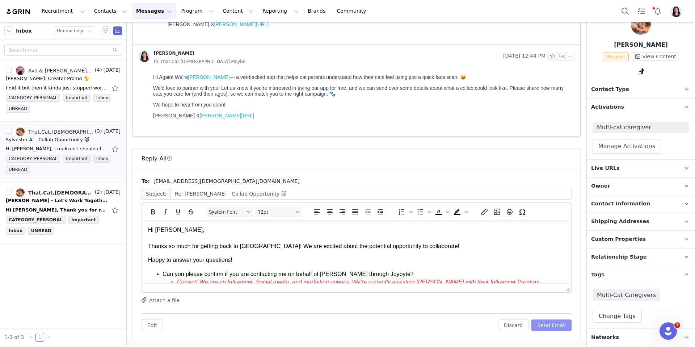
click at [566, 323] on button "Send Email" at bounding box center [551, 325] width 40 height 12
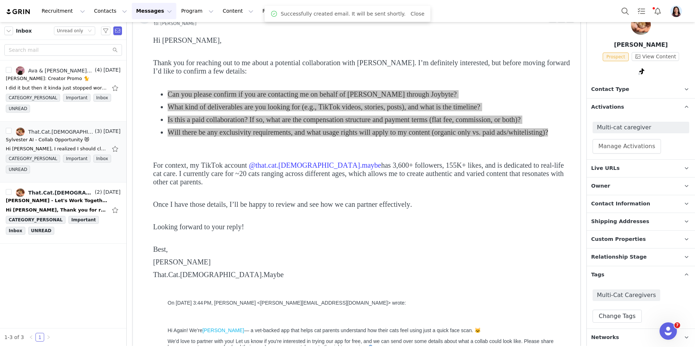
scroll to position [280, 0]
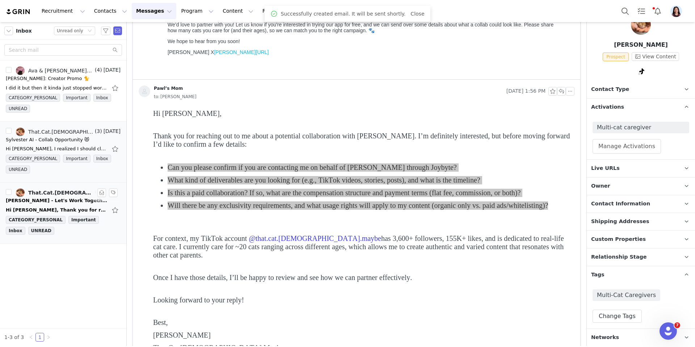
click at [52, 202] on div "[PERSON_NAME] - Let's Work Together" at bounding box center [56, 200] width 101 height 7
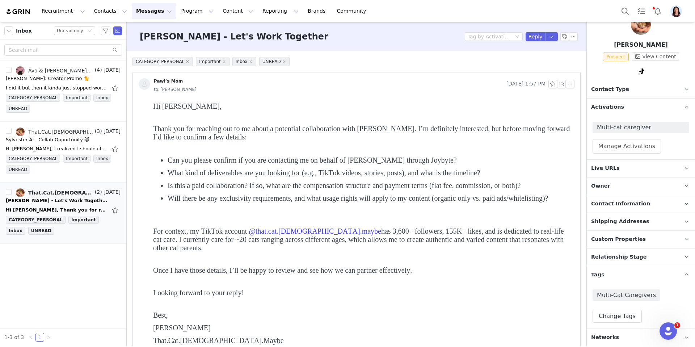
scroll to position [0, 0]
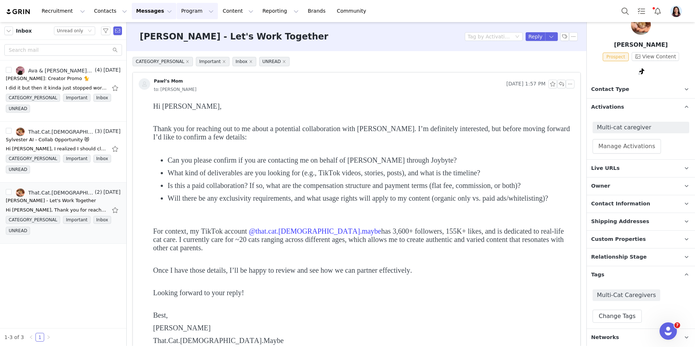
drag, startPoint x: 177, startPoint y: 14, endPoint x: 176, endPoint y: 24, distance: 10.2
click at [177, 14] on button "Program Program" at bounding box center [197, 11] width 41 height 16
click at [175, 28] on p "Activations" at bounding box center [181, 30] width 22 height 6
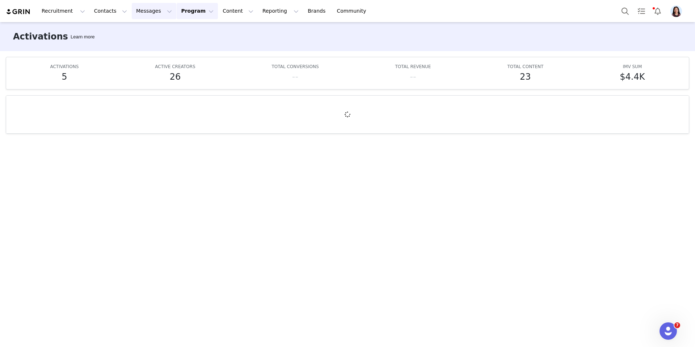
click at [136, 11] on button "Messages Messages" at bounding box center [154, 11] width 45 height 16
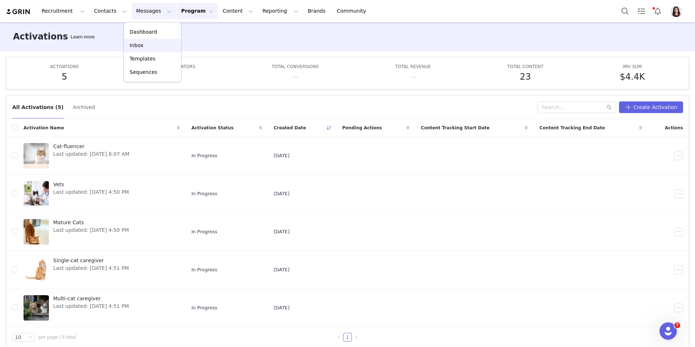
click at [136, 43] on p "Inbox" at bounding box center [137, 46] width 14 height 8
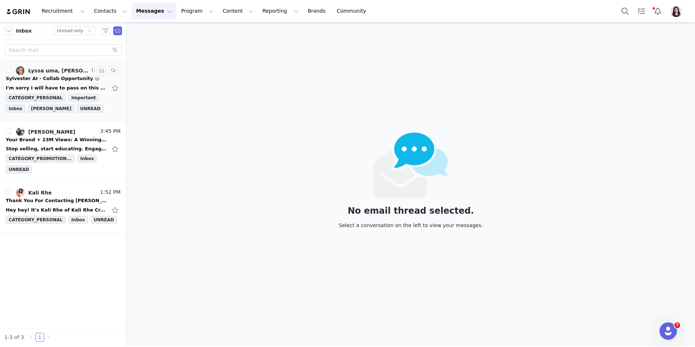
click at [63, 85] on div "I'm sorry I will have to pass on this opportunity right now. Cool concept for t…" at bounding box center [56, 87] width 101 height 7
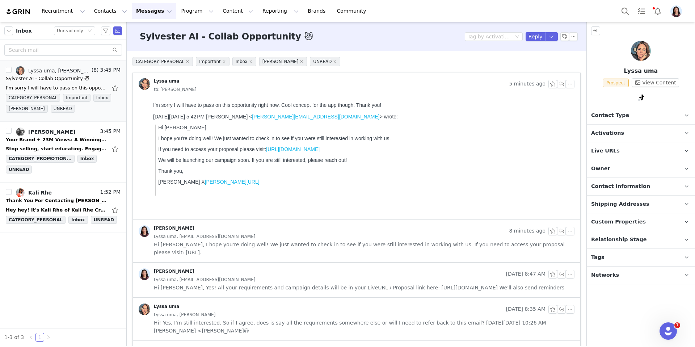
click at [618, 108] on p "Contact Type Contact type can be Creator, Prospect, Application, or Manager." at bounding box center [632, 115] width 91 height 17
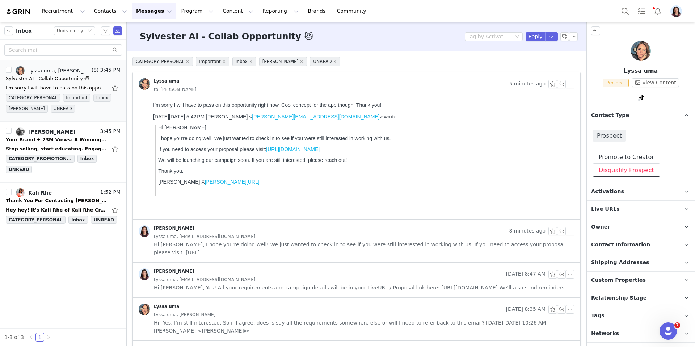
click at [605, 174] on button "Disqualify Prospect" at bounding box center [626, 170] width 68 height 13
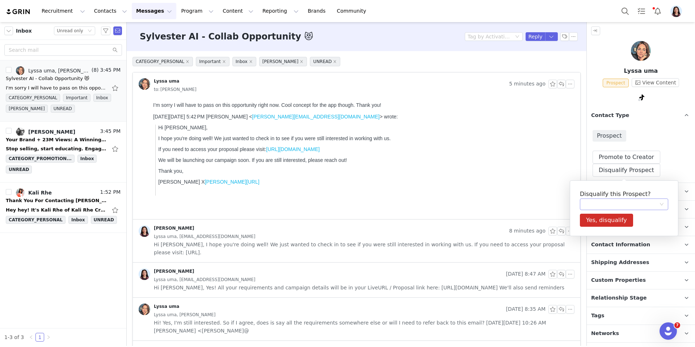
click at [600, 208] on div at bounding box center [621, 204] width 75 height 11
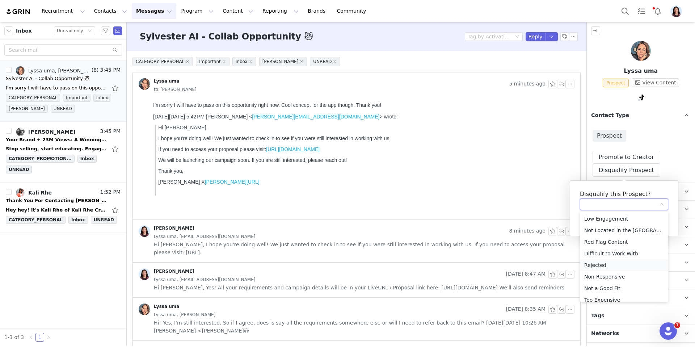
click at [598, 265] on li "Rejected" at bounding box center [624, 265] width 88 height 12
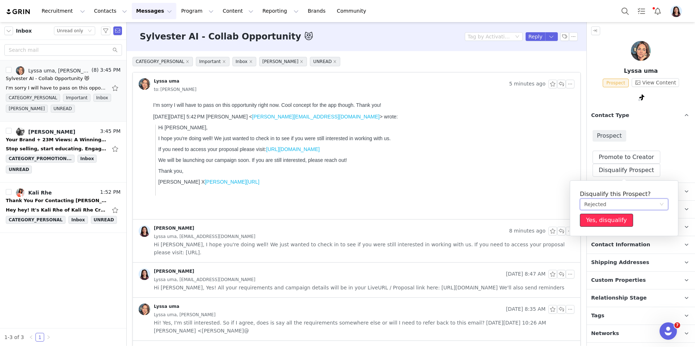
click at [592, 219] on button "Yes, disqualify" at bounding box center [606, 220] width 53 height 13
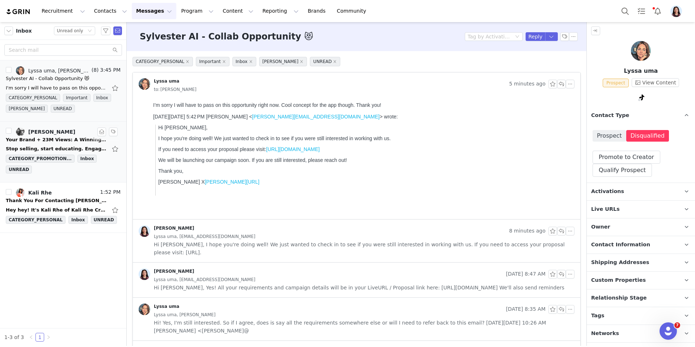
click at [75, 138] on div "Your Brand + 23M Views: A Winning Combo?" at bounding box center [56, 139] width 101 height 7
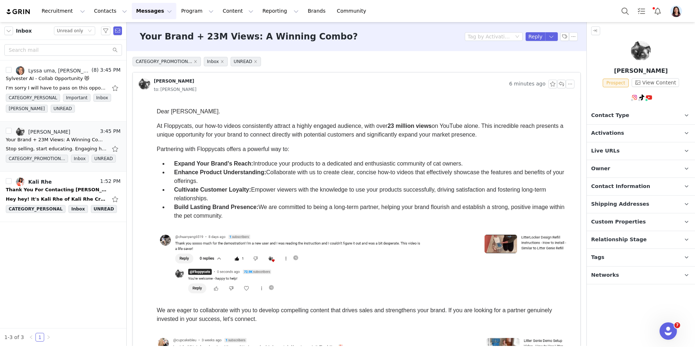
click at [600, 137] on p "Activations" at bounding box center [632, 132] width 91 height 17
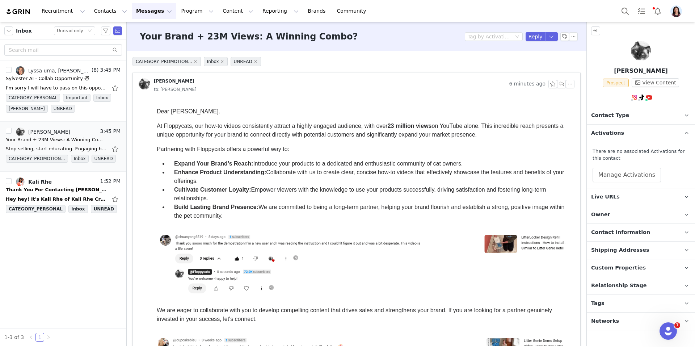
click at [600, 121] on p "Contact Type Contact type can be Creator, Prospect, Application, or Manager." at bounding box center [632, 115] width 91 height 17
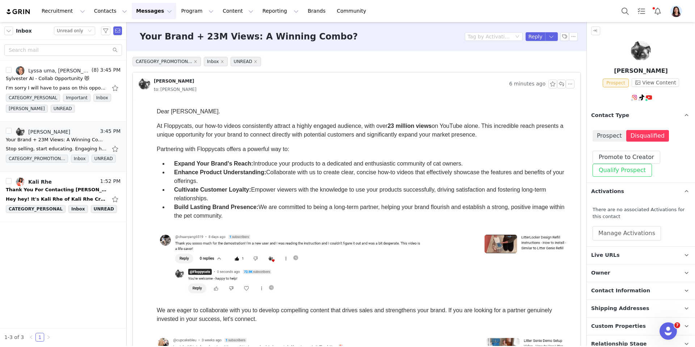
scroll to position [42, 0]
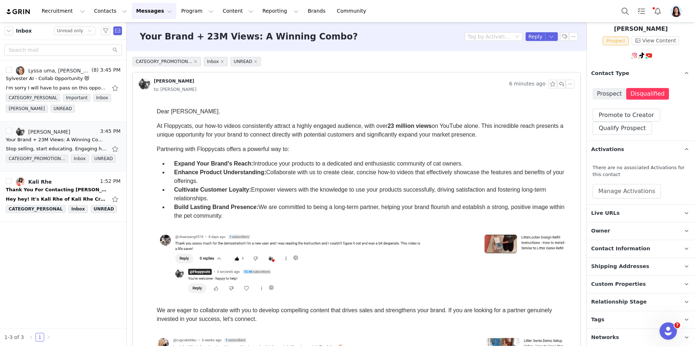
click at [609, 327] on p "Tags Keep track of your contacts by assigning them tags. You can then filter yo…" at bounding box center [632, 319] width 91 height 17
click at [47, 180] on div "Kali Rhe" at bounding box center [40, 182] width 24 height 6
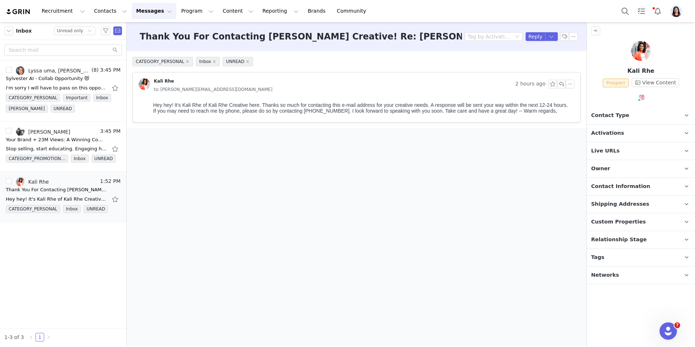
scroll to position [0, 0]
click at [597, 110] on p "Contact Type Contact type can be Creator, Prospect, Application, or Manager." at bounding box center [632, 115] width 91 height 17
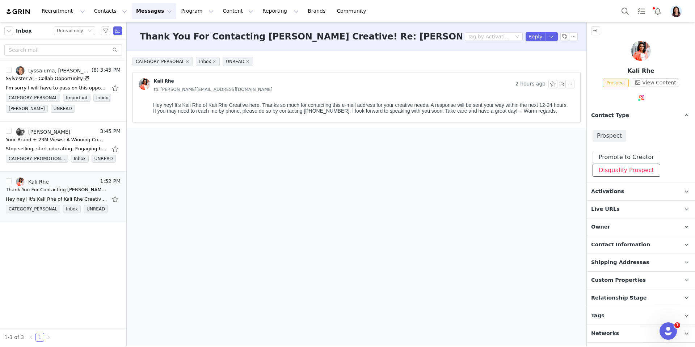
click at [600, 171] on button "Disqualify Prospect" at bounding box center [626, 170] width 68 height 13
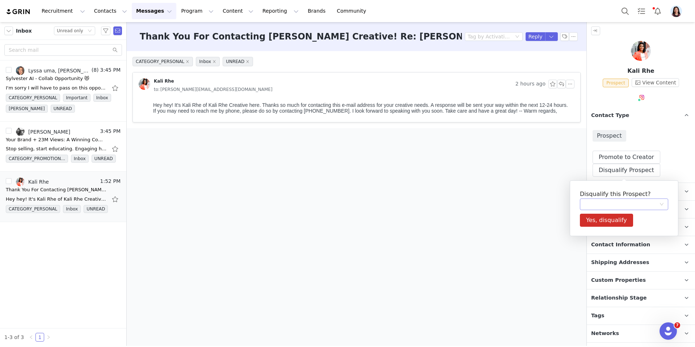
click at [596, 204] on div at bounding box center [621, 204] width 75 height 11
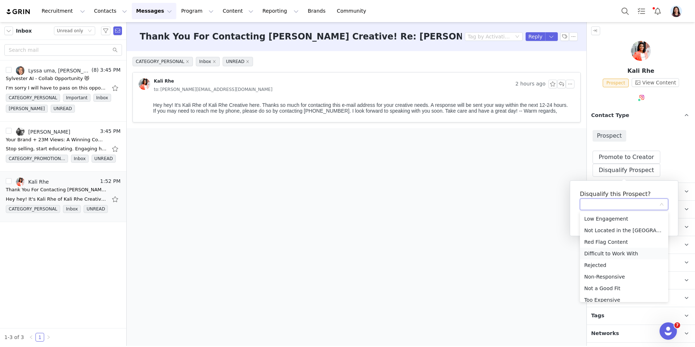
scroll to position [17, 0]
click at [603, 262] on li "Non-Responsive" at bounding box center [624, 260] width 88 height 12
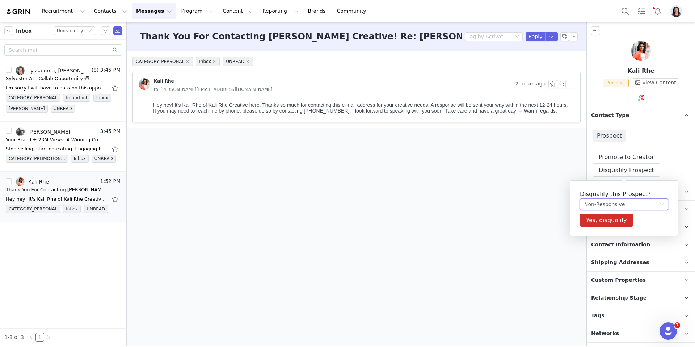
click at [596, 228] on div "Disqualify this Prospect? Non-Responsive Yes, disqualify Low Engagement Not Loc…" at bounding box center [624, 208] width 109 height 56
click at [598, 226] on button "Yes, disqualify" at bounding box center [606, 220] width 53 height 13
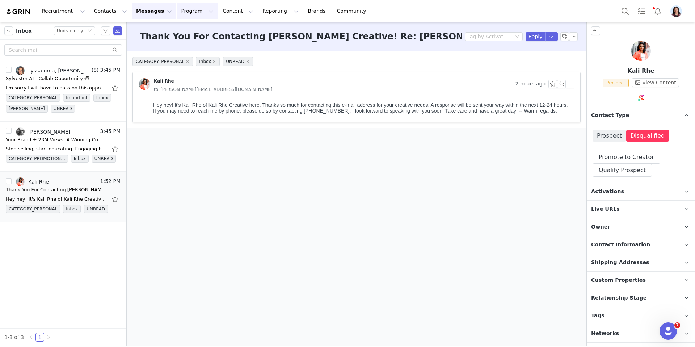
click at [190, 15] on button "Program Program" at bounding box center [197, 11] width 41 height 16
click at [190, 26] on link "Activations" at bounding box center [191, 31] width 53 height 12
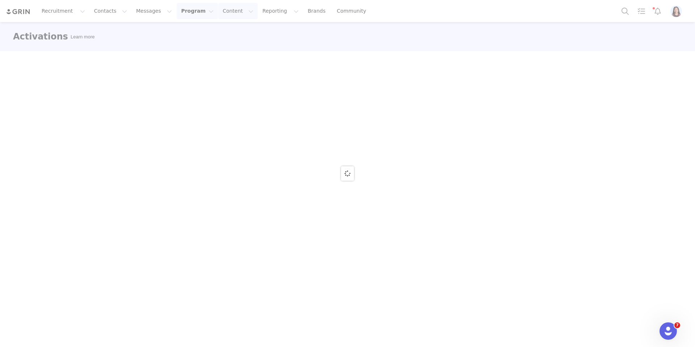
click at [221, 10] on button "Content Content" at bounding box center [237, 11] width 39 height 16
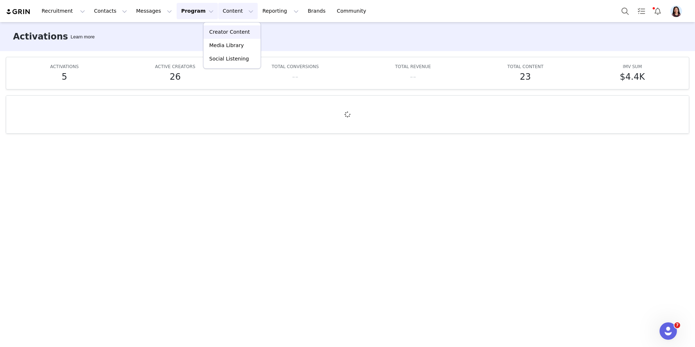
click at [221, 31] on p "Creator Content" at bounding box center [229, 32] width 41 height 8
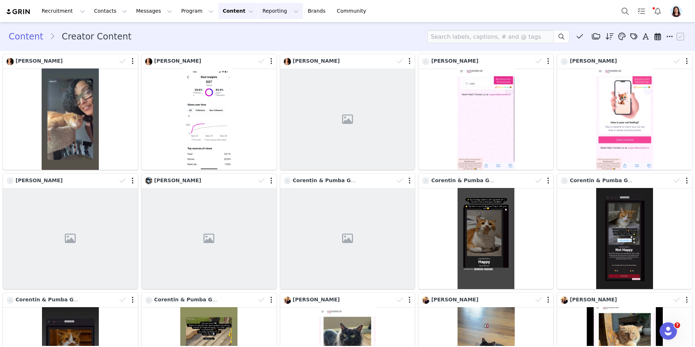
click at [277, 13] on button "Reporting Reporting" at bounding box center [280, 11] width 45 height 16
click at [267, 29] on p "Dashboard" at bounding box center [259, 31] width 27 height 7
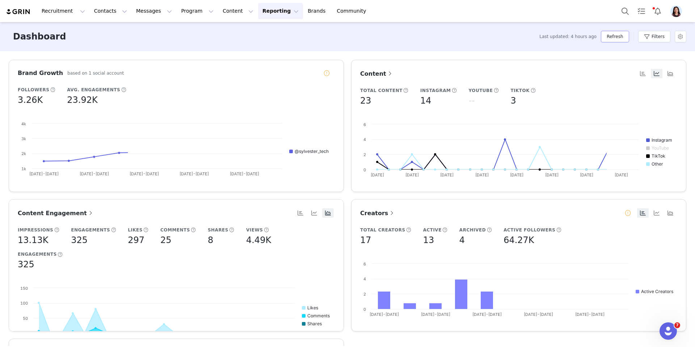
click at [605, 36] on button "Refresh" at bounding box center [615, 37] width 28 height 12
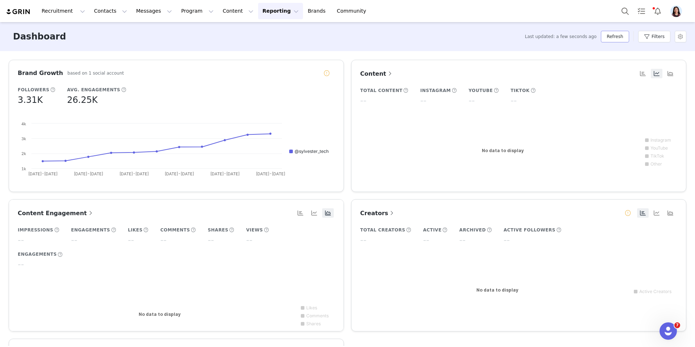
click at [618, 40] on button "Refresh" at bounding box center [615, 37] width 28 height 12
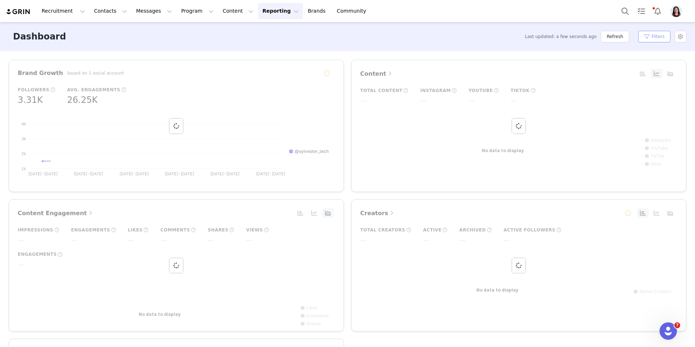
click at [661, 37] on button "Filters" at bounding box center [654, 37] width 32 height 12
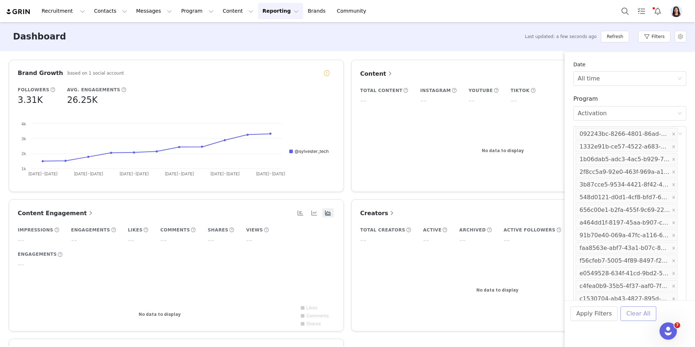
click at [633, 314] on button "Clear All" at bounding box center [638, 313] width 36 height 14
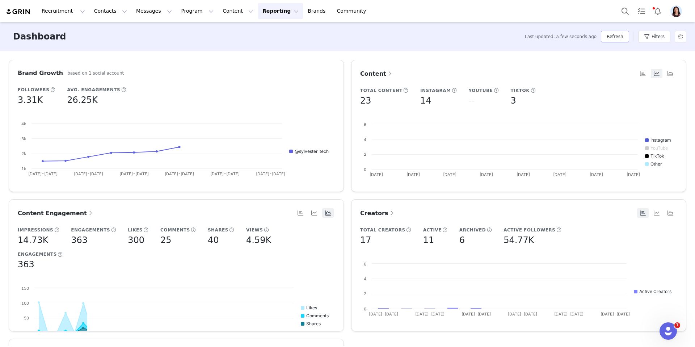
click at [612, 31] on button "Refresh" at bounding box center [615, 37] width 28 height 12
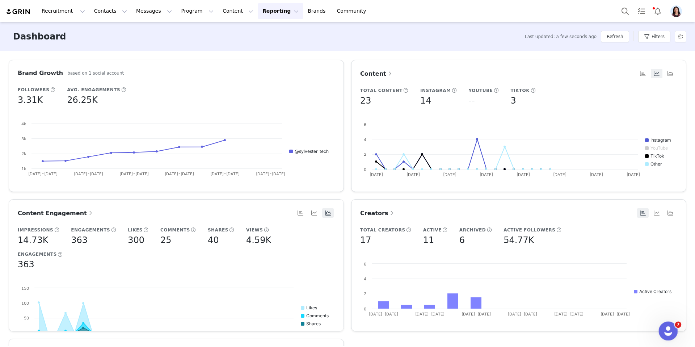
click at [668, 331] on icon "Open Intercom Messenger" at bounding box center [667, 330] width 12 height 12
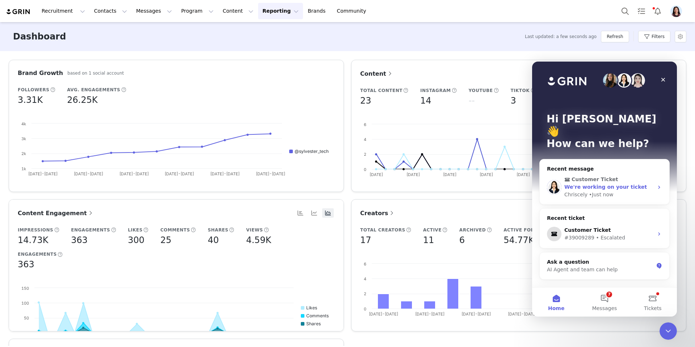
click at [625, 176] on span "Customer Ticket" at bounding box center [605, 180] width 82 height 8
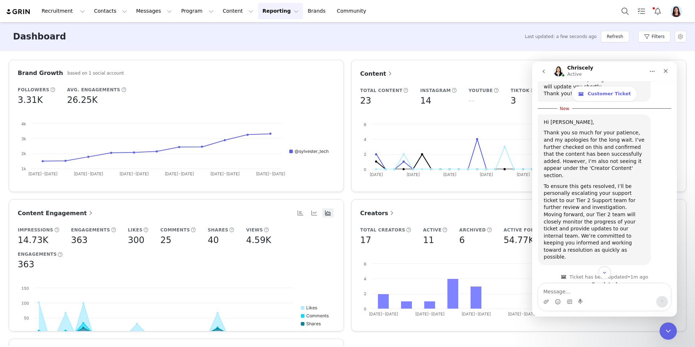
scroll to position [589, 0]
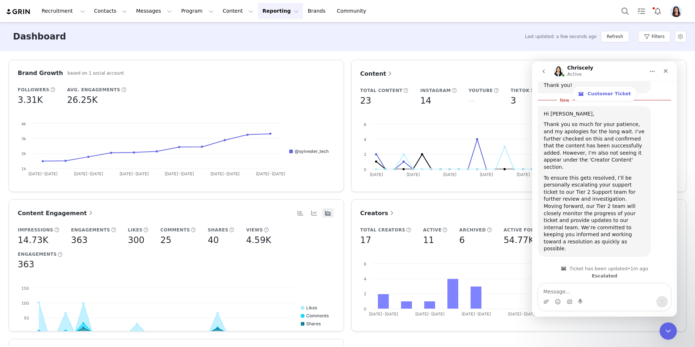
click at [637, 293] on textarea "Message…" at bounding box center [604, 289] width 132 height 12
type textarea "t"
type textarea "Thanks!"
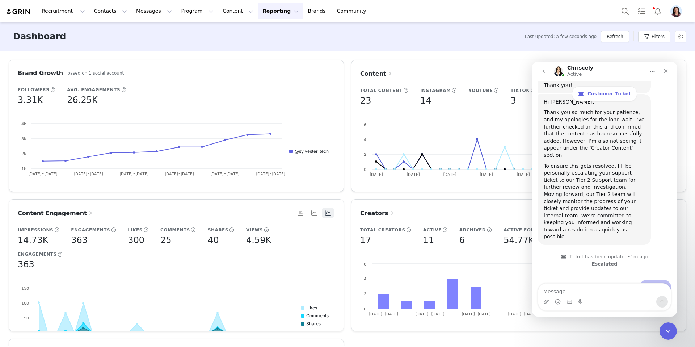
scroll to position [599, 0]
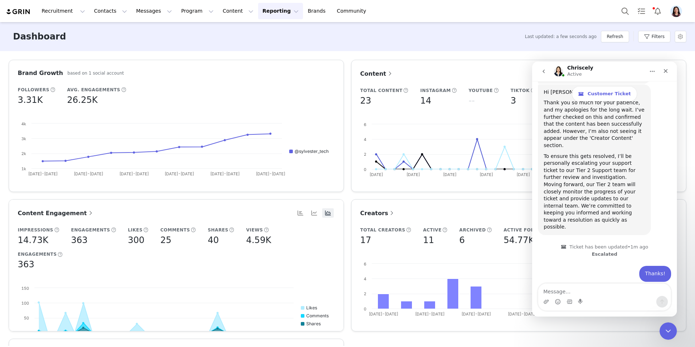
click at [542, 70] on icon "go back" at bounding box center [544, 71] width 6 height 6
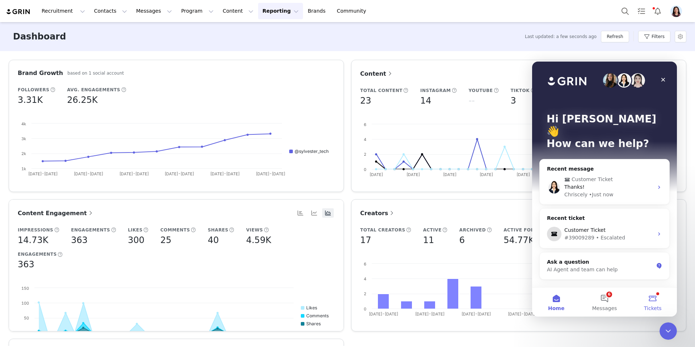
click at [650, 296] on button "Tickets" at bounding box center [653, 301] width 48 height 29
